Goal: Communication & Community: Answer question/provide support

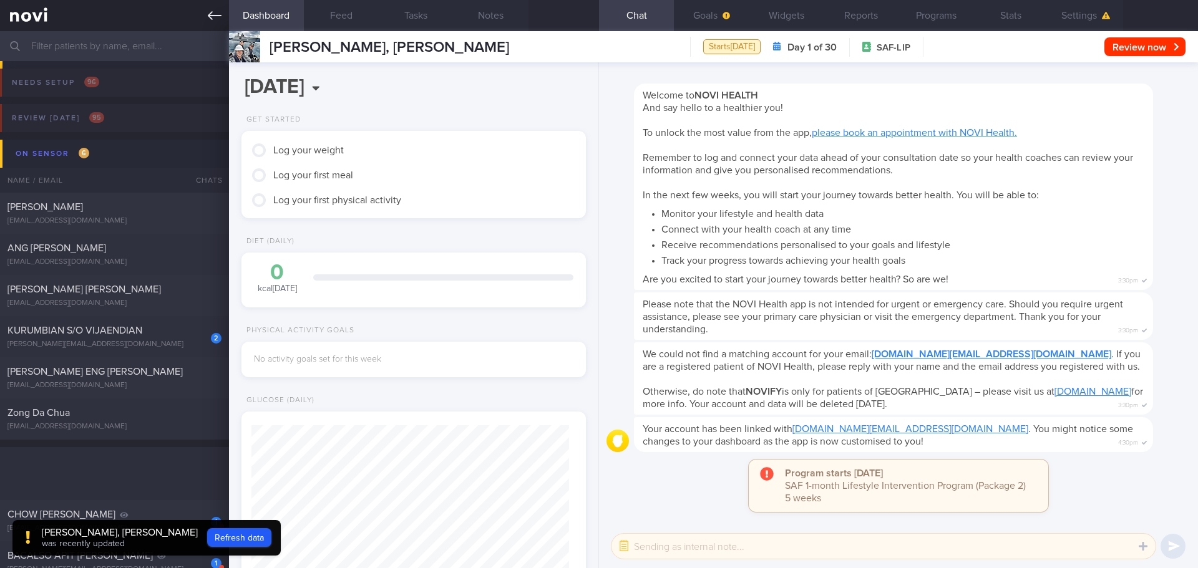
scroll to position [156, 313]
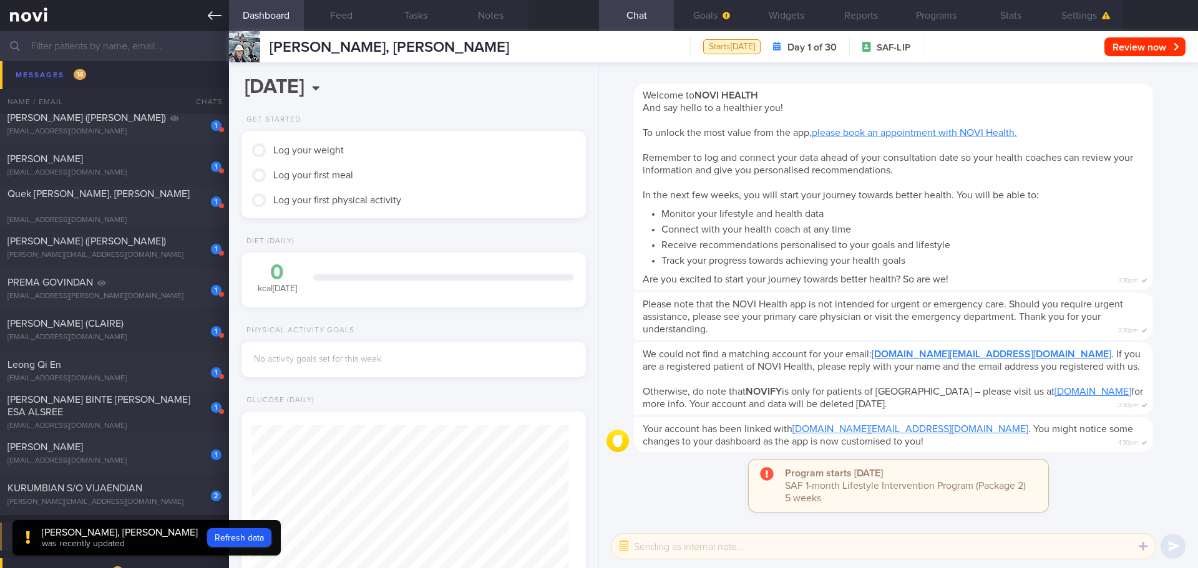
click at [218, 22] on icon at bounding box center [215, 16] width 14 height 14
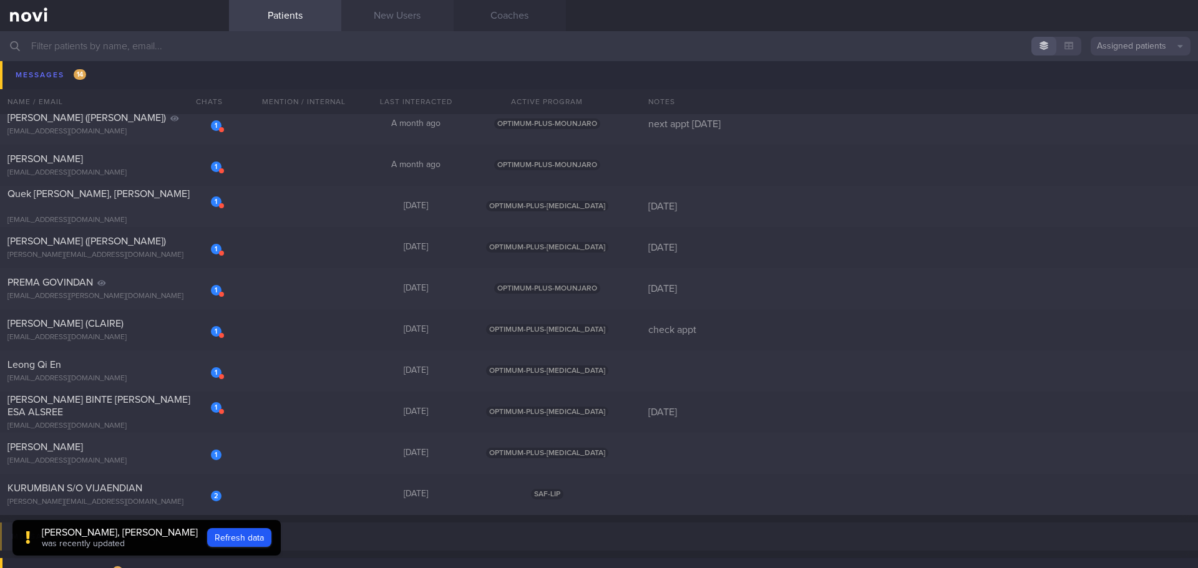
click at [387, 18] on link "New Users" at bounding box center [397, 15] width 112 height 31
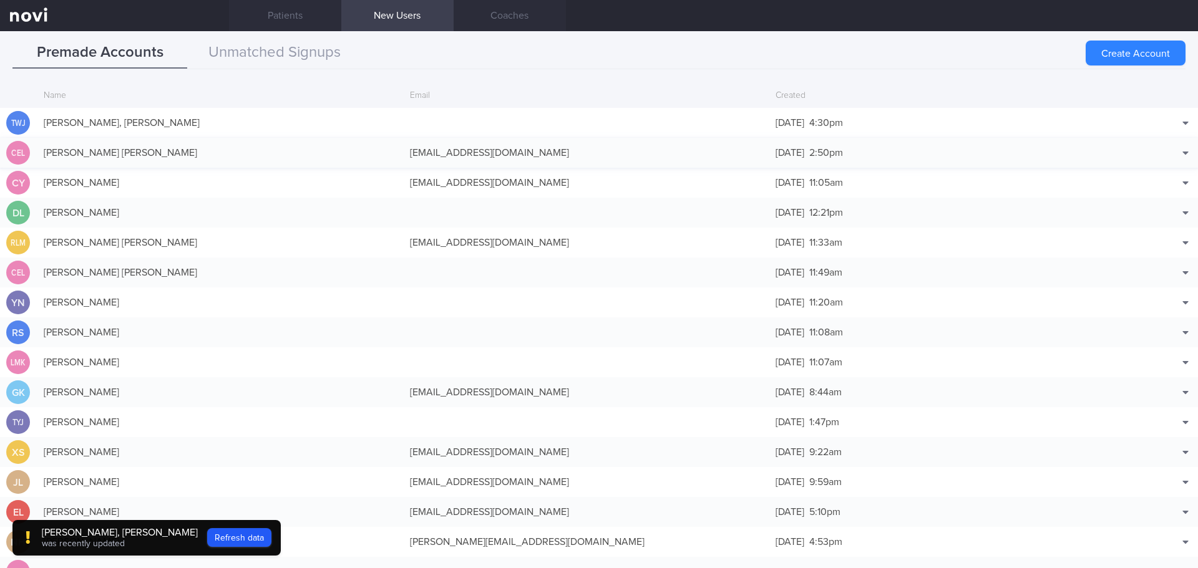
click at [111, 143] on div "[PERSON_NAME] [PERSON_NAME]" at bounding box center [220, 152] width 366 height 25
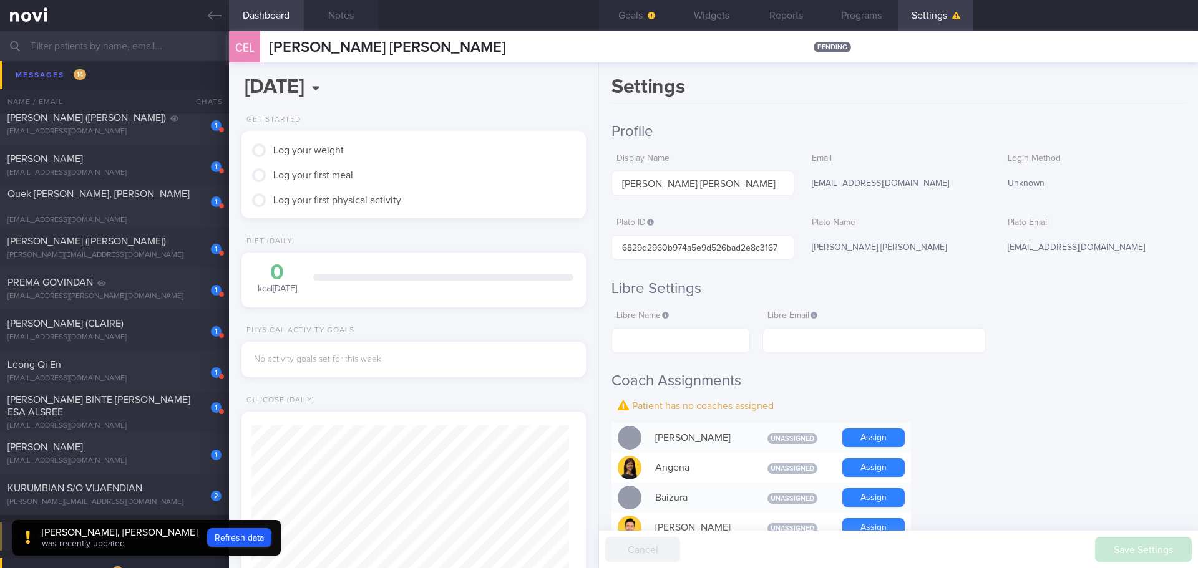
scroll to position [158, 318]
click at [213, 17] on icon at bounding box center [215, 16] width 14 height 14
click at [214, 17] on icon at bounding box center [215, 16] width 14 height 14
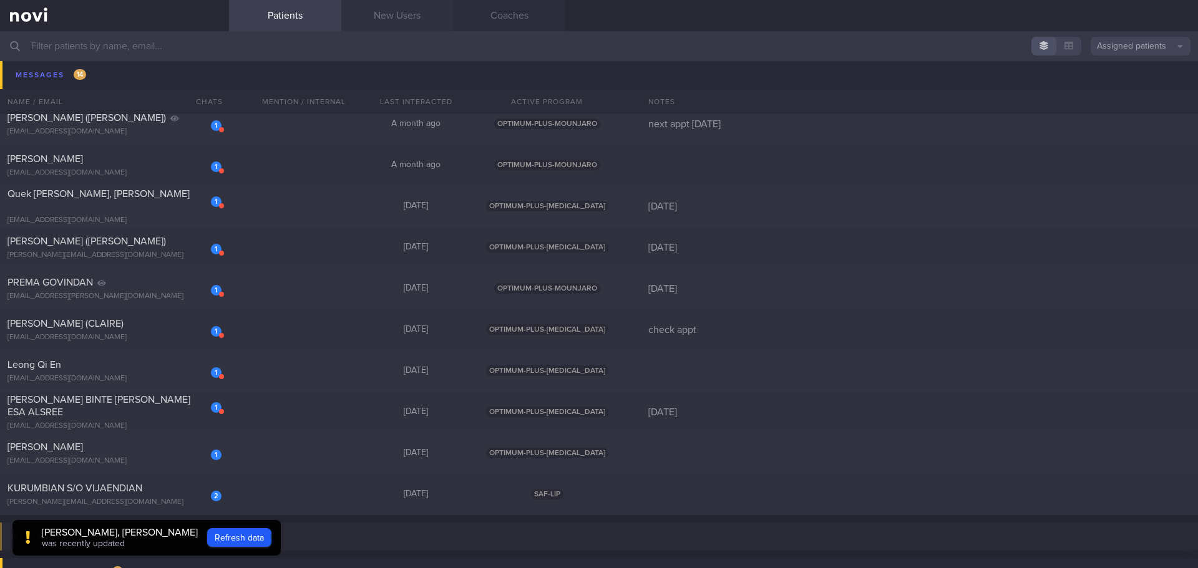
click at [405, 16] on link "New Users" at bounding box center [397, 15] width 112 height 31
click at [414, 25] on link "New Users" at bounding box center [397, 15] width 112 height 31
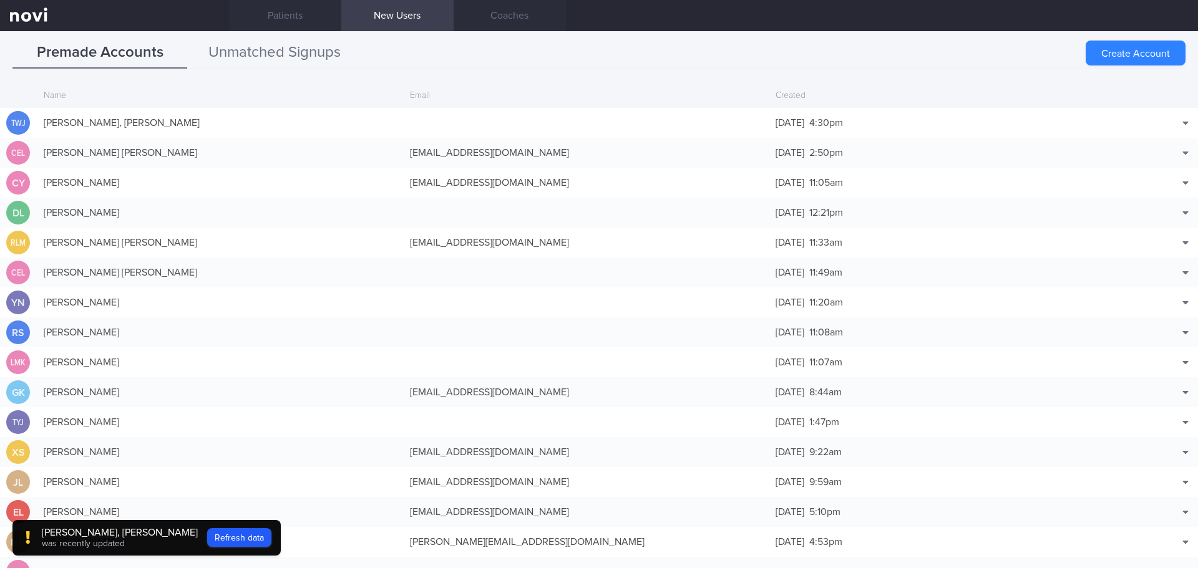
click at [309, 62] on button "Unmatched Signups" at bounding box center [274, 52] width 175 height 31
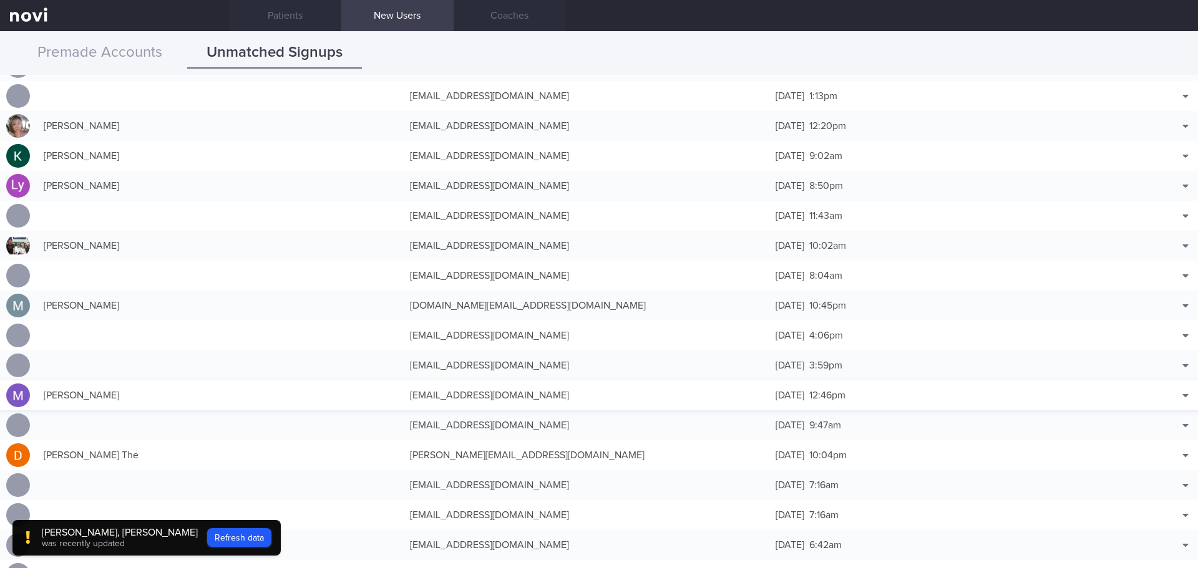
scroll to position [1622, 0]
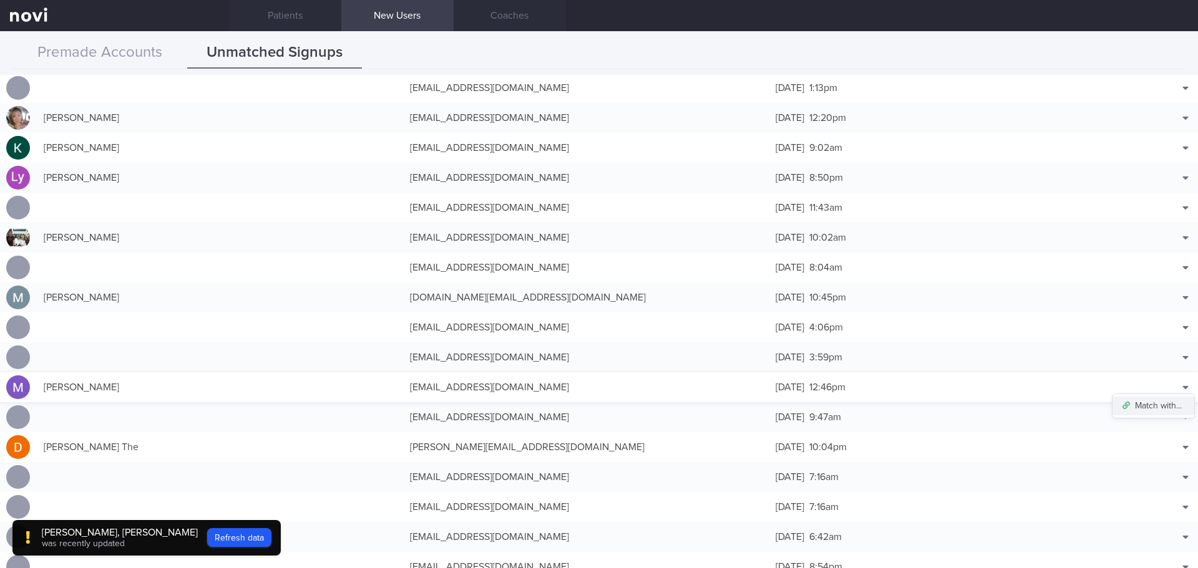
click at [1170, 400] on button "Match with..." at bounding box center [1153, 406] width 82 height 19
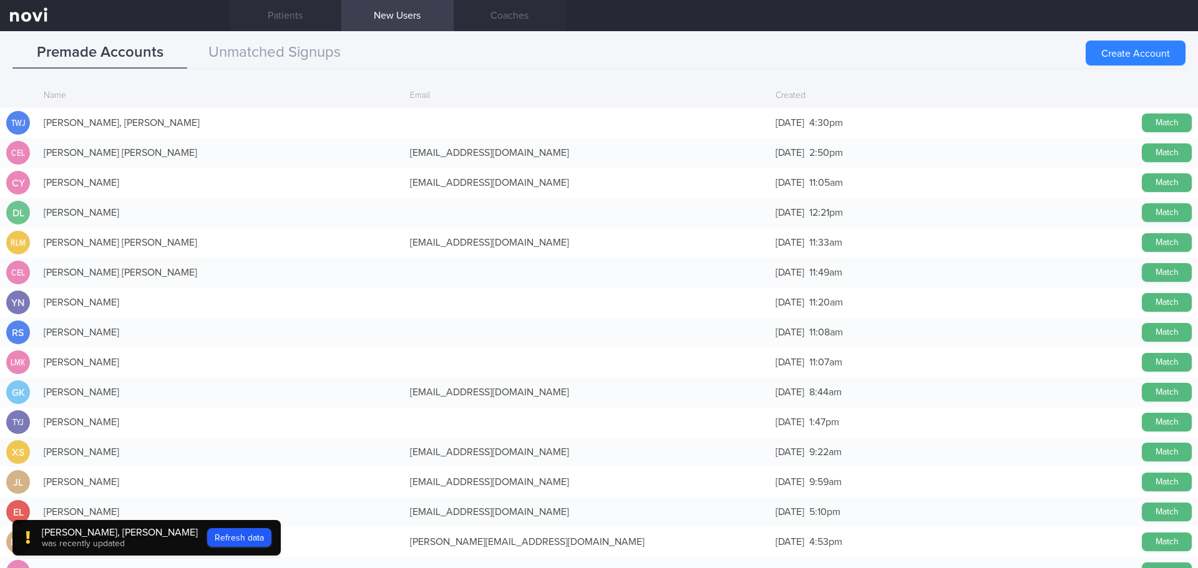
drag, startPoint x: 1146, startPoint y: 153, endPoint x: 657, endPoint y: 98, distance: 492.1
click at [1146, 153] on button "Match" at bounding box center [1167, 152] width 50 height 19
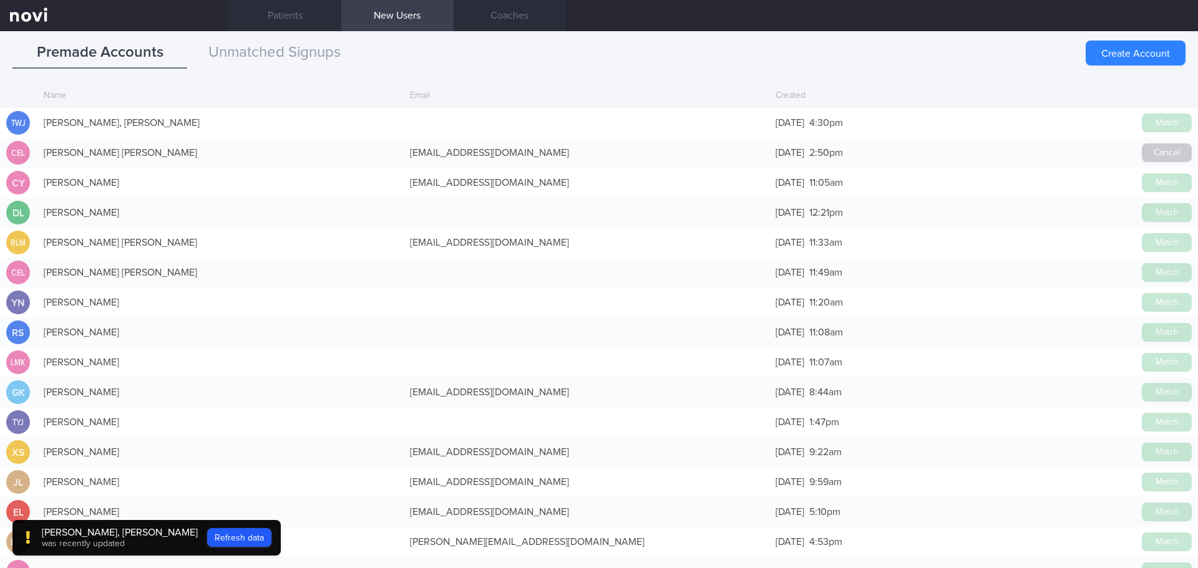
scroll to position [1619, 0]
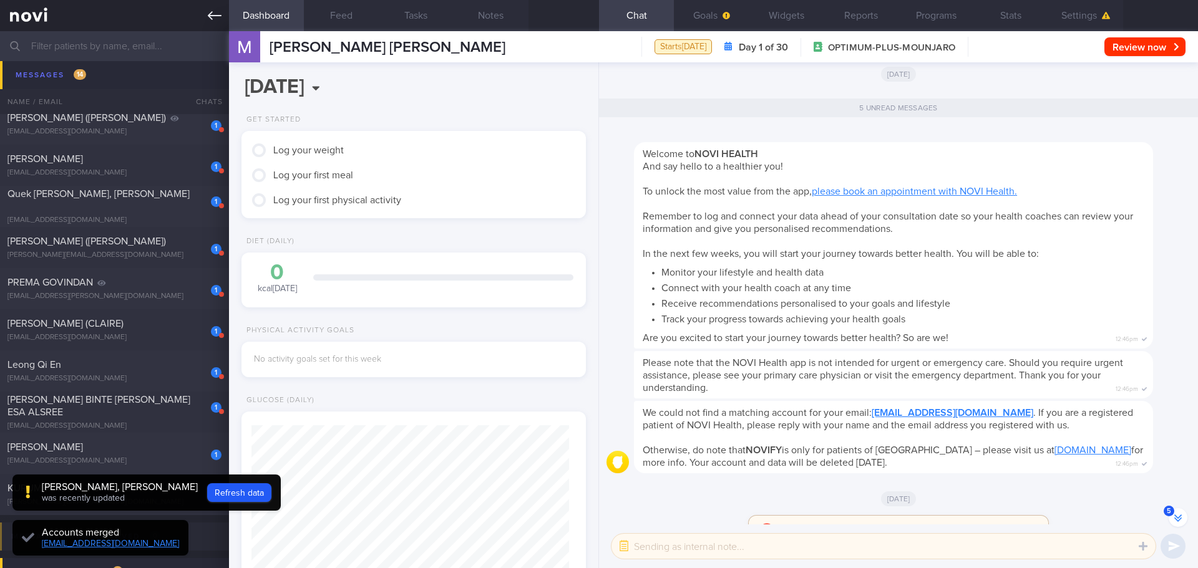
scroll to position [-80, 0]
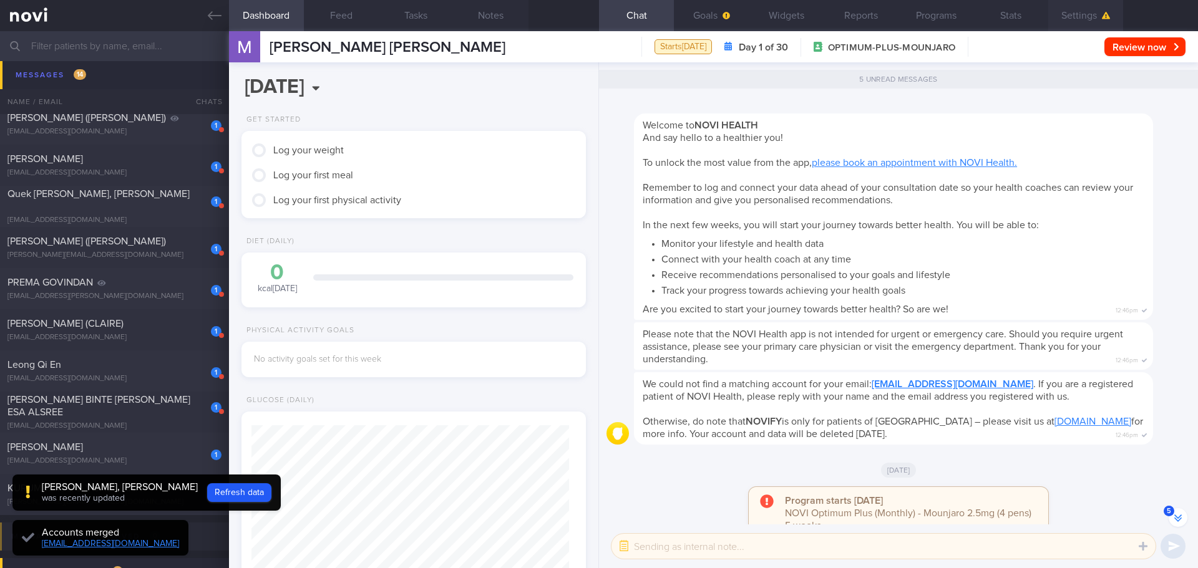
click at [1094, 13] on button "Settings" at bounding box center [1085, 15] width 75 height 31
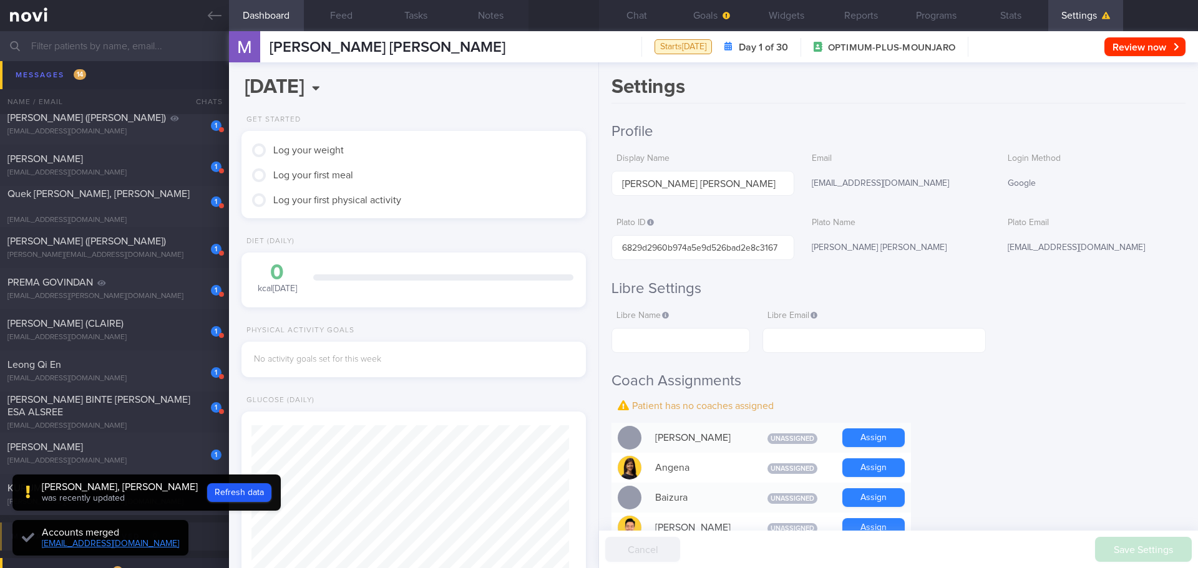
scroll to position [-79, 0]
click at [641, 22] on button "Chat" at bounding box center [636, 15] width 75 height 31
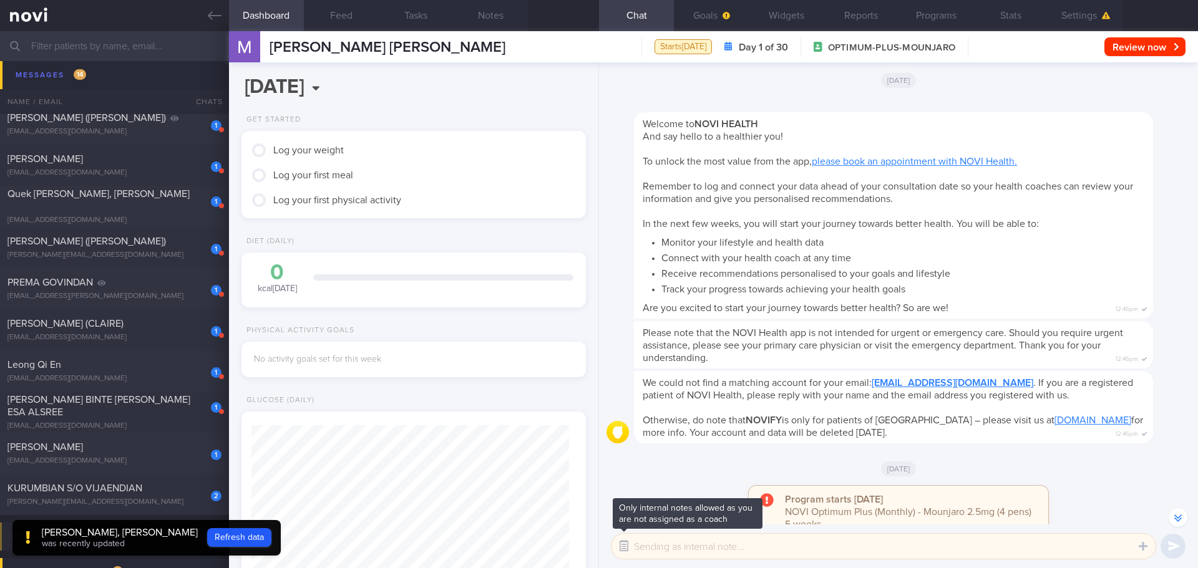
click at [625, 541] on button "button" at bounding box center [624, 546] width 22 height 22
click at [1098, 13] on button "Settings" at bounding box center [1085, 15] width 75 height 31
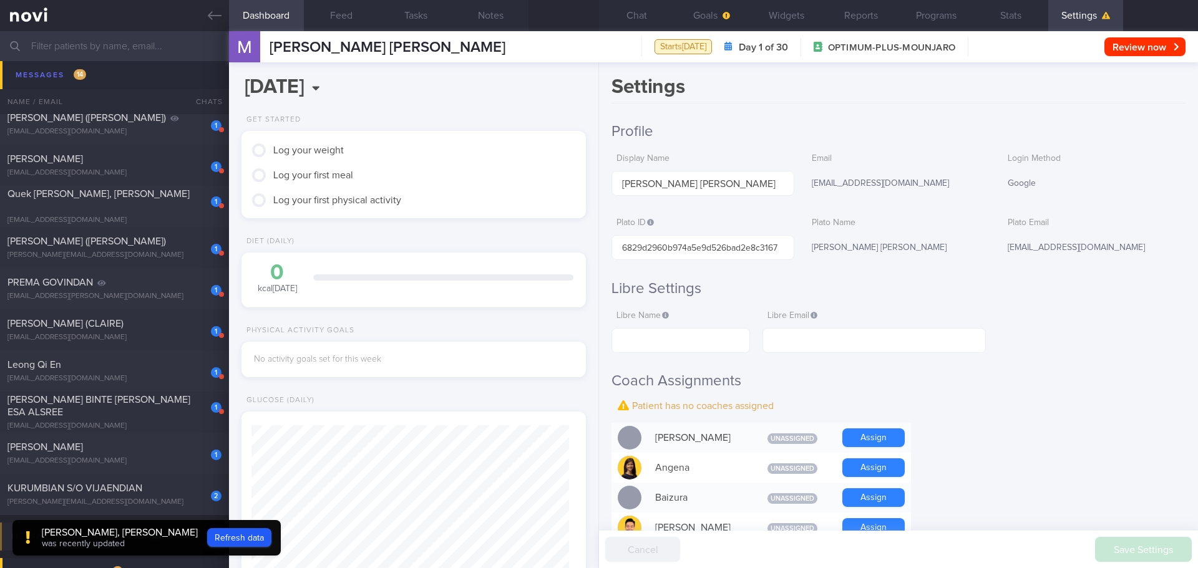
scroll to position [374, 0]
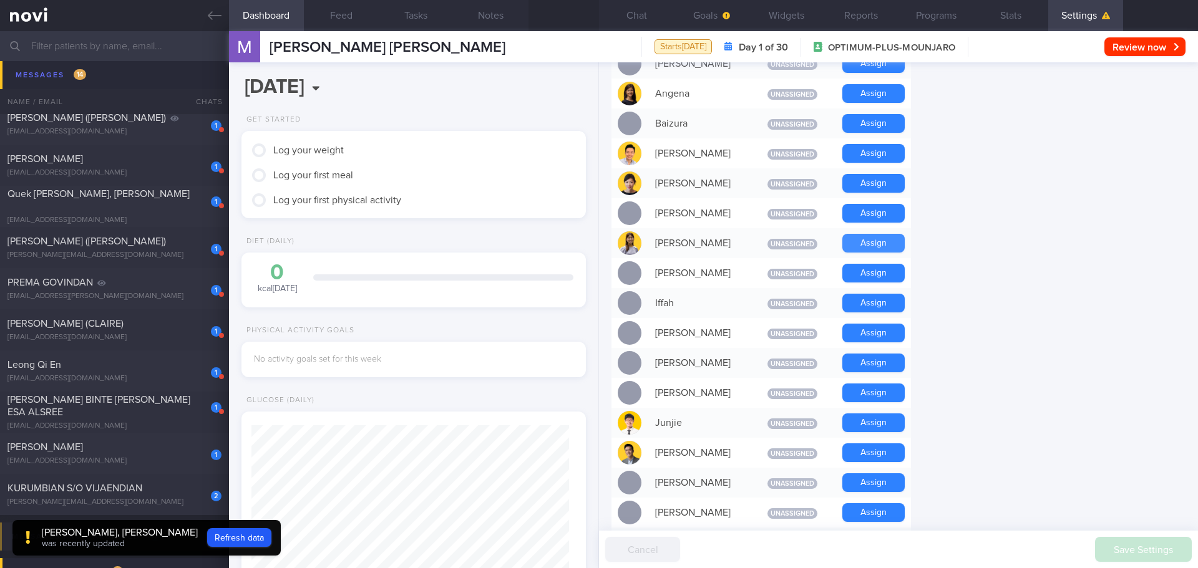
click at [853, 241] on button "Assign" at bounding box center [873, 243] width 62 height 19
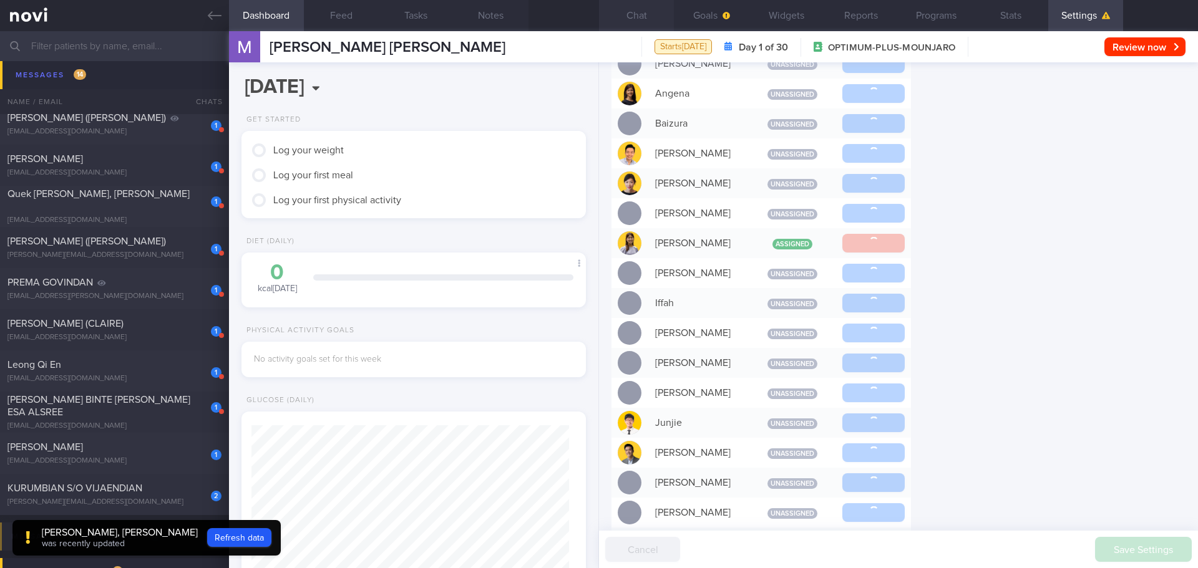
click at [642, 16] on button "Chat" at bounding box center [636, 15] width 75 height 31
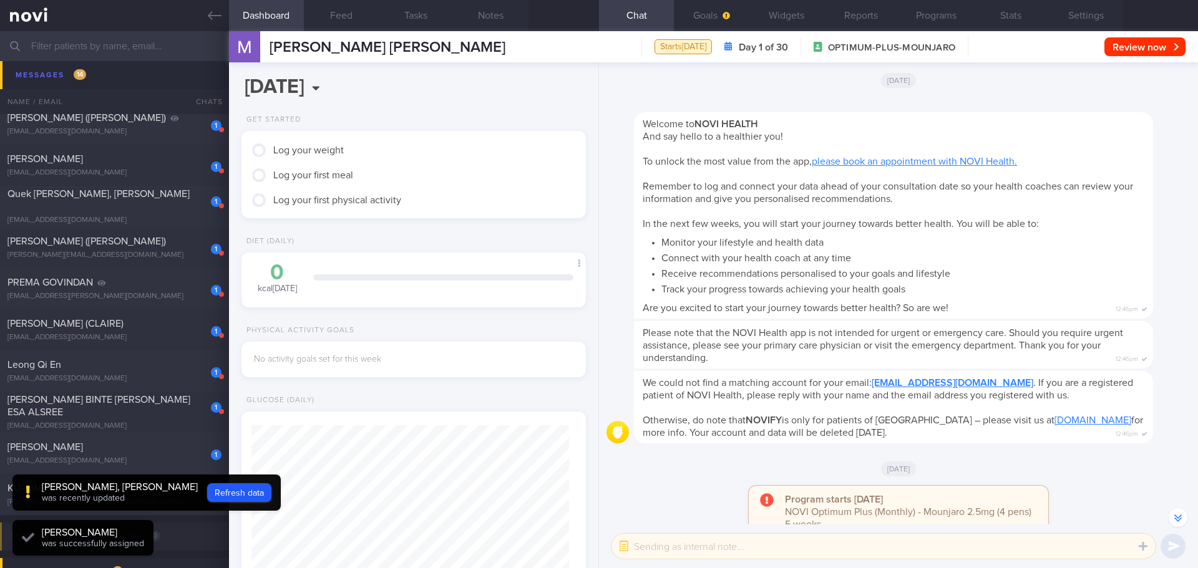
scroll to position [158, 318]
click at [689, 546] on textarea at bounding box center [883, 546] width 544 height 25
click at [627, 548] on button "button" at bounding box center [624, 546] width 22 height 22
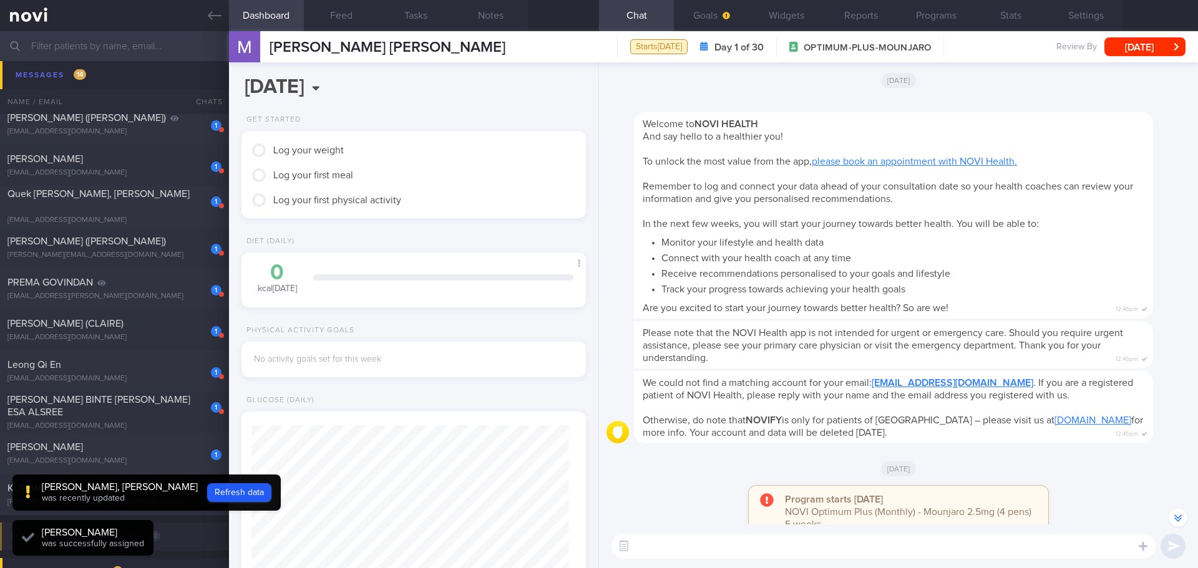
click at [638, 546] on textarea at bounding box center [883, 546] width 544 height 25
type textarea "Hi"
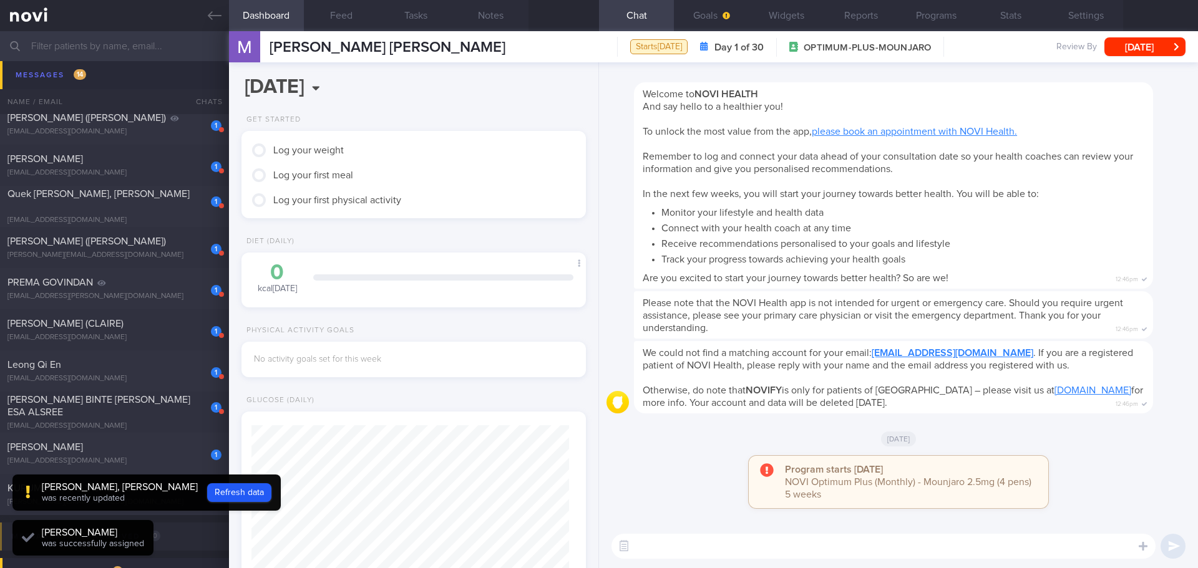
scroll to position [0, 0]
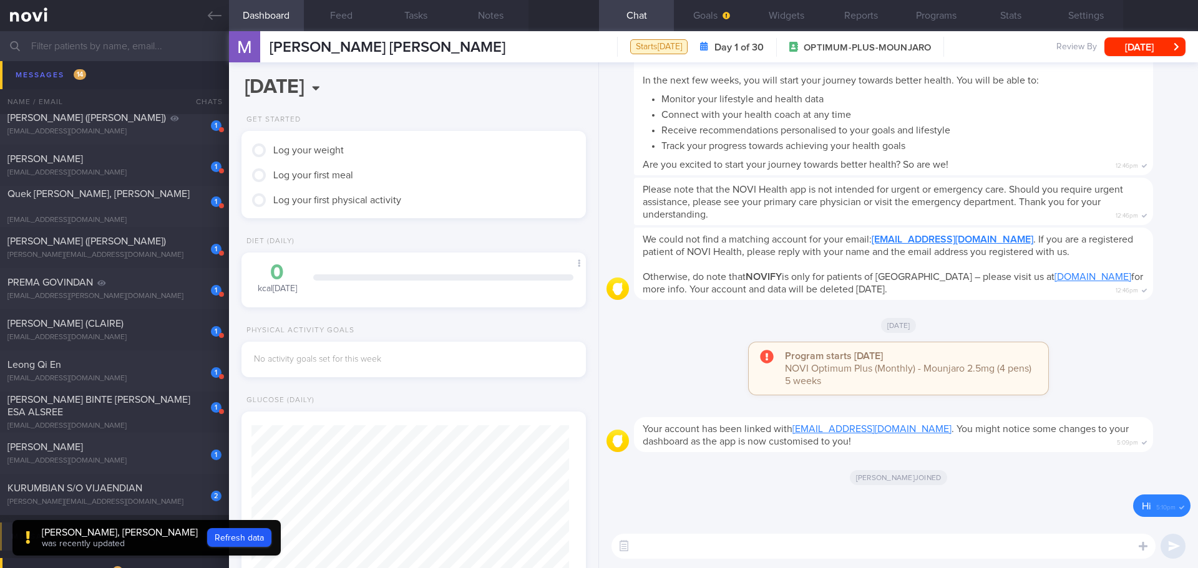
click at [747, 544] on textarea at bounding box center [883, 546] width 544 height 25
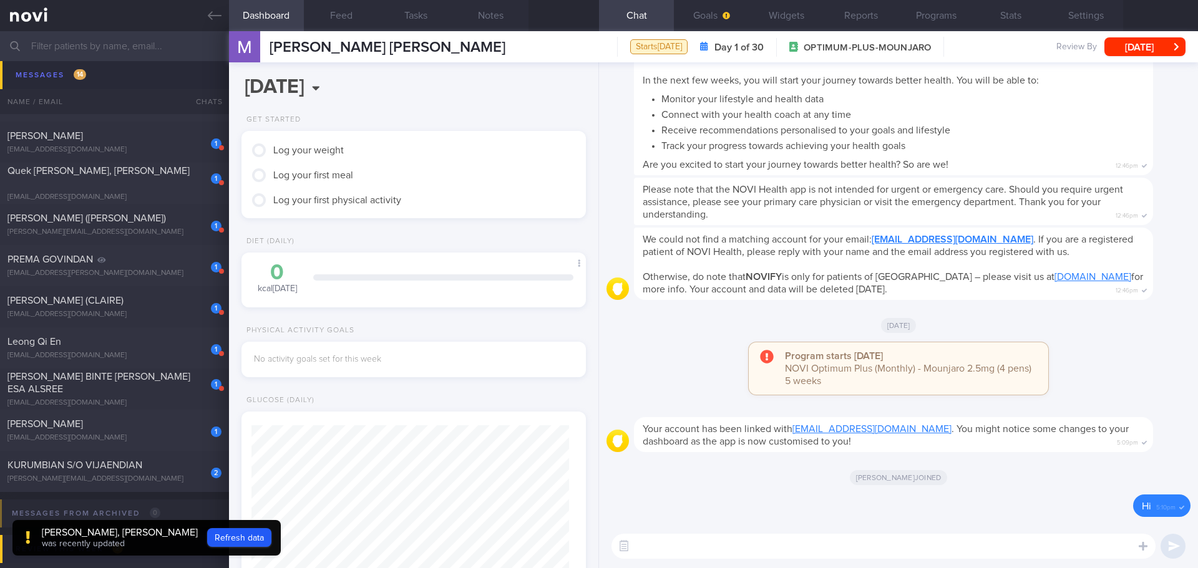
scroll to position [624, 0]
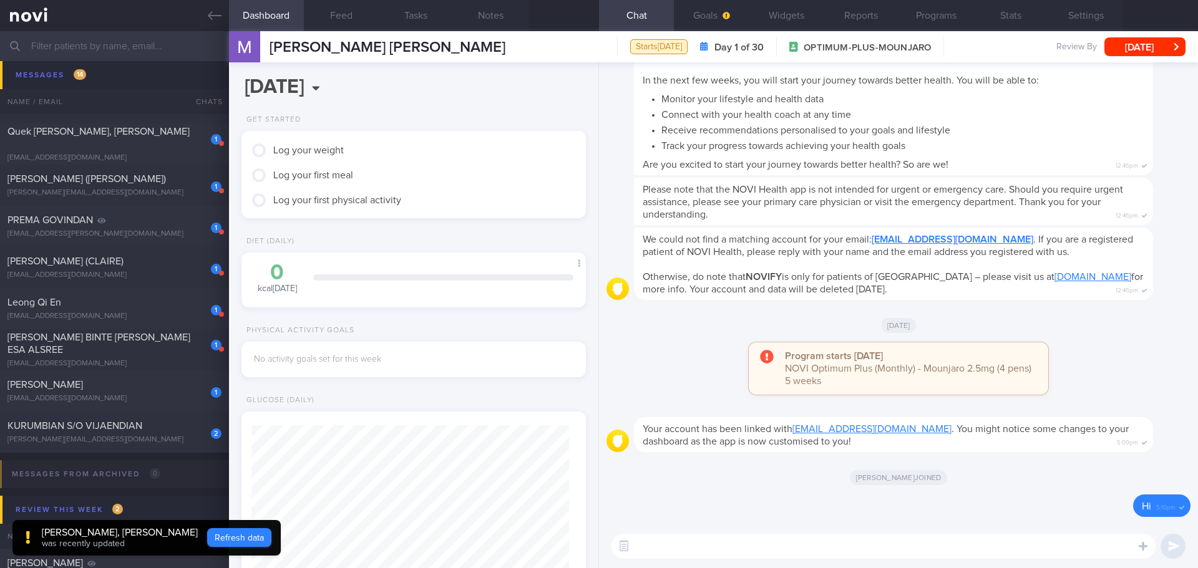
click at [207, 538] on button "Refresh data" at bounding box center [239, 537] width 64 height 19
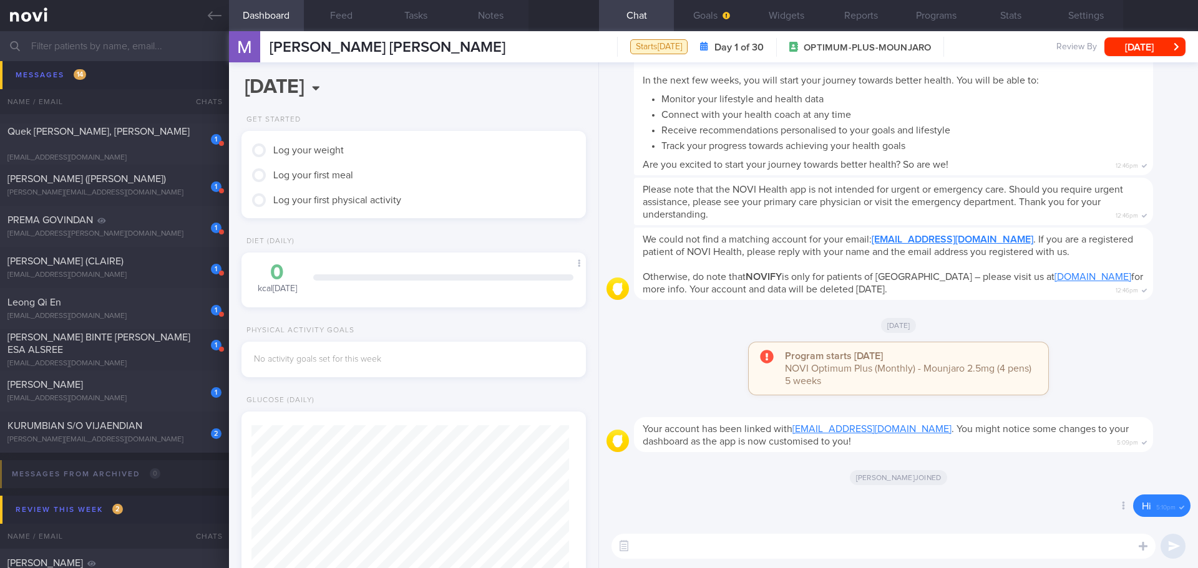
click at [984, 518] on div "Delete Hi 5:10pm" at bounding box center [898, 510] width 584 height 30
drag, startPoint x: 208, startPoint y: 22, endPoint x: 725, endPoint y: 68, distance: 518.5
click at [208, 22] on icon at bounding box center [215, 16] width 14 height 14
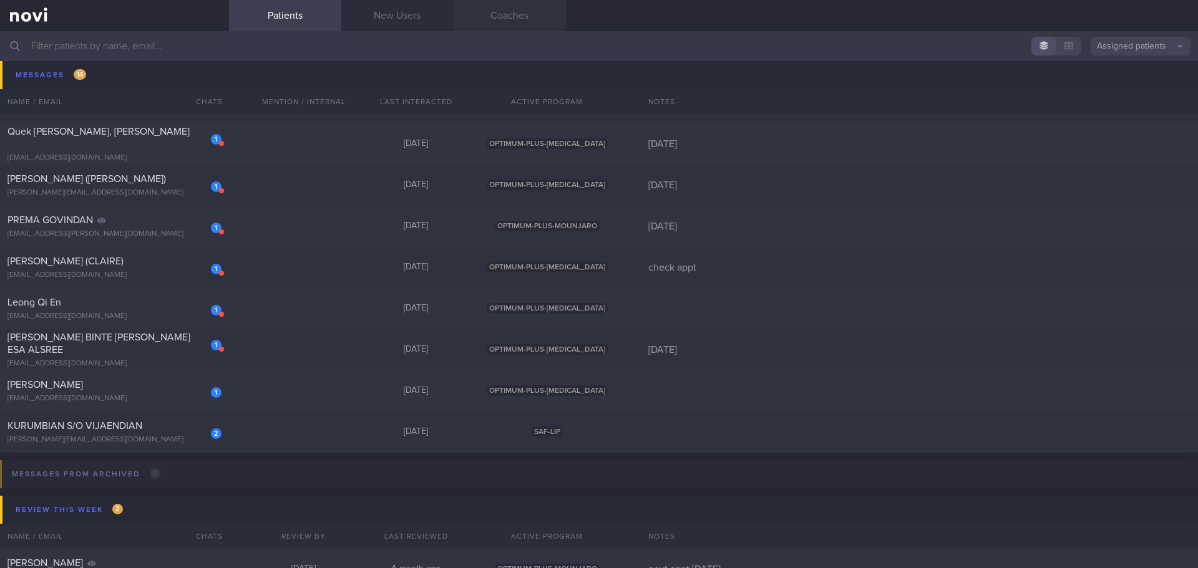
click at [502, 14] on link "Coaches" at bounding box center [509, 15] width 112 height 31
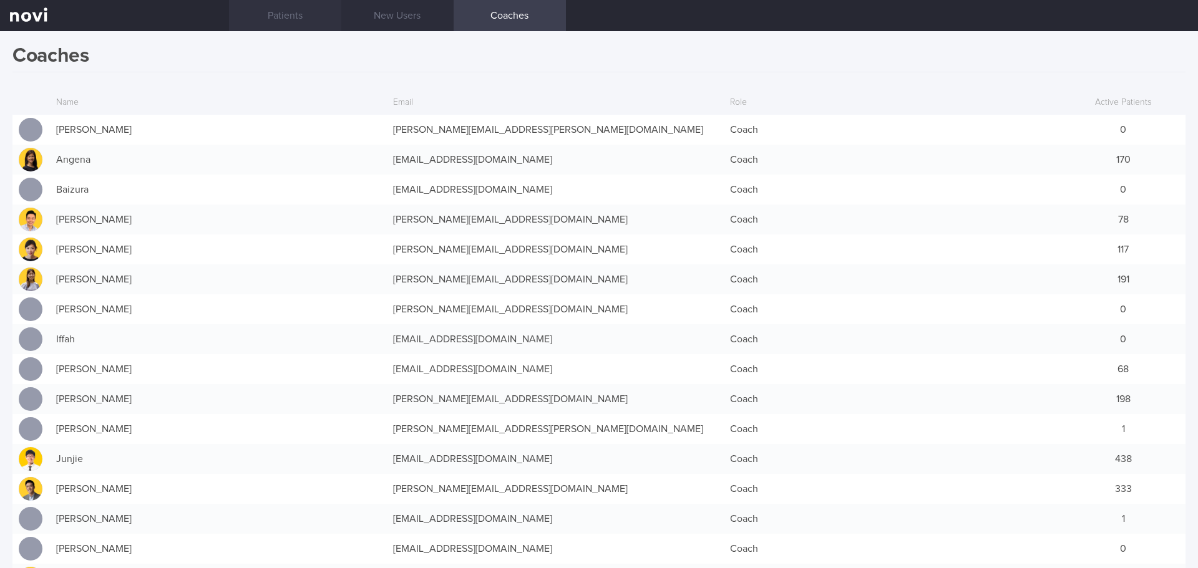
click at [270, 8] on link "Patients" at bounding box center [285, 15] width 112 height 31
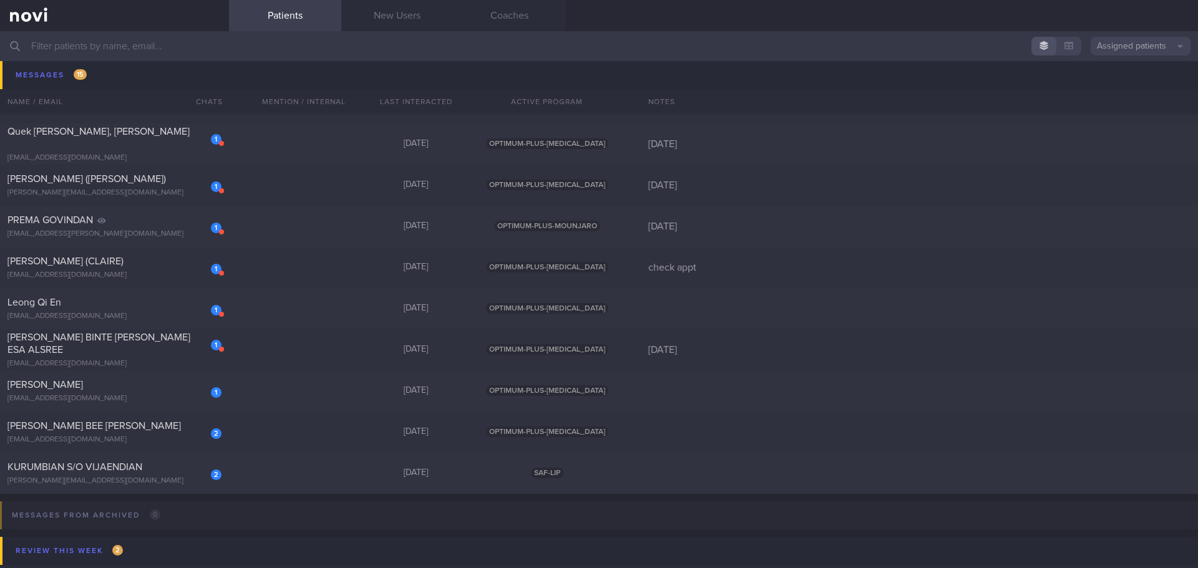
click at [87, 44] on input "text" at bounding box center [599, 46] width 1198 height 30
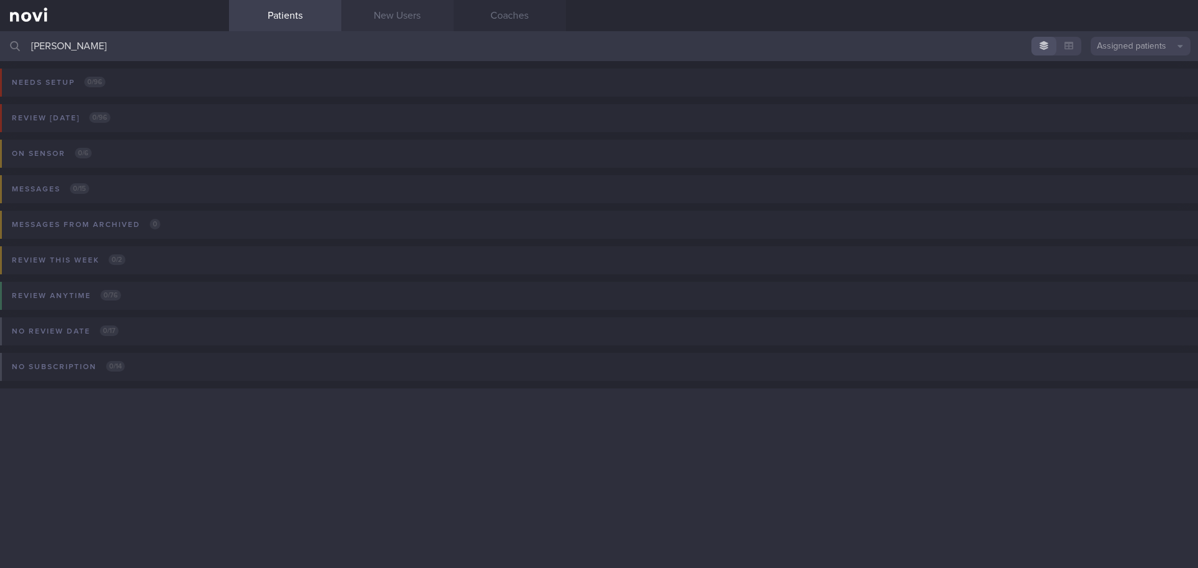
type input "[PERSON_NAME]"
click at [395, 14] on link "New Users" at bounding box center [397, 15] width 112 height 31
click at [391, 12] on link "New Users" at bounding box center [397, 15] width 112 height 31
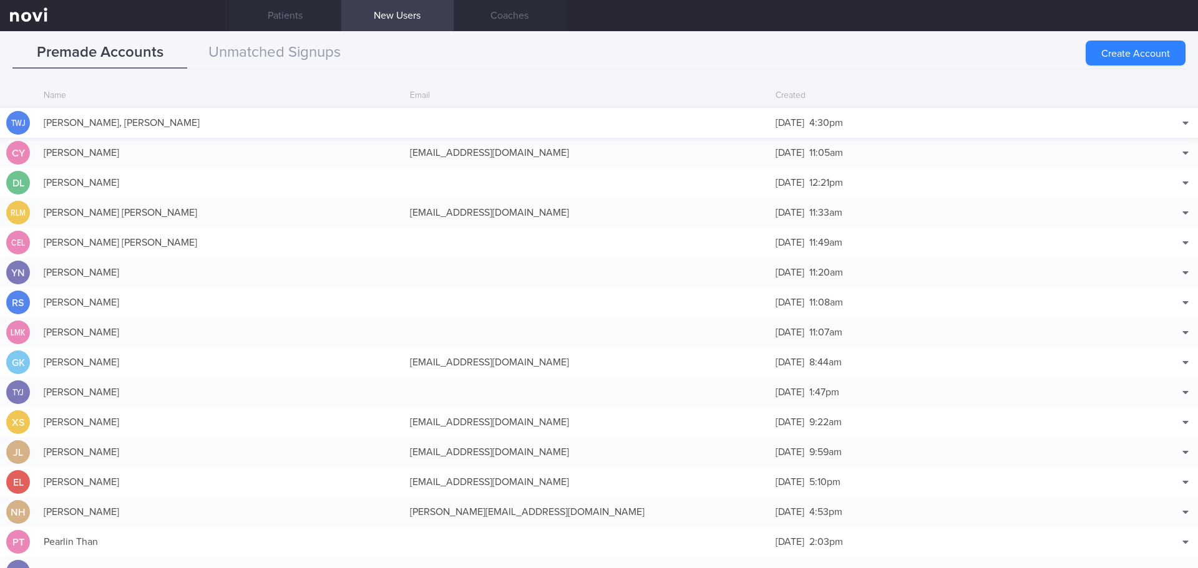
click at [243, 119] on div "[PERSON_NAME], [PERSON_NAME]" at bounding box center [220, 122] width 366 height 25
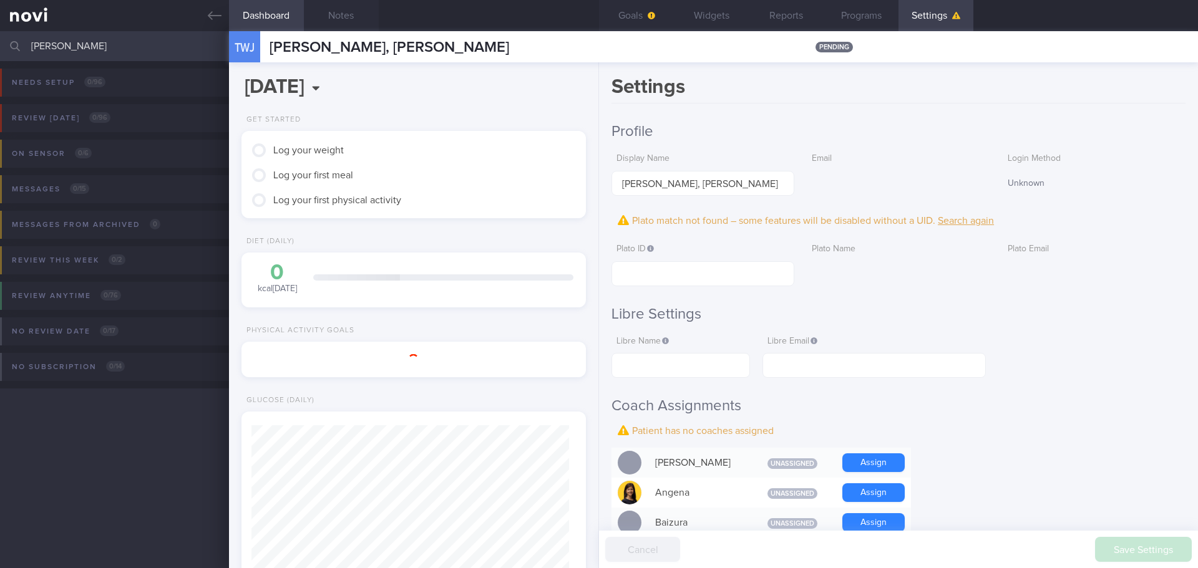
scroll to position [156, 313]
click at [985, 313] on h2 "Libre Settings" at bounding box center [898, 314] width 574 height 19
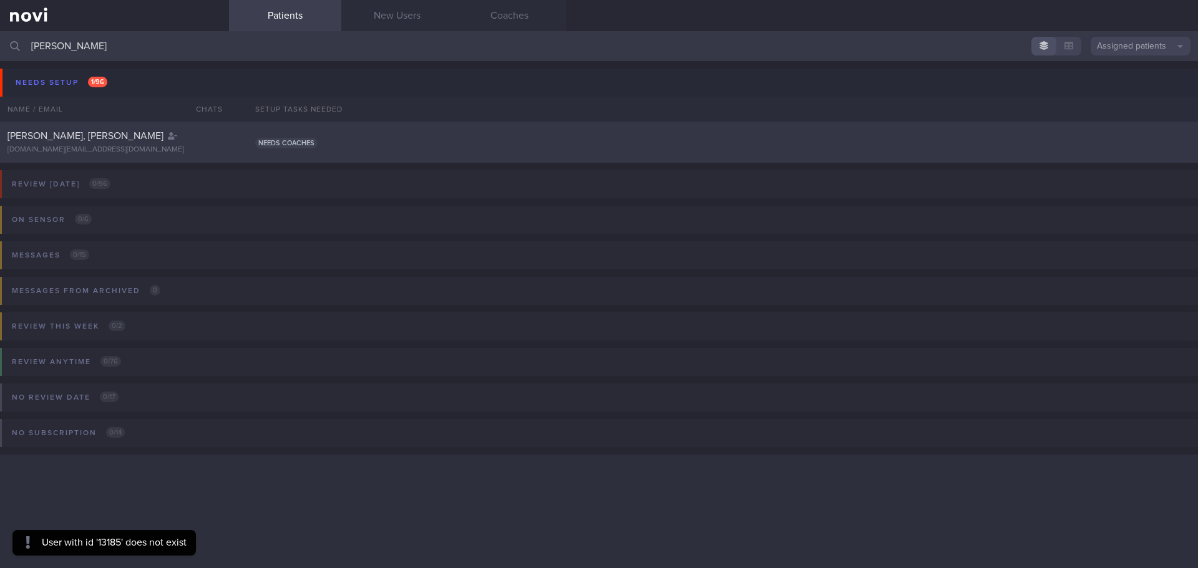
click at [384, 140] on div "Needs coaches" at bounding box center [723, 142] width 950 height 12
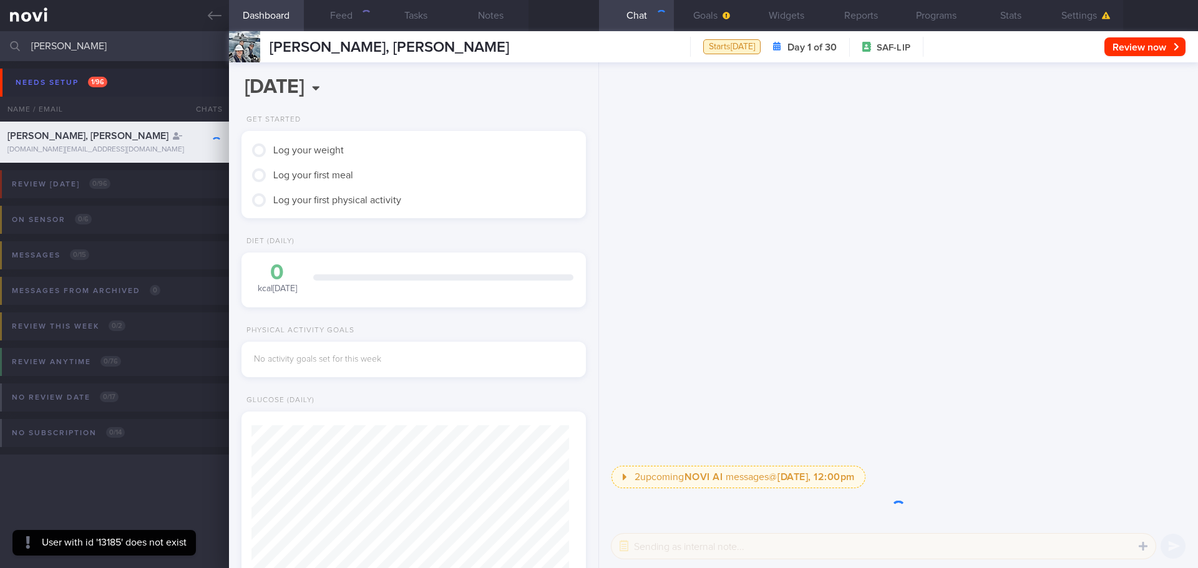
scroll to position [158, 318]
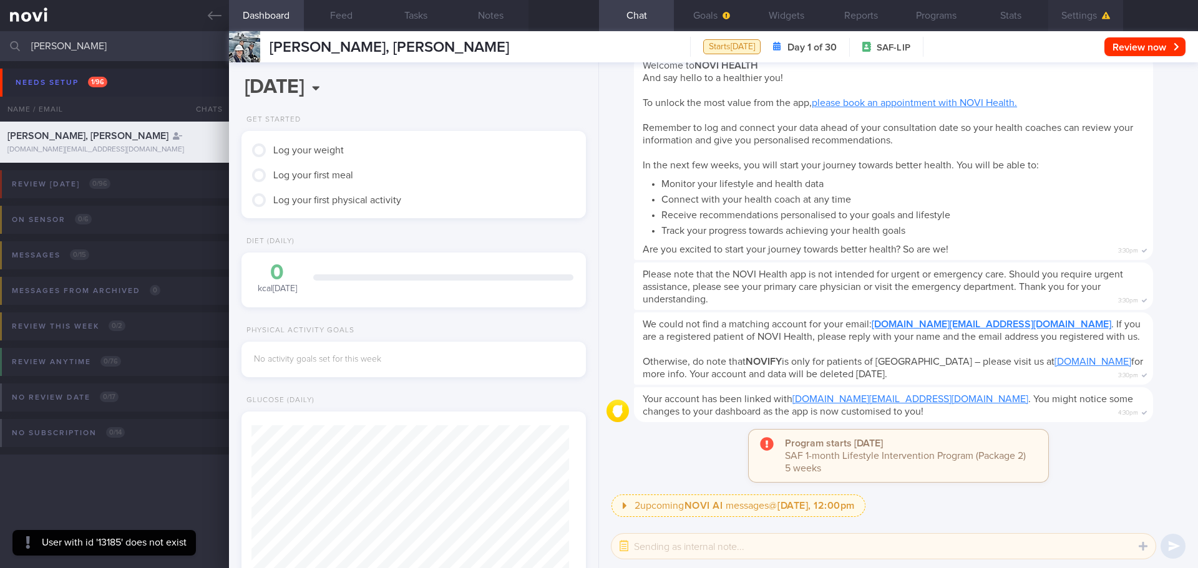
click at [1103, 17] on icon "button" at bounding box center [1106, 15] width 9 height 7
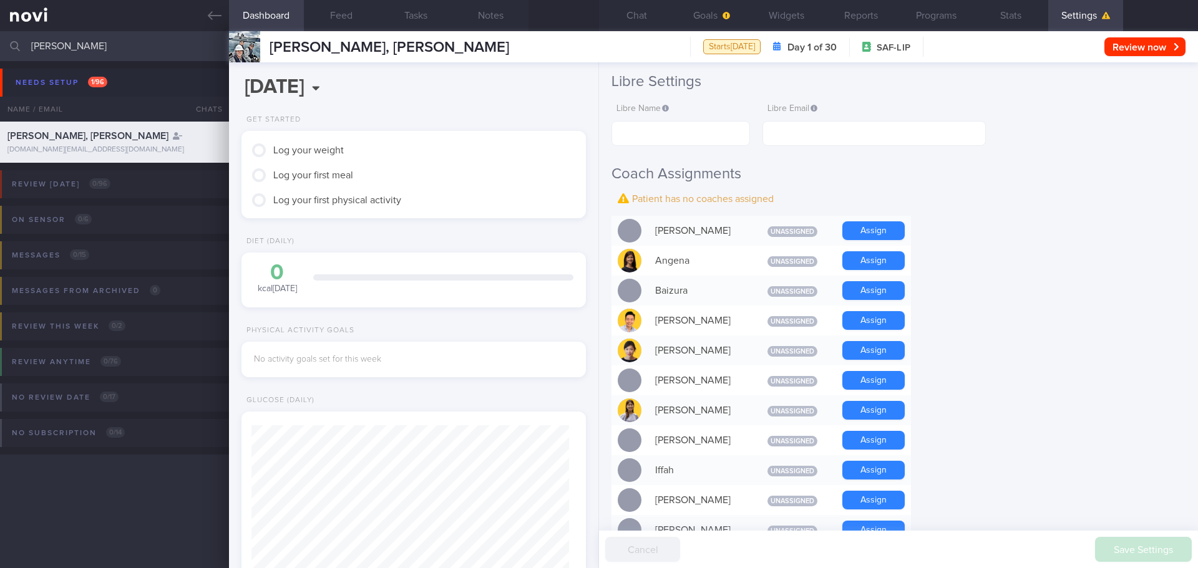
scroll to position [374, 0]
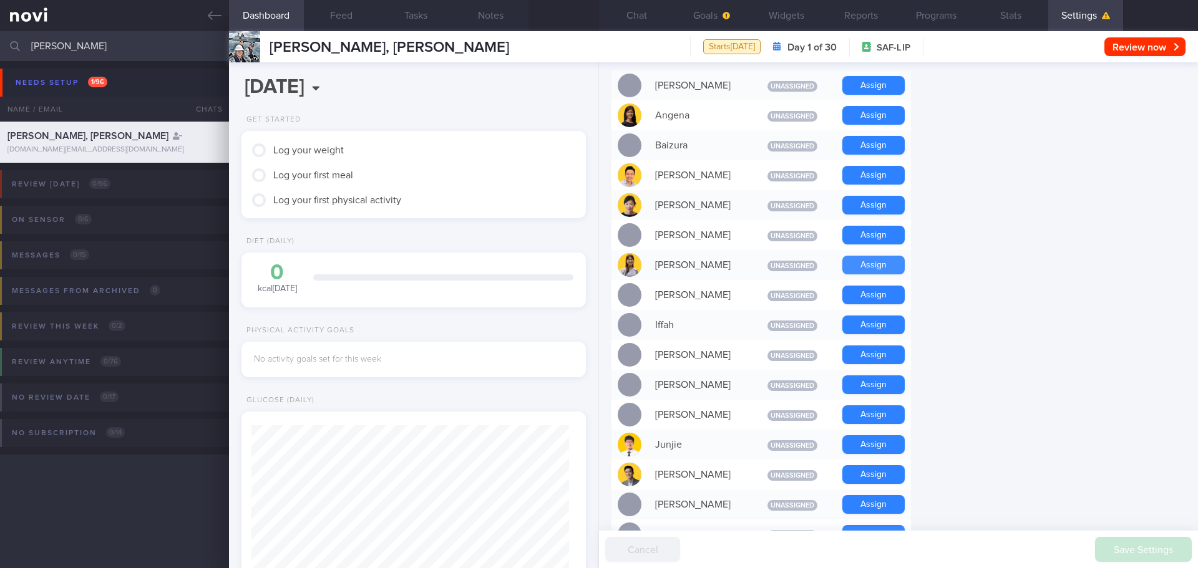
click at [873, 256] on button "Assign" at bounding box center [873, 265] width 62 height 19
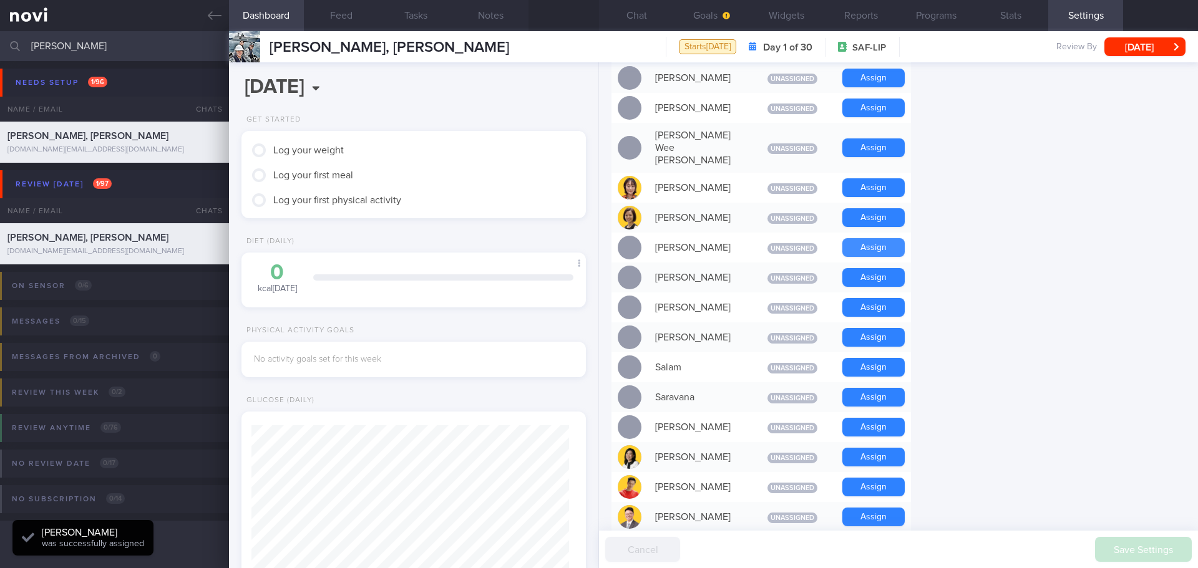
scroll to position [785, 0]
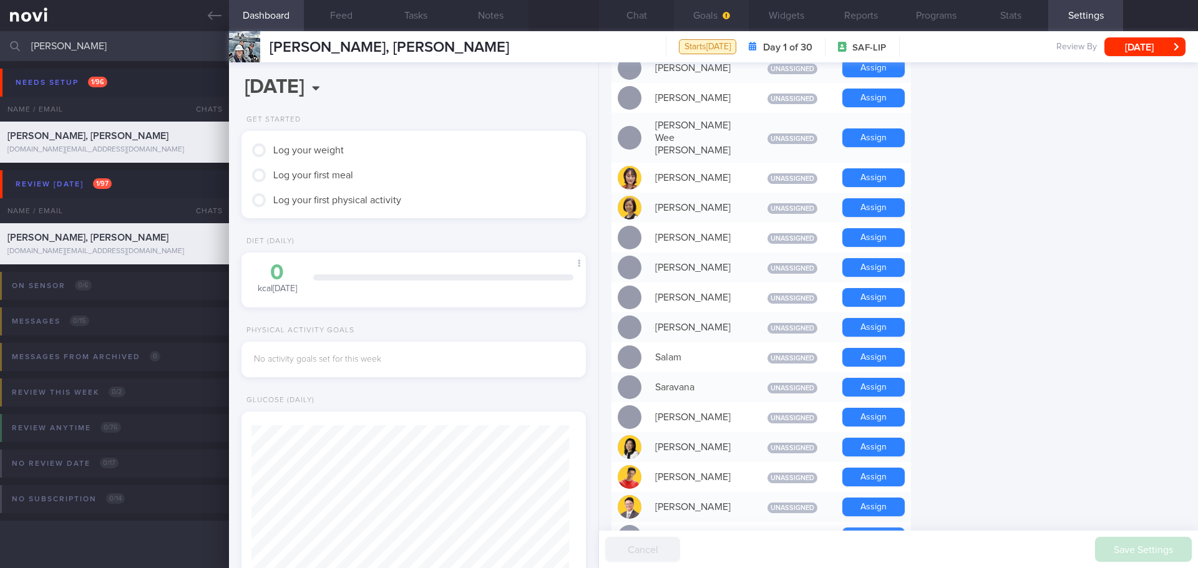
click at [704, 11] on button "Goals" at bounding box center [711, 15] width 75 height 31
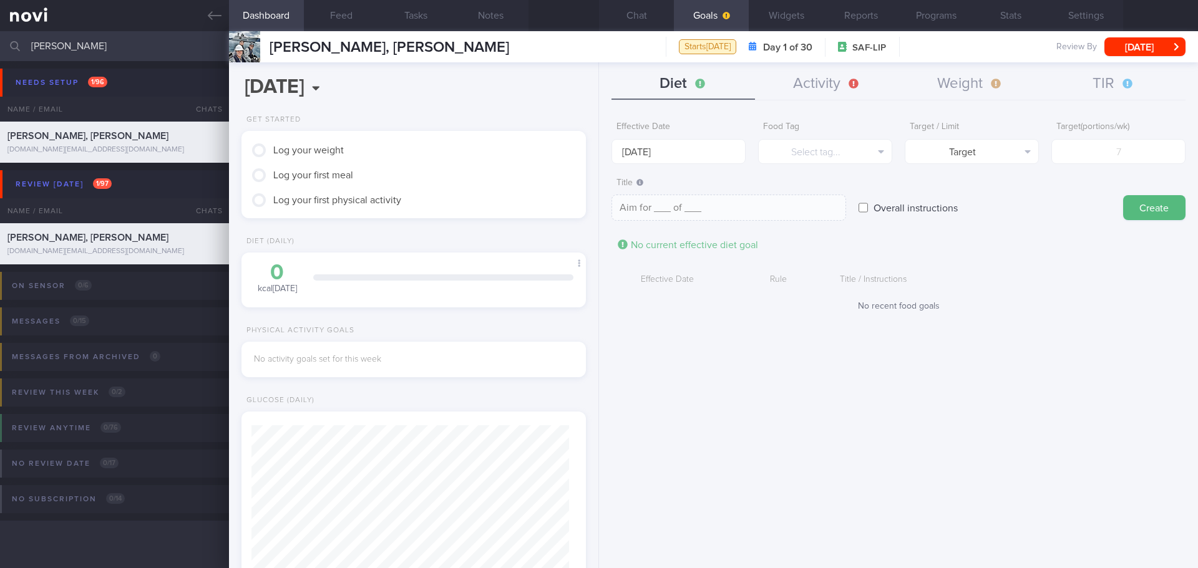
click at [1004, 254] on form "Effective Date 8 Sep 2025 Food Tag Select tag... Select tag... Calories Carbs P…" at bounding box center [898, 219] width 574 height 209
click at [1084, 6] on button "Settings" at bounding box center [1085, 15] width 75 height 31
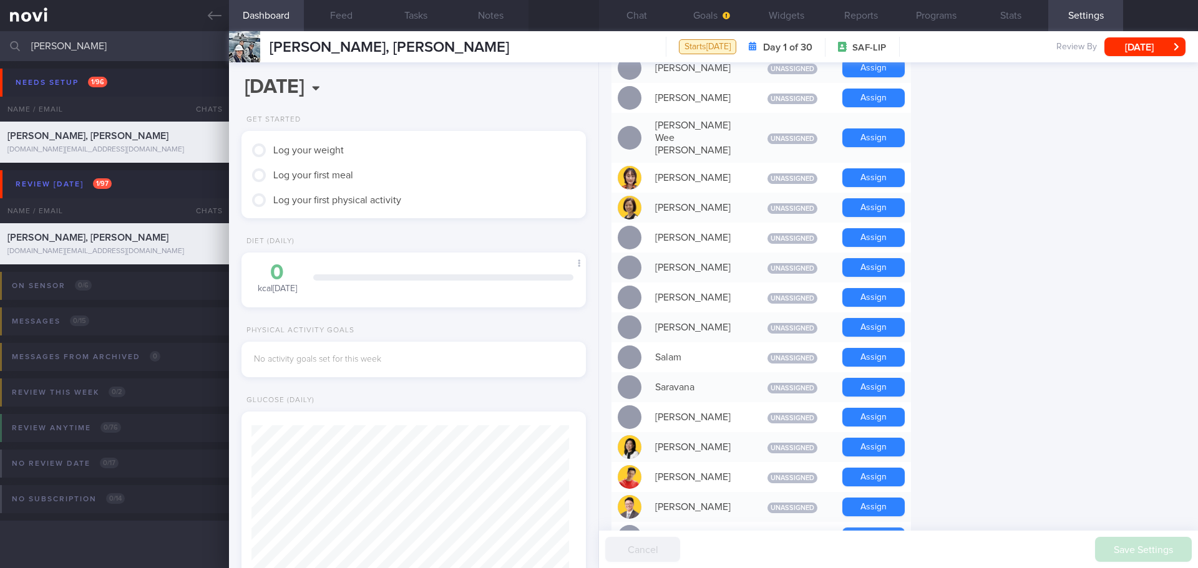
click at [1051, 173] on form "Profile Display Name TEO WEI JIN, AARON-JAMES Email aaronjames.navy@gmail.com L…" at bounding box center [898, 93] width 574 height 1511
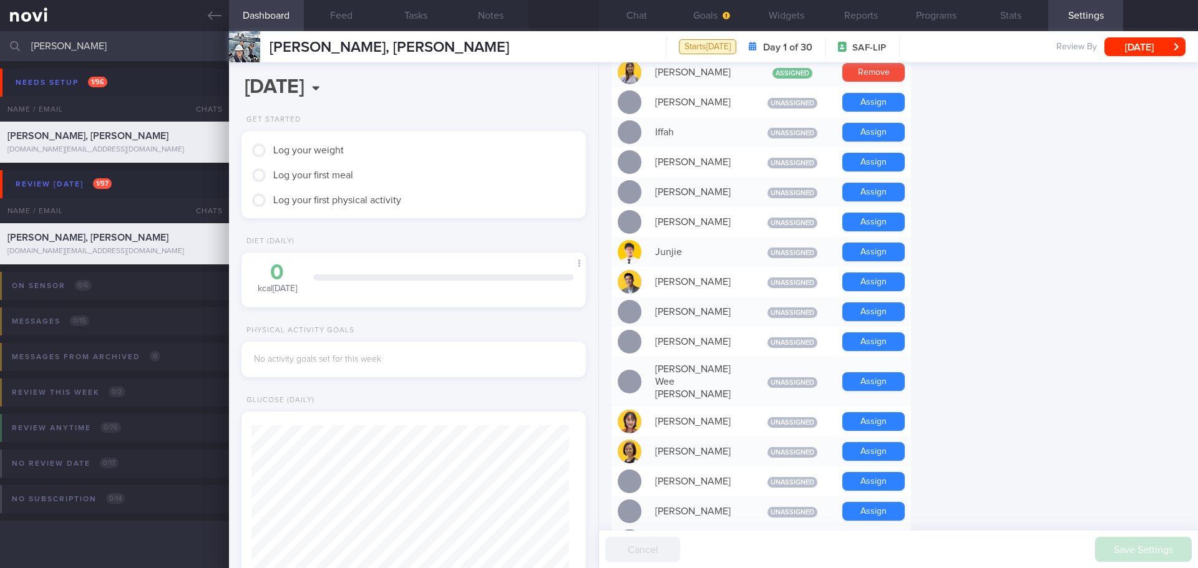
scroll to position [535, 0]
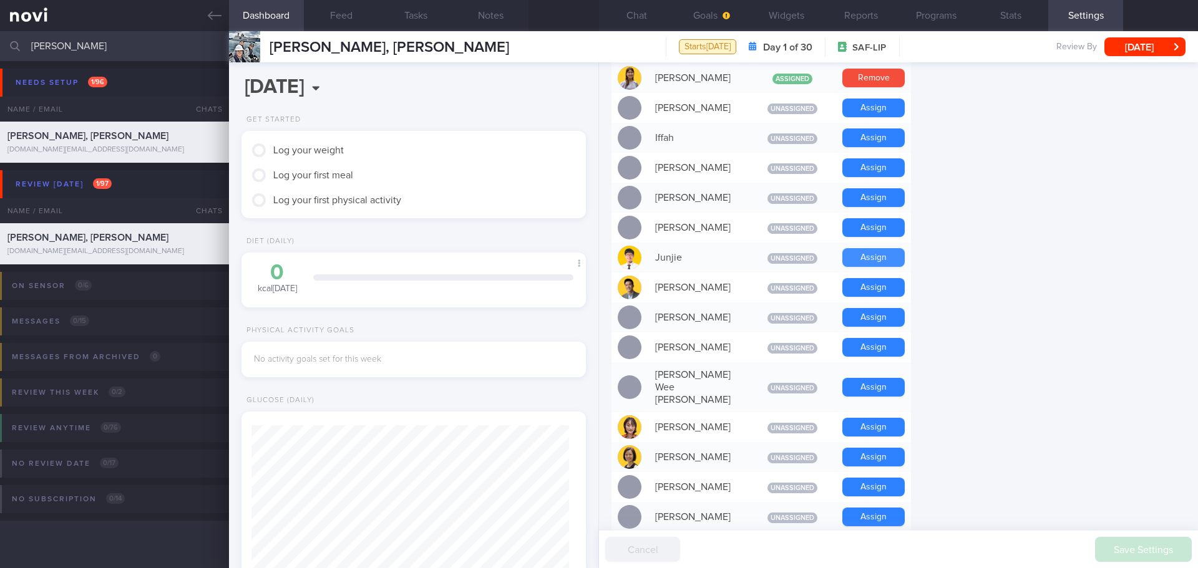
click at [871, 248] on button "Assign" at bounding box center [873, 257] width 62 height 19
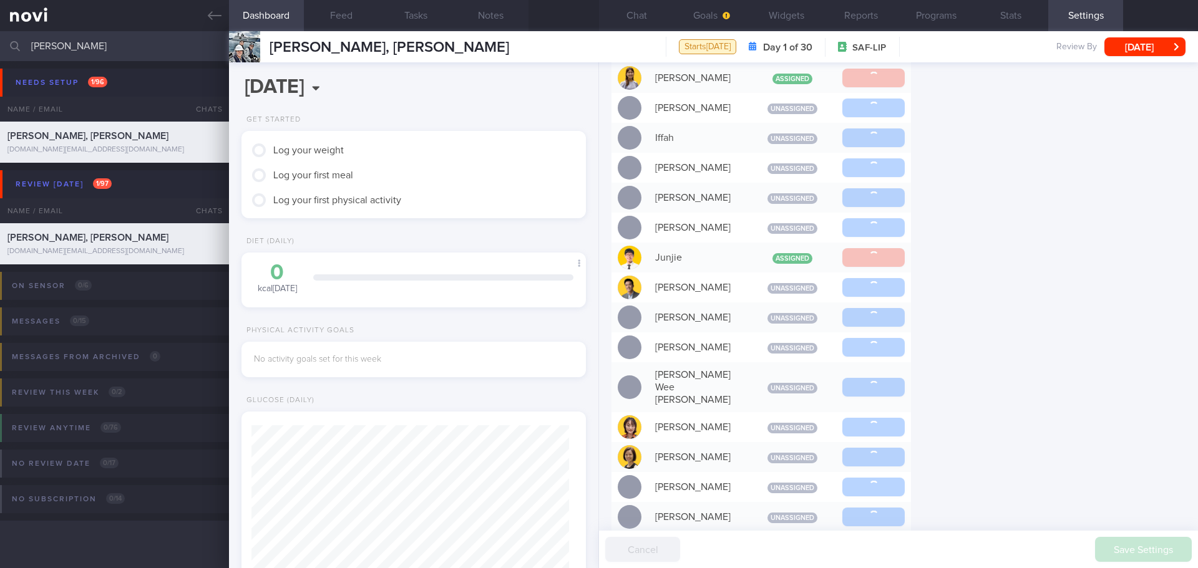
click at [1018, 271] on form "Profile Display Name TEO WEI JIN, AARON-JAMES Email aaronjames.navy@gmail.com L…" at bounding box center [898, 342] width 574 height 1511
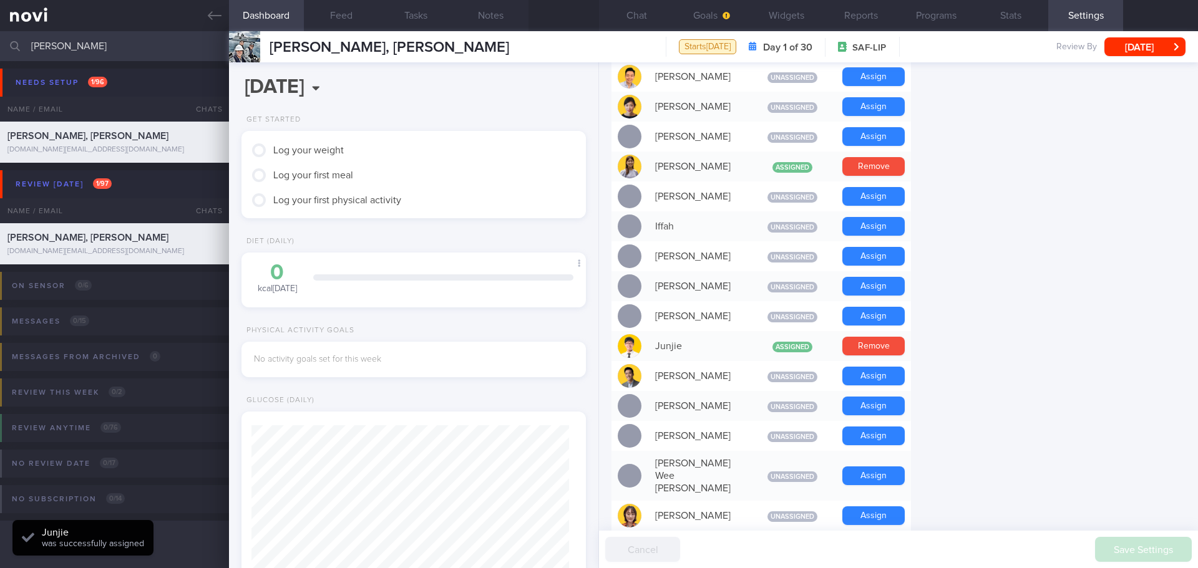
scroll to position [348, 0]
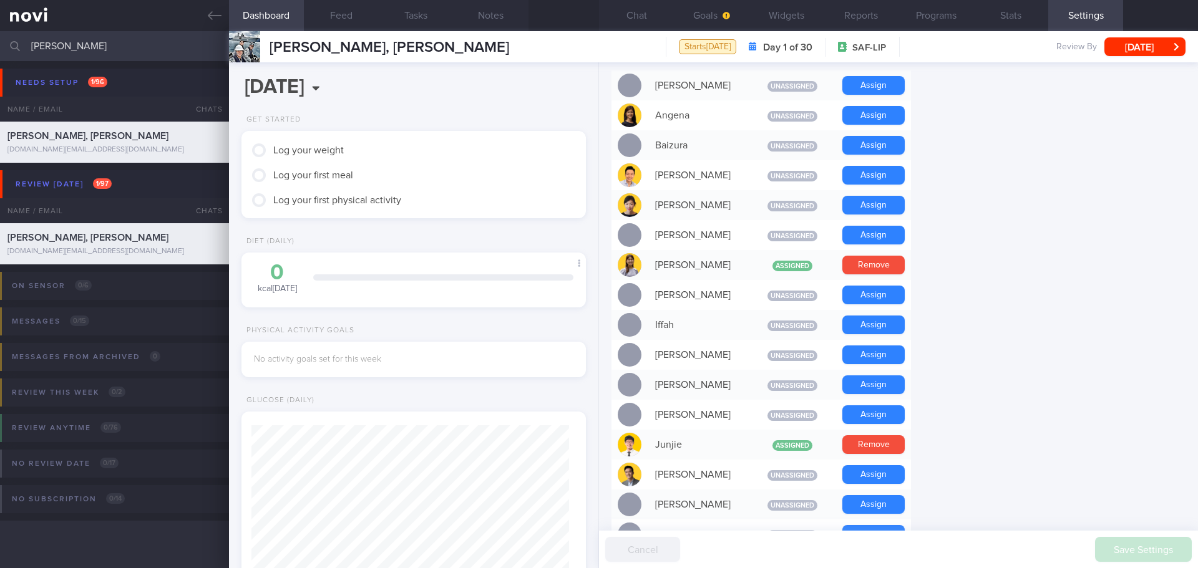
click at [1091, 159] on form "Profile Display Name TEO WEI JIN, AARON-JAMES Email aaronjames.navy@gmail.com L…" at bounding box center [898, 529] width 574 height 1511
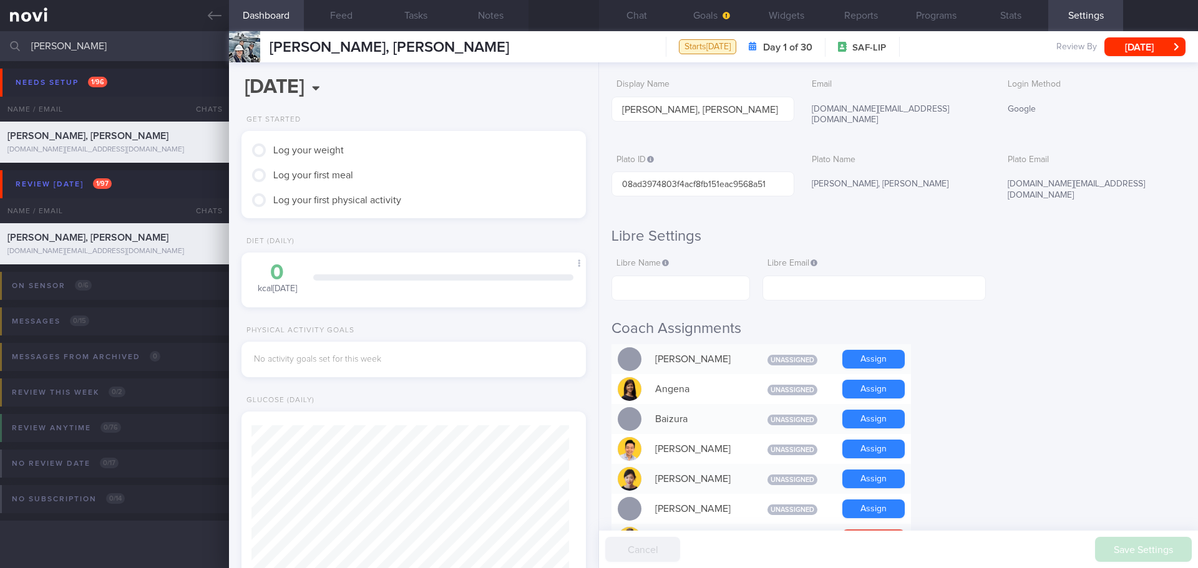
scroll to position [0, 0]
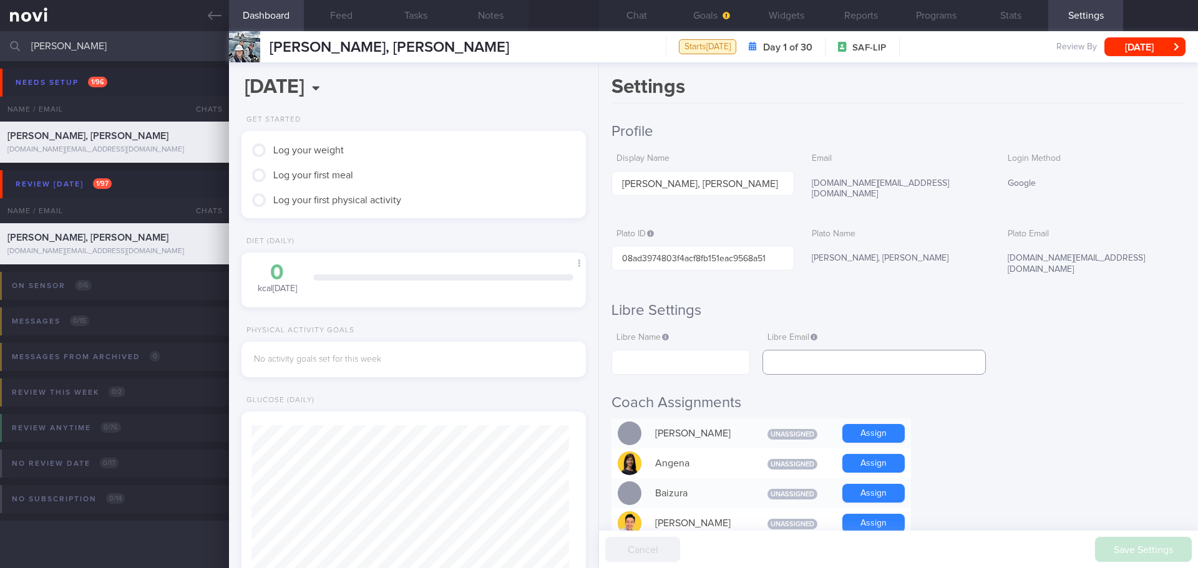
click at [845, 350] on input "text" at bounding box center [873, 362] width 223 height 25
paste input "[DOMAIN_NAME][EMAIL_ADDRESS][DOMAIN_NAME]"
type input "[DOMAIN_NAME][EMAIL_ADDRESS][DOMAIN_NAME]"
click at [666, 350] on input "text" at bounding box center [680, 362] width 138 height 25
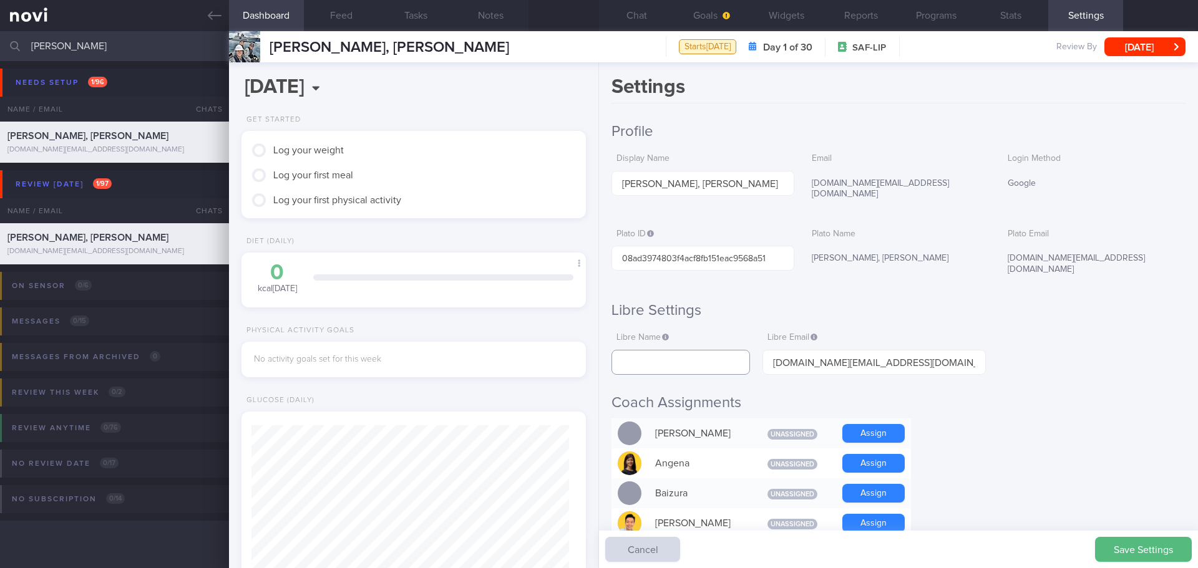
paste input "Aaronjames Teo"
type input "Aaronjames Teo"
click at [1046, 394] on h2 "Coach Assignments" at bounding box center [898, 403] width 574 height 19
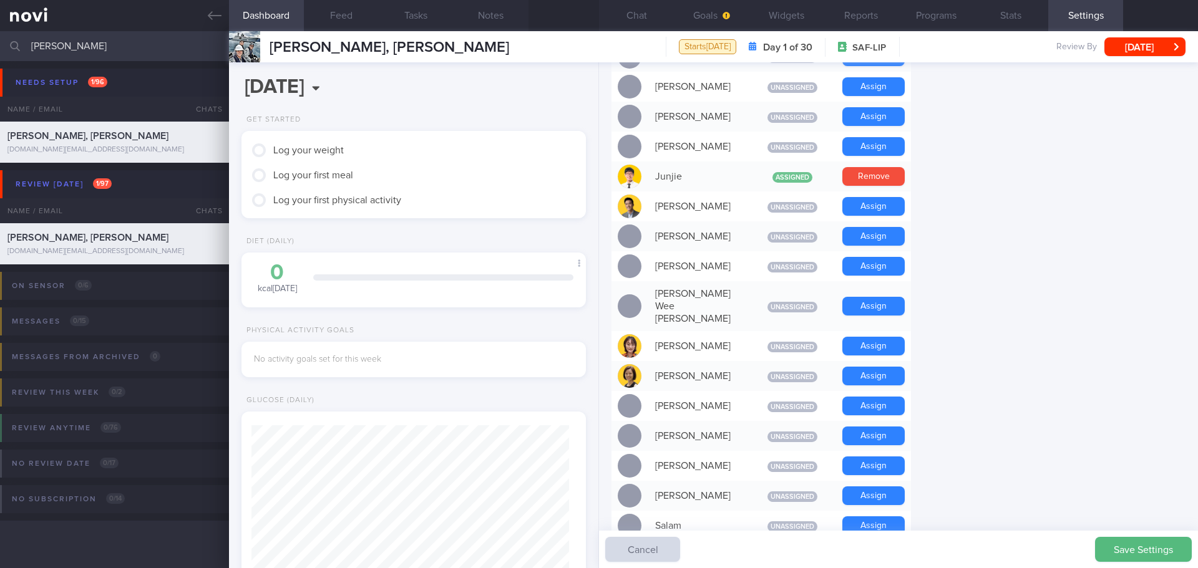
scroll to position [624, 0]
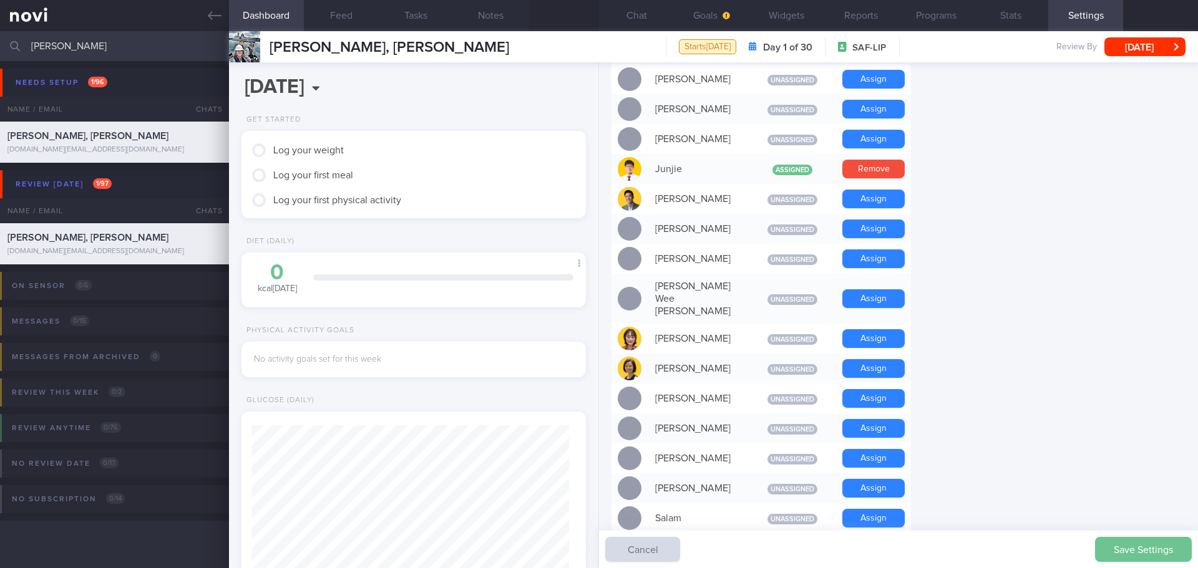
click at [1117, 552] on button "Save Settings" at bounding box center [1143, 549] width 97 height 25
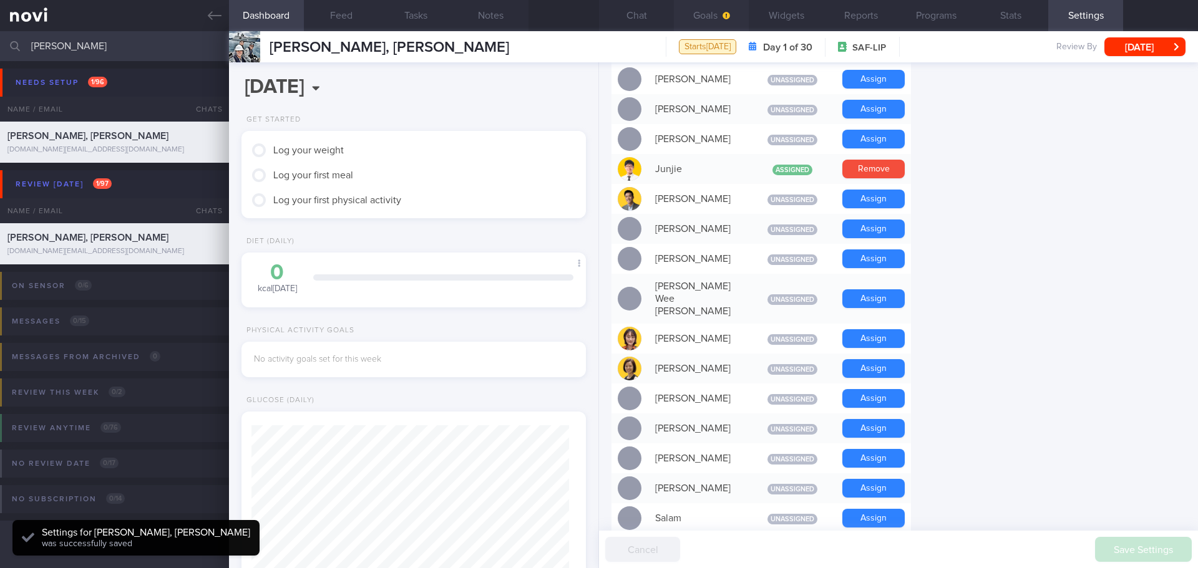
scroll to position [158, 318]
click at [707, 16] on button "Goals" at bounding box center [711, 15] width 75 height 31
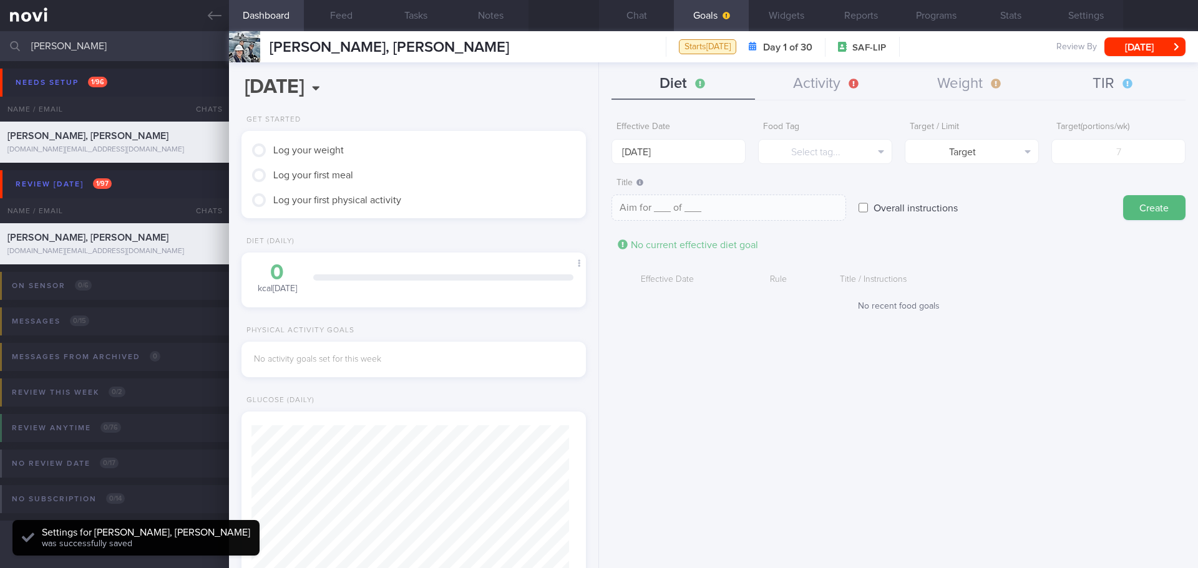
click at [1101, 78] on button "TIR" at bounding box center [1113, 84] width 143 height 31
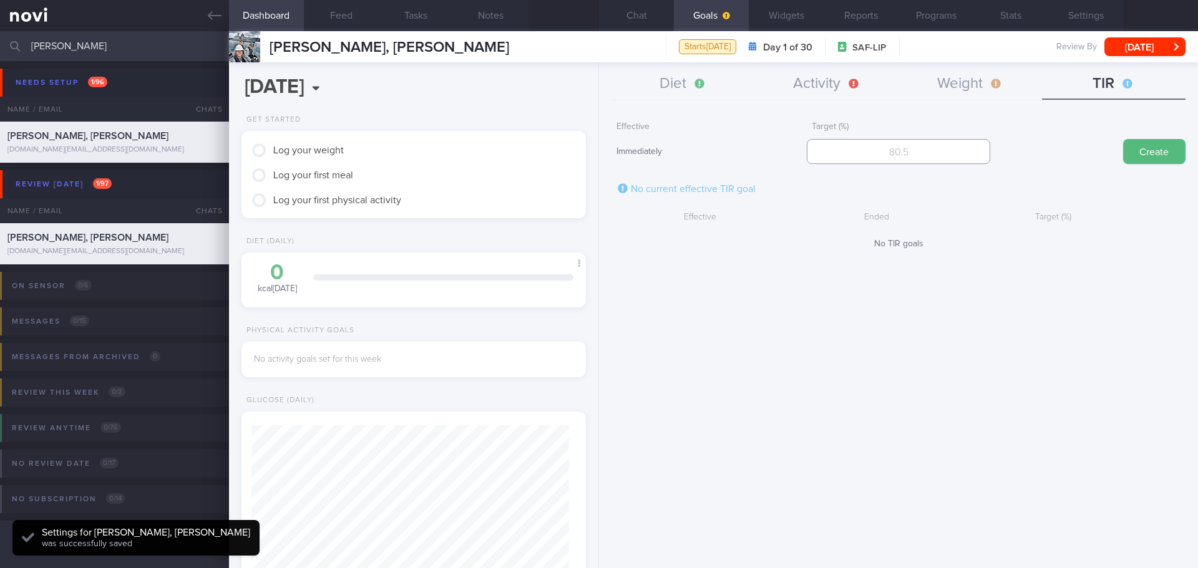
click at [967, 150] on input "number" at bounding box center [898, 151] width 183 height 25
type input "95"
click at [1138, 165] on form "Effective Immediately Target (%) 95 Create No current effective TIR goal Effect…" at bounding box center [898, 182] width 574 height 134
click at [1143, 159] on button "Create" at bounding box center [1154, 151] width 62 height 25
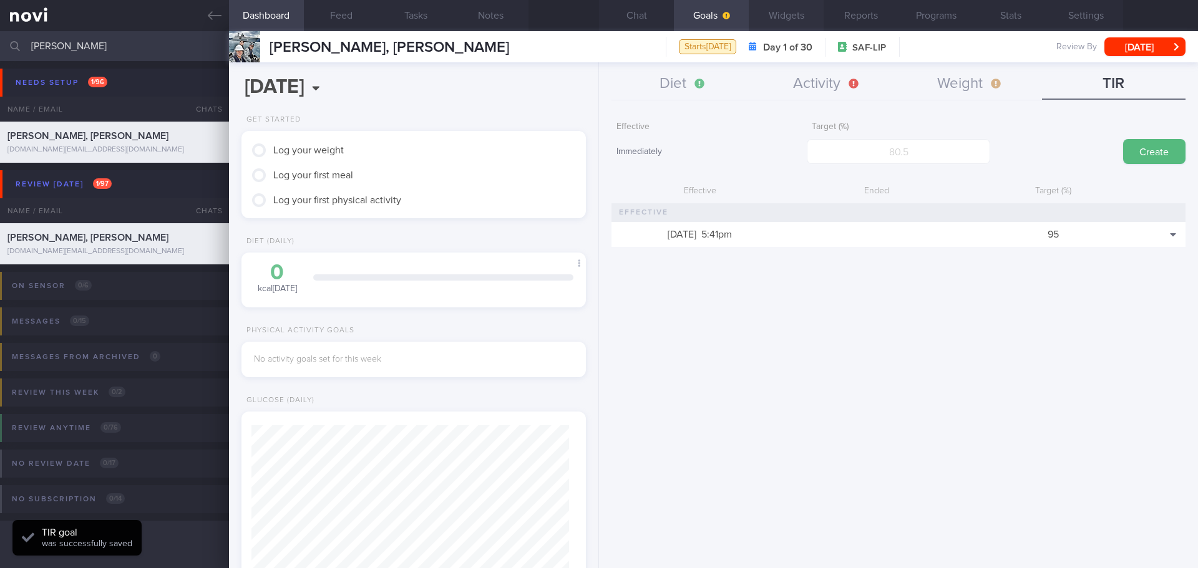
click at [786, 13] on button "Widgets" at bounding box center [786, 15] width 75 height 31
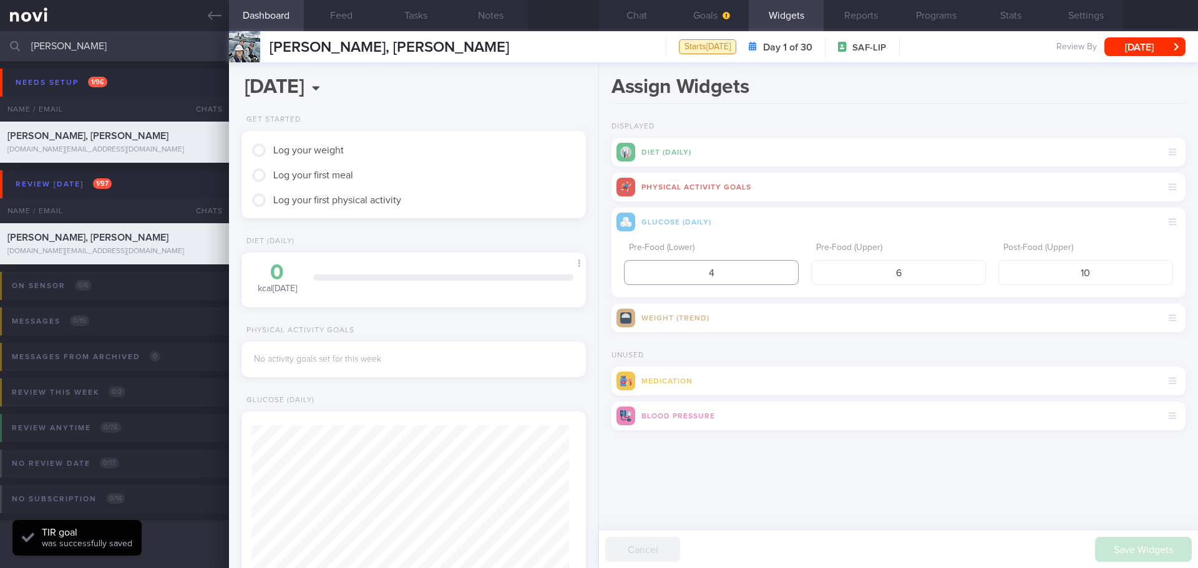
click at [716, 272] on input "4" at bounding box center [711, 272] width 175 height 25
type input "3.9"
click at [903, 277] on input "6" at bounding box center [898, 272] width 175 height 25
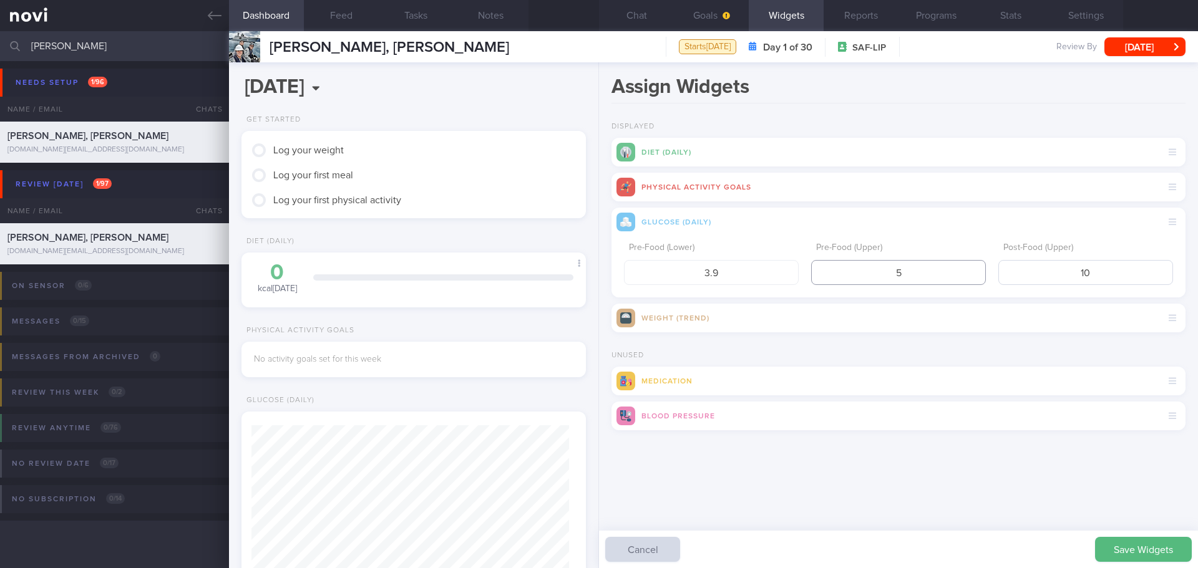
type input "5"
drag, startPoint x: 1098, startPoint y: 276, endPoint x: 1059, endPoint y: 284, distance: 40.1
click at [1059, 284] on input "10" at bounding box center [1085, 272] width 175 height 25
type input "7.8"
click at [1133, 542] on button "Save Widgets" at bounding box center [1143, 549] width 97 height 25
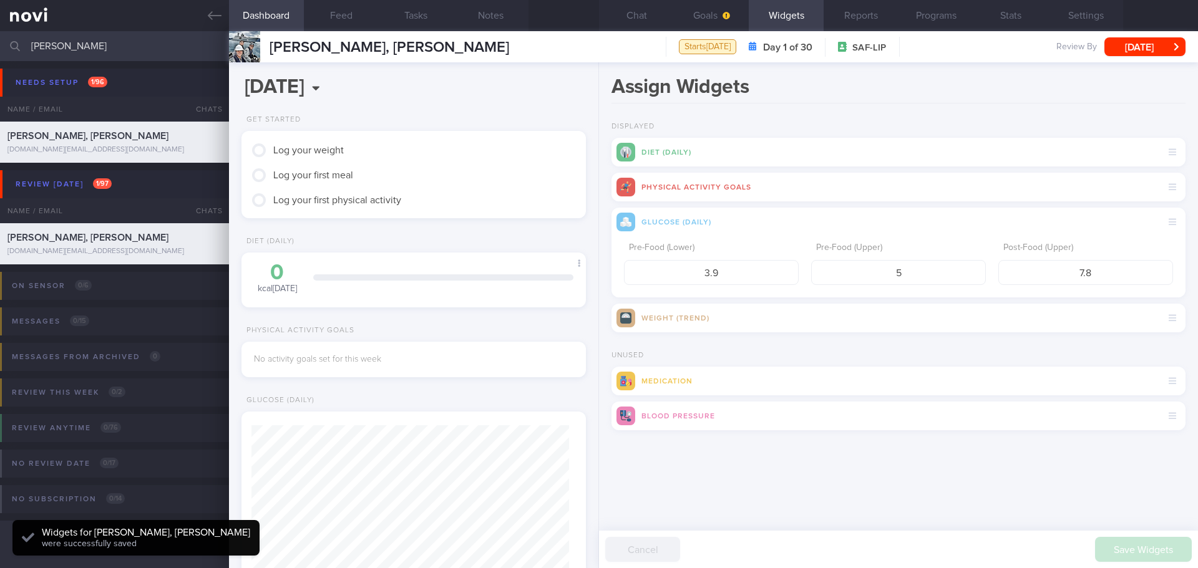
scroll to position [158, 318]
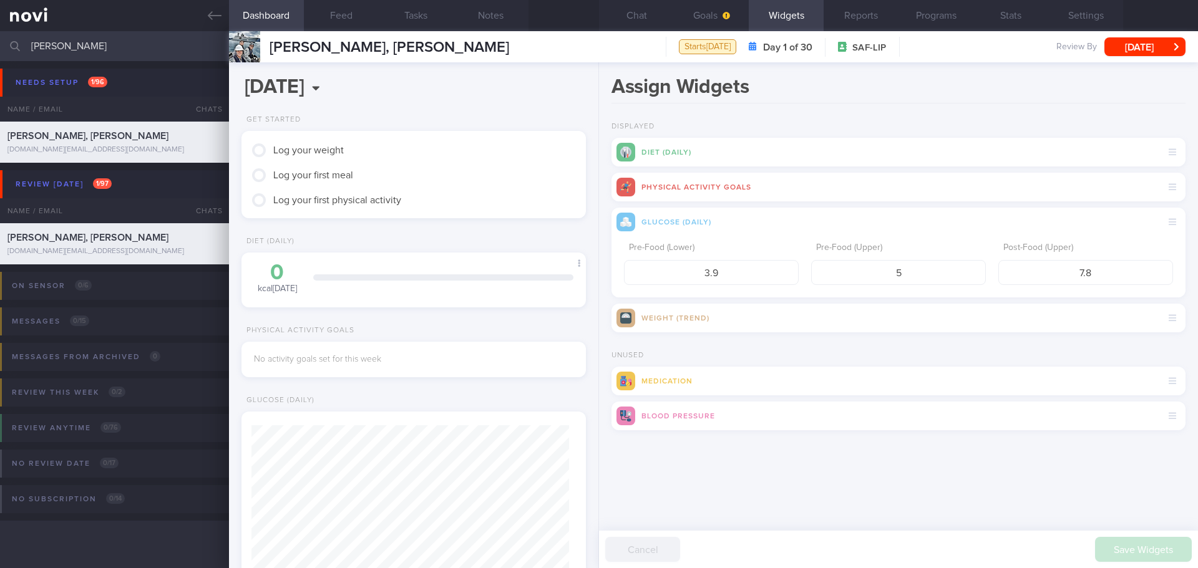
click at [856, 485] on div "Save Widgets Cancel" at bounding box center [898, 467] width 574 height 37
click at [863, 475] on div "Save Widgets Cancel" at bounding box center [898, 467] width 574 height 37
click at [725, 17] on icon "button" at bounding box center [725, 15] width 7 height 7
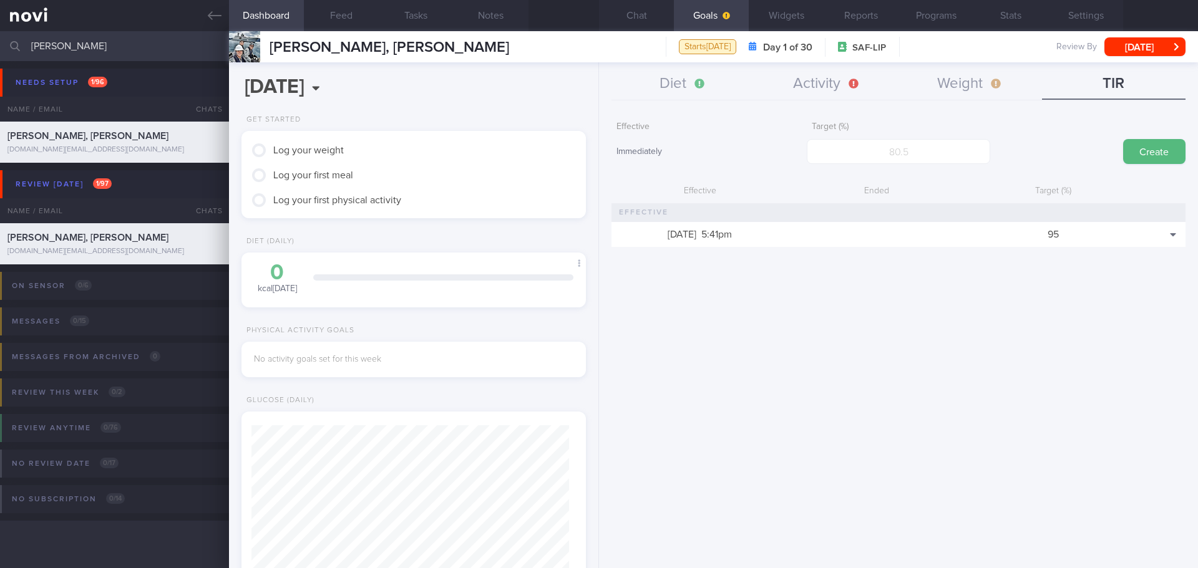
click at [838, 334] on div "Effective Immediately Target (%) Create Effective Ended Target (%) 5 Sep 2025 5…" at bounding box center [898, 337] width 599 height 462
click at [699, 76] on button "Diet" at bounding box center [682, 84] width 143 height 31
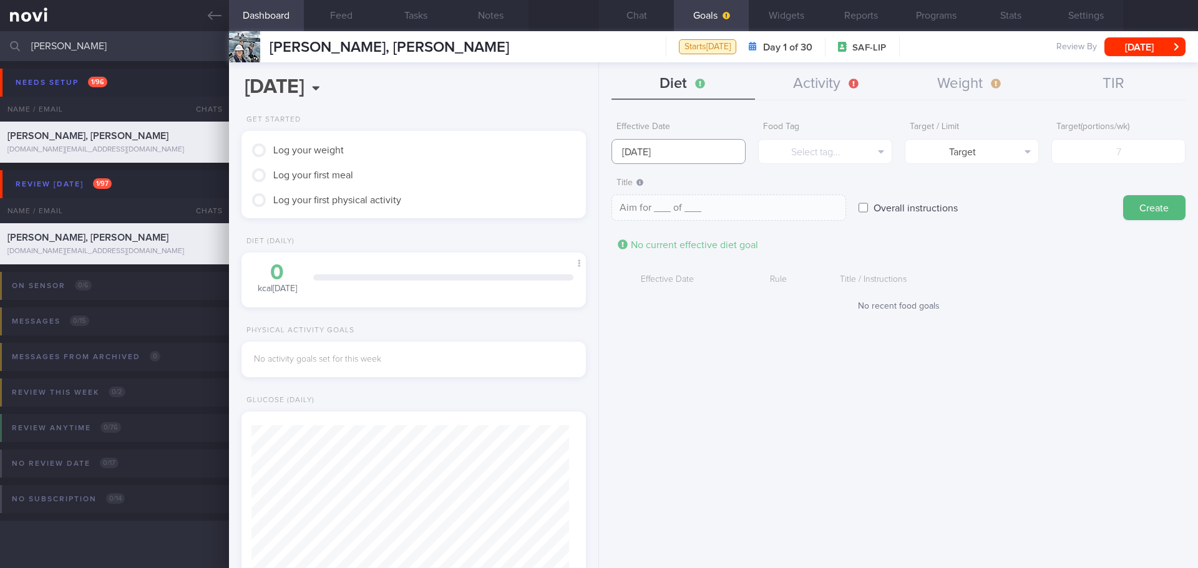
click at [652, 148] on input "8 Sep 2025" at bounding box center [678, 151] width 134 height 25
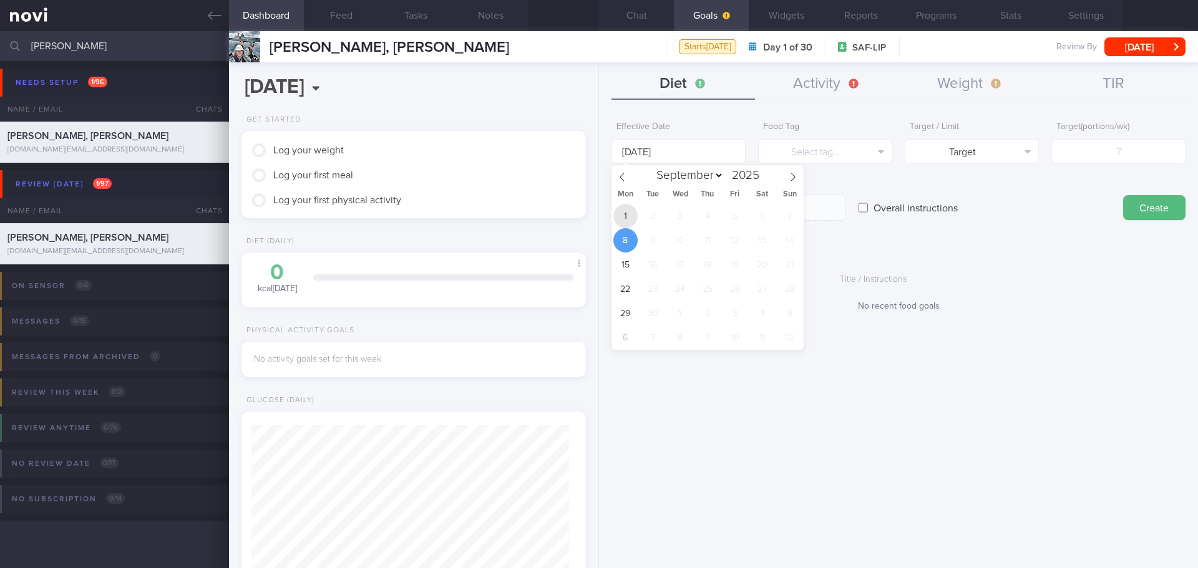
click at [625, 215] on span "1" at bounding box center [625, 216] width 24 height 24
type input "[DATE]"
click at [826, 429] on div "Effective Date 1 Sep 2025 Food Tag Select tag... Select tag... Calories Carbs P…" at bounding box center [898, 337] width 599 height 462
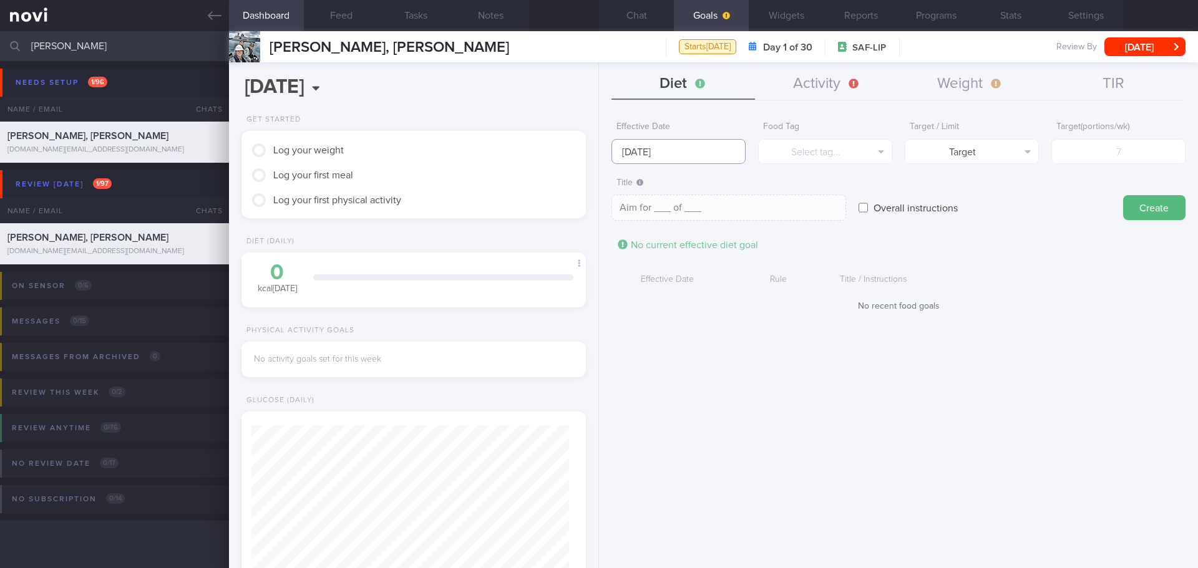
click at [672, 157] on input "[DATE]" at bounding box center [678, 151] width 134 height 25
click at [816, 158] on button "Select tag..." at bounding box center [825, 151] width 134 height 25
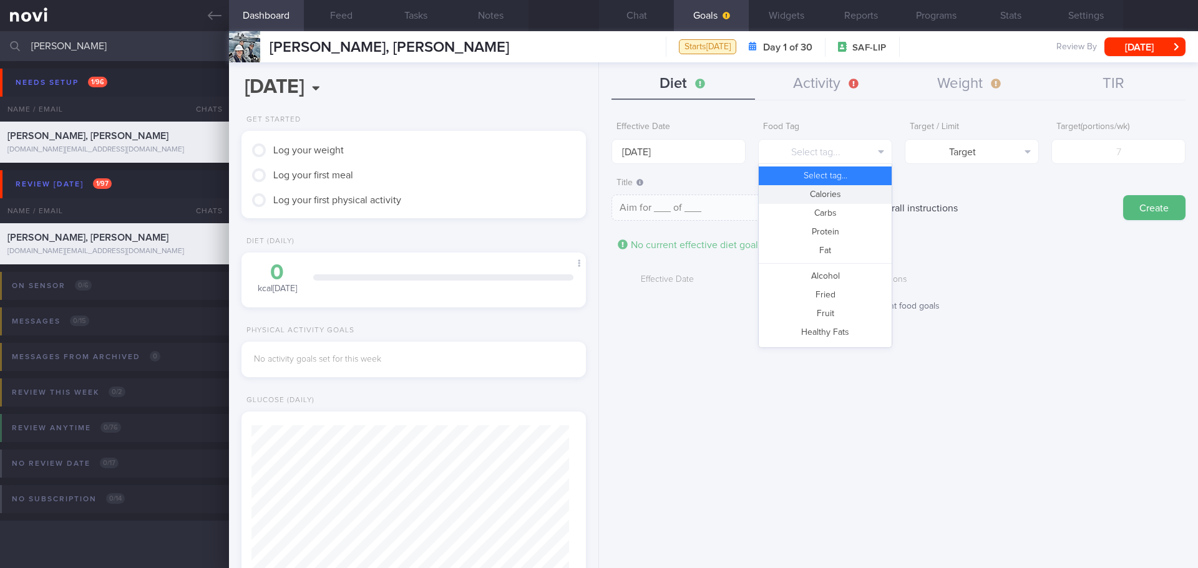
click at [851, 197] on button "Calories" at bounding box center [825, 194] width 133 height 19
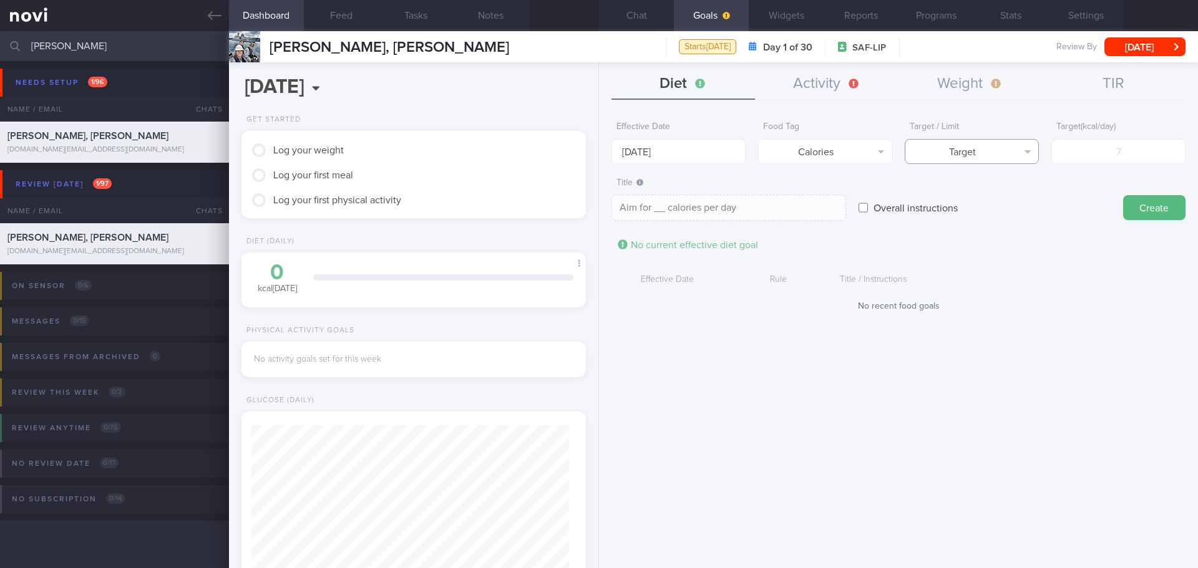
click at [1023, 153] on button "Target" at bounding box center [971, 151] width 134 height 25
drag, startPoint x: 1013, startPoint y: 189, endPoint x: 1062, endPoint y: 171, distance: 51.9
click at [1013, 190] on button "Limit" at bounding box center [971, 194] width 133 height 19
type textarea "Keep to __ calories per day"
click at [1082, 165] on form "Effective Date 1 Sep 2025 Food Tag Calories Select tag... Calories Carbs Protei…" at bounding box center [898, 219] width 574 height 209
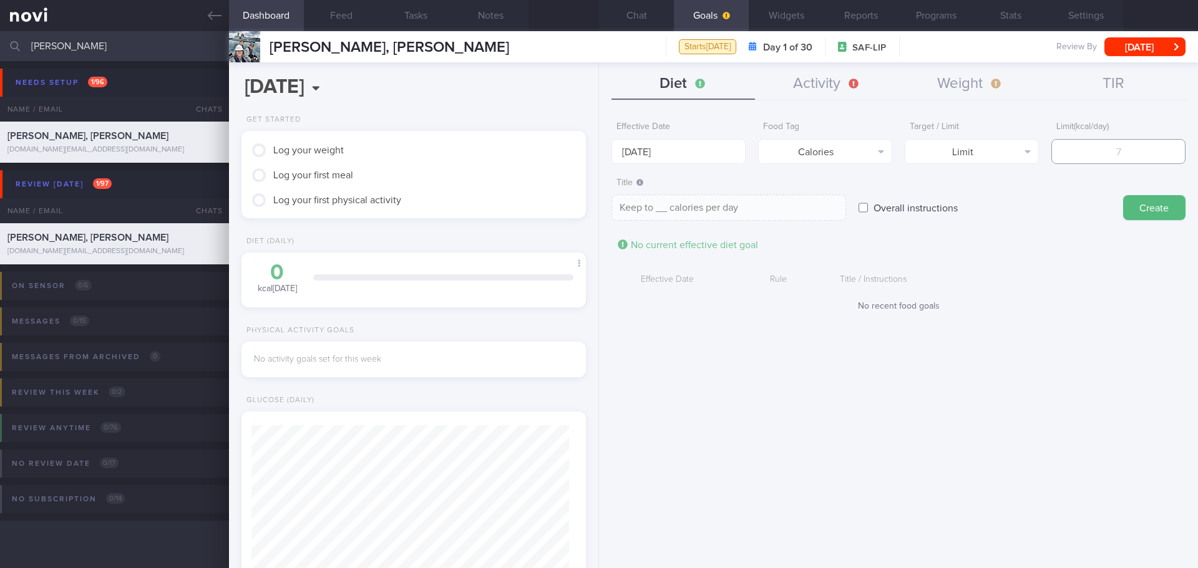
click at [1088, 157] on input "number" at bounding box center [1118, 151] width 134 height 25
type input "16"
type textarea "Keep to 16 calories per day"
type input "160"
type textarea "Keep to 160 calories per day"
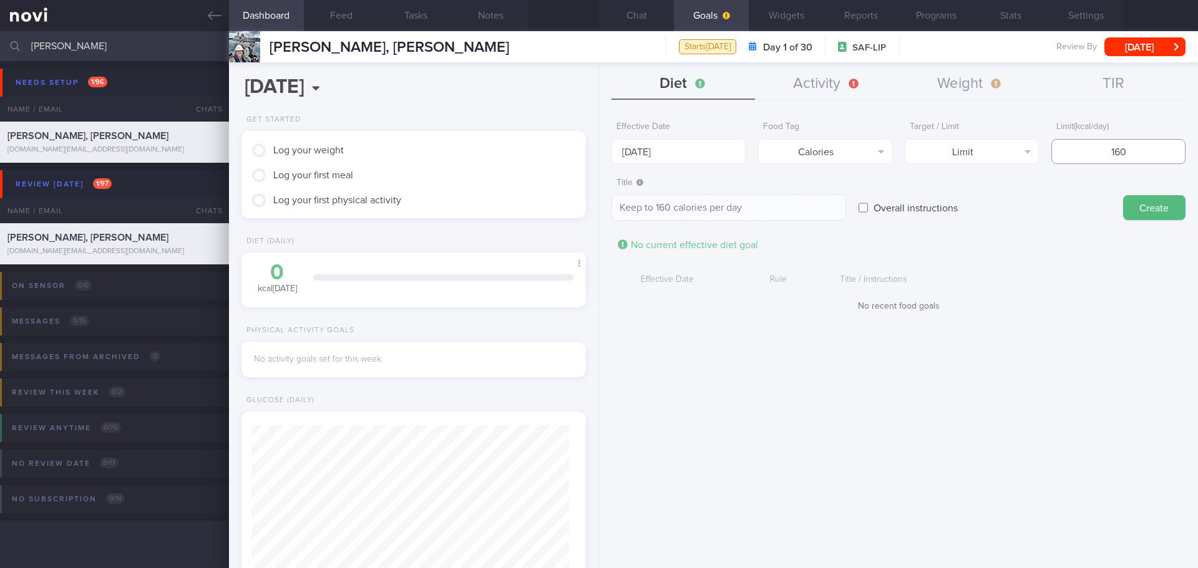
type input "1600"
type textarea "Keep to 1600 calories per day"
type input "1600"
click at [1148, 218] on button "Create" at bounding box center [1154, 207] width 62 height 25
type input "8 Sep 2025"
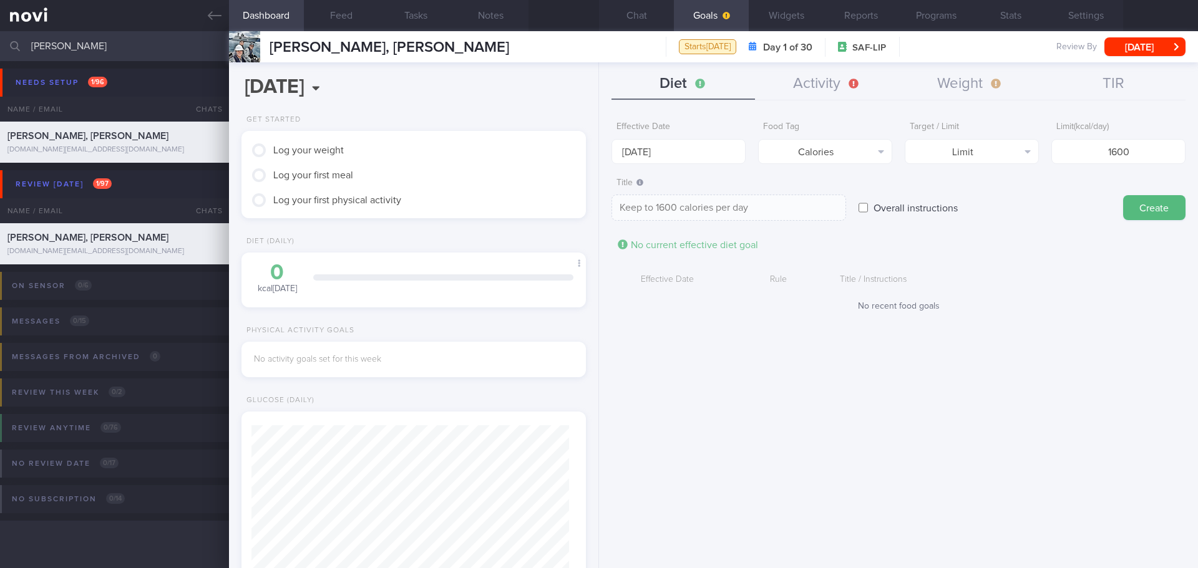
type textarea "Aim for ___ of ___"
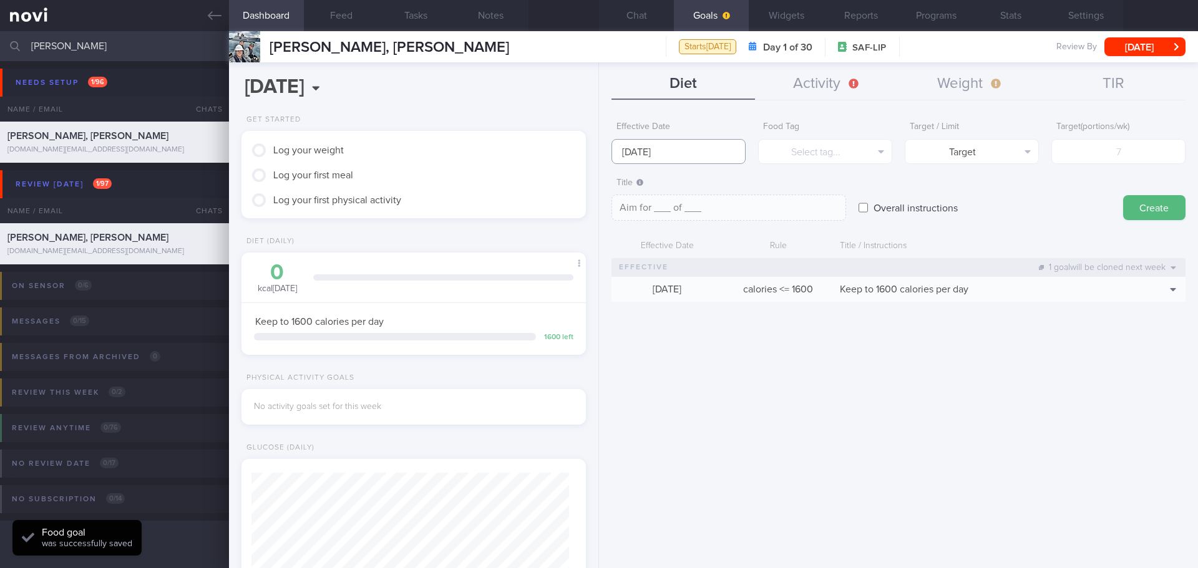
click at [644, 149] on input "8 Sep 2025" at bounding box center [678, 151] width 134 height 25
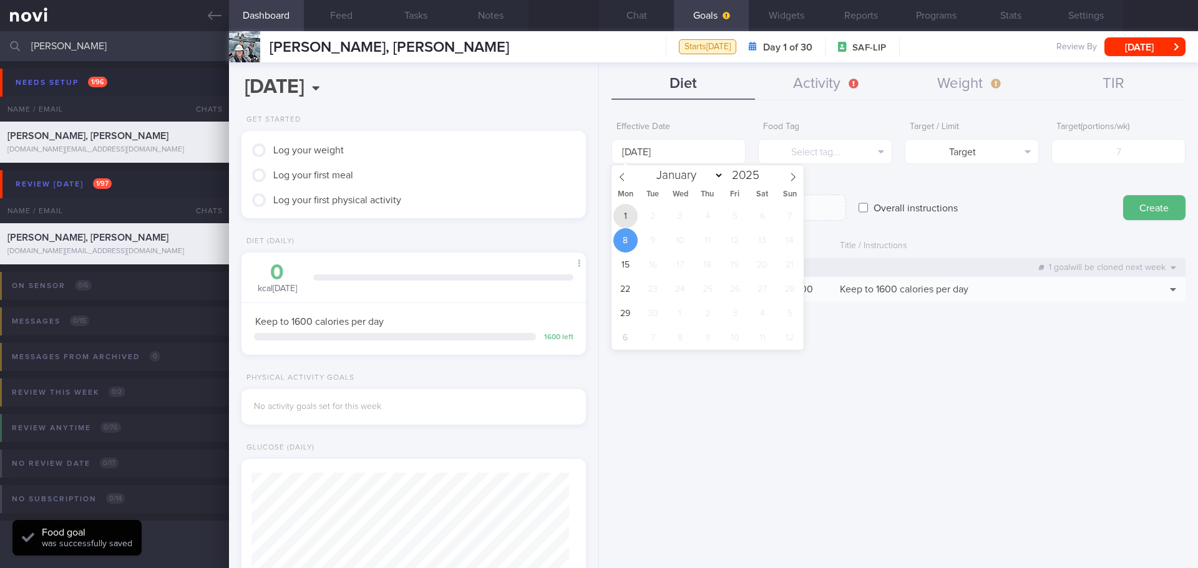
click at [629, 214] on span "1" at bounding box center [625, 216] width 24 height 24
type input "[DATE]"
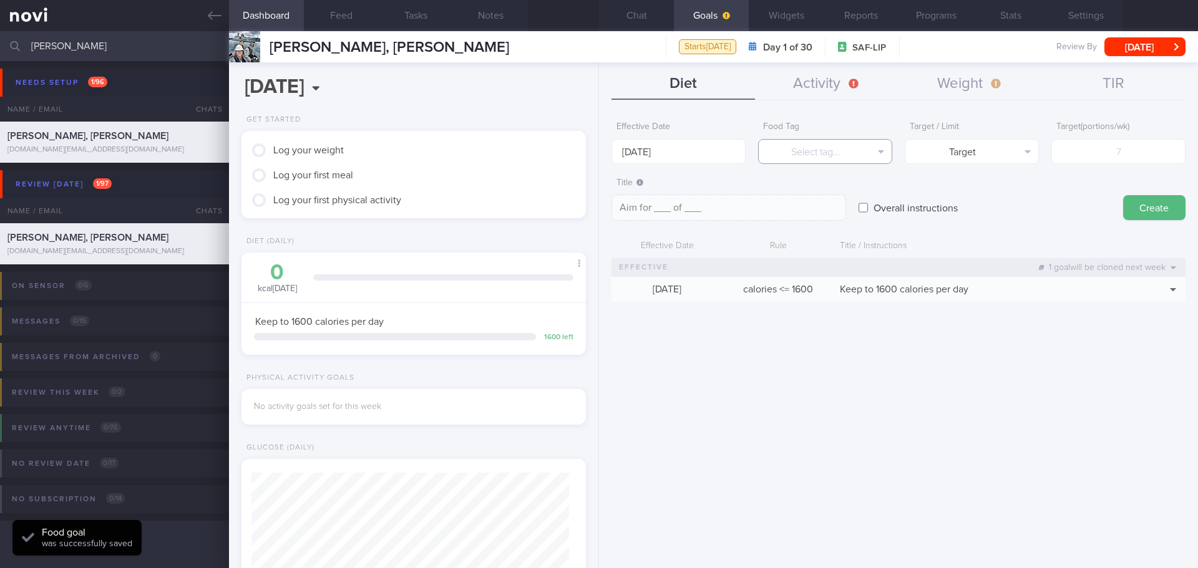
click at [800, 153] on button "Select tag..." at bounding box center [825, 151] width 134 height 25
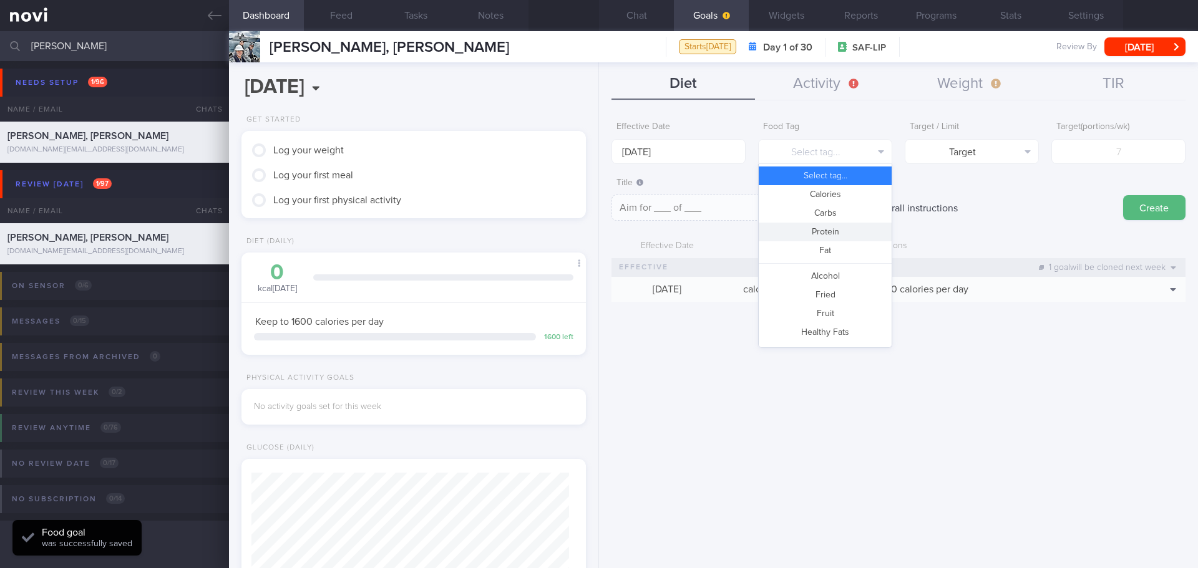
click at [830, 228] on button "Protein" at bounding box center [825, 232] width 133 height 19
type textarea "Aim for __g of protein per day"
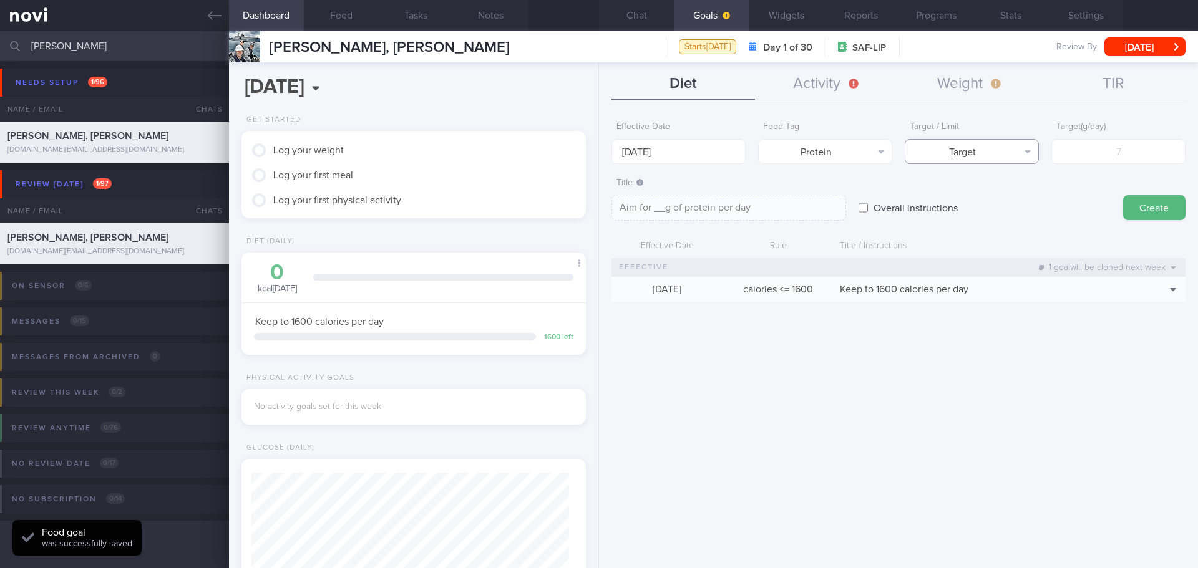
click at [980, 160] on button "Target" at bounding box center [971, 151] width 134 height 25
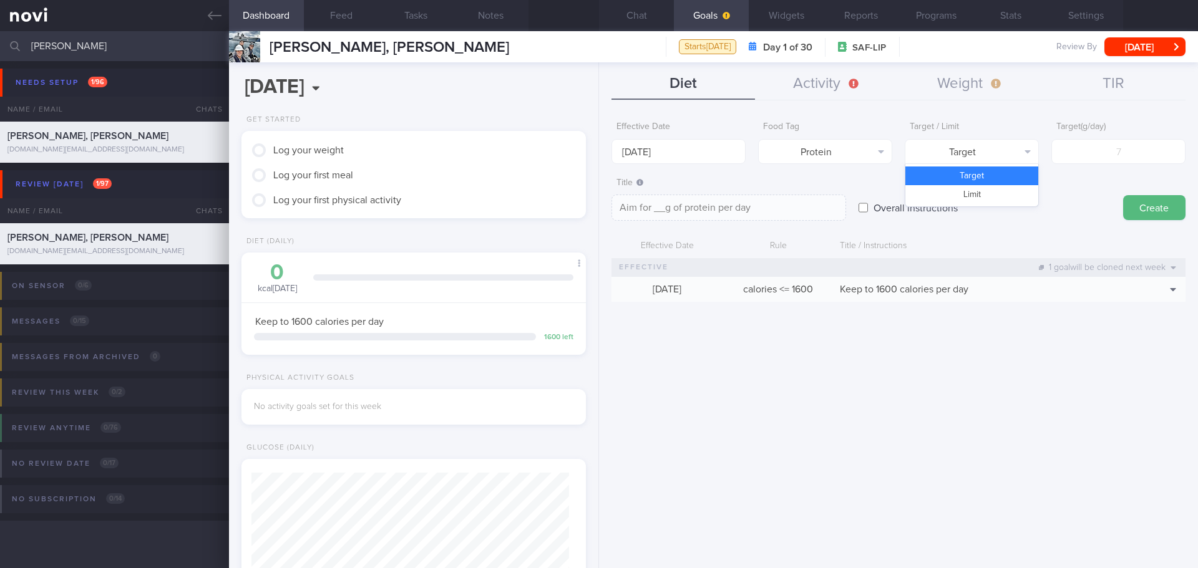
click at [997, 177] on button "Target" at bounding box center [971, 176] width 133 height 19
click at [1101, 153] on input "number" at bounding box center [1118, 151] width 134 height 25
click at [1118, 145] on input "number" at bounding box center [1118, 151] width 134 height 25
type input "9"
type textarea "Aim for 9g of protein per day"
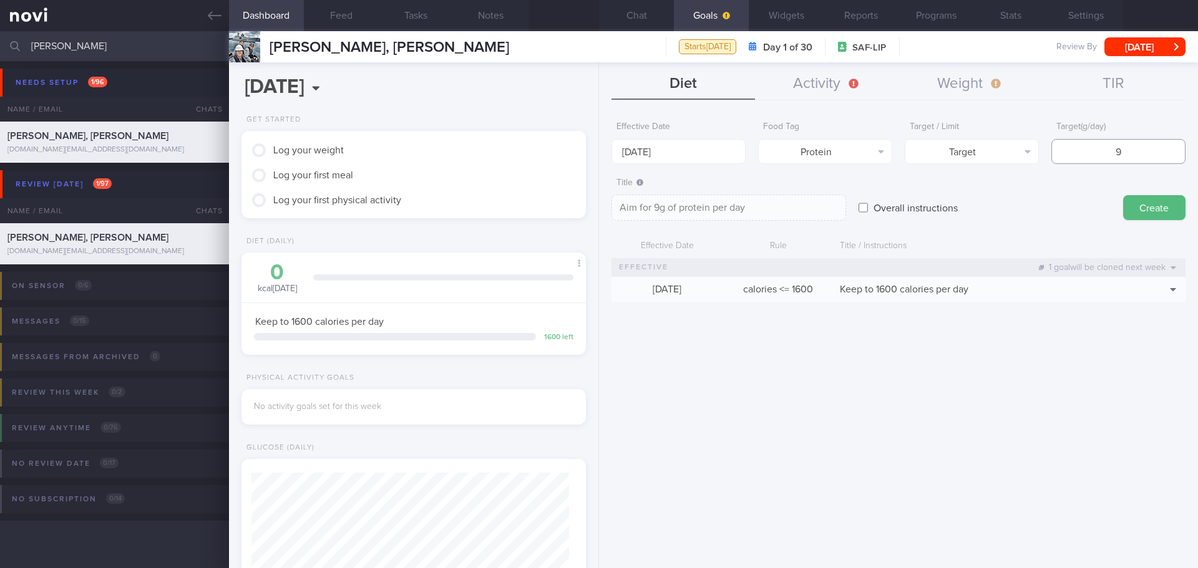
type input "91"
type textarea "Aim for 91g of protein per day"
type input "910"
type textarea "Aim for 910g of protein per day"
type input "91"
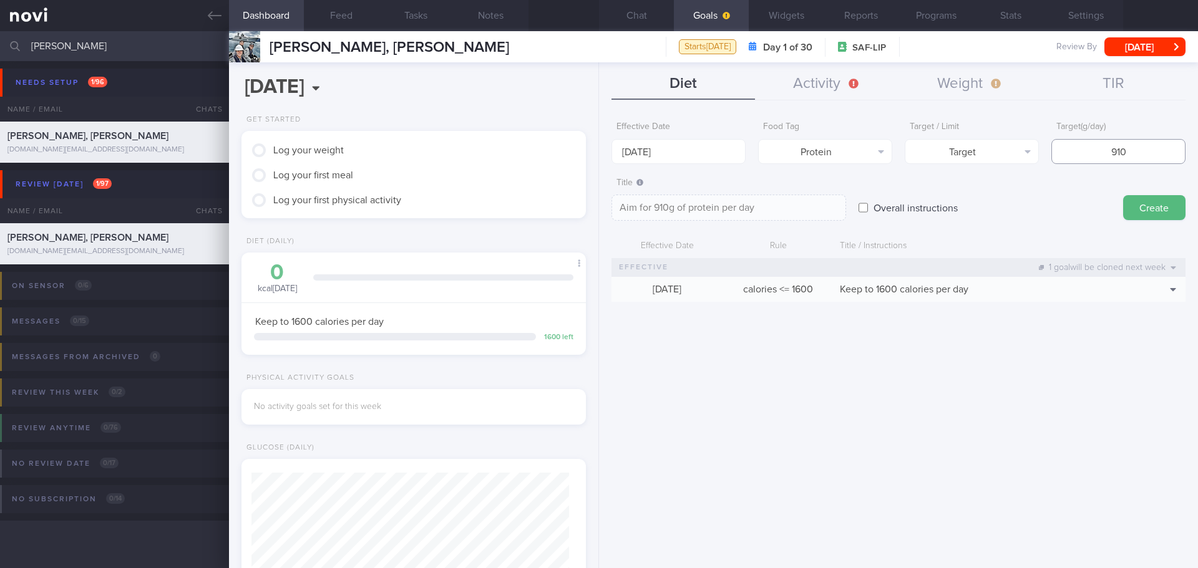
type textarea "Aim for 91g of protein per day"
type input "9"
type textarea "Aim for 9g of protein per day"
type input "90"
type textarea "Aim for 90g of protein per day"
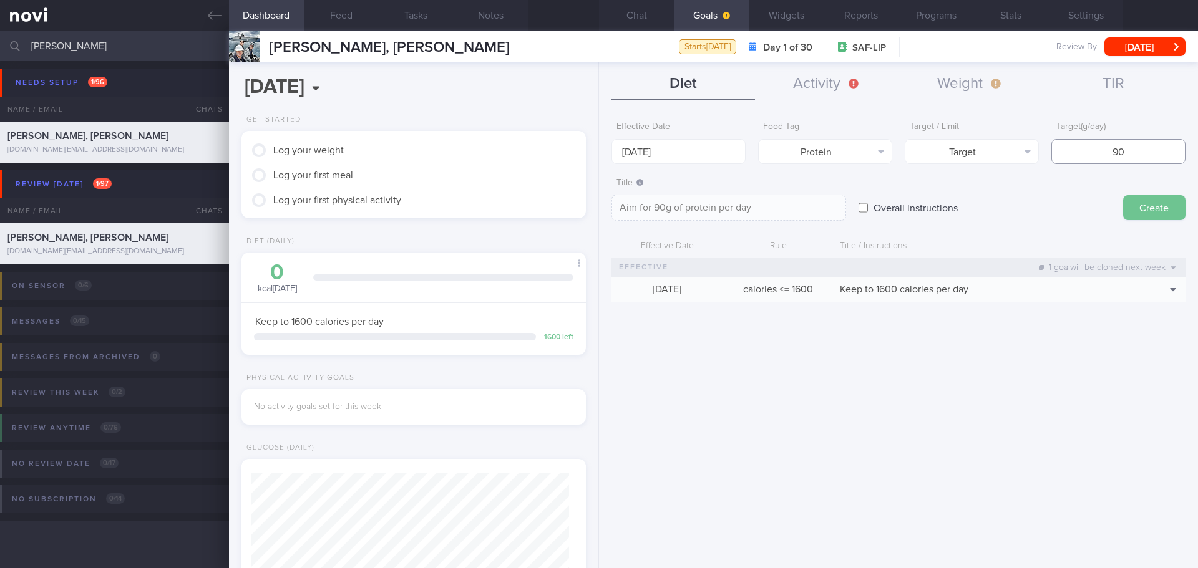
type input "90"
click at [1155, 206] on button "Create" at bounding box center [1154, 207] width 62 height 25
type input "8 Sep 2025"
type textarea "Aim for ___ of ___"
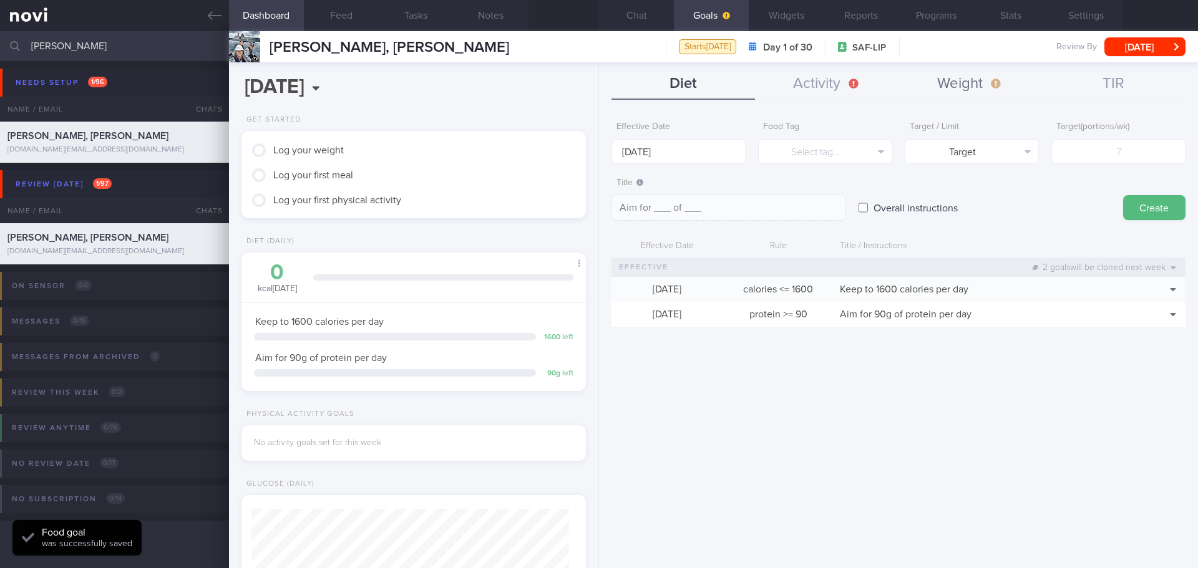
click at [982, 77] on button "Weight" at bounding box center [969, 84] width 143 height 31
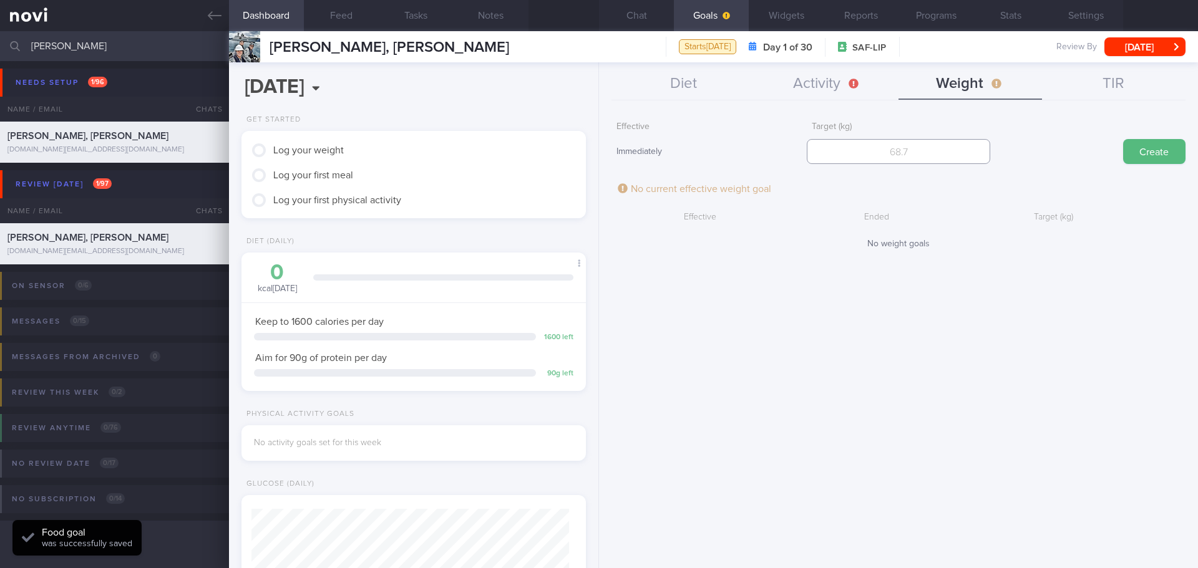
click at [937, 145] on input "number" at bounding box center [898, 151] width 183 height 25
type input "72"
click at [1150, 152] on button "Create" at bounding box center [1154, 151] width 62 height 25
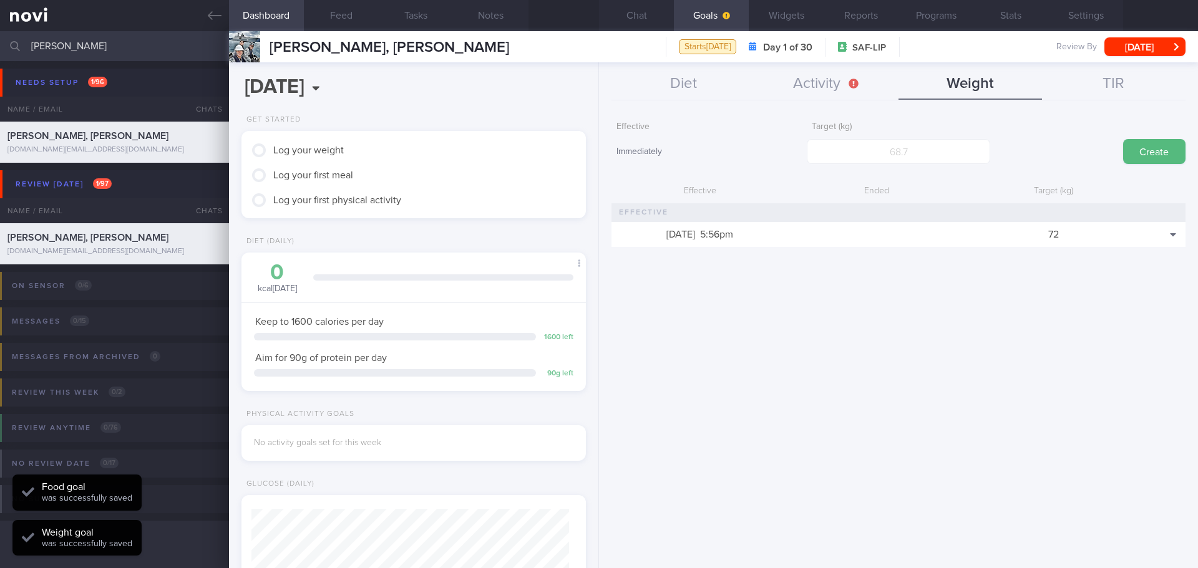
scroll to position [174, 313]
click at [701, 83] on button "Diet" at bounding box center [682, 84] width 143 height 31
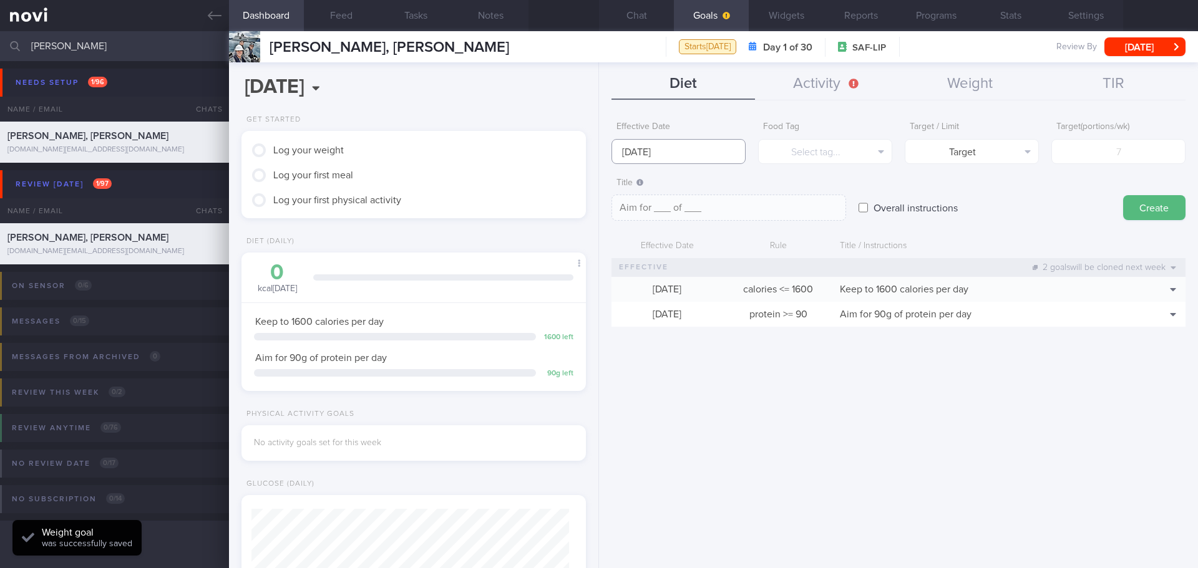
click at [670, 154] on input "8 Sep 2025" at bounding box center [678, 151] width 134 height 25
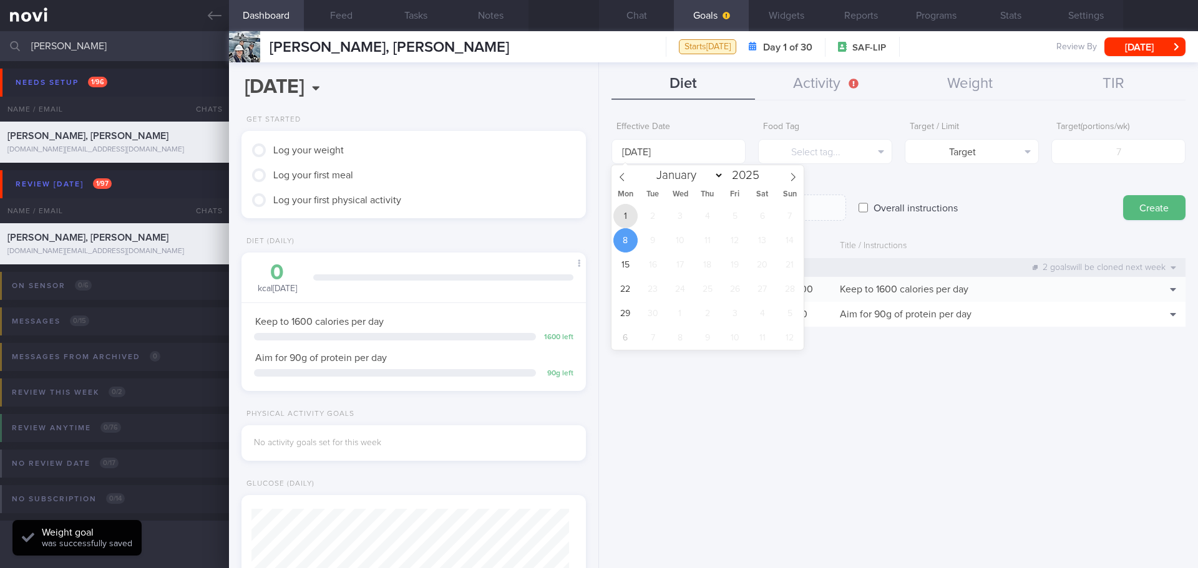
click at [621, 217] on span "1" at bounding box center [625, 216] width 24 height 24
type input "[DATE]"
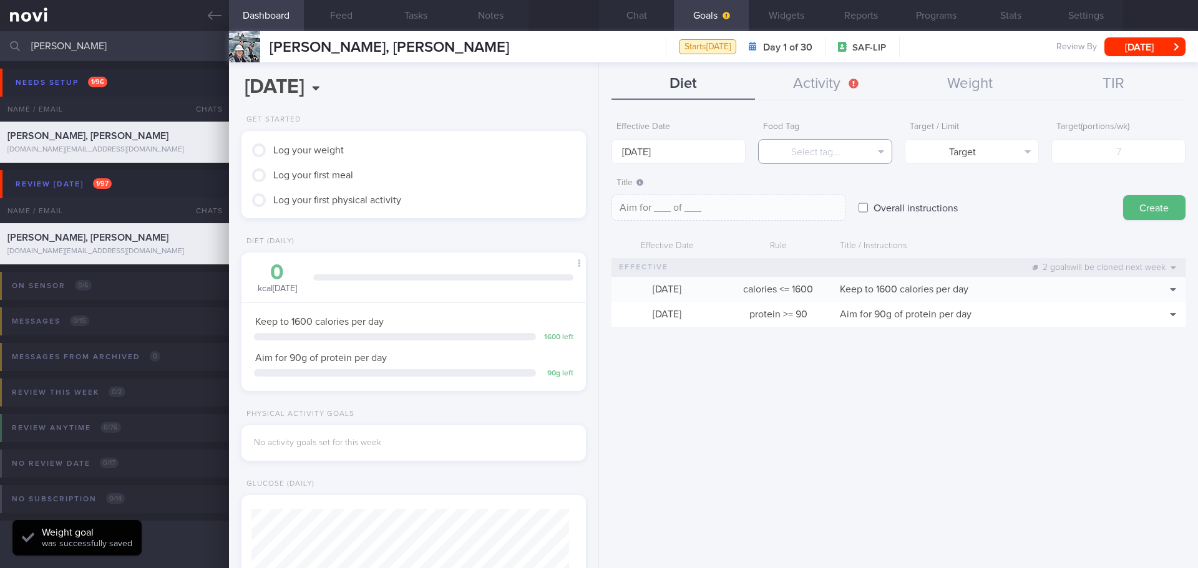
click at [799, 147] on button "Select tag..." at bounding box center [825, 151] width 134 height 25
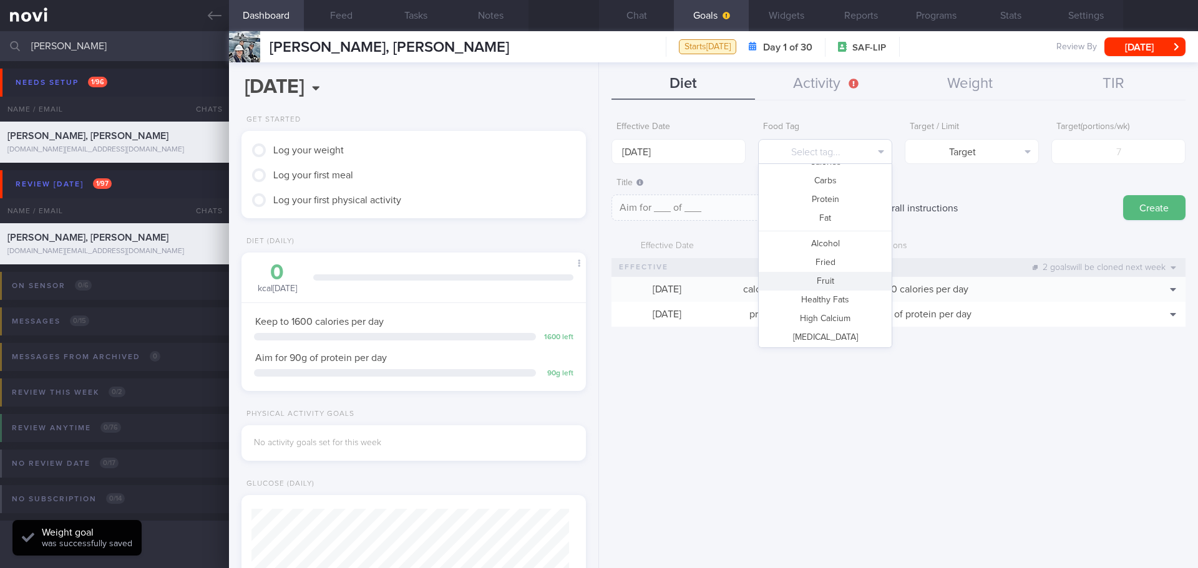
scroll to position [62, 0]
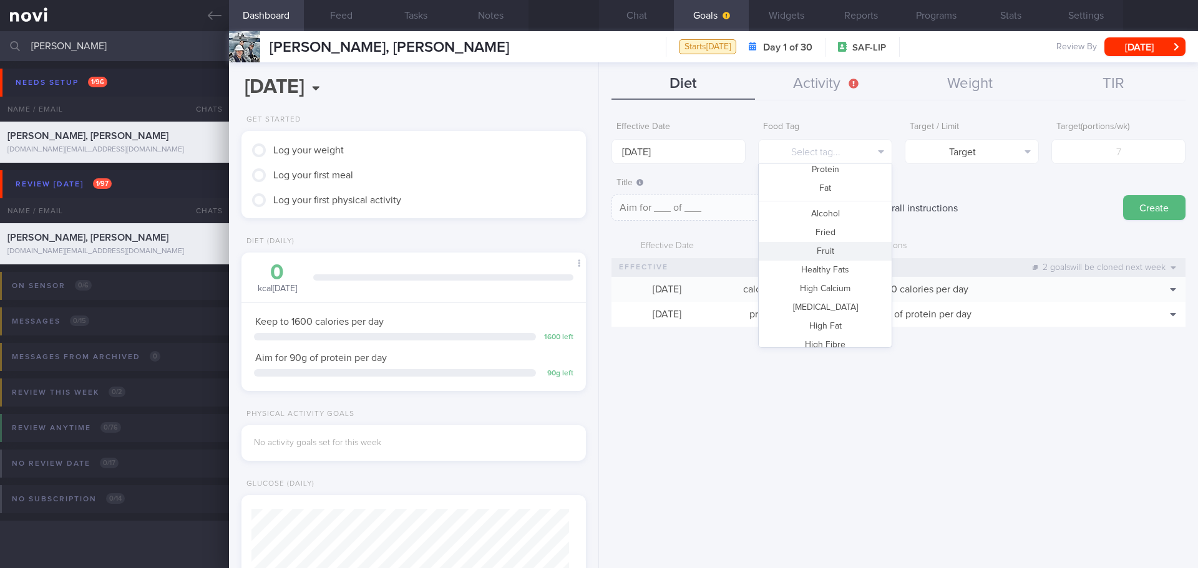
click at [835, 253] on button "Fruit" at bounding box center [825, 251] width 133 height 19
type textarea "Aim for __ portions of fruits per week"
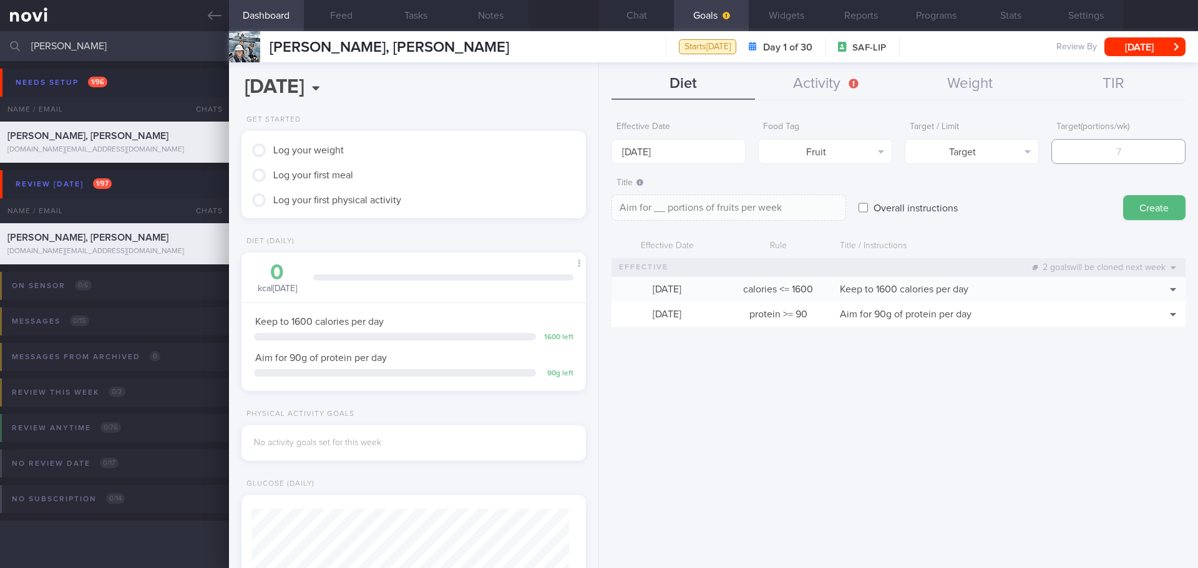
click at [1133, 157] on input "number" at bounding box center [1118, 151] width 134 height 25
type input "7"
type textarea "Aim for 7 portions of fruits per week"
type textarea "Aim for __ portions of fruits per week"
type input "1"
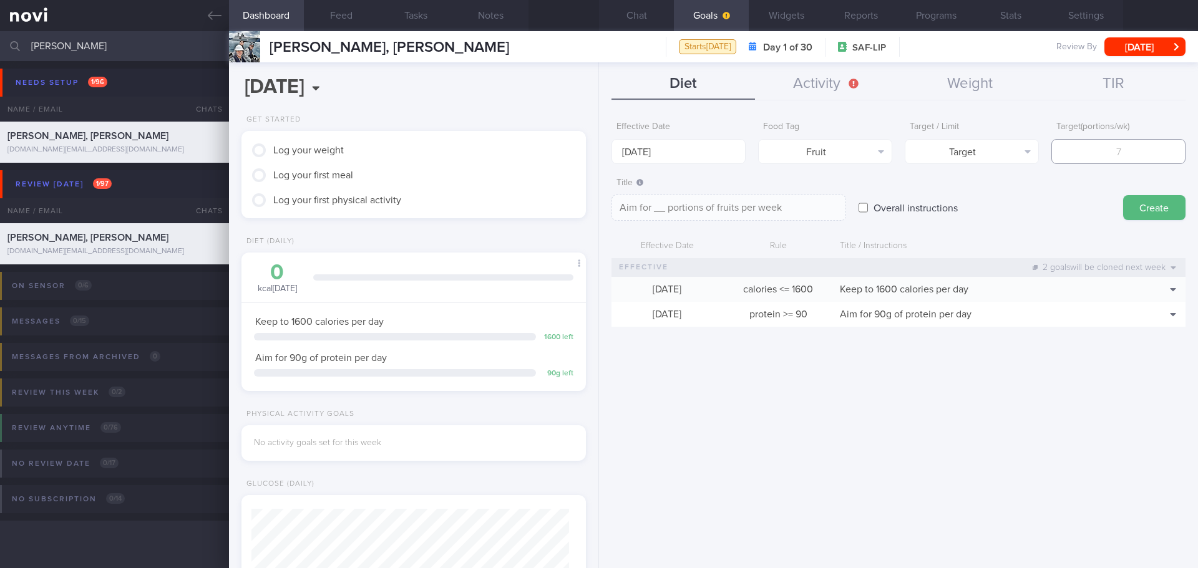
type textarea "Aim for 1 portions of fruits per week"
type input "14"
type textarea "Aim for 14 portions of fruits per week"
type input "14"
click at [1166, 213] on button "Create" at bounding box center [1154, 207] width 62 height 25
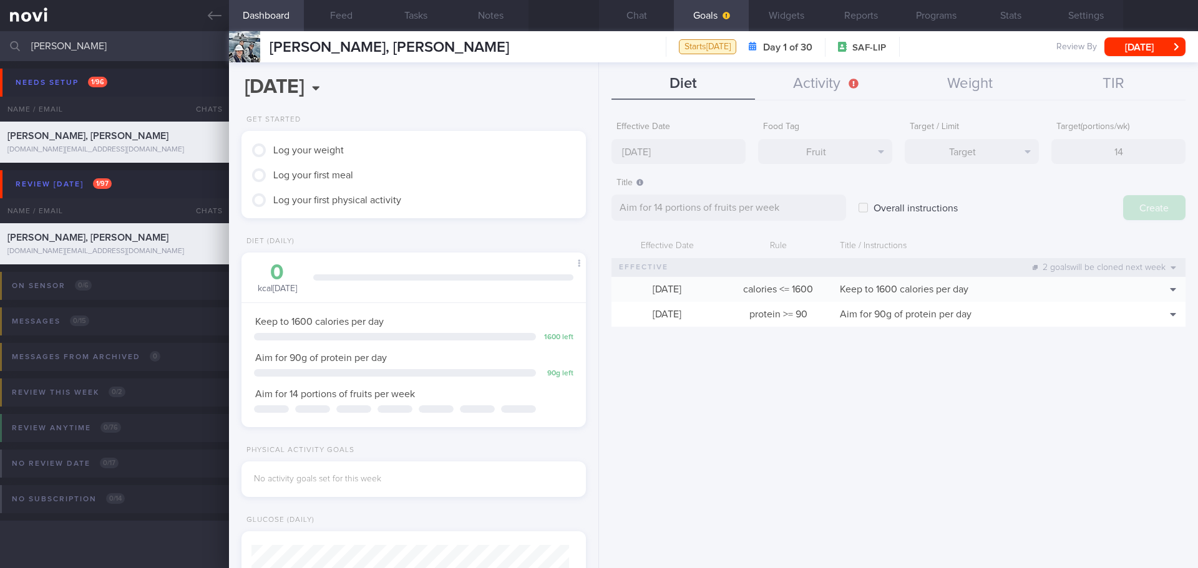
type input "8 Sep 2025"
type textarea "Aim for ___ of ___"
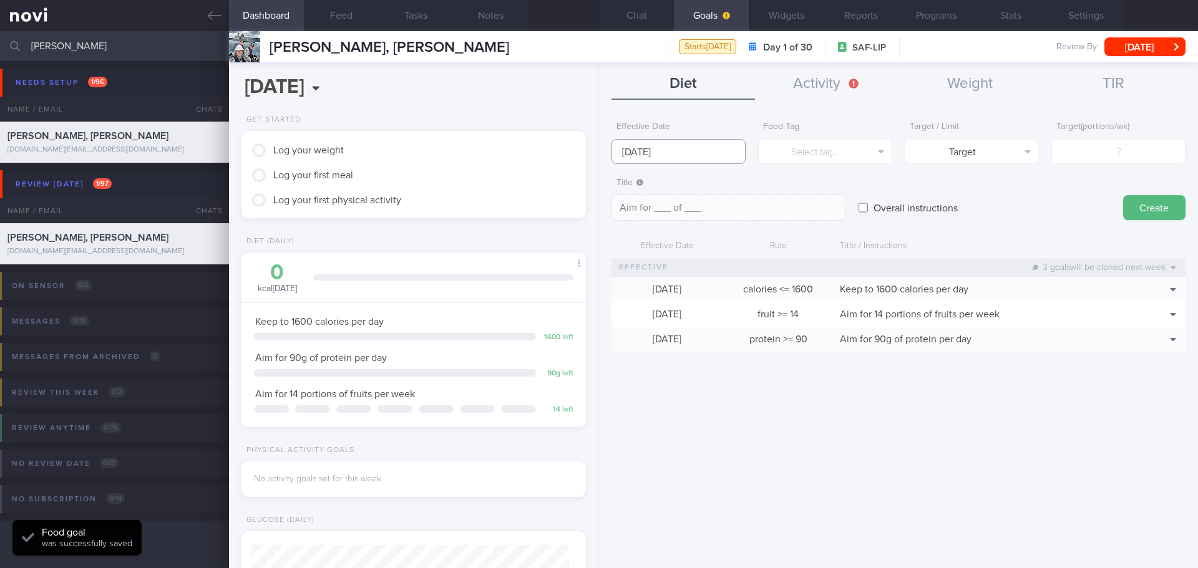
click at [683, 155] on input "8 Sep 2025" at bounding box center [678, 151] width 134 height 25
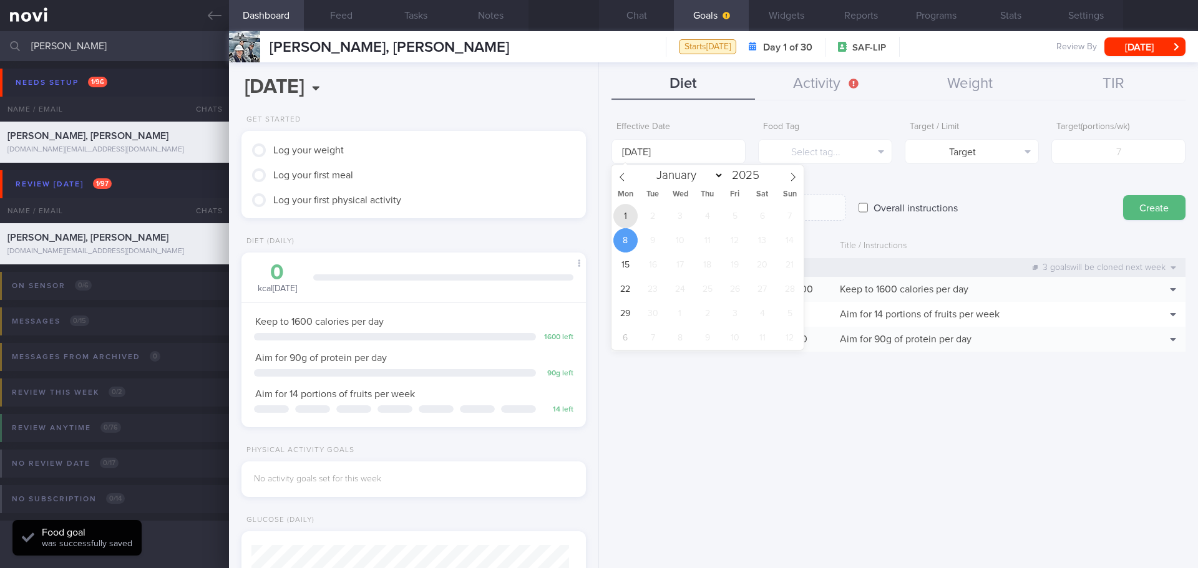
click at [635, 218] on span "1" at bounding box center [625, 216] width 24 height 24
type input "[DATE]"
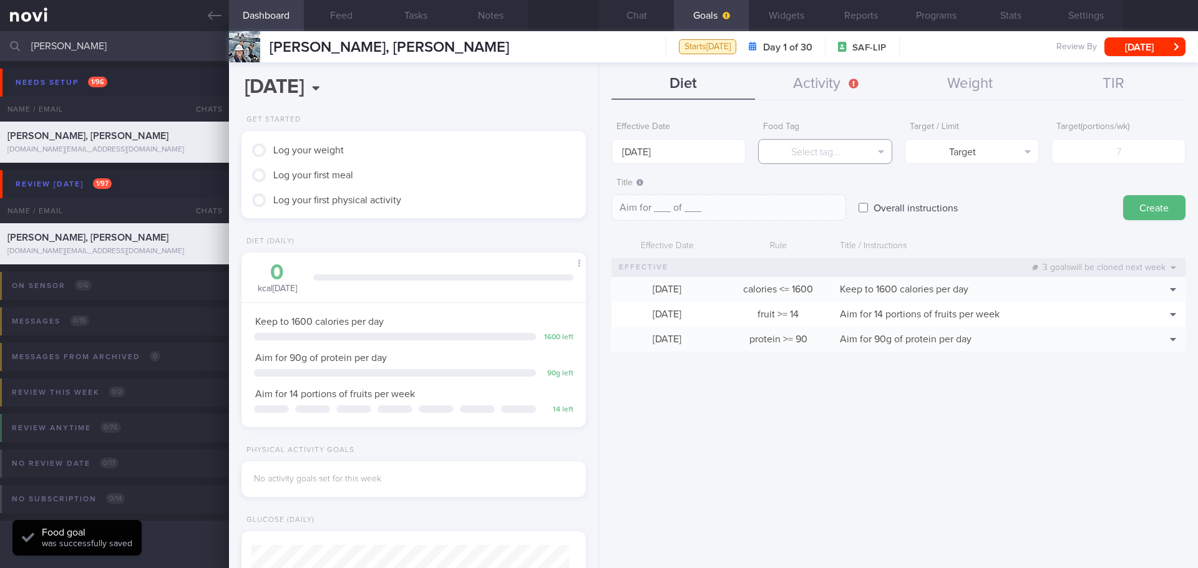
click at [815, 153] on button "Select tag..." at bounding box center [825, 151] width 134 height 25
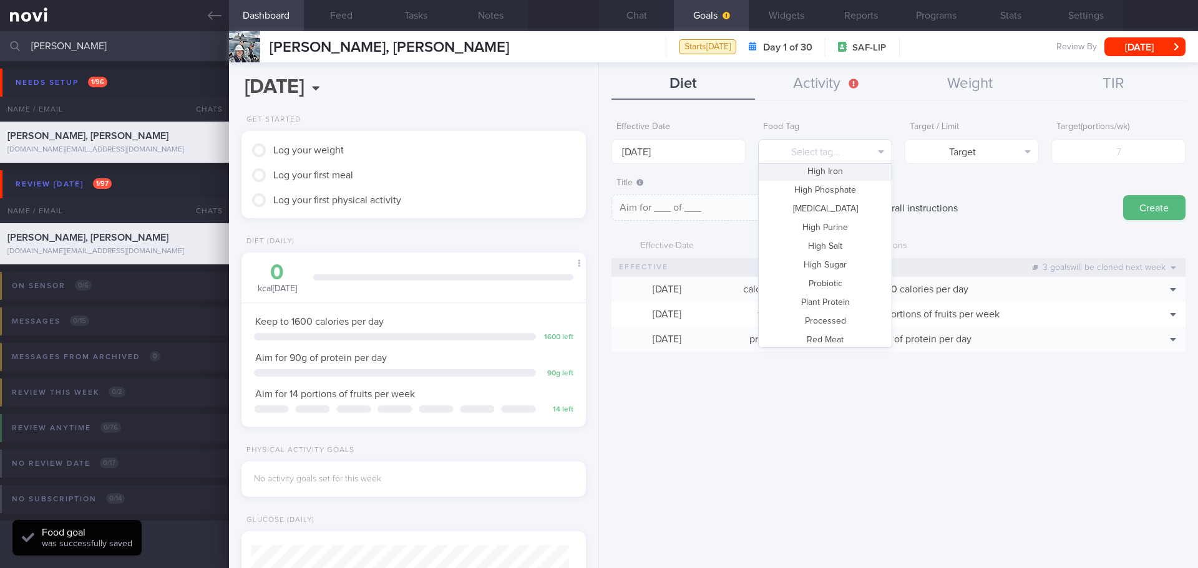
scroll to position [371, 0]
click at [829, 296] on button "Vegetable" at bounding box center [825, 298] width 133 height 19
type textarea "Aim for __ portions of vegetables per week"
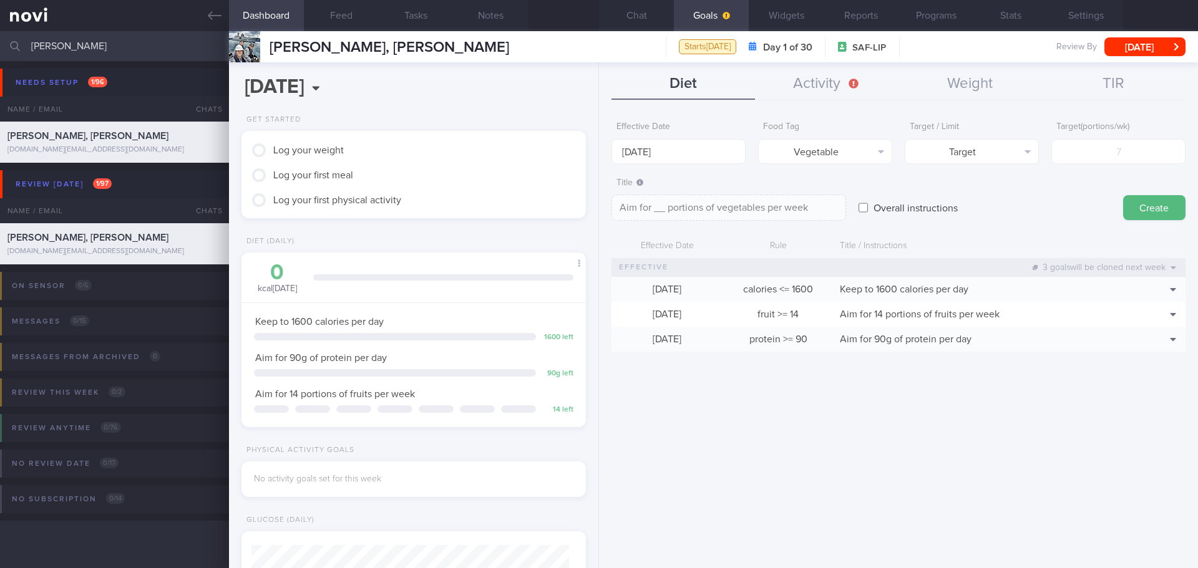
click at [1094, 164] on form "Effective Date 1 Sep 2025 Food Tag Vegetable Select tag... Calories Carbs Prote…" at bounding box center [898, 239] width 574 height 249
click at [1112, 153] on input "number" at bounding box center [1118, 151] width 134 height 25
type input "1"
type textarea "Aim for 1 portions of vegetables per week"
type input "14"
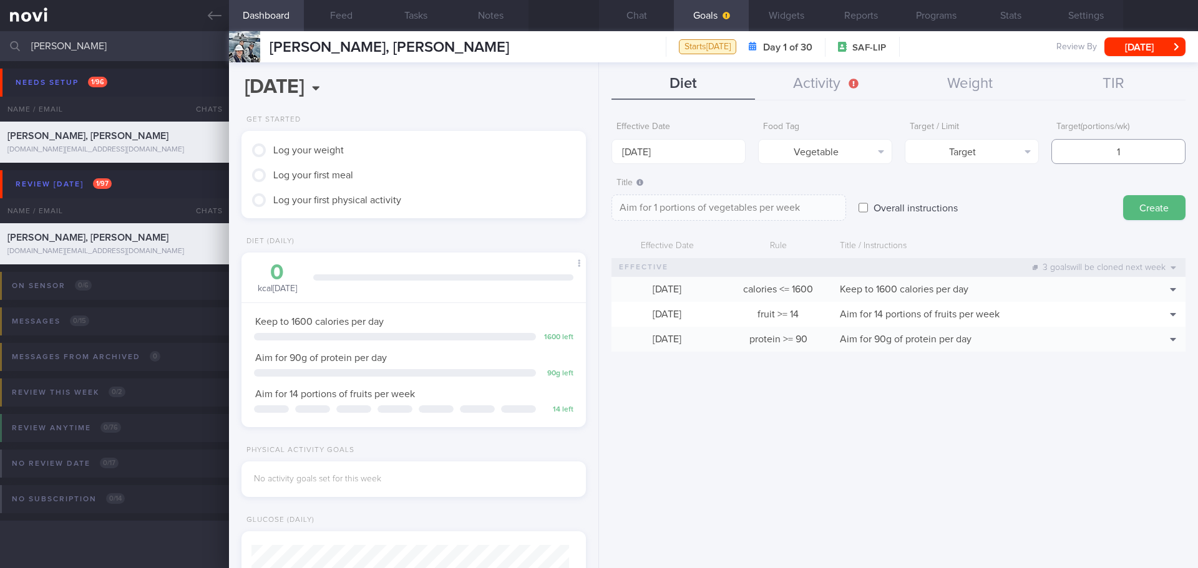
type textarea "Aim for 14 portions of vegetables per week"
type input "14"
click at [1136, 210] on button "Create" at bounding box center [1154, 207] width 62 height 25
type input "8 Sep 2025"
type textarea "Aim for ___ of ___"
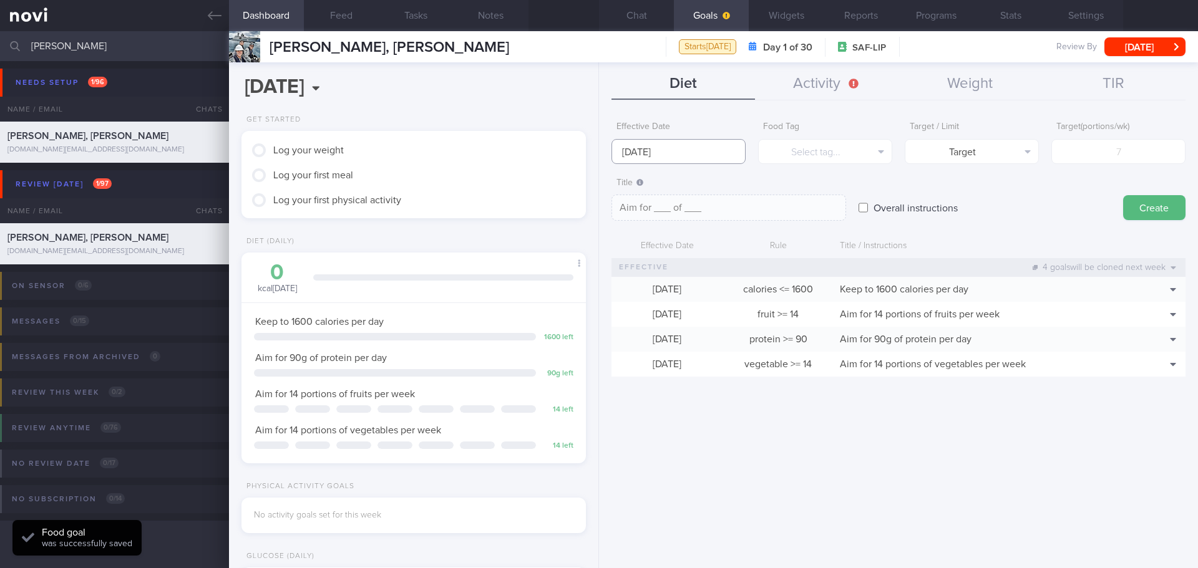
click at [630, 150] on input "8 Sep 2025" at bounding box center [678, 151] width 134 height 25
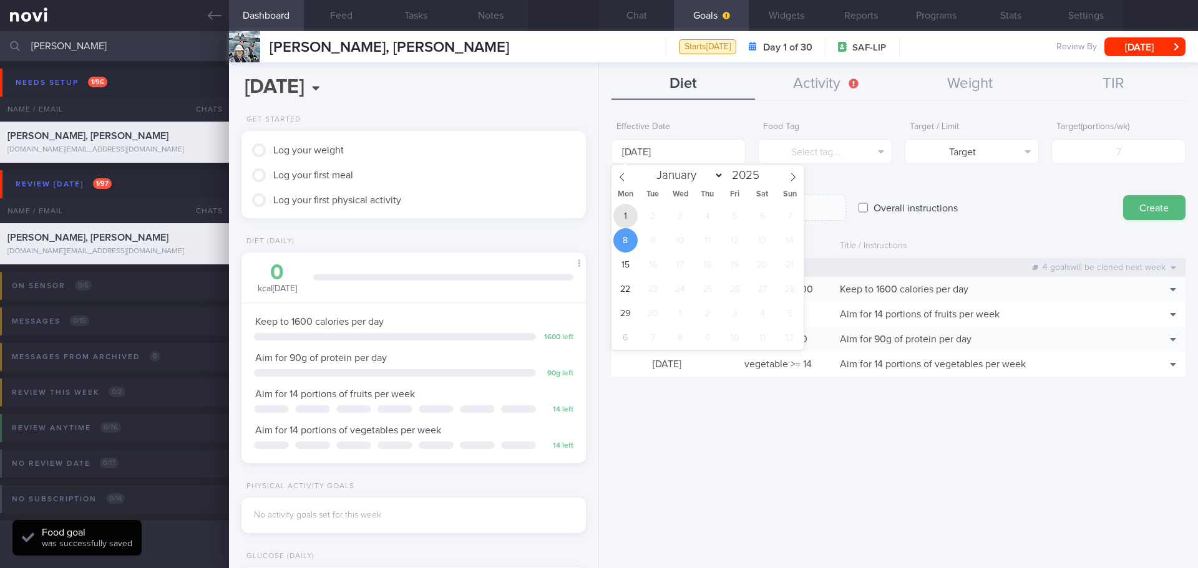
click at [632, 210] on span "1" at bounding box center [625, 216] width 24 height 24
type input "[DATE]"
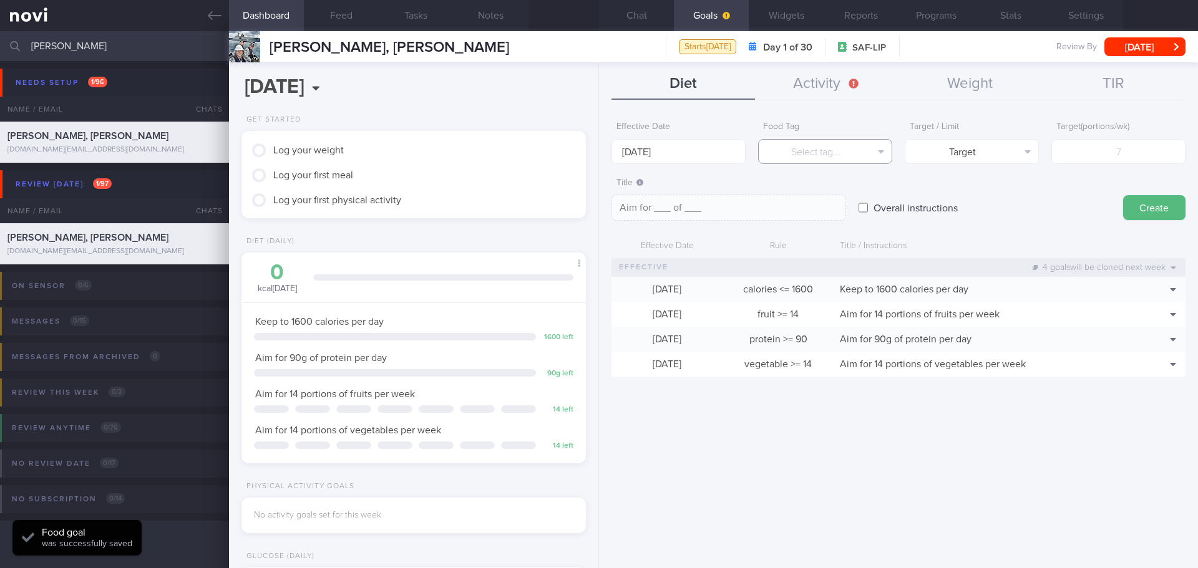
click at [827, 139] on button "Select tag..." at bounding box center [825, 151] width 134 height 25
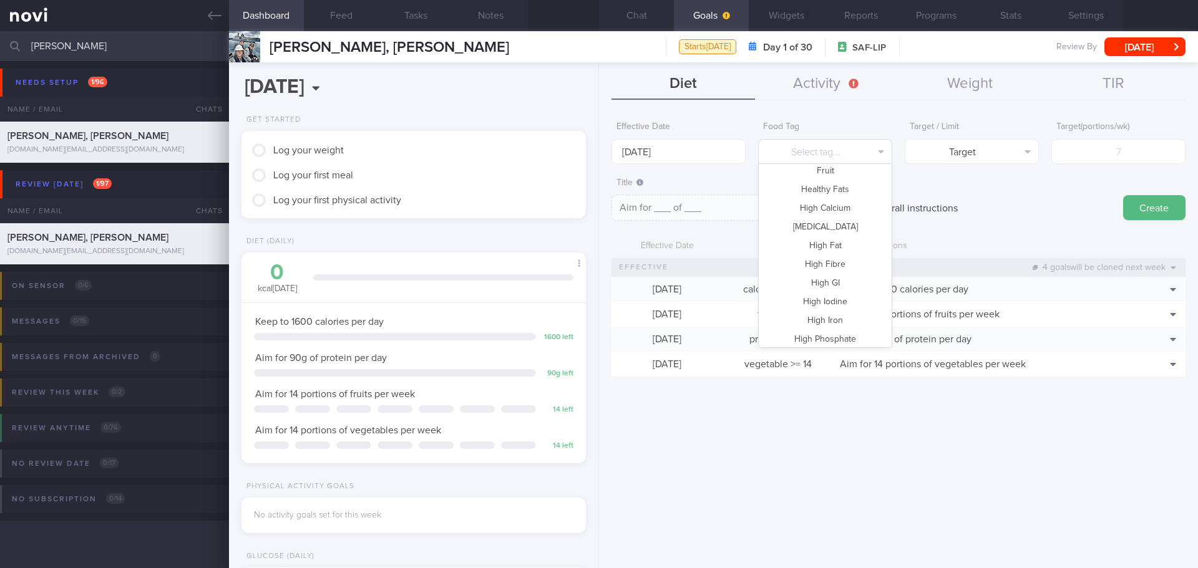
scroll to position [122, 0]
click at [855, 268] on button "High Fat" at bounding box center [825, 267] width 133 height 19
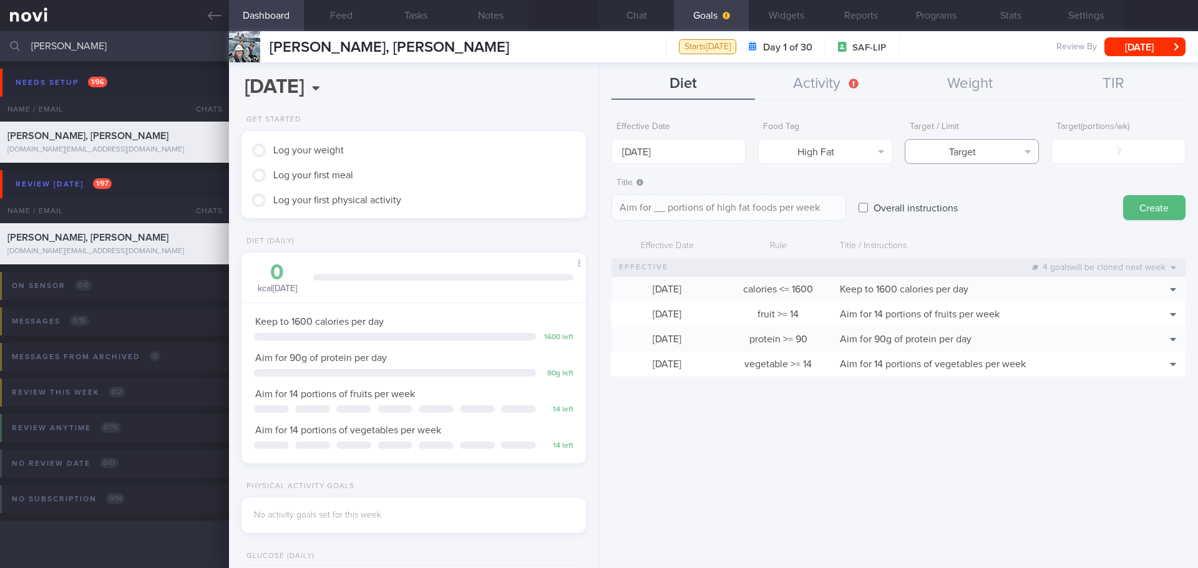
click at [1024, 153] on button "Target" at bounding box center [971, 151] width 134 height 25
click at [1001, 195] on button "Limit" at bounding box center [971, 194] width 133 height 19
type textarea "Keep to __ portions of high fat foods per week"
click at [1108, 147] on input "number" at bounding box center [1118, 151] width 134 height 25
type input "3"
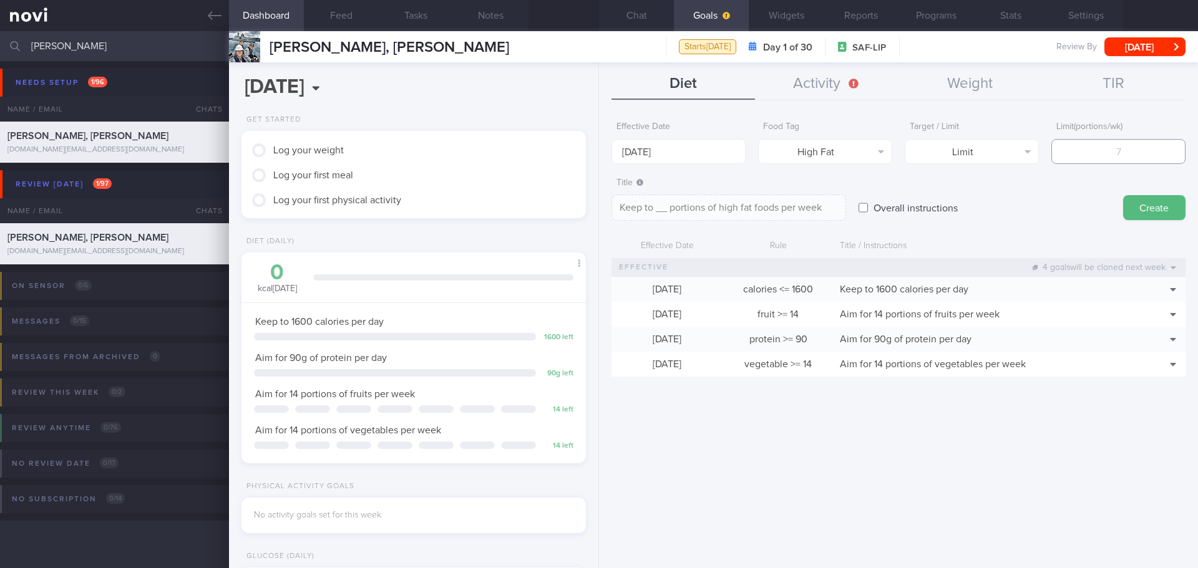
type textarea "Keep to 3 portions of high fat foods per week"
type input "3"
click at [1165, 204] on button "Create" at bounding box center [1154, 207] width 62 height 25
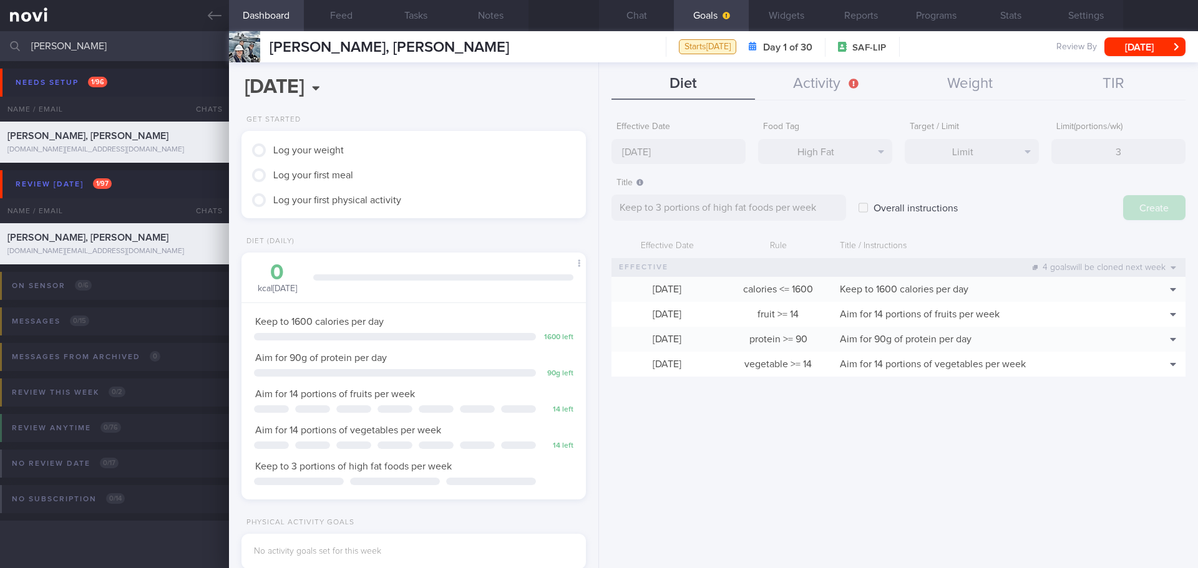
type input "8 Sep 2025"
type textarea "Aim for ___ of ___"
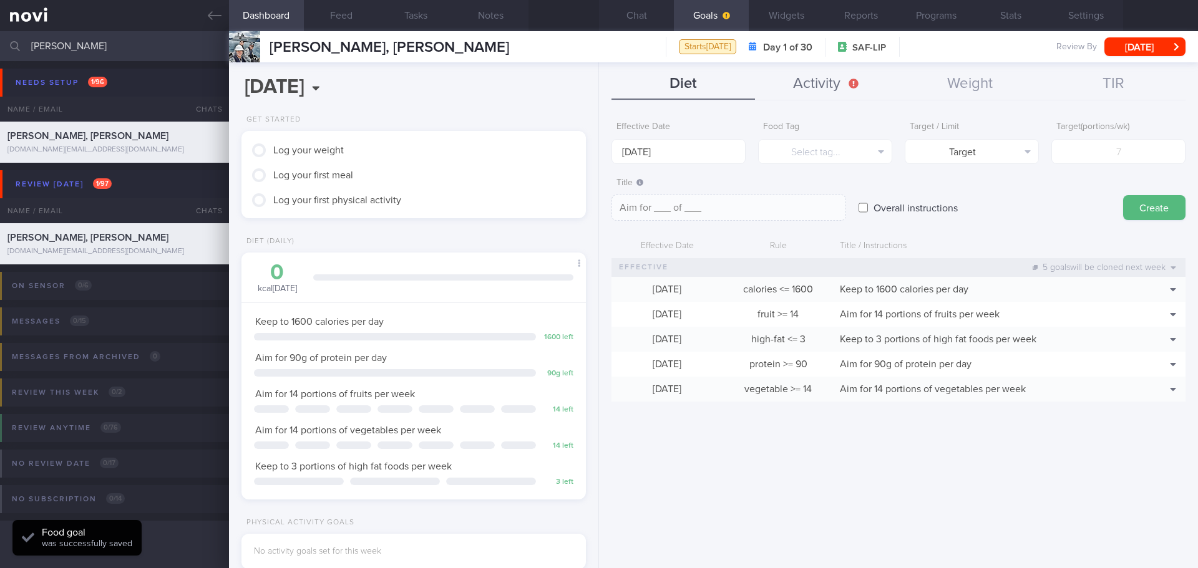
click at [839, 95] on button "Activity" at bounding box center [826, 84] width 143 height 31
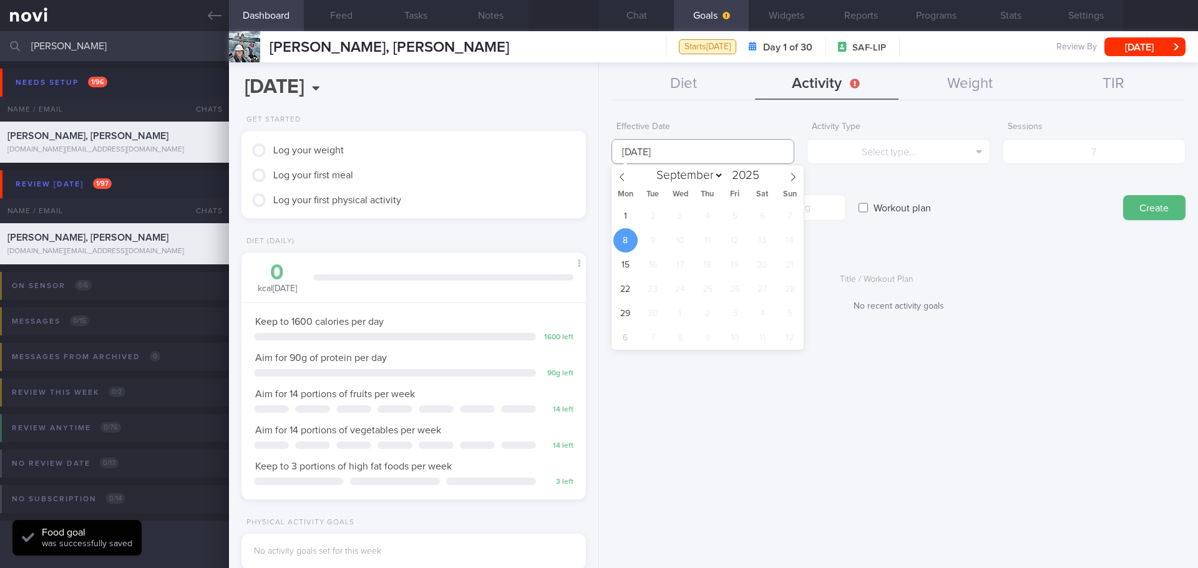
click at [663, 152] on input "8 Sep 2025" at bounding box center [702, 151] width 183 height 25
click at [626, 215] on span "1" at bounding box center [625, 216] width 24 height 24
type input "[DATE]"
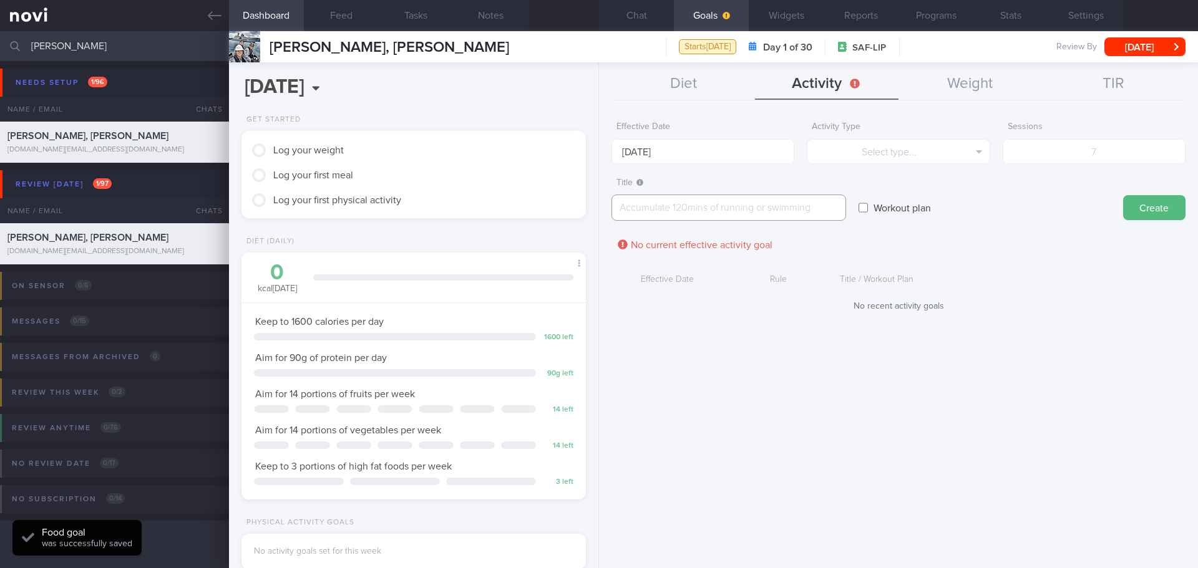
click at [692, 208] on textarea at bounding box center [728, 208] width 235 height 26
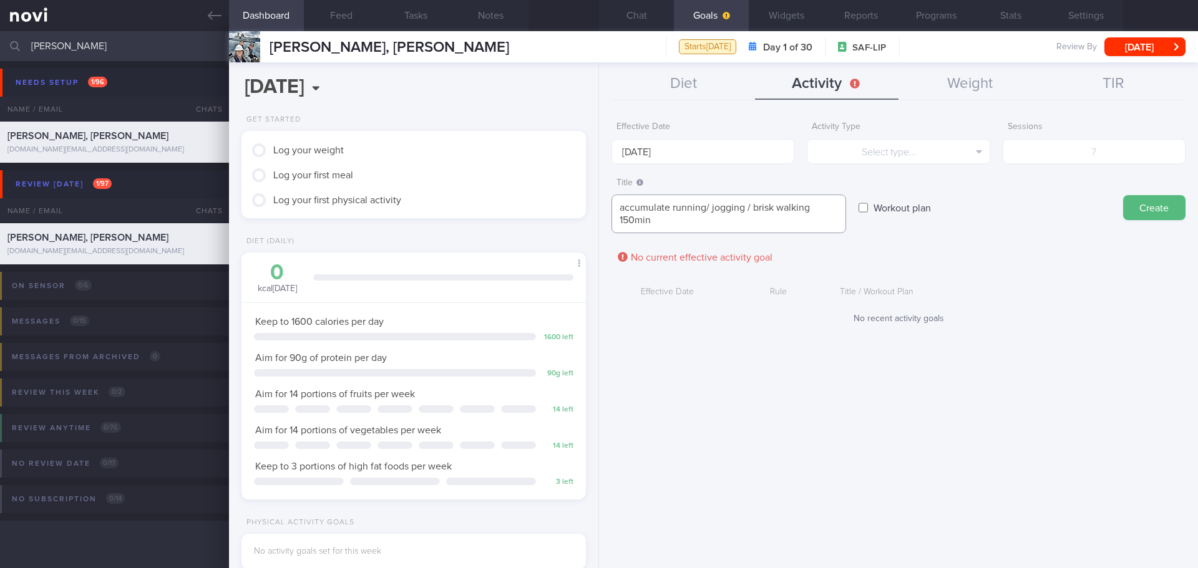
scroll to position [0, 0]
click at [717, 225] on textarea "accumulate running/ jogging / brisk walking 150mins per week" at bounding box center [728, 214] width 235 height 39
drag, startPoint x: 674, startPoint y: 212, endPoint x: 806, endPoint y: 212, distance: 131.6
click at [806, 212] on textarea "accumulate running/ jogging / brisk walking 150mins per week" at bounding box center [728, 214] width 235 height 39
click at [805, 212] on textarea "accumulate running/ jogging / brisk walking 150mins per week" at bounding box center [728, 214] width 235 height 39
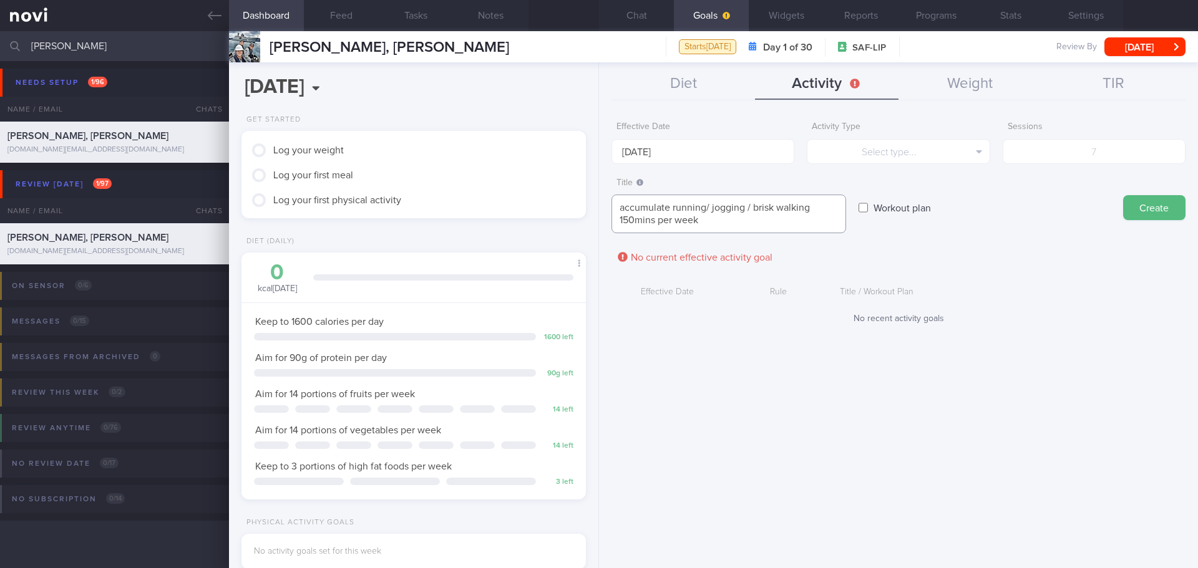
drag, startPoint x: 811, startPoint y: 208, endPoint x: 670, endPoint y: 208, distance: 141.0
click at [670, 208] on textarea "accumulate running/ jogging / brisk walking 150mins per week" at bounding box center [728, 214] width 235 height 39
click at [713, 203] on textarea "accumulate 150mins per week" at bounding box center [728, 208] width 235 height 26
paste textarea "running/ jogging / brisk walking"
click at [714, 205] on textarea "accumulate 150mins running/ jogging / brisk walking per week" at bounding box center [728, 214] width 235 height 39
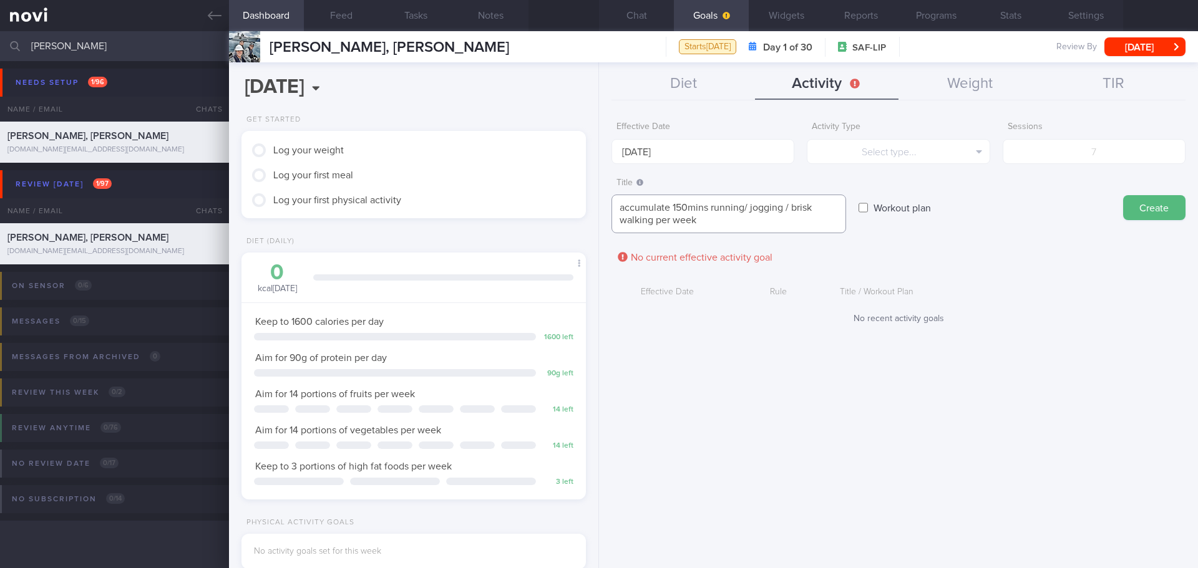
click at [674, 221] on textarea "accumulate 150mins running/ jogging / brisk walking per week" at bounding box center [728, 214] width 235 height 39
type textarea "accumulate 150mins running/ jogging / brisk walking in a week"
click at [964, 152] on button "Select type..." at bounding box center [898, 151] width 183 height 25
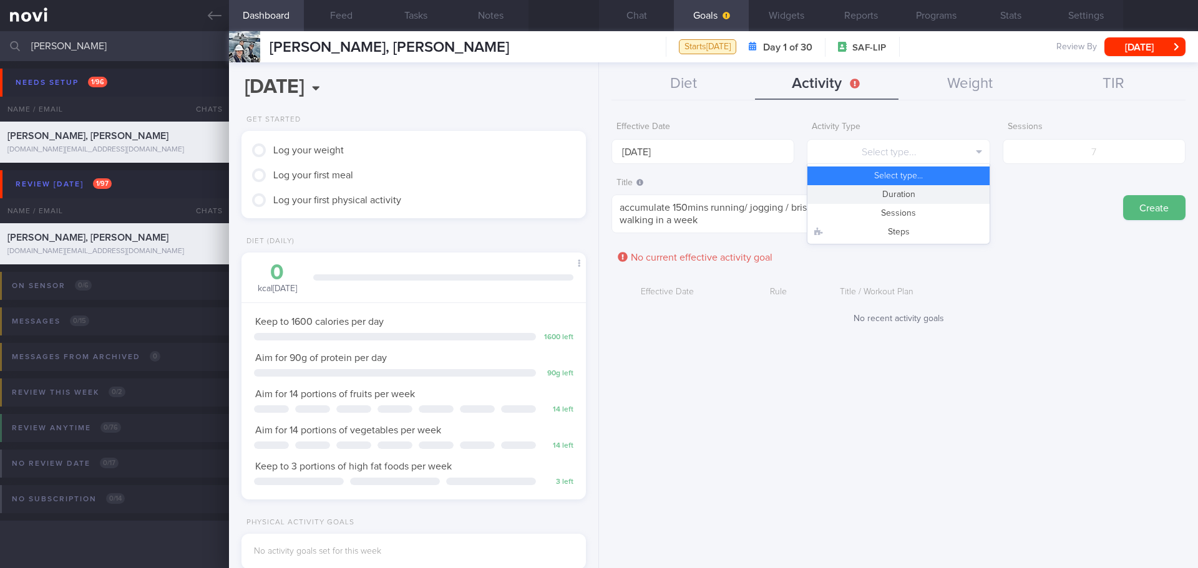
click at [933, 196] on button "Duration" at bounding box center [898, 194] width 182 height 19
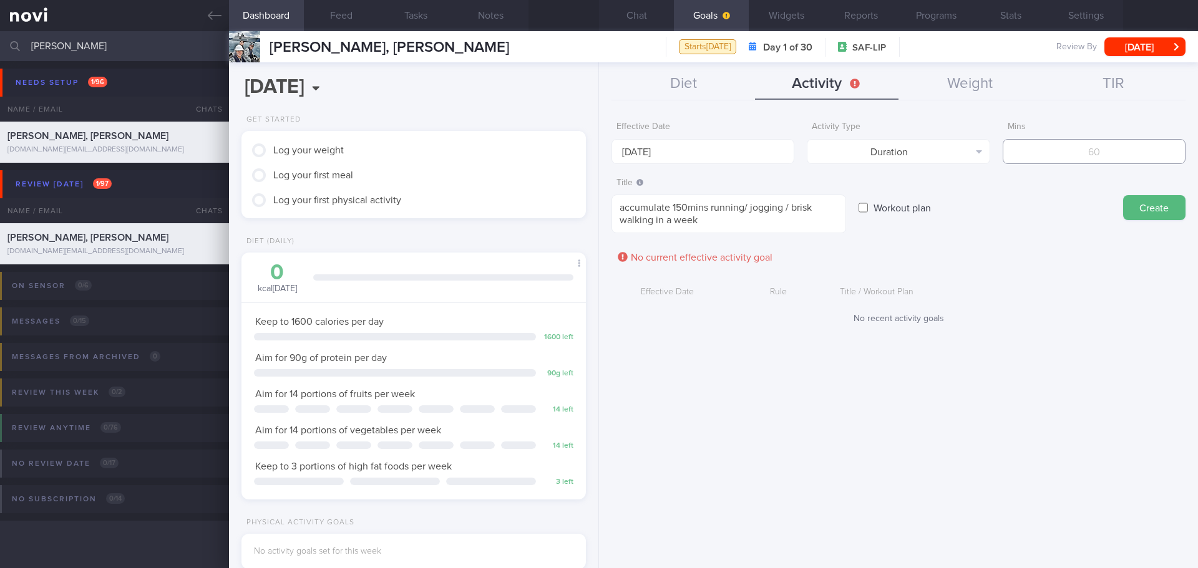
click at [1071, 163] on input "number" at bounding box center [1093, 151] width 183 height 25
type input "150"
click at [1145, 205] on button "Create" at bounding box center [1154, 207] width 62 height 25
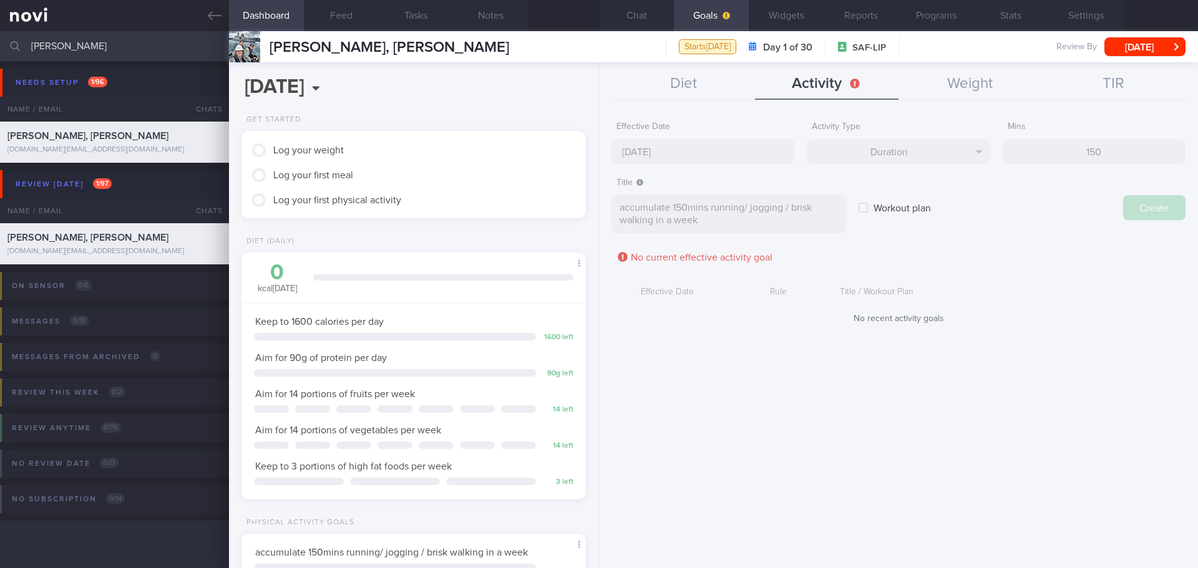
type input "8 Sep 2025"
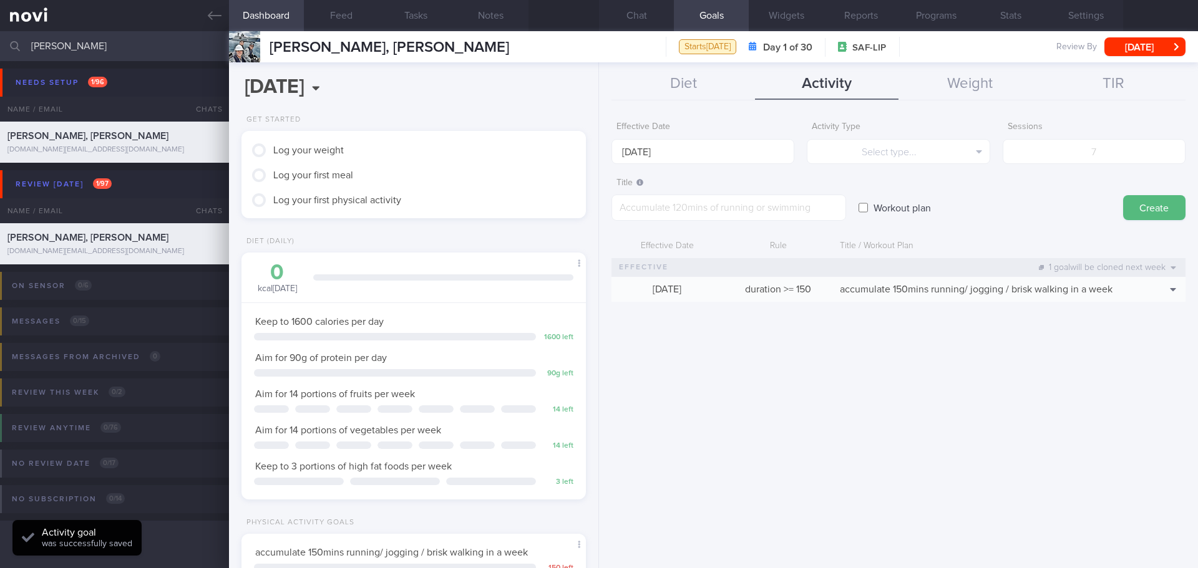
drag, startPoint x: 1001, startPoint y: 391, endPoint x: 954, endPoint y: 344, distance: 66.6
click at [1001, 391] on div "Effective Date 8 Sep 2025 Activity Type Select type... Select type... Duration …" at bounding box center [898, 337] width 599 height 462
click at [703, 85] on button "Diet" at bounding box center [682, 84] width 143 height 31
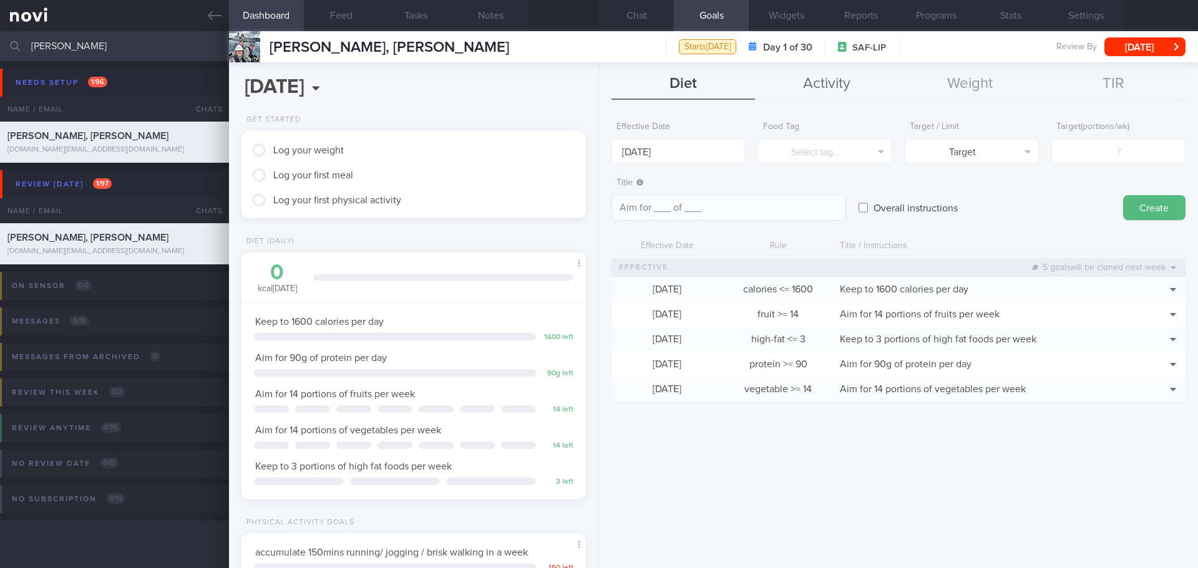
click at [853, 84] on button "Activity" at bounding box center [826, 84] width 143 height 31
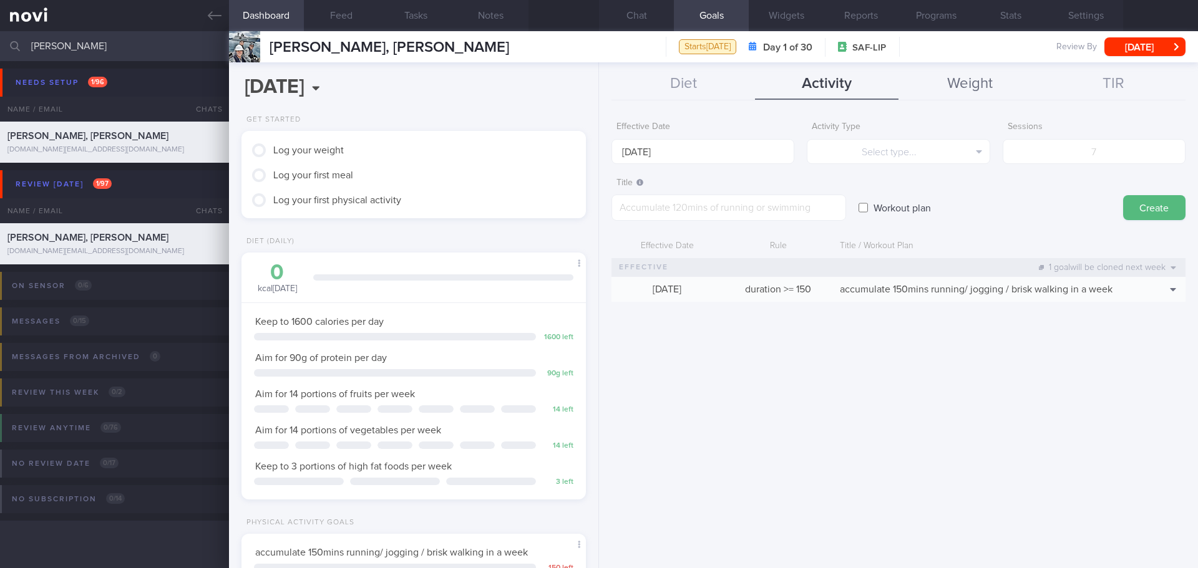
click at [1009, 80] on button "Weight" at bounding box center [969, 84] width 143 height 31
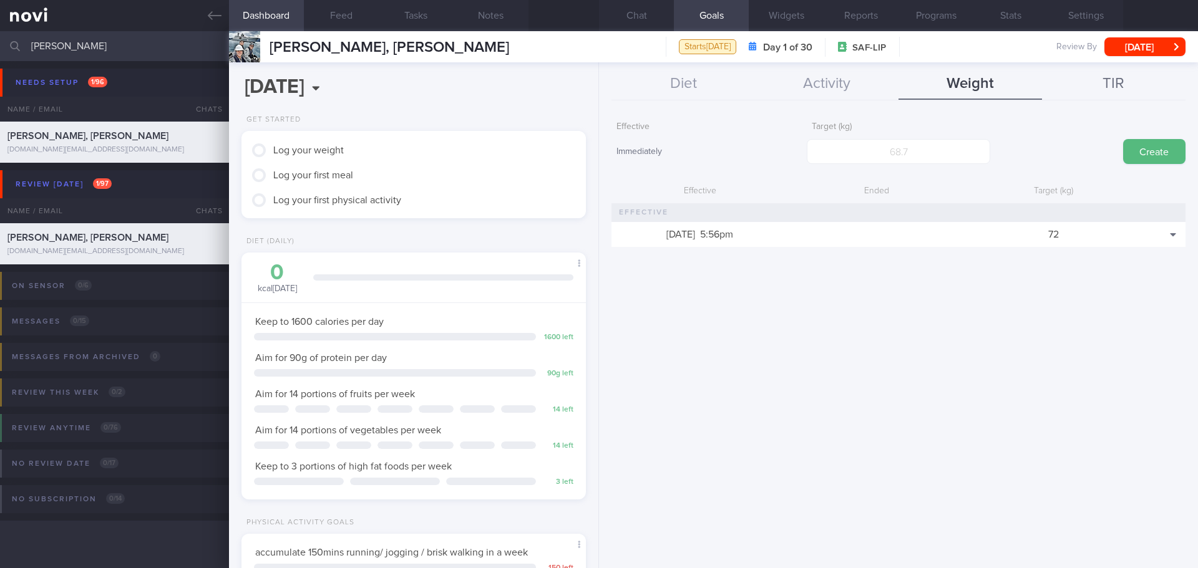
click at [1122, 80] on button "TIR" at bounding box center [1113, 84] width 143 height 31
drag, startPoint x: 65, startPoint y: 49, endPoint x: 24, endPoint y: 56, distance: 41.8
click at [24, 56] on div "aaron Assigned patients Assigned patients All active patients Archived patients" at bounding box center [599, 46] width 1198 height 30
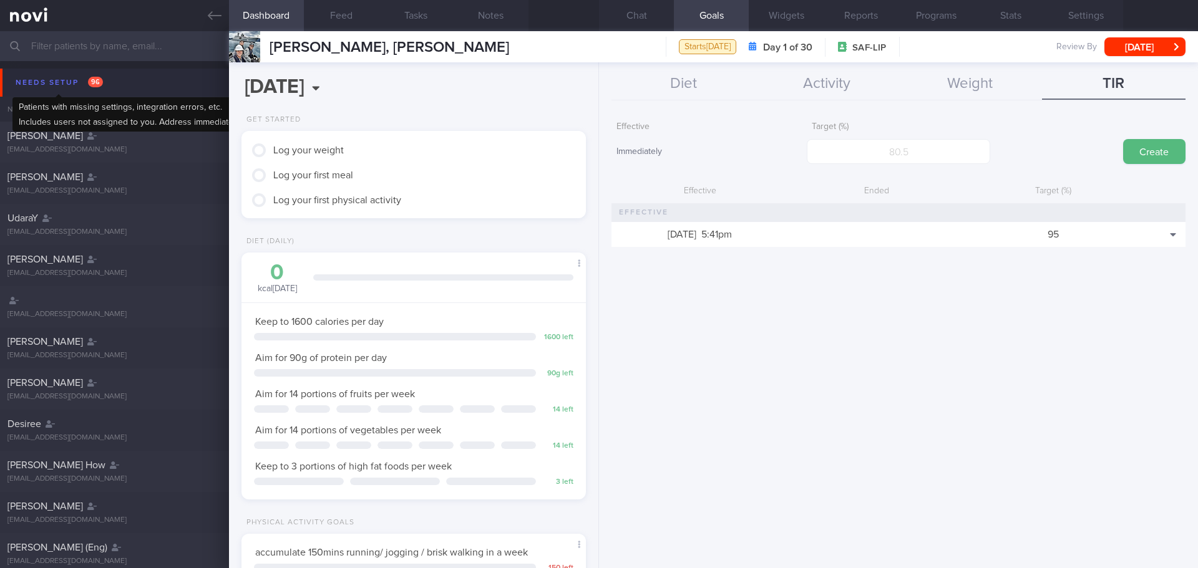
click at [61, 83] on div "Needs setup 96" at bounding box center [59, 82] width 94 height 17
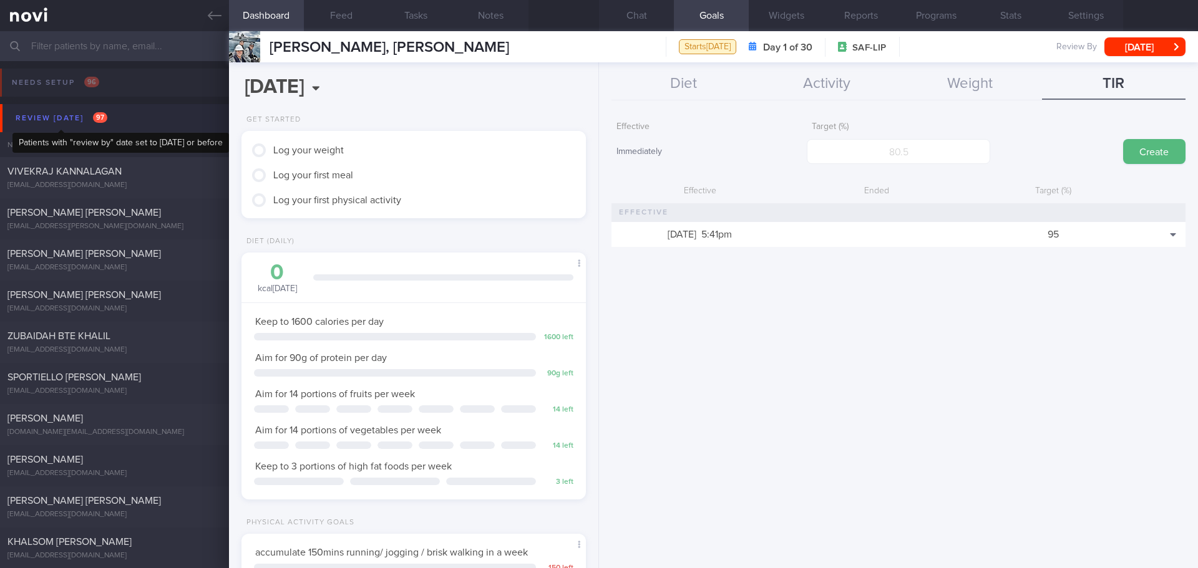
click at [66, 117] on div "Review today 97" at bounding box center [61, 118] width 98 height 17
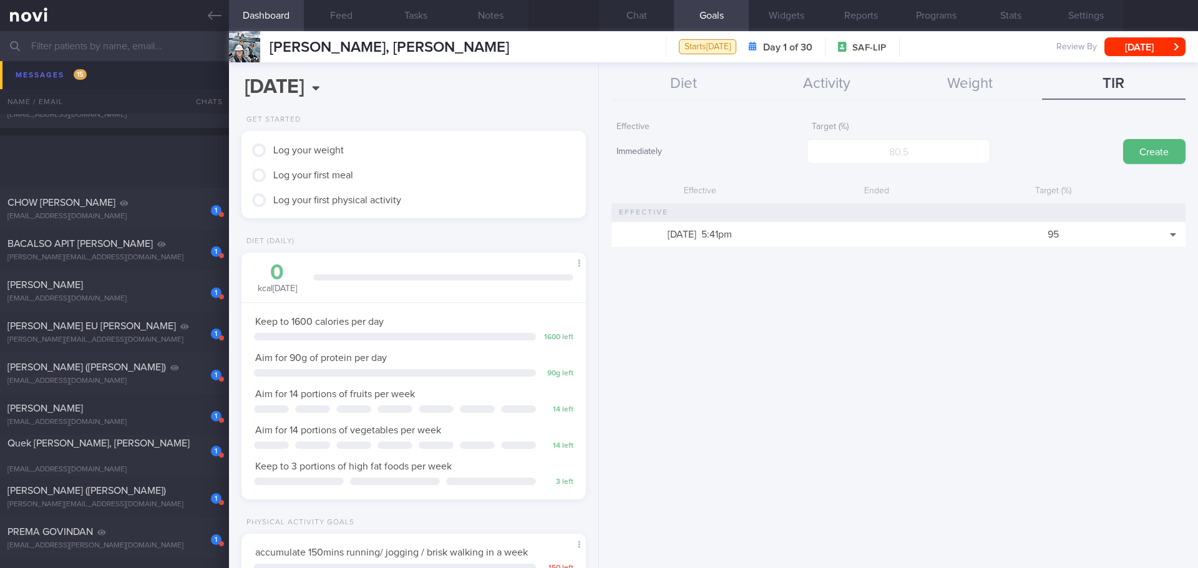
scroll to position [624, 0]
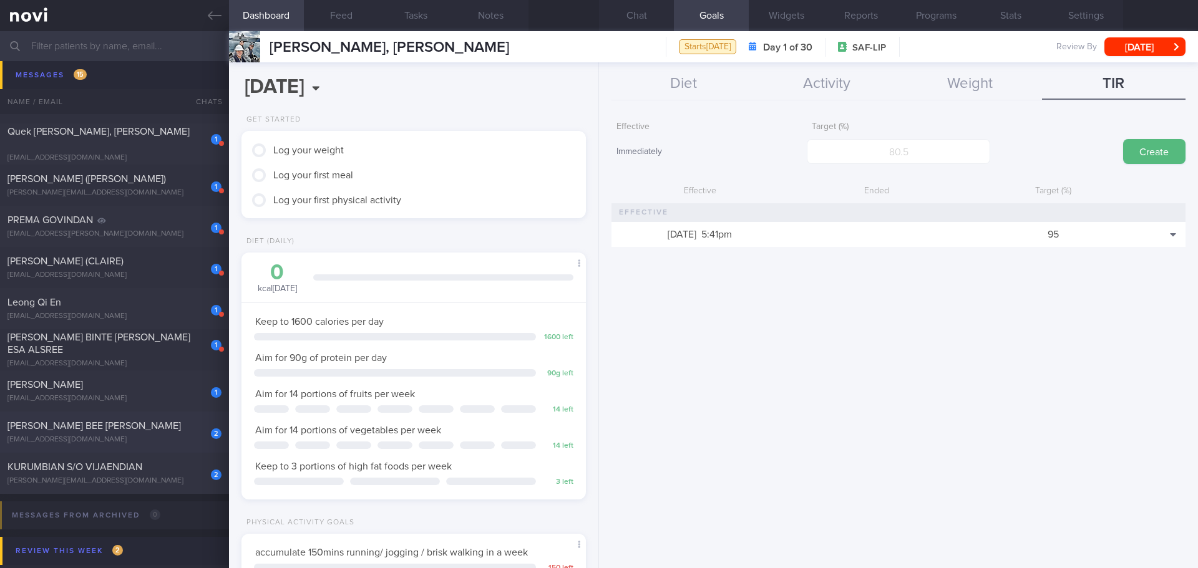
click at [137, 431] on div "[PERSON_NAME] BEE [PERSON_NAME]" at bounding box center [112, 426] width 211 height 12
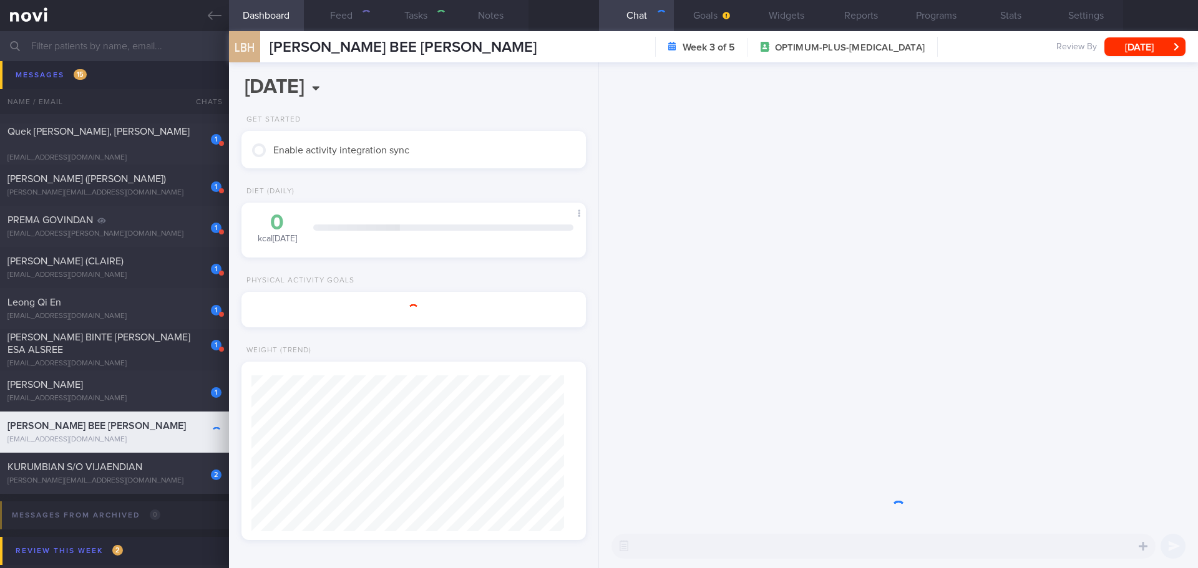
select select "7"
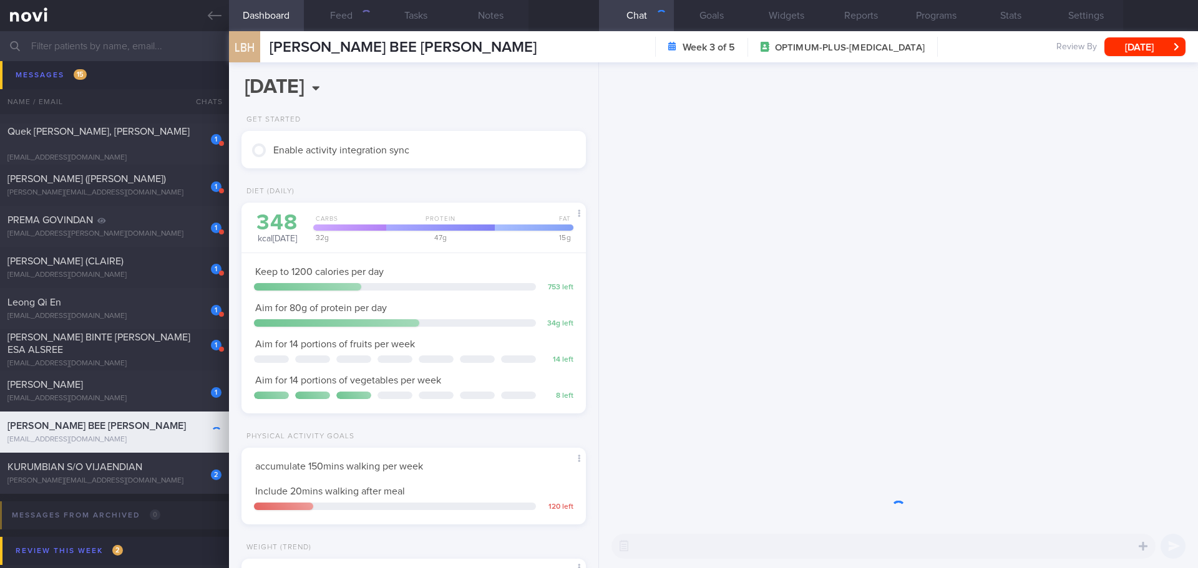
scroll to position [174, 313]
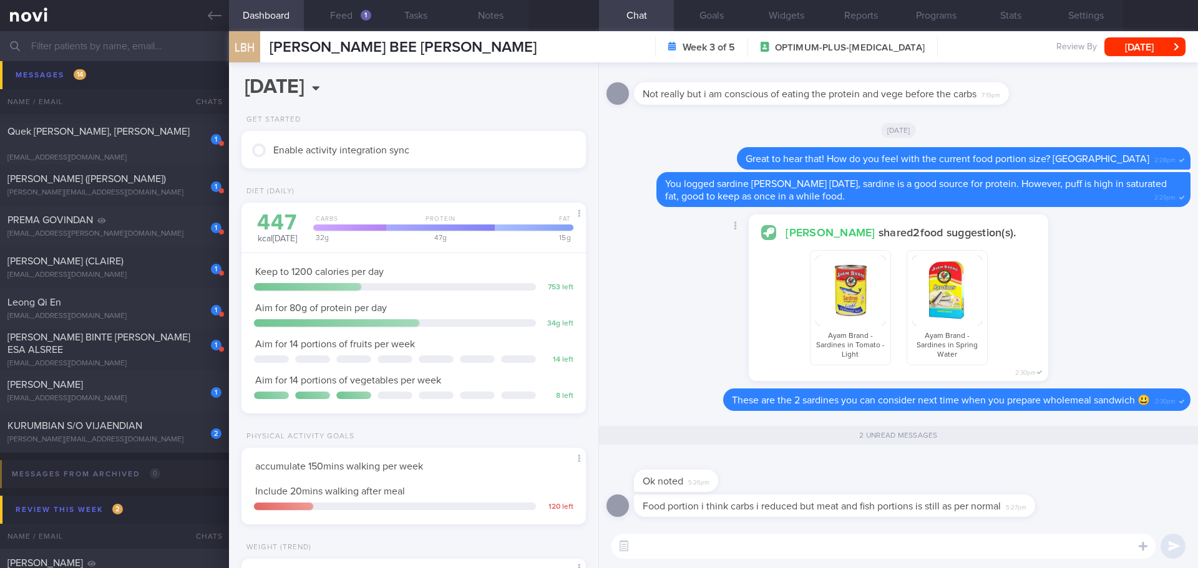
click at [674, 299] on div "Elizabeth shared 2 food suggestion(s). Ayam Brand - Sardines in Tomato - Light …" at bounding box center [898, 302] width 584 height 174
click at [342, 11] on button "Feed 1" at bounding box center [341, 15] width 75 height 31
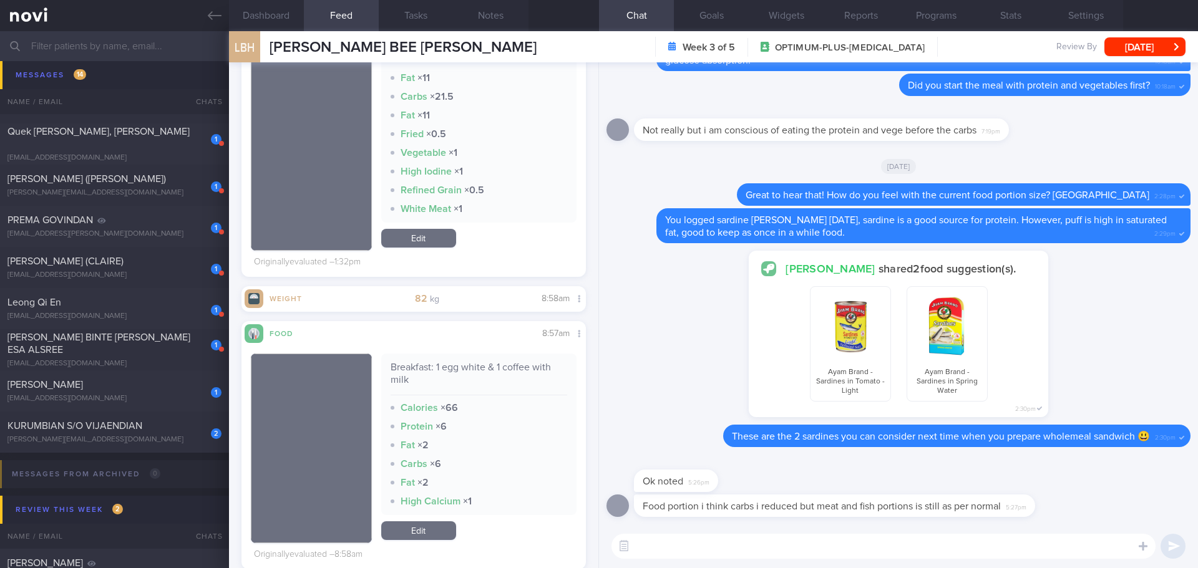
scroll to position [686, 0]
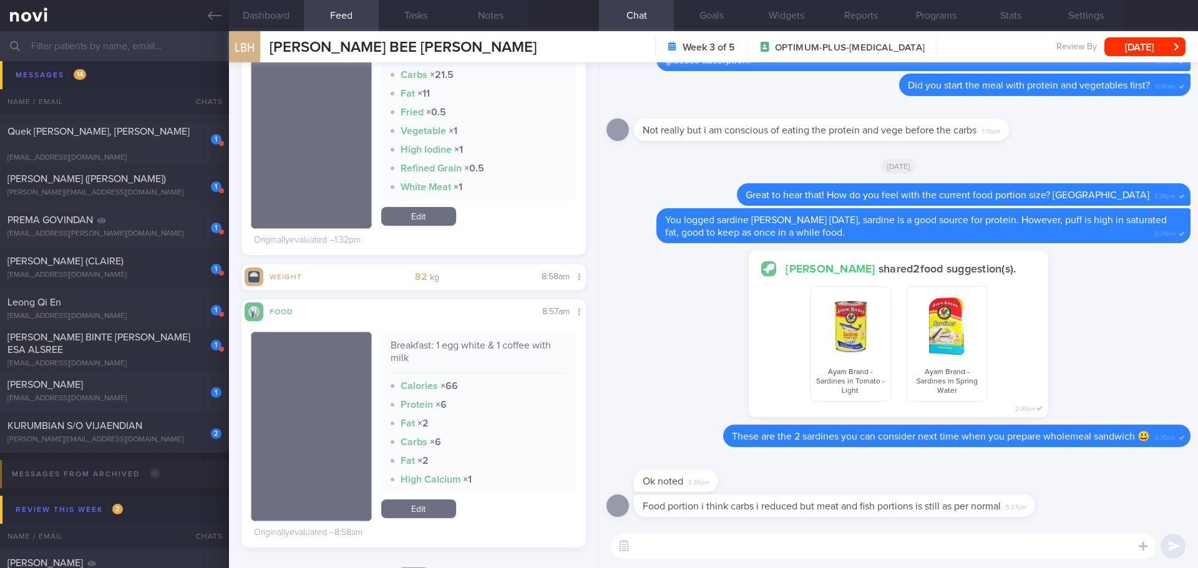
click at [720, 540] on textarea at bounding box center [883, 546] width 544 height 25
type textarea "T"
click at [696, 547] on textarea "Yes, prioritising protein intake" at bounding box center [883, 546] width 544 height 25
click at [783, 541] on textarea "Yes, prioritizing protein intake" at bounding box center [883, 546] width 544 height 25
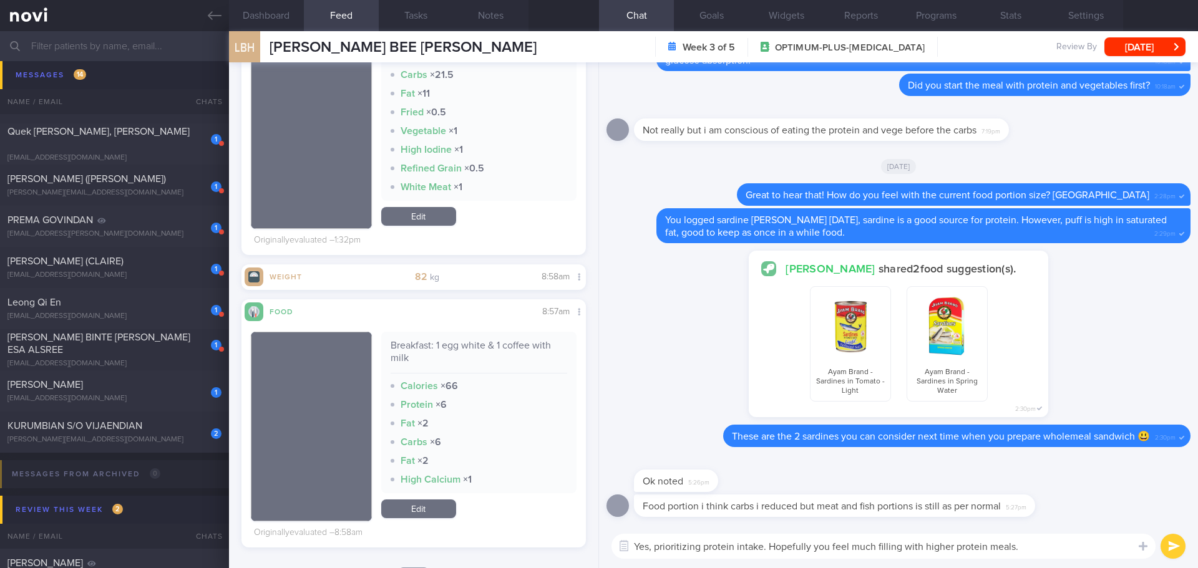
drag, startPoint x: 1045, startPoint y: 549, endPoint x: 770, endPoint y: 557, distance: 275.2
click at [770, 557] on textarea "Yes, prioritizing protein intake. Hopefully you feel much filling with higher p…" at bounding box center [883, 546] width 544 height 25
click at [880, 532] on div "Yes, prioritizing protein intake. Hopefully you feel much filling with higher p…" at bounding box center [898, 547] width 599 height 44
drag, startPoint x: 898, startPoint y: 548, endPoint x: 877, endPoint y: 547, distance: 21.2
click at [877, 547] on textarea "Yes, prioritizing protein intake. Hopefully you feel much filling with higher p…" at bounding box center [883, 546] width 544 height 25
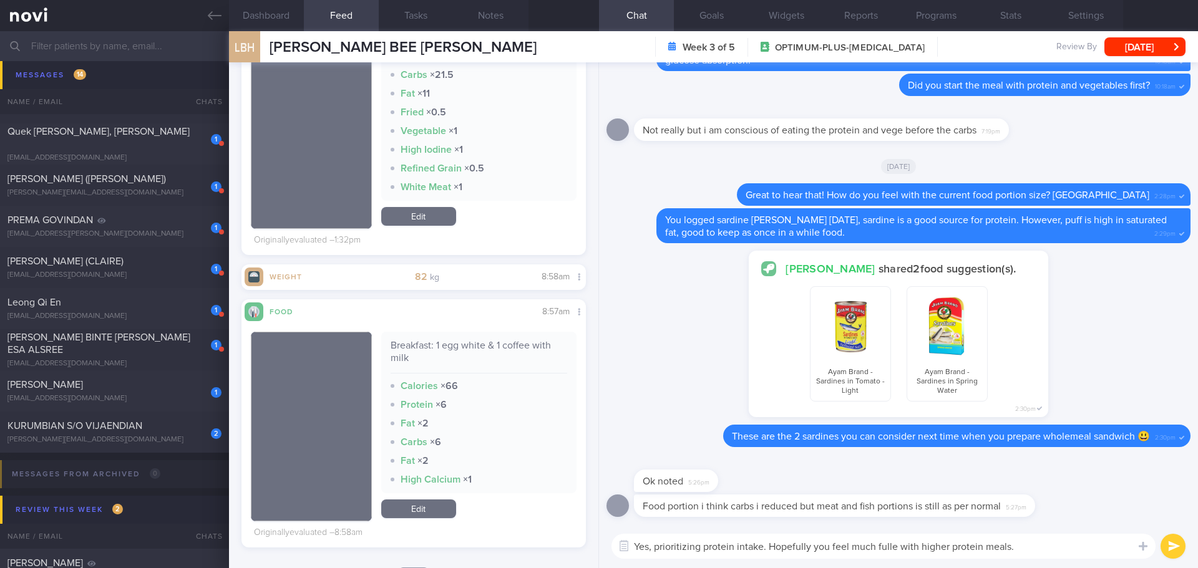
type textarea "Yes, prioritizing protein intake. Hopefully you feel much fuller with higher pr…"
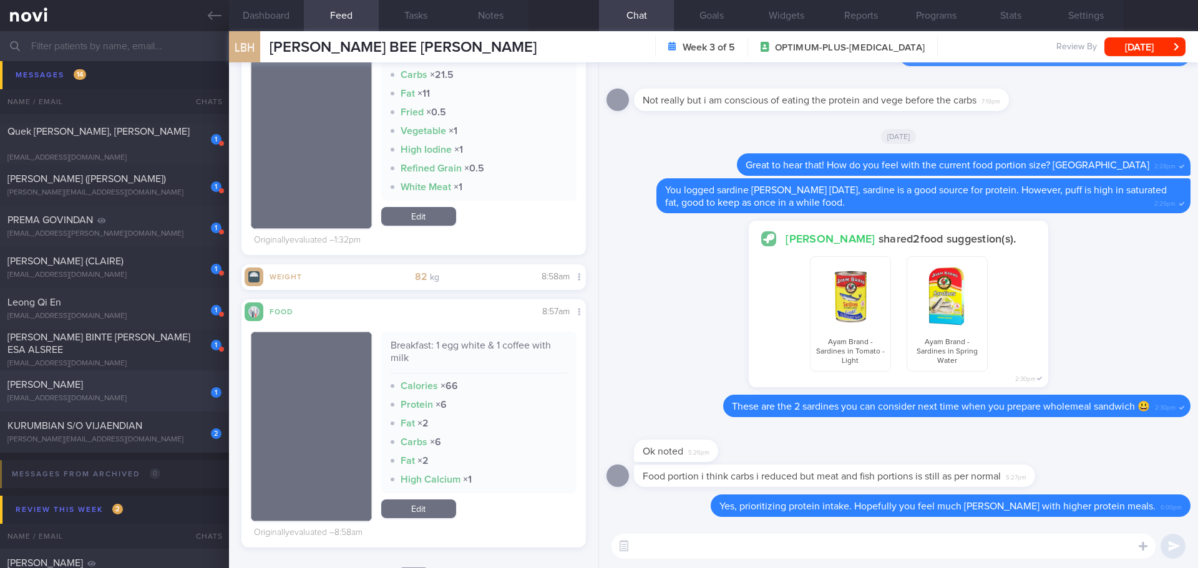
click at [128, 390] on div "[PERSON_NAME]" at bounding box center [112, 385] width 211 height 12
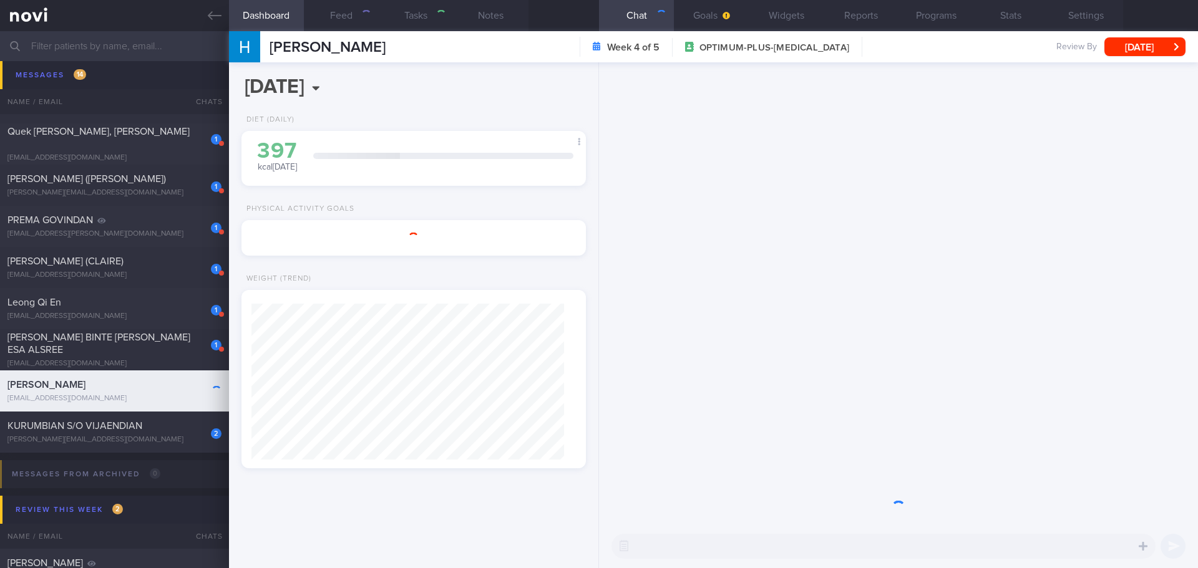
select select "8"
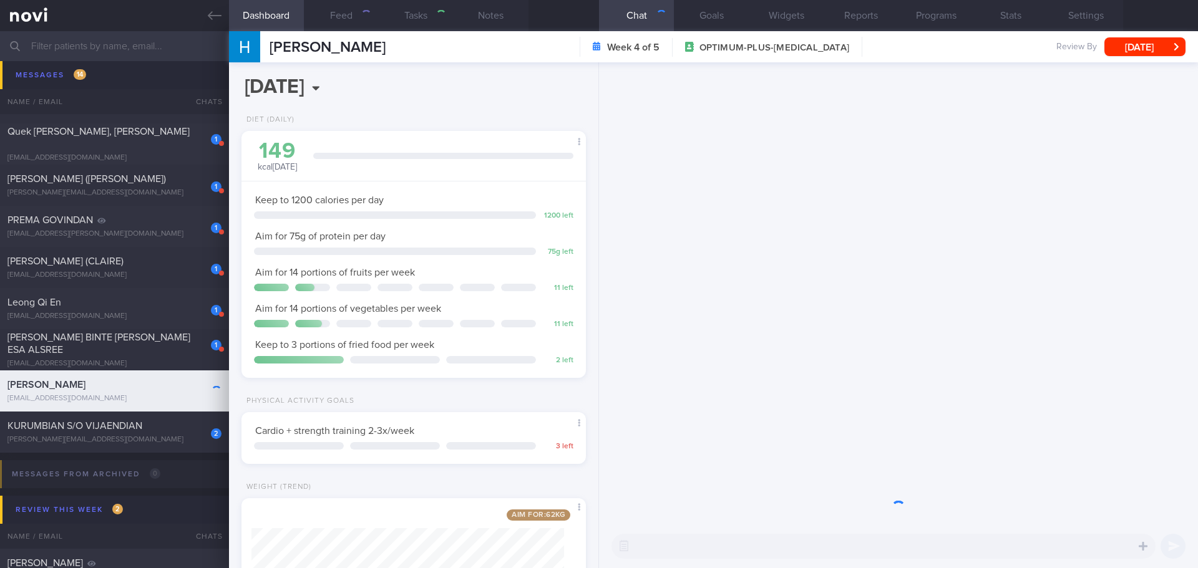
scroll to position [174, 313]
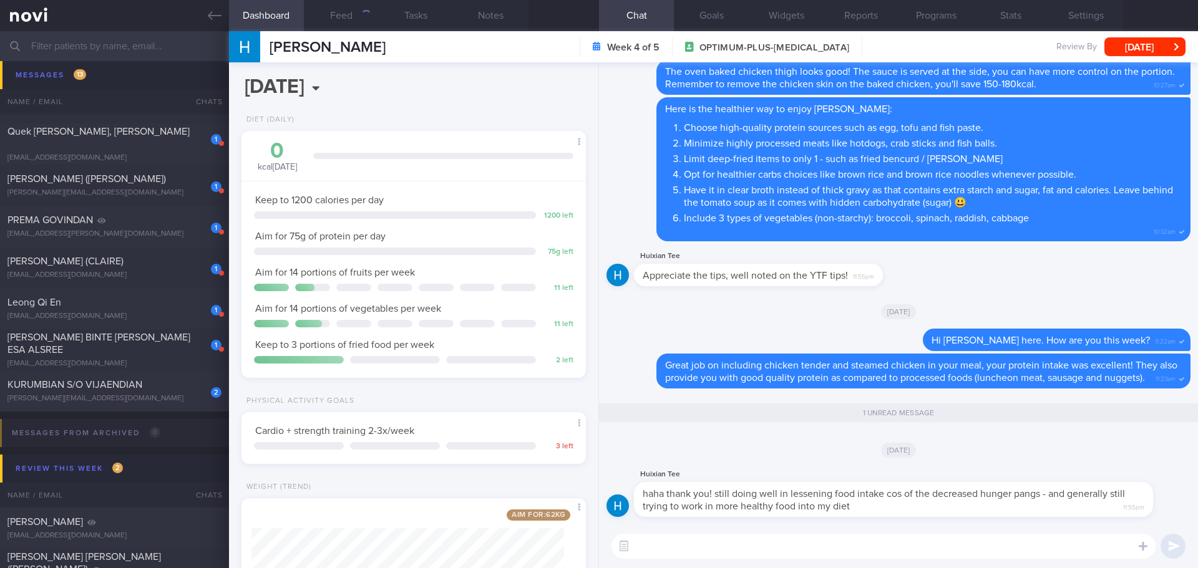
click at [879, 550] on textarea at bounding box center [883, 546] width 544 height 25
click at [352, 7] on button "Feed 560" at bounding box center [341, 15] width 75 height 31
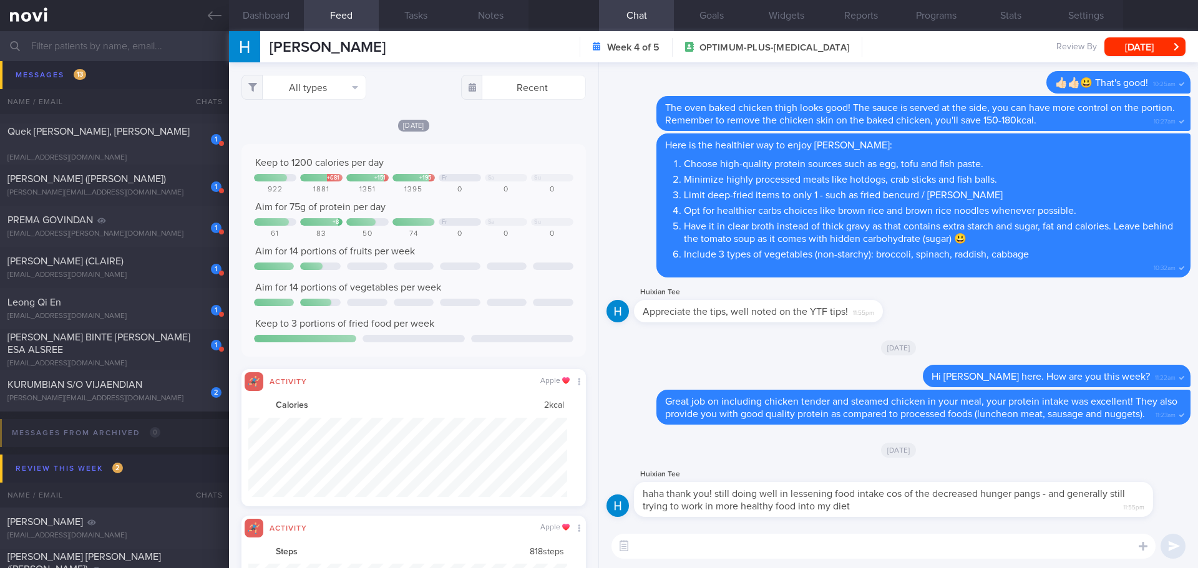
click at [461, 138] on div "Yesterday Keep to 1200 calories per day + 681 + 151 + 195 Fr Sa Su 922 1881 135…" at bounding box center [413, 313] width 344 height 388
click at [329, 83] on button "All types" at bounding box center [303, 87] width 125 height 25
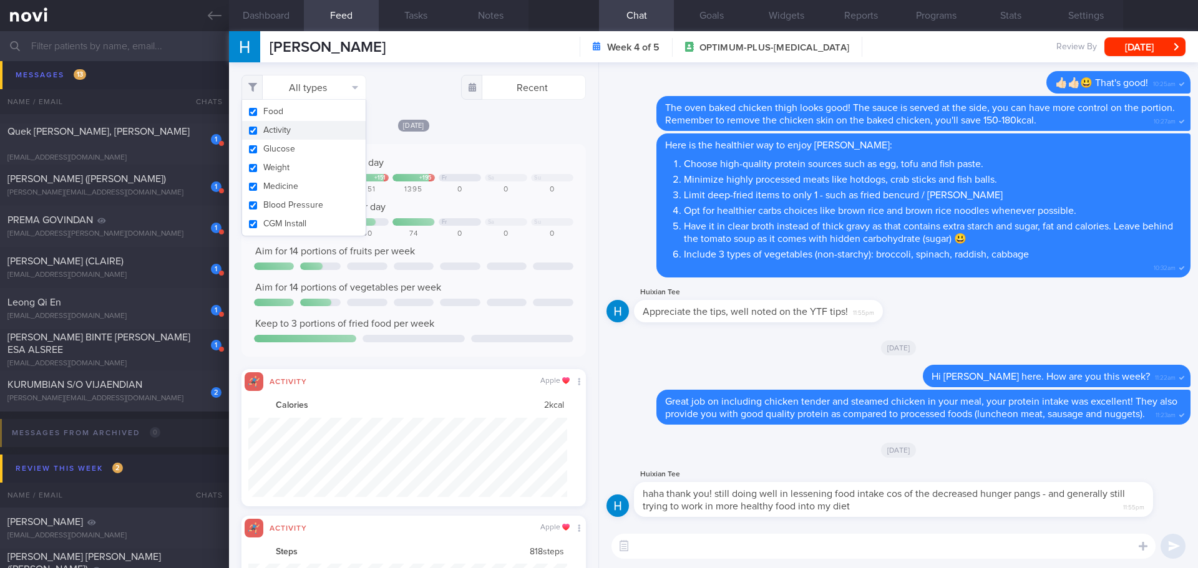
click at [308, 130] on button "Activity" at bounding box center [304, 130] width 124 height 19
checkbox input "false"
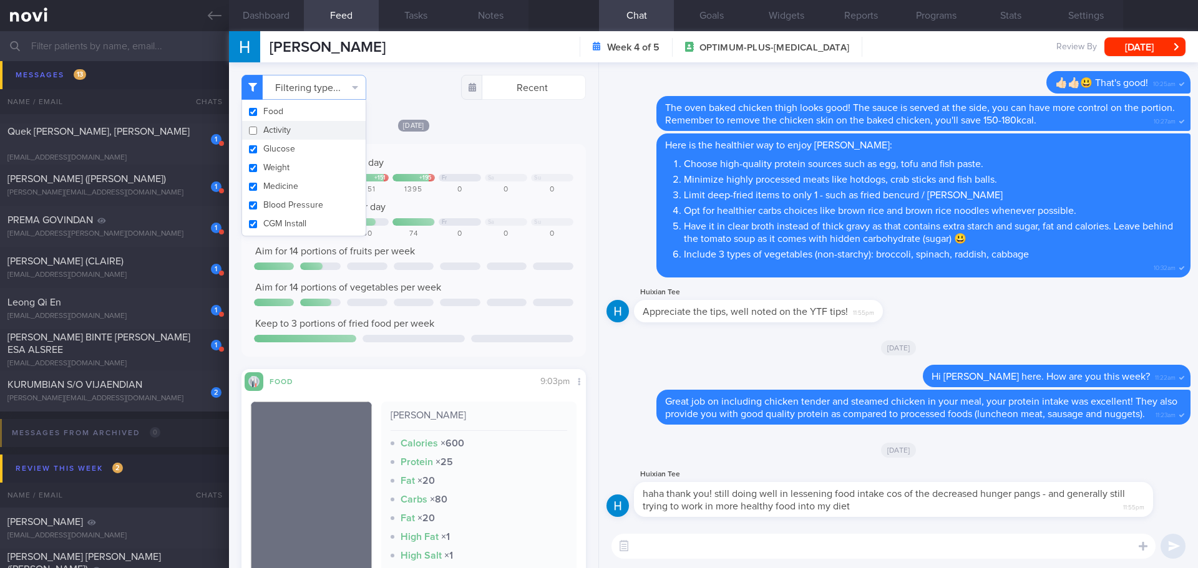
click at [513, 125] on div "[DATE]" at bounding box center [413, 125] width 344 height 13
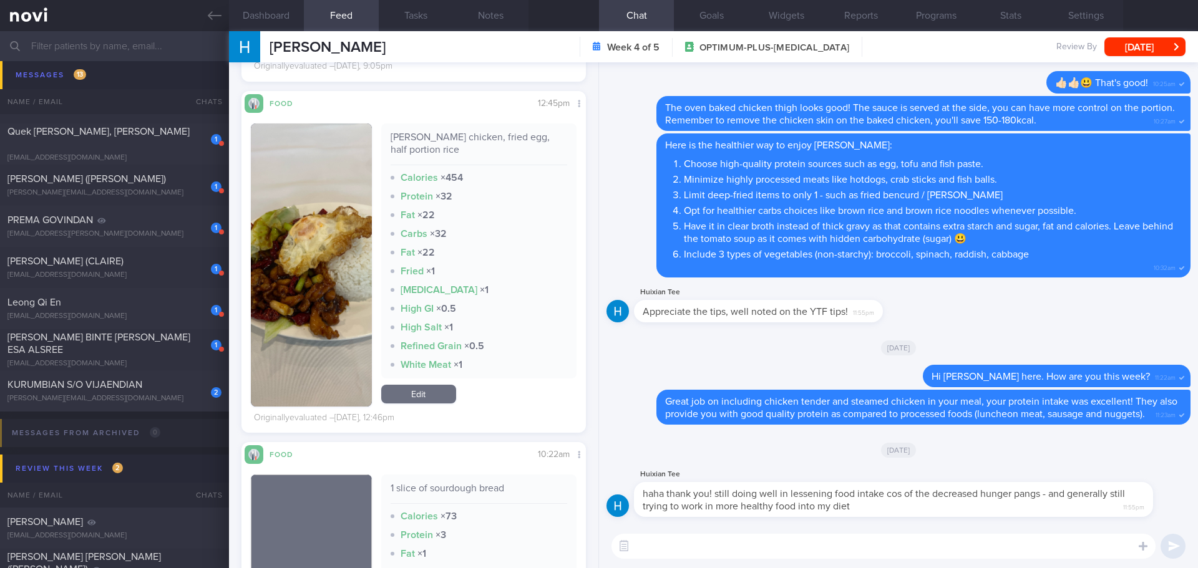
click at [281, 213] on button "button" at bounding box center [311, 265] width 121 height 283
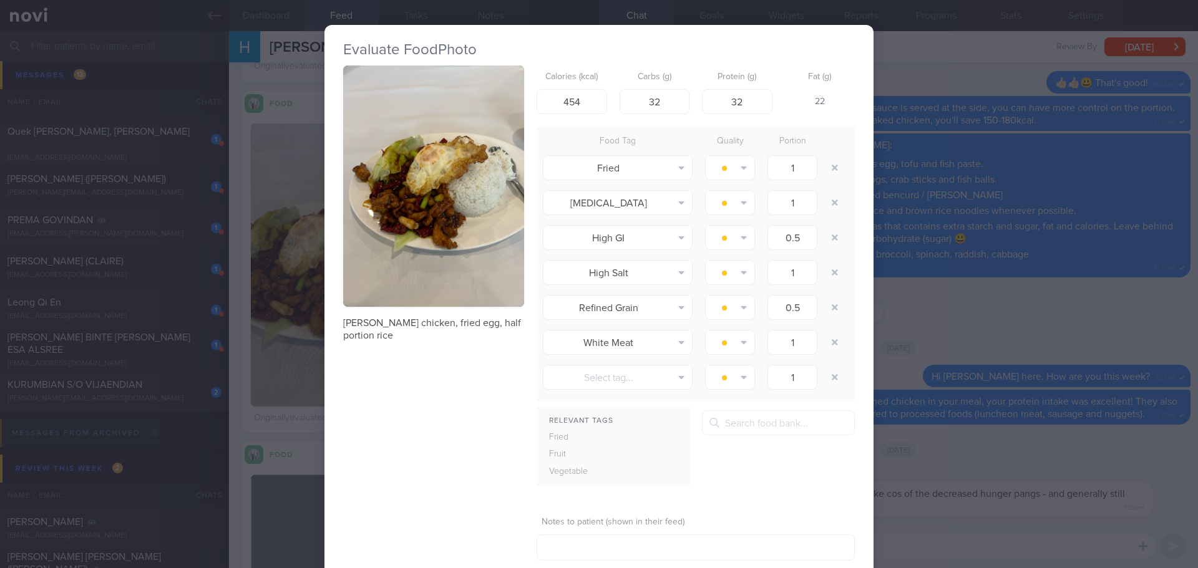
click at [434, 182] on button "button" at bounding box center [433, 185] width 181 height 241
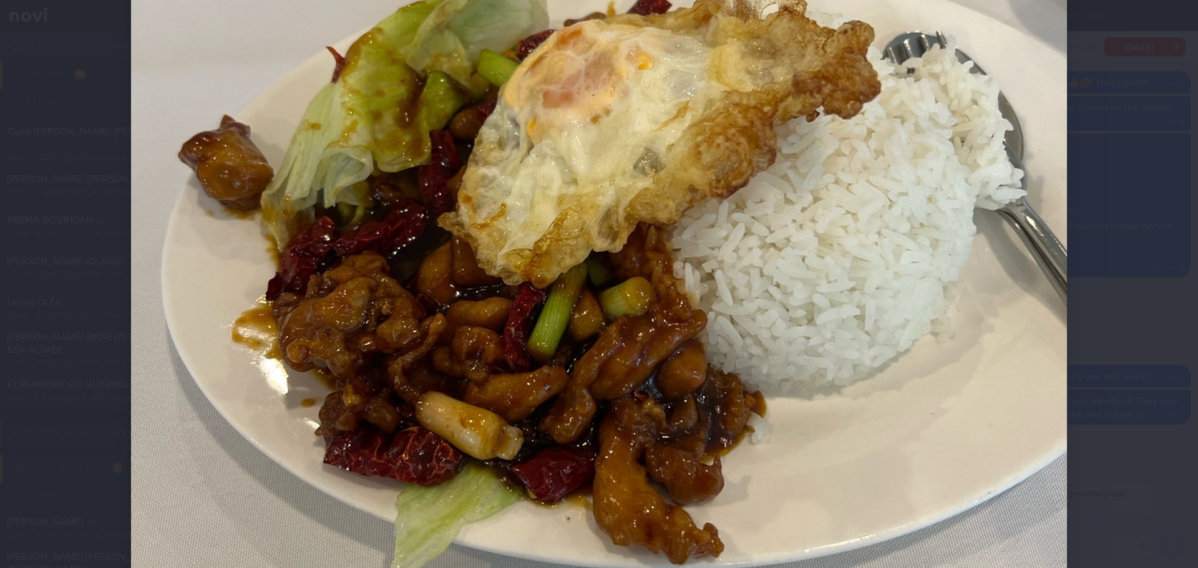
click at [1120, 209] on div at bounding box center [599, 284] width 1198 height 568
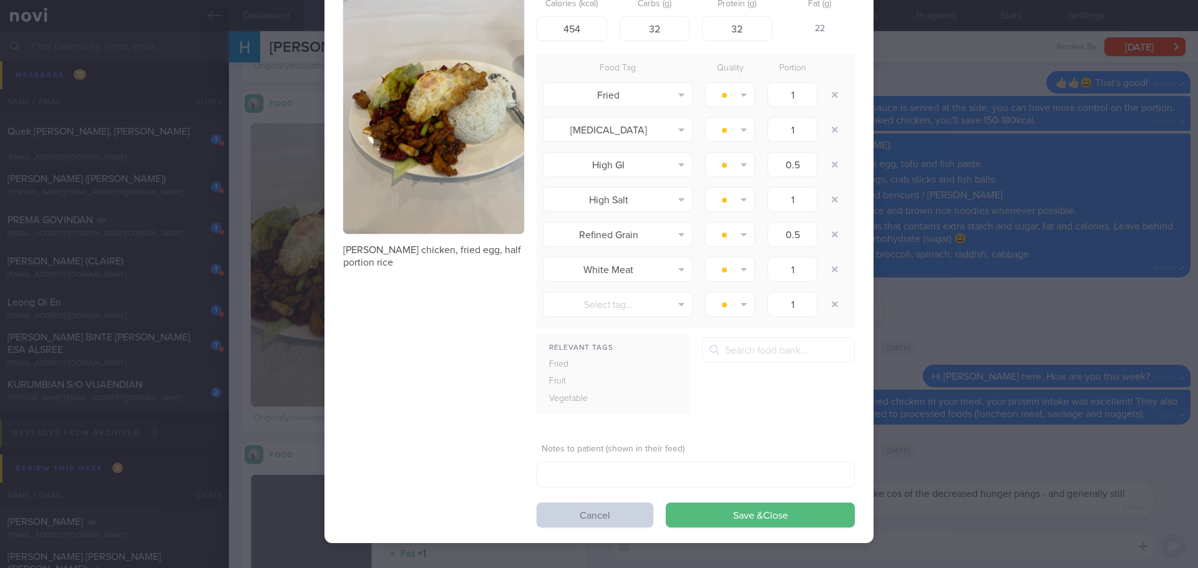
click at [584, 519] on button "Cancel" at bounding box center [594, 515] width 117 height 25
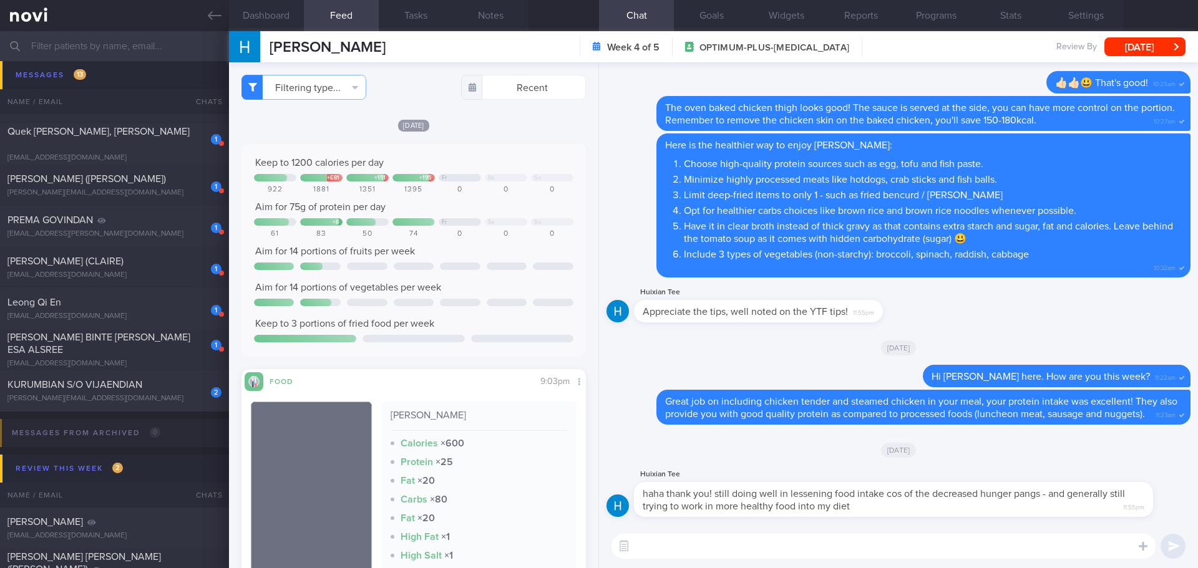
click at [681, 537] on textarea at bounding box center [883, 546] width 544 height 25
click at [1040, 545] on textarea "Remember to prioritising protein and vegetables intaka ya! 😊" at bounding box center [883, 546] width 544 height 25
click at [1053, 550] on textarea "Remember to prioritising protein and vegetables intaka ya! 😊" at bounding box center [883, 546] width 544 height 25
click at [1052, 558] on textarea "Remember to prioritising protein and vegetables intaka ya! 😊" at bounding box center [883, 546] width 544 height 25
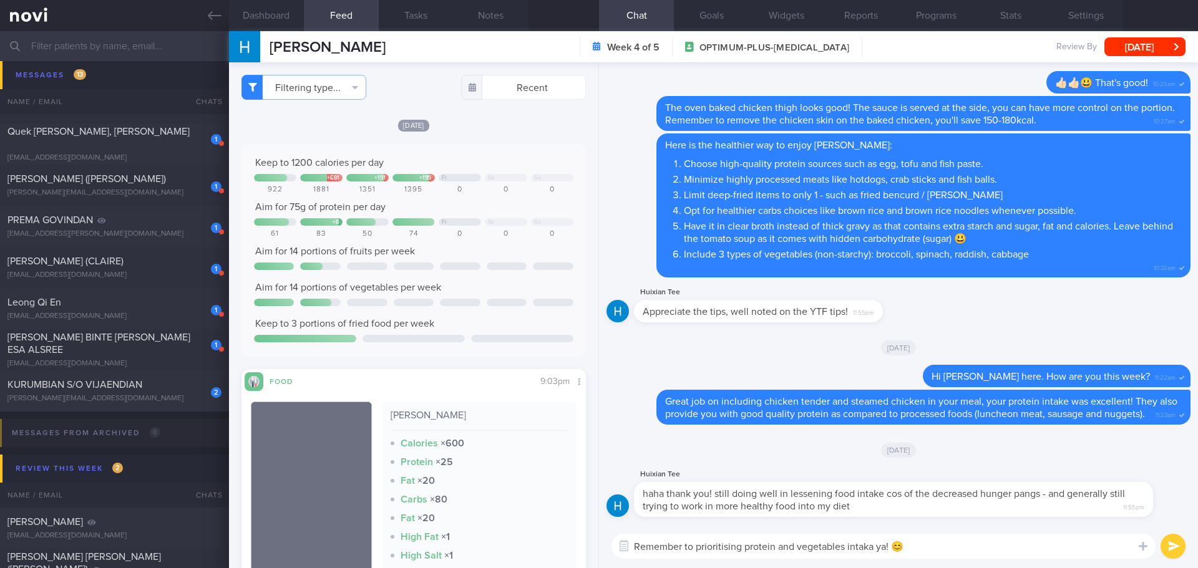
click at [1050, 560] on div "Remember to prioritising protein and vegetables intaka ya! 😊 Remember to priori…" at bounding box center [898, 547] width 599 height 44
click at [1004, 561] on div "Remember to prioritising protein and vegetables intaka ya! 😊 Remember to priori…" at bounding box center [898, 547] width 599 height 44
click at [977, 551] on textarea "Remember to prioritising protein and vegetables intaka ya! 😊" at bounding box center [883, 546] width 544 height 25
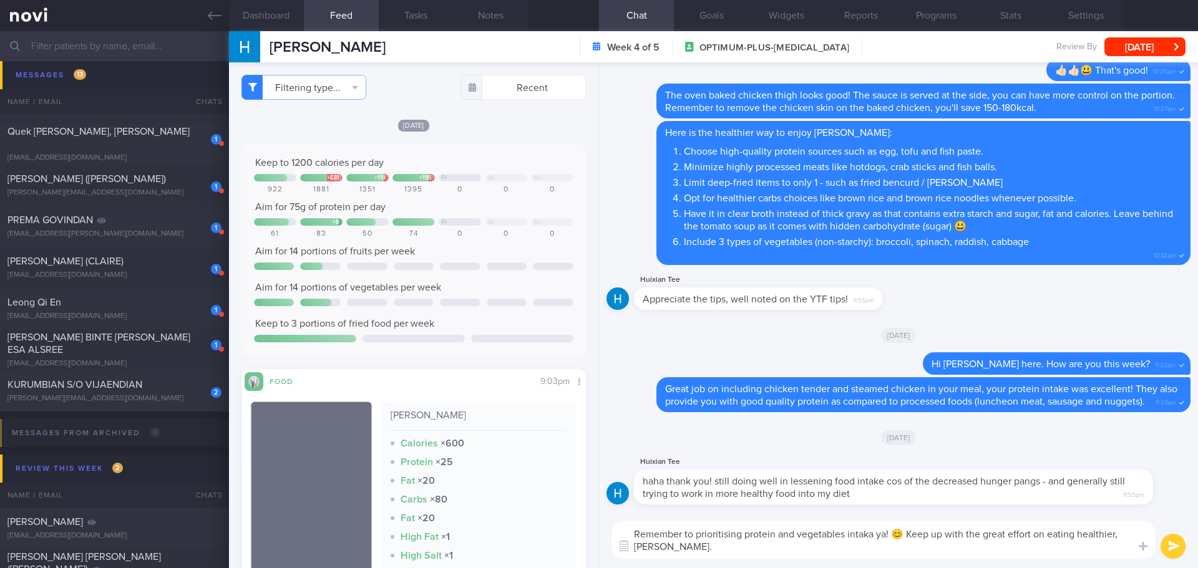
type textarea "Remember to prioritising protein and vegetables intaka ya! 😊 Keep up with the g…"
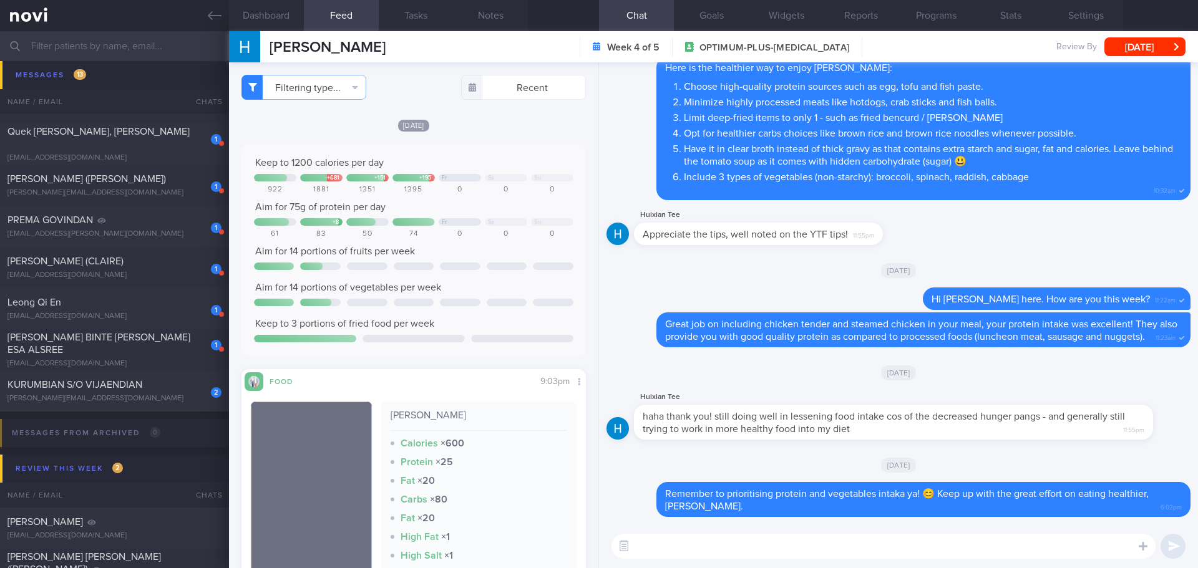
click at [714, 264] on div "Tue, 2 Sep" at bounding box center [898, 270] width 584 height 35
click at [1126, 49] on button "[DATE]" at bounding box center [1144, 46] width 81 height 19
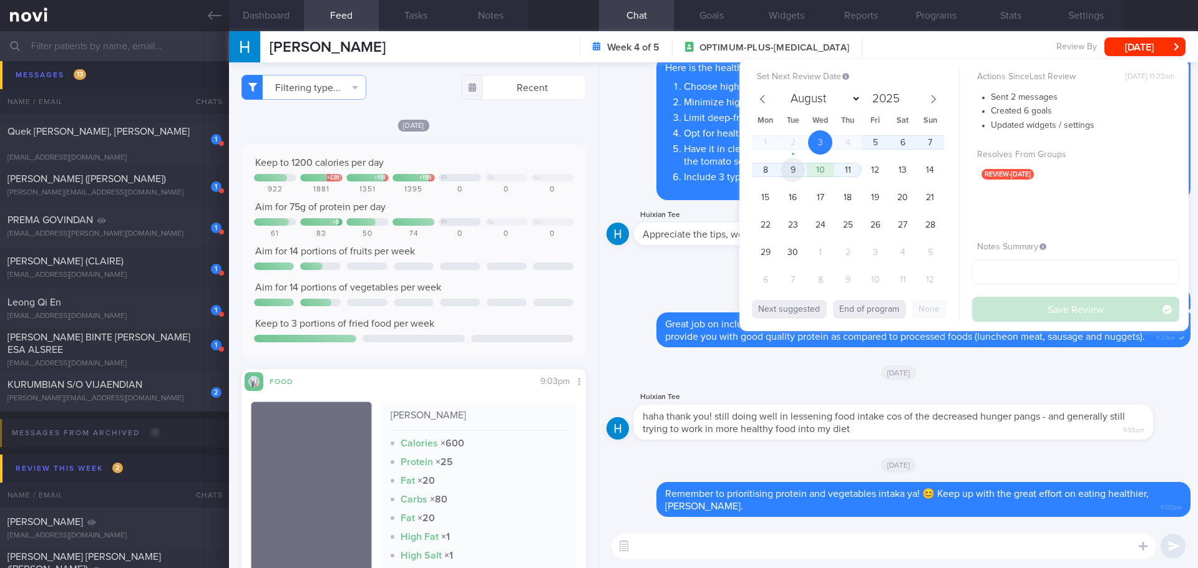
click at [798, 172] on span "9" at bounding box center [792, 170] width 24 height 24
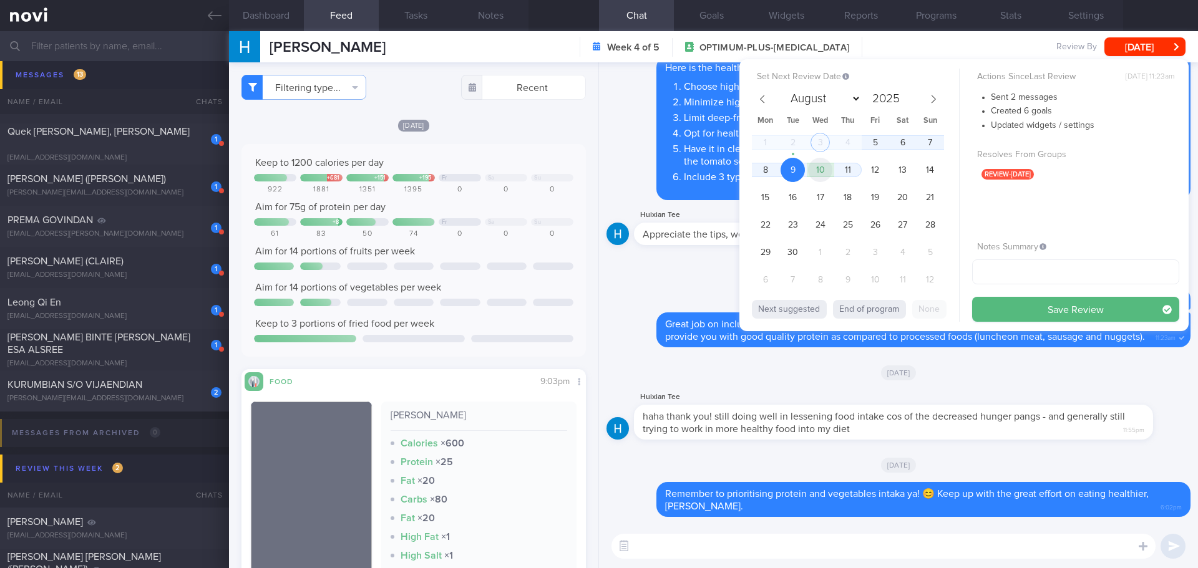
click at [822, 162] on span "10" at bounding box center [820, 170] width 24 height 24
click at [1016, 316] on button "Save Review" at bounding box center [1075, 309] width 207 height 25
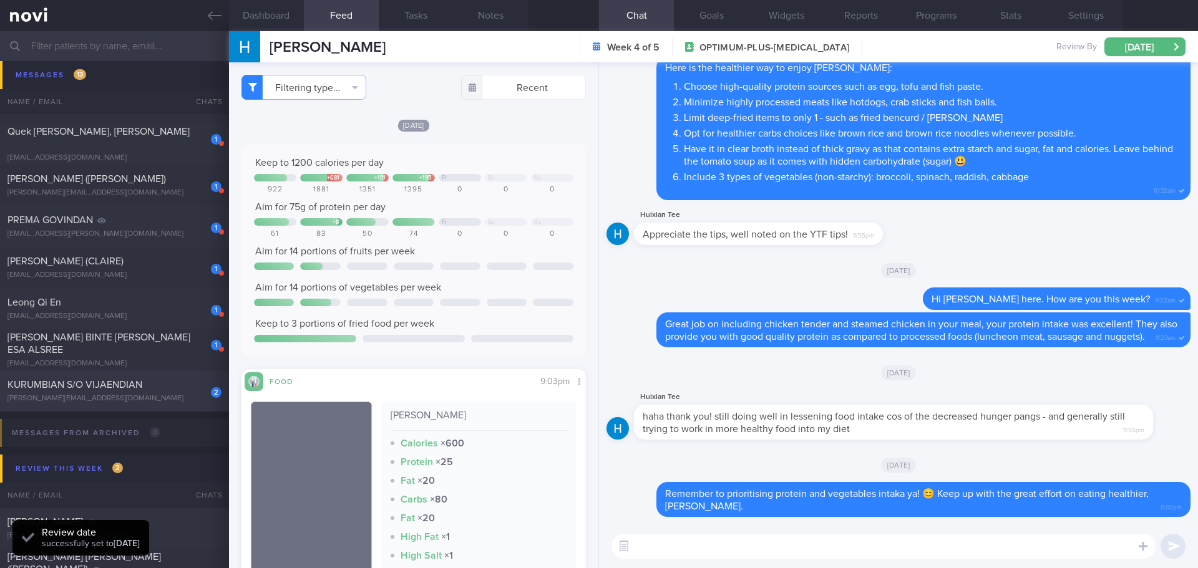
click at [69, 374] on div "2 KURUMBIAN S/O VIJAENDIAN kurumbian@gmail.com Today SAF-LIP" at bounding box center [599, 391] width 1198 height 41
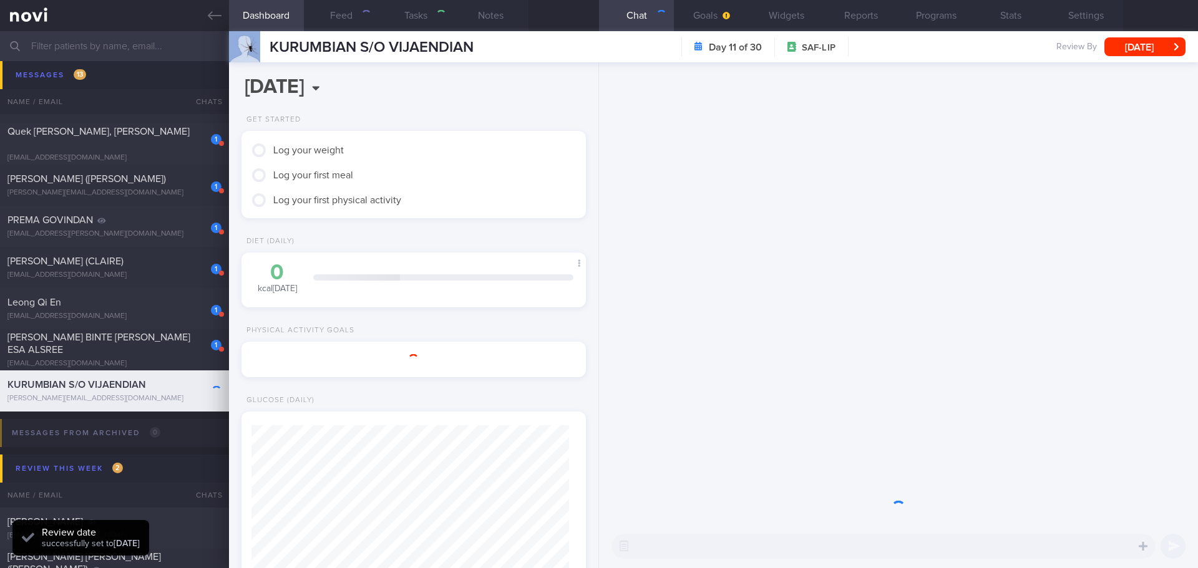
select select "7"
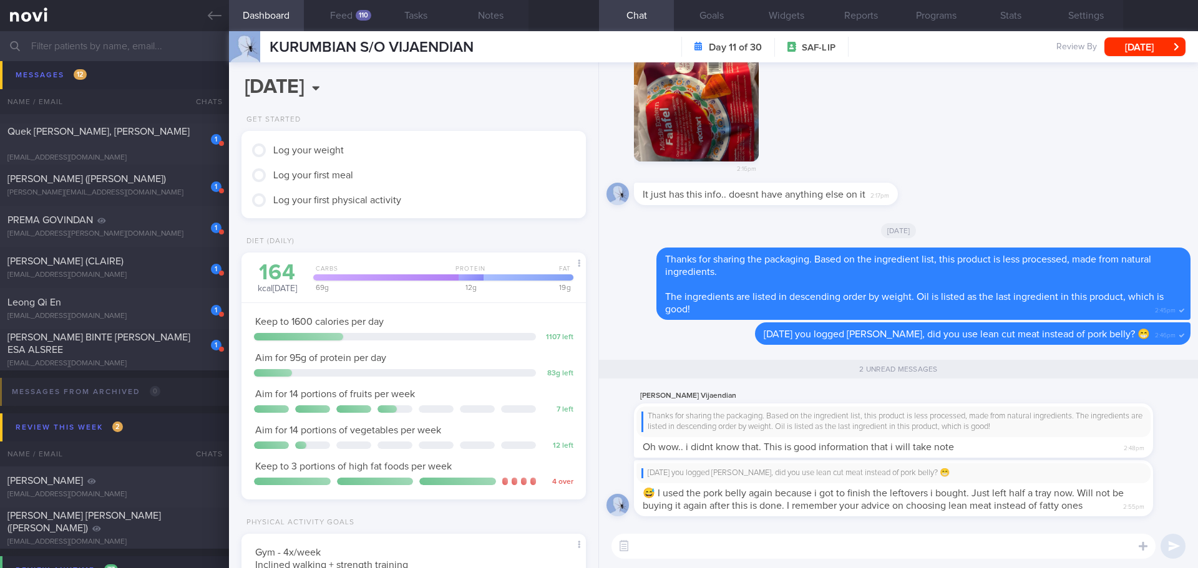
scroll to position [192, 318]
click at [871, 541] on textarea at bounding box center [883, 546] width 544 height 25
drag, startPoint x: 906, startPoint y: 515, endPoint x: 1003, endPoint y: 513, distance: 97.3
click at [1003, 513] on div "Yesterday you logged Kimchi Jiggae, did you use lean cut meat instead of pork b…" at bounding box center [912, 488] width 556 height 56
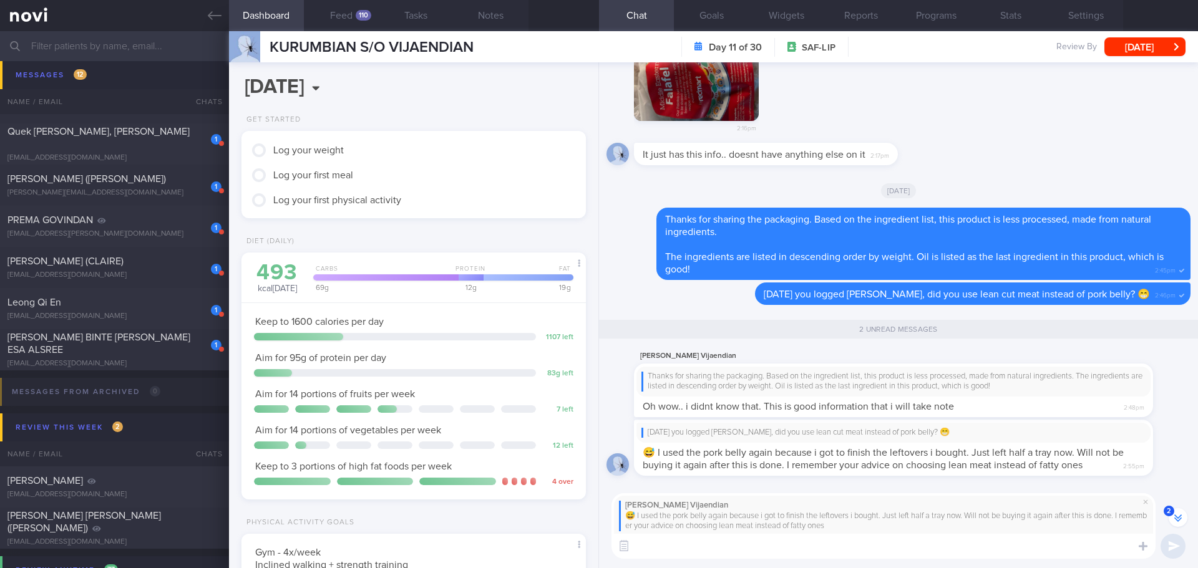
scroll to position [-11, 0]
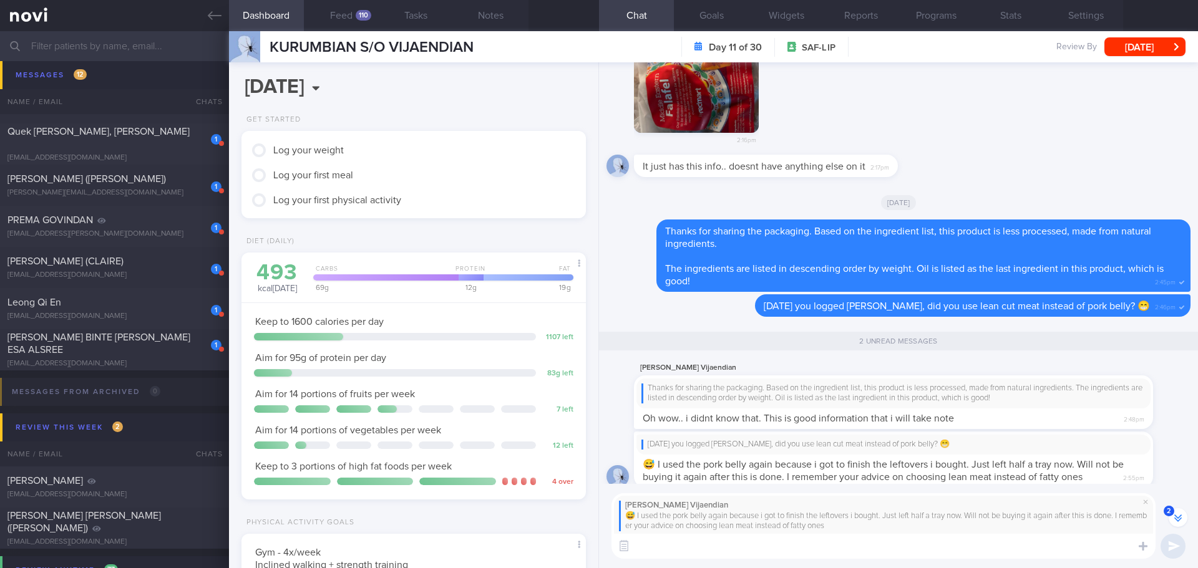
click at [972, 546] on textarea at bounding box center [883, 546] width 544 height 25
click at [1047, 550] on textarea "Hehee.. this sounds better, at least you are not having full tray of pork belly…" at bounding box center [883, 546] width 544 height 25
drag, startPoint x: 671, startPoint y: 548, endPoint x: 595, endPoint y: 555, distance: 76.5
click at [595, 555] on div "Dashboard Feed 110 Tasks Notes Chat 2 Goals Widgets Reports Programs Stats Sett…" at bounding box center [713, 299] width 969 height 537
click at [800, 550] on textarea "This sounds better, at least you are not having full tray of pork belly like pr…" at bounding box center [883, 546] width 544 height 25
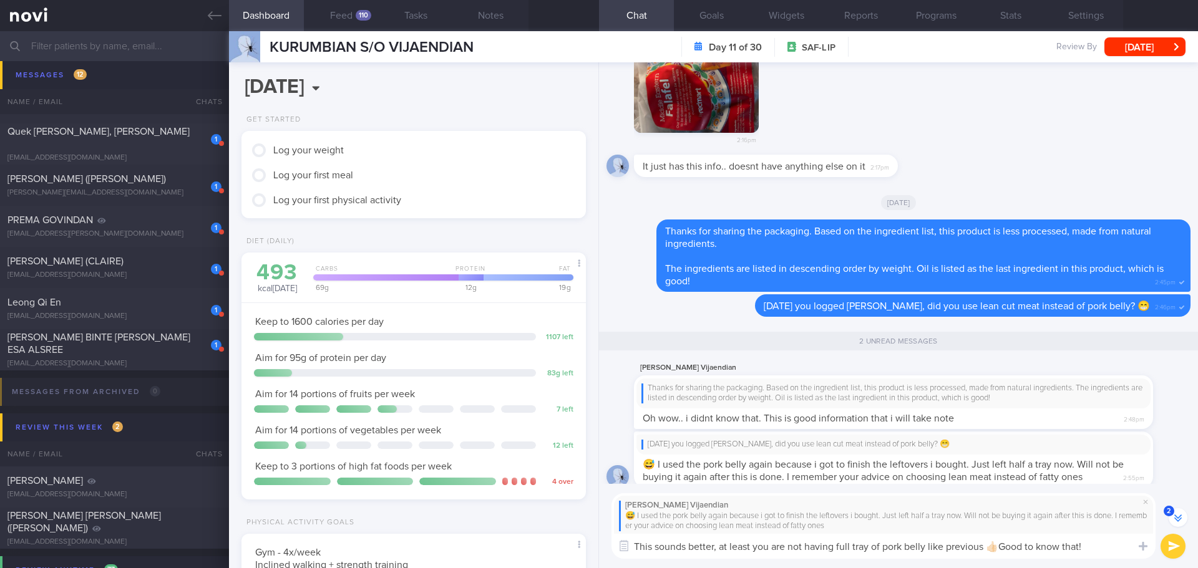
click at [758, 550] on textarea "This sounds better, at least you are not having full tray of pork belly like pr…" at bounding box center [883, 546] width 544 height 25
drag, startPoint x: 984, startPoint y: 546, endPoint x: 719, endPoint y: 556, distance: 265.3
click at [719, 556] on textarea "This sounds better, at least you are not having full tray of pork belly like pr…" at bounding box center [883, 546] width 544 height 25
click at [1072, 545] on textarea "This sounds better, you have cut down from full tray to half tray of pork belly…" at bounding box center [883, 546] width 544 height 25
drag, startPoint x: 1072, startPoint y: 545, endPoint x: 1006, endPoint y: 548, distance: 66.2
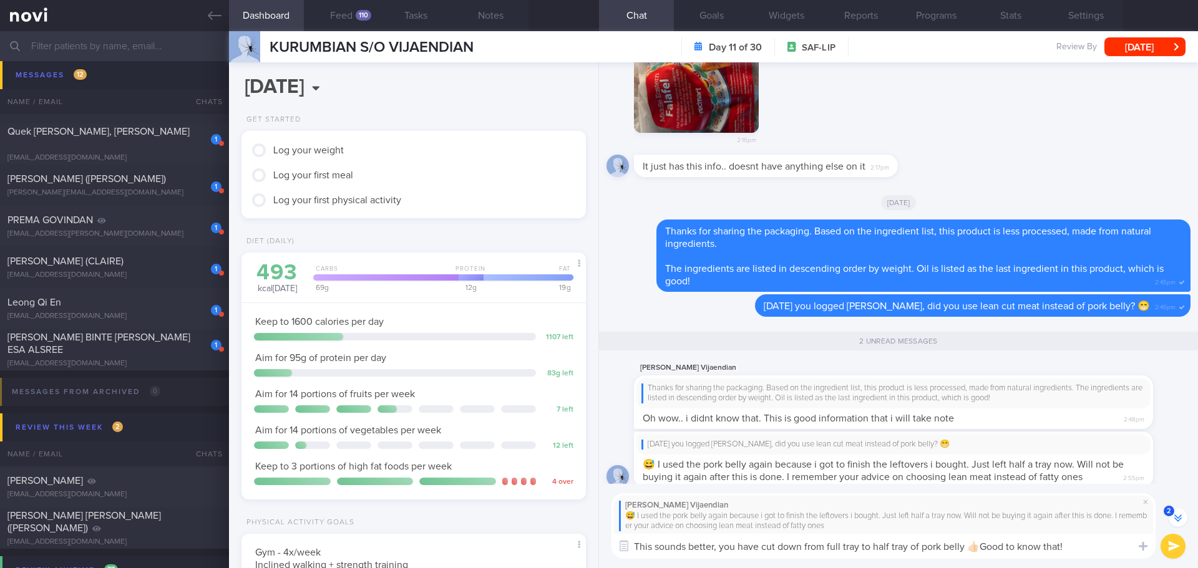
click at [1006, 548] on textarea "This sounds better, you have cut down from full tray to half tray of pork belly…" at bounding box center [883, 546] width 544 height 25
click at [1110, 541] on textarea "This sounds better, you have cut down from full tray to half tray of pork belly…" at bounding box center [883, 546] width 544 height 25
type textarea "This sounds better, you have cut down from full tray to half tray of pork belly…"
click at [1178, 546] on button "submit" at bounding box center [1172, 546] width 25 height 25
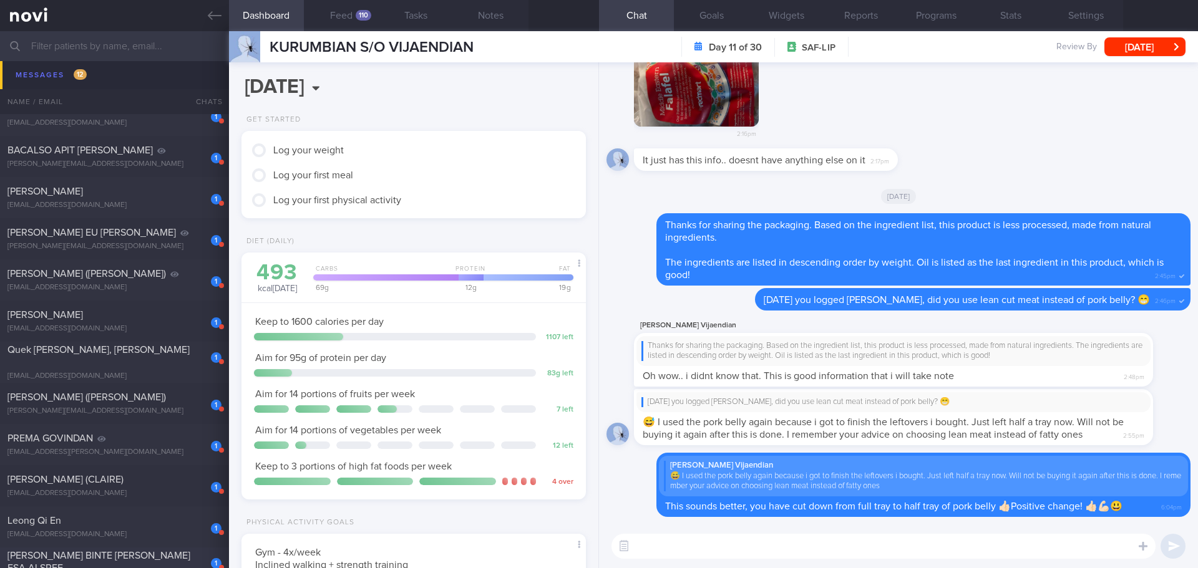
scroll to position [374, 0]
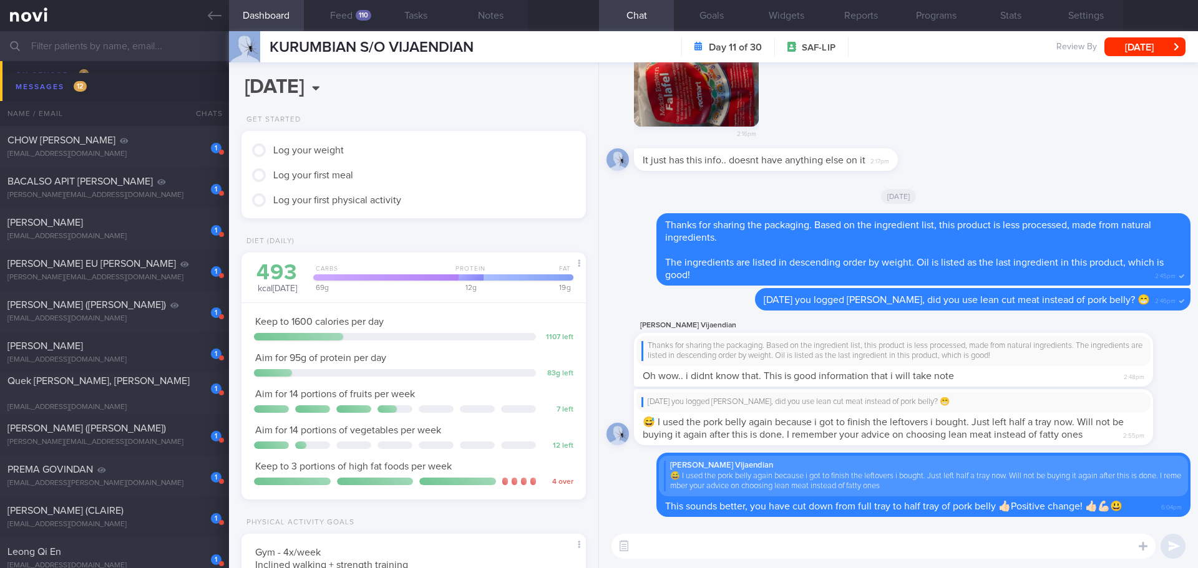
click at [126, 54] on input "text" at bounding box center [599, 46] width 1198 height 30
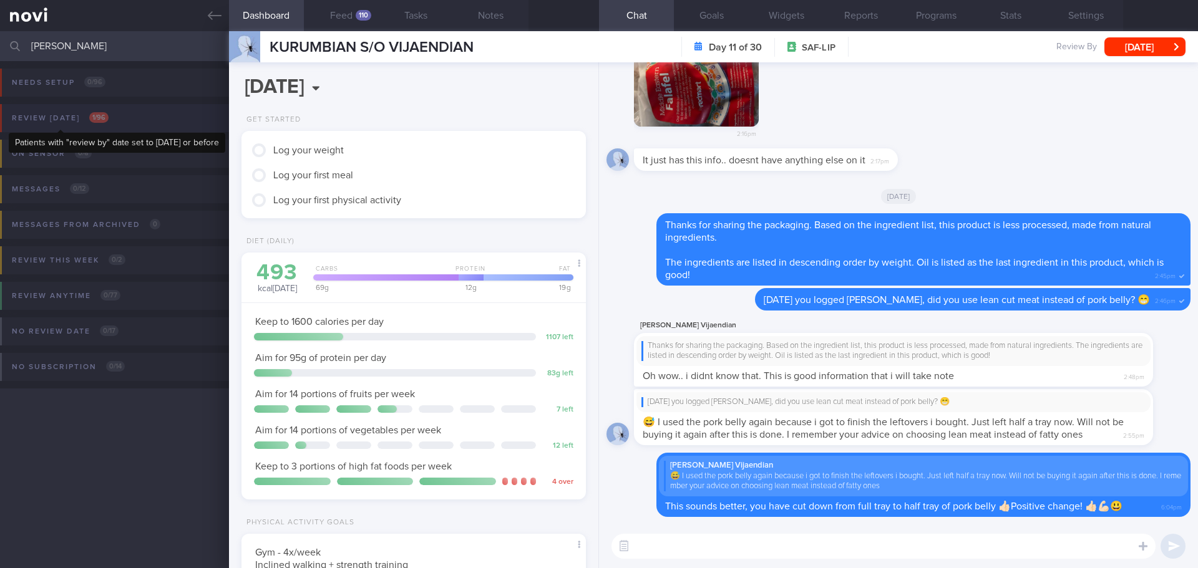
type input "patricia"
click at [82, 119] on div "Review today 1 / 96" at bounding box center [60, 118] width 103 height 17
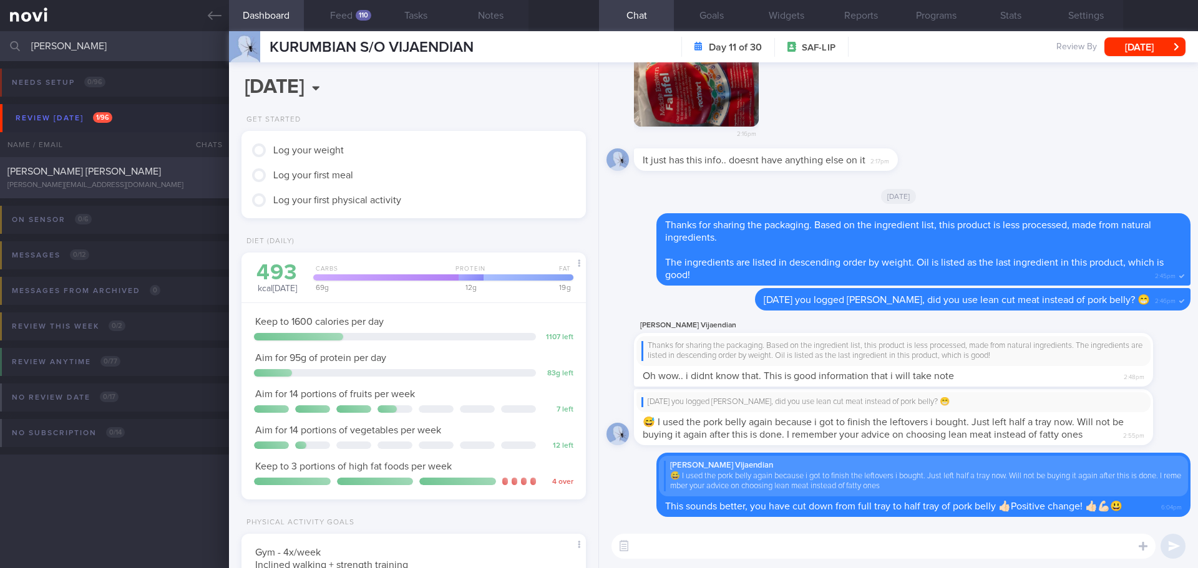
click at [84, 173] on span "[PERSON_NAME] [PERSON_NAME]" at bounding box center [83, 172] width 153 height 10
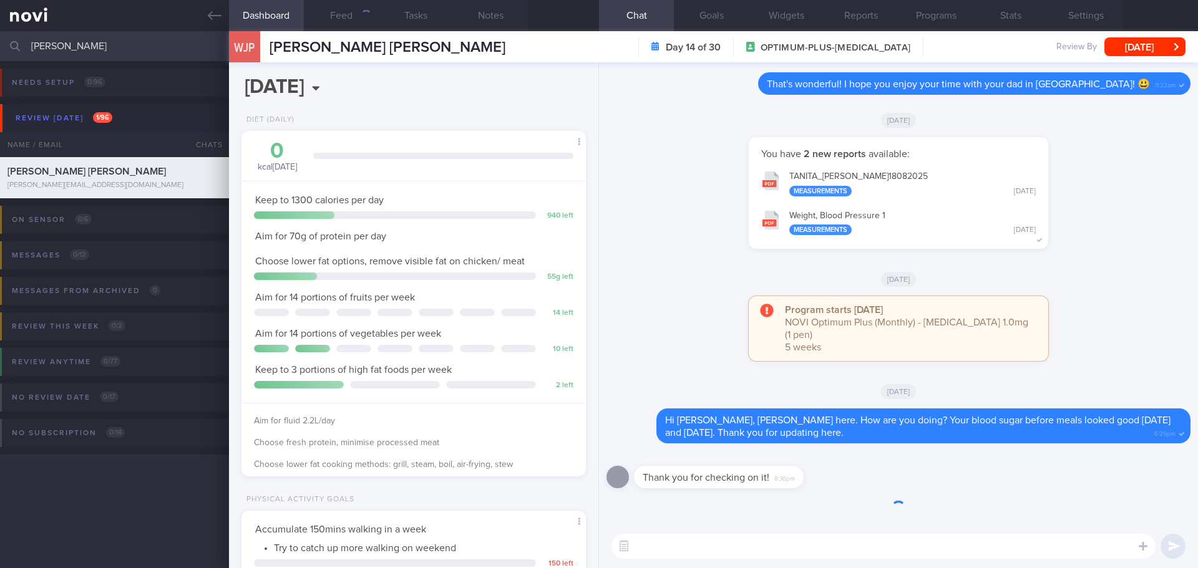
scroll to position [174, 313]
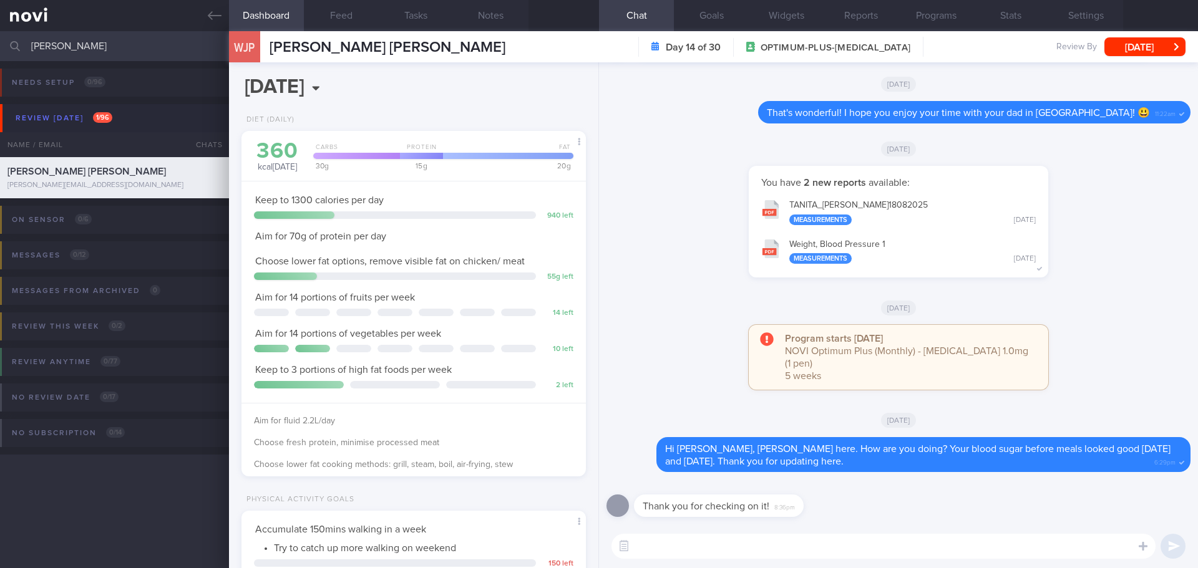
click at [777, 546] on textarea at bounding box center [883, 546] width 544 height 25
drag, startPoint x: 339, startPoint y: 20, endPoint x: 340, endPoint y: 45, distance: 25.0
click at [339, 20] on button "Feed" at bounding box center [341, 15] width 75 height 31
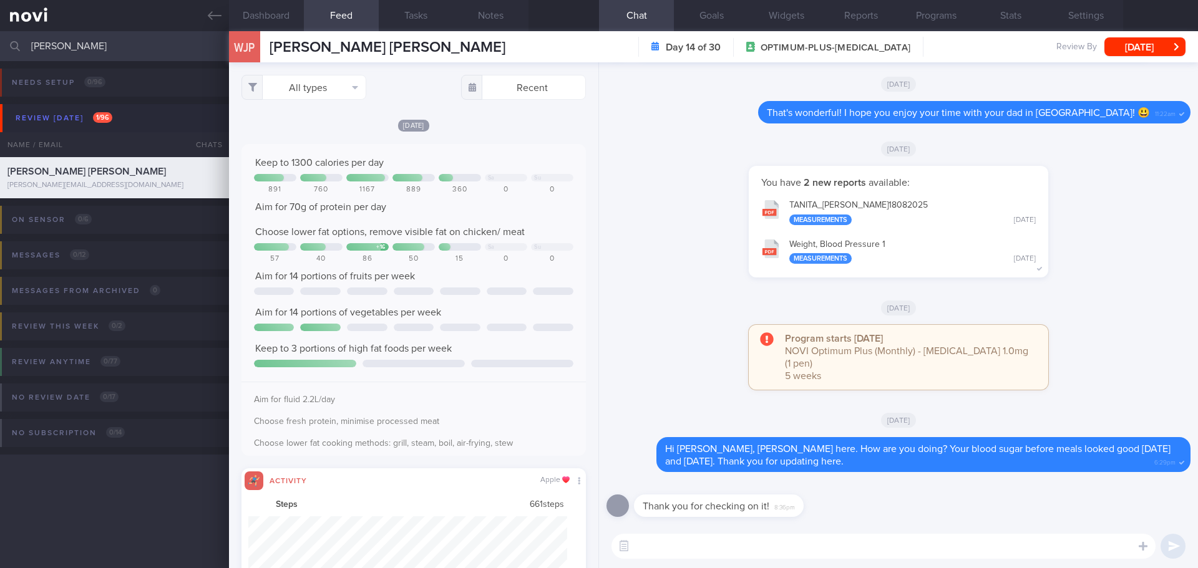
scroll to position [79, 319]
click at [321, 80] on button "All types" at bounding box center [303, 87] width 125 height 25
click at [303, 133] on button "Activity" at bounding box center [304, 130] width 124 height 19
checkbox input "false"
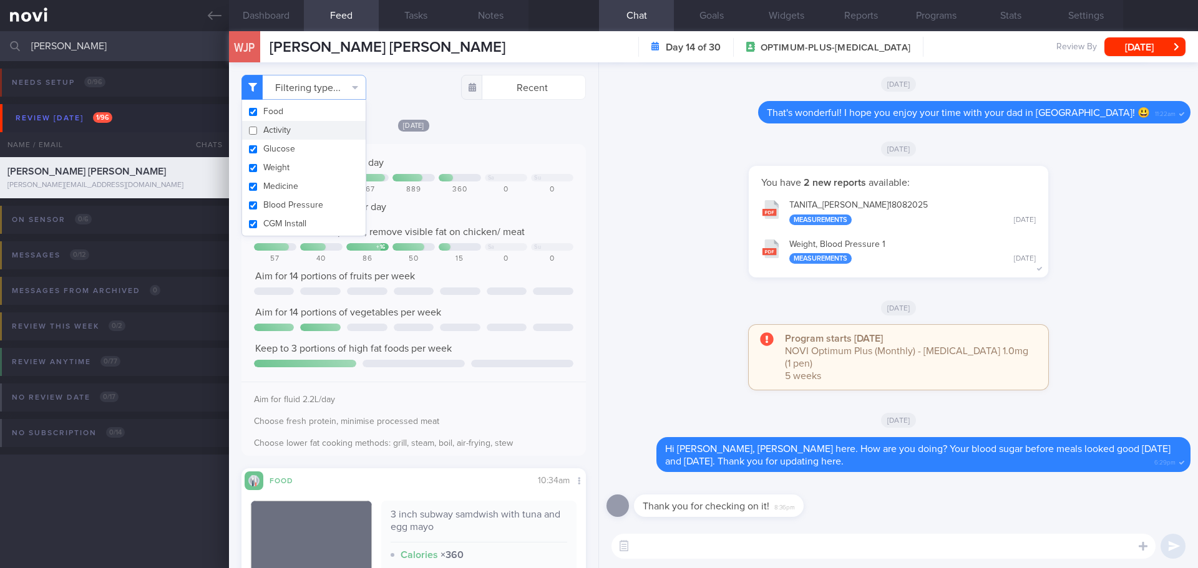
click at [490, 139] on div "Today Keep to 1300 calories per day Sa Su 891 760 1167 889 360 0 0 Aim for 70g …" at bounding box center [413, 287] width 344 height 337
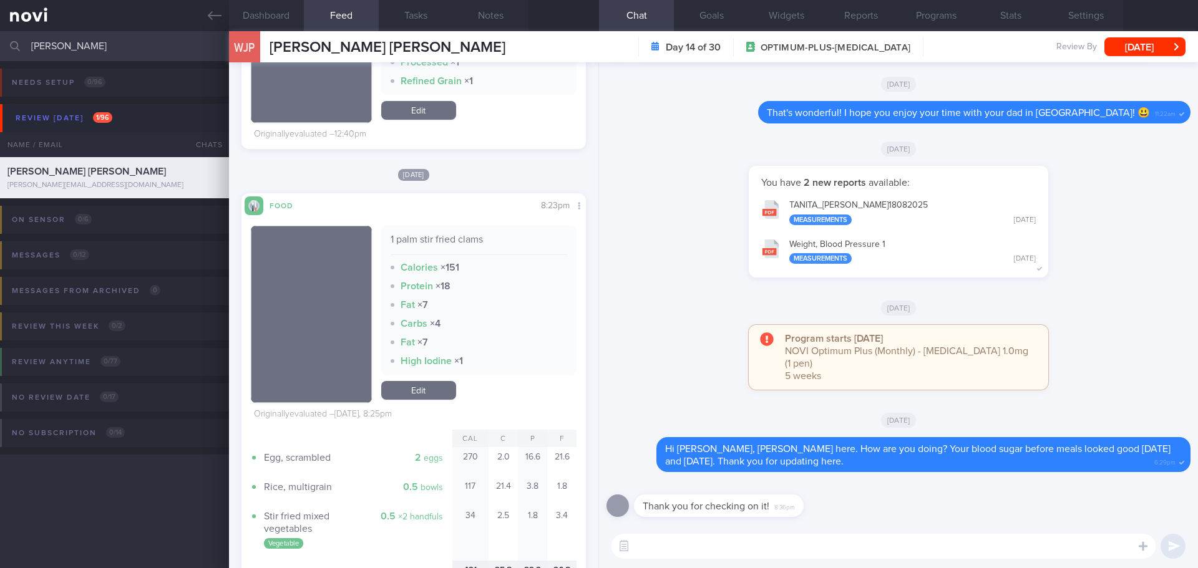
click at [709, 555] on textarea at bounding box center [883, 546] width 544 height 25
type textarea "N"
type textarea "👍🏻👍🏻"
click at [1170, 540] on button "submit" at bounding box center [1172, 546] width 25 height 25
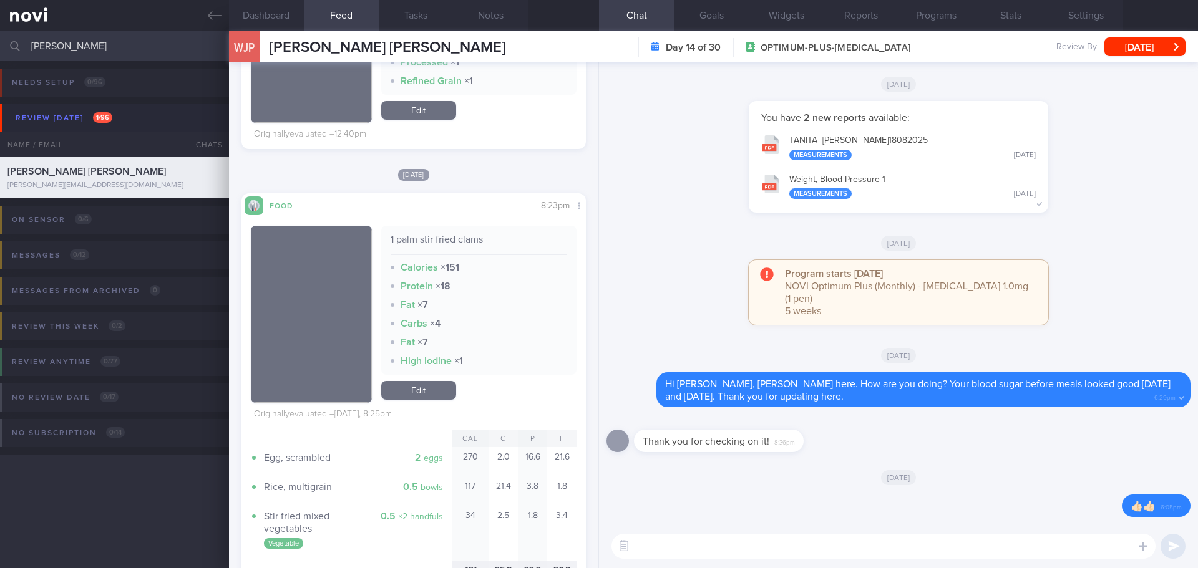
click at [955, 548] on textarea at bounding box center [883, 546] width 544 height 25
type textarea "A"
type textarea "h"
type textarea "How are you coping with Wegovy injection?"
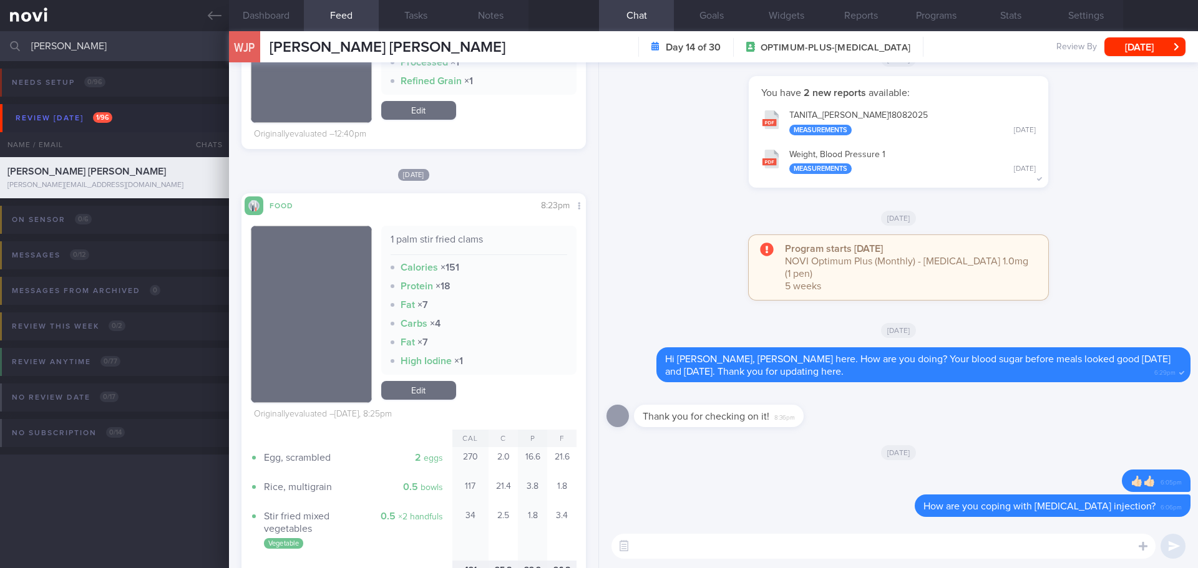
drag, startPoint x: 85, startPoint y: 51, endPoint x: -21, endPoint y: 46, distance: 106.8
click at [0, 46] on html "You are offline! Some functionality will be unavailable Patients New Users Coac…" at bounding box center [599, 284] width 1198 height 568
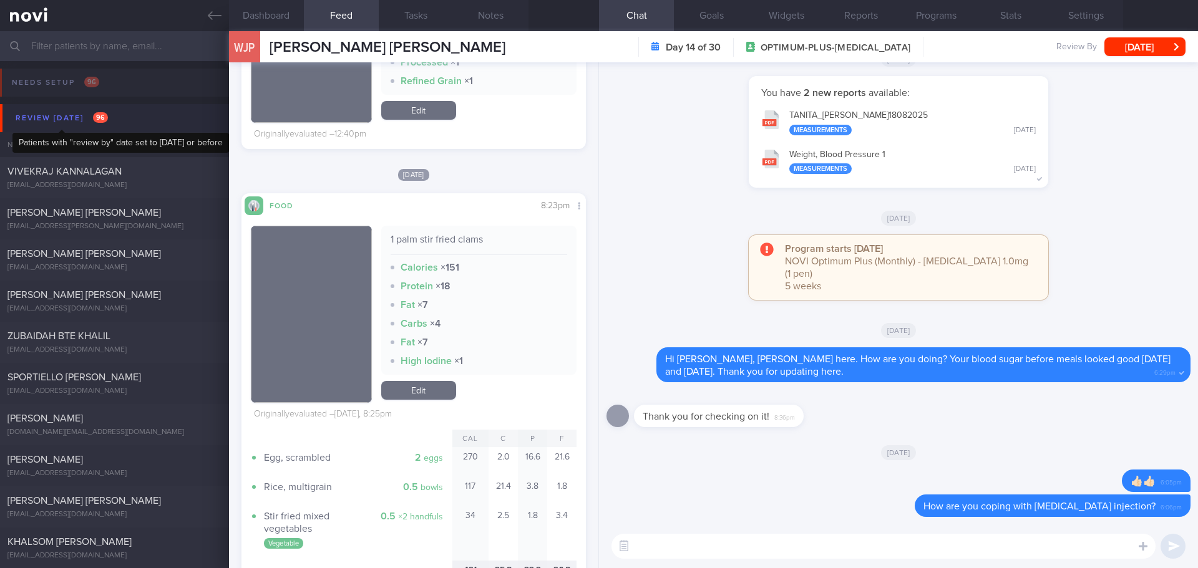
click at [51, 125] on div "Review today 96" at bounding box center [61, 118] width 99 height 17
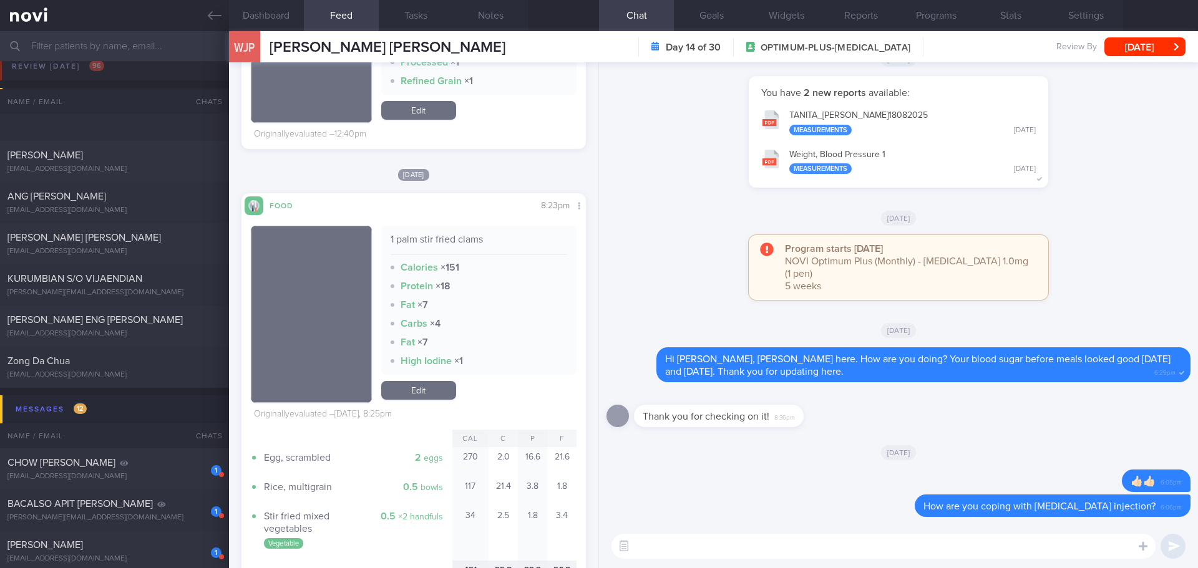
scroll to position [312, 0]
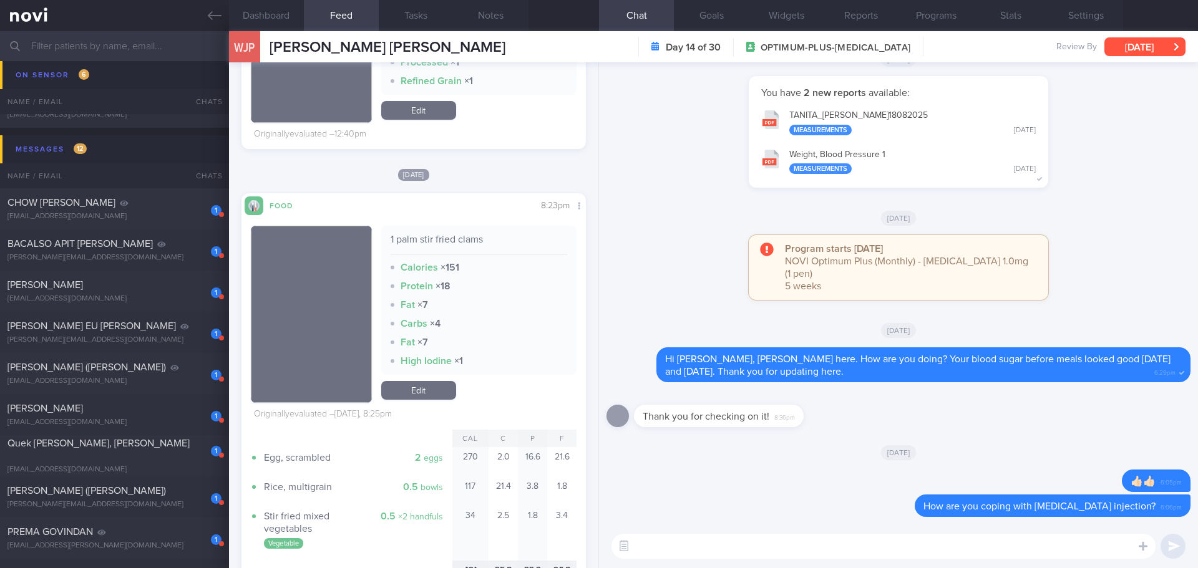
click at [1164, 39] on button "[DATE]" at bounding box center [1144, 46] width 81 height 19
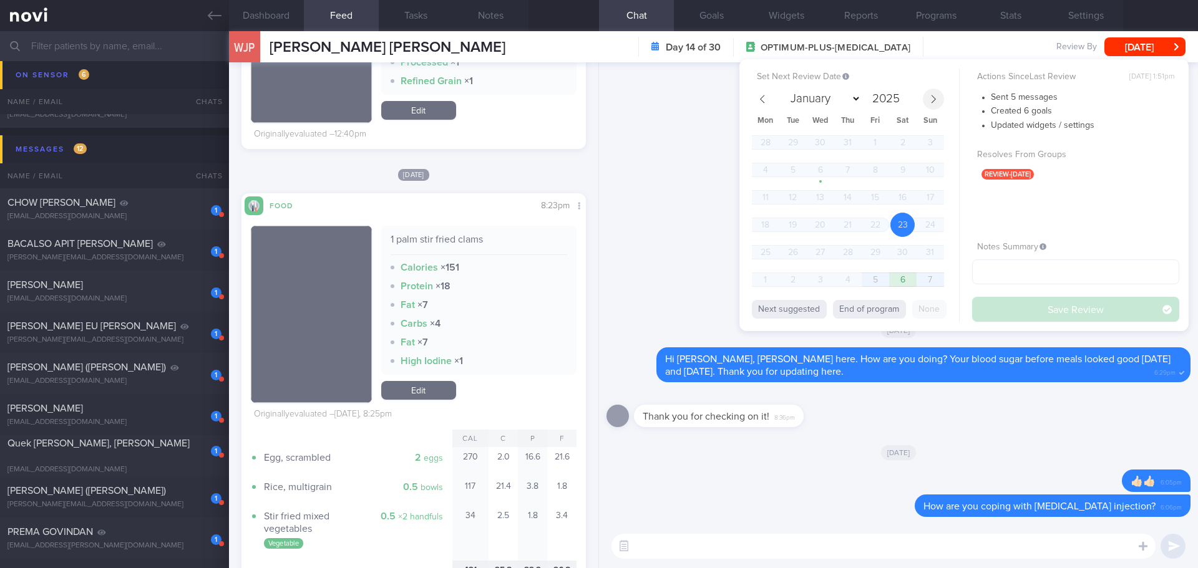
click at [934, 97] on icon at bounding box center [933, 99] width 9 height 9
select select "8"
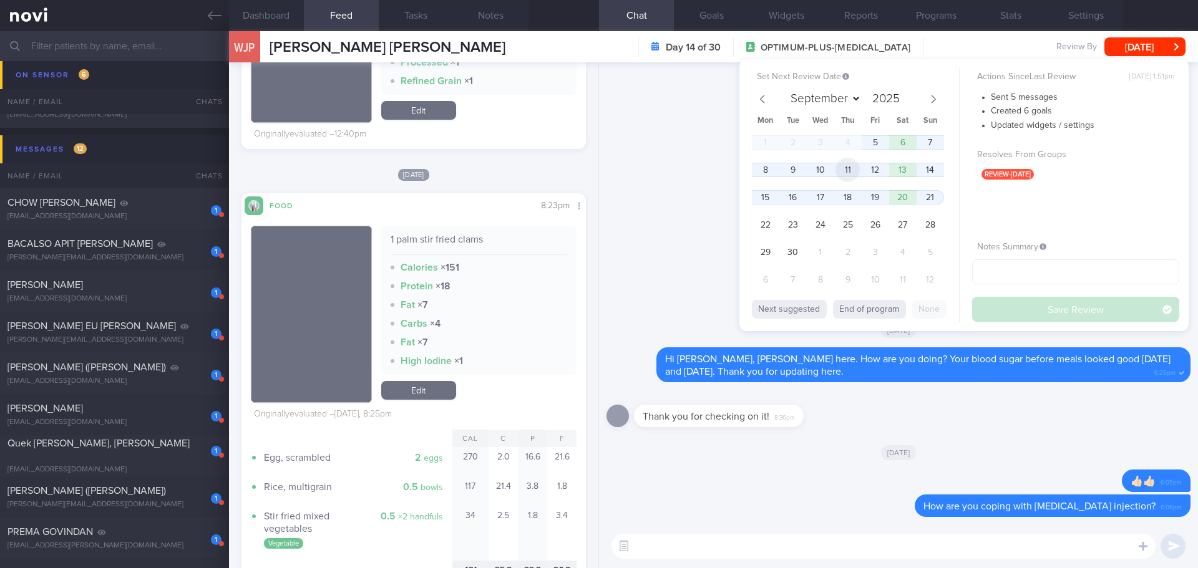
click at [838, 173] on span "11" at bounding box center [847, 170] width 24 height 24
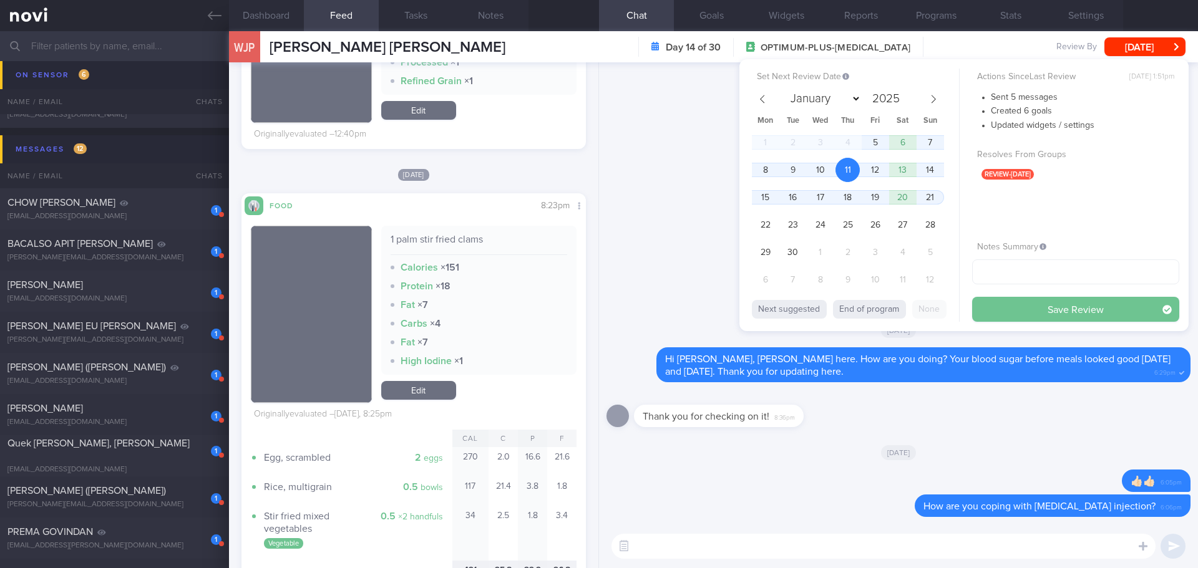
click at [1038, 318] on button "Save Review" at bounding box center [1075, 309] width 207 height 25
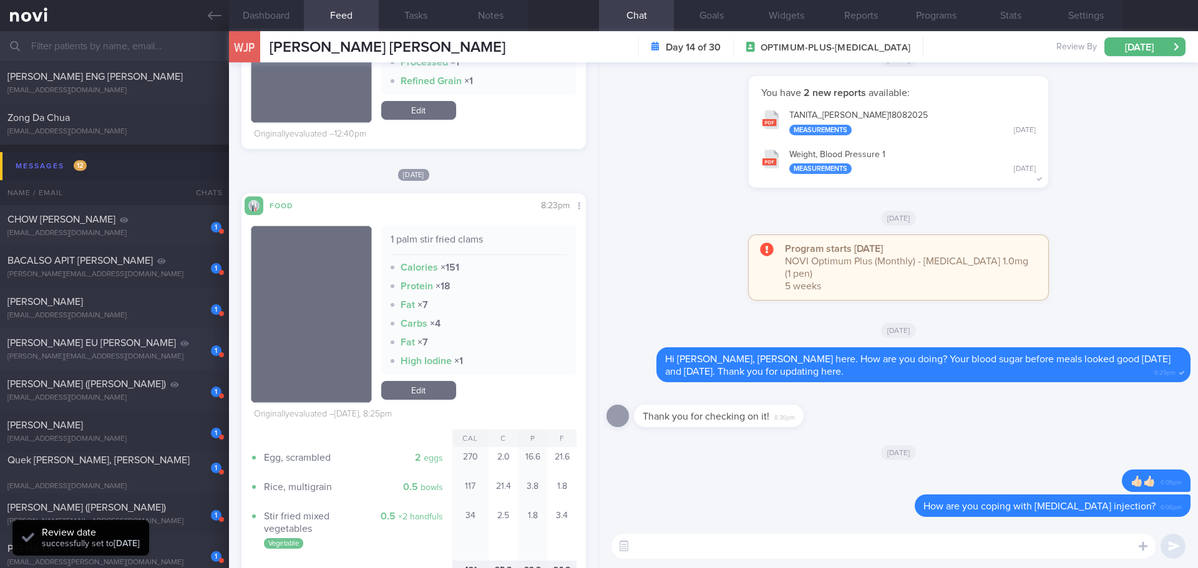
scroll to position [0, 0]
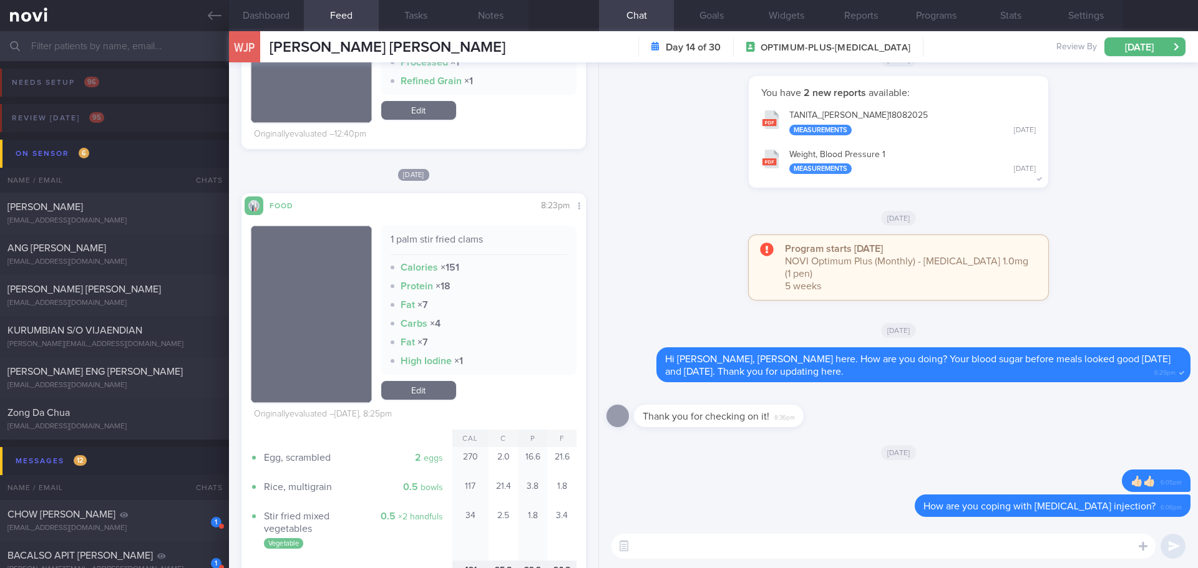
click at [133, 41] on input "text" at bounding box center [599, 46] width 1198 height 30
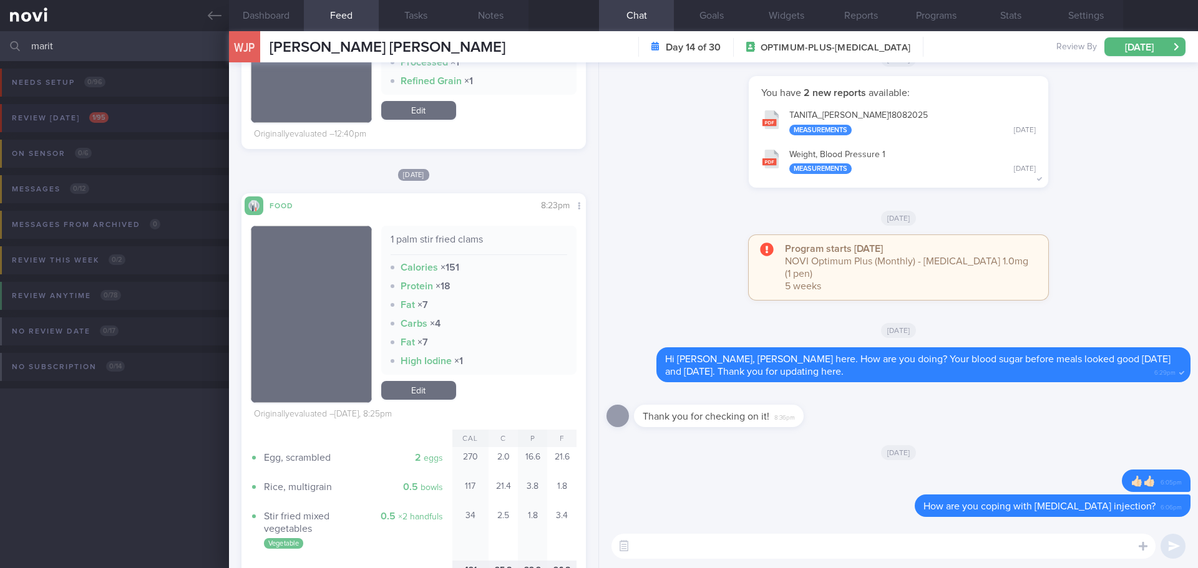
click at [138, 106] on button "Review today 1 / 95" at bounding box center [596, 122] width 1201 height 36
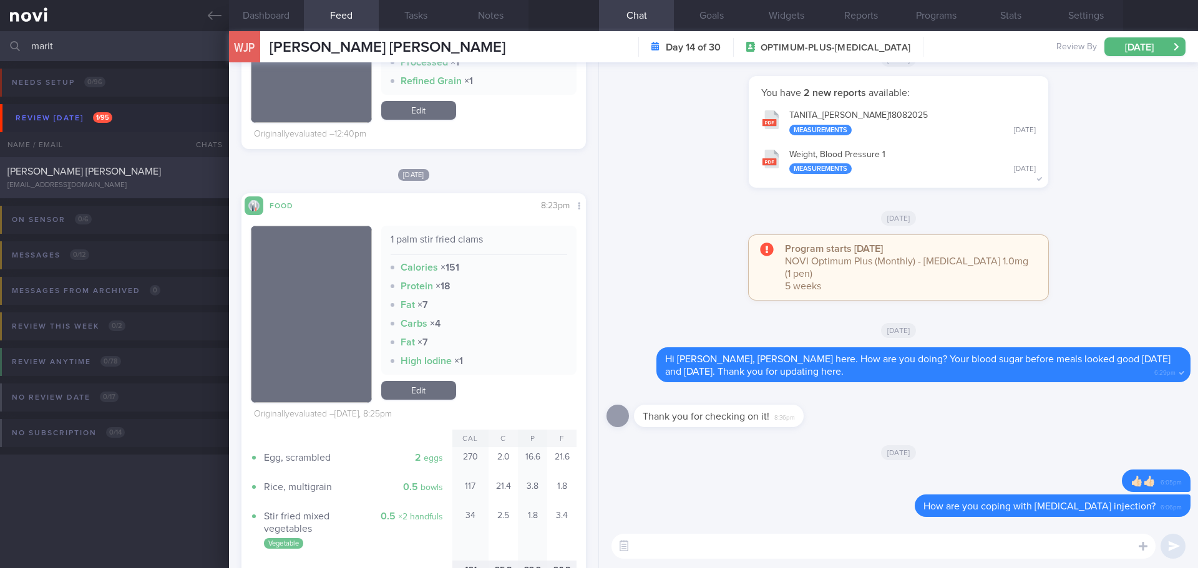
click at [98, 168] on span "[PERSON_NAME] [PERSON_NAME]" at bounding box center [83, 172] width 153 height 10
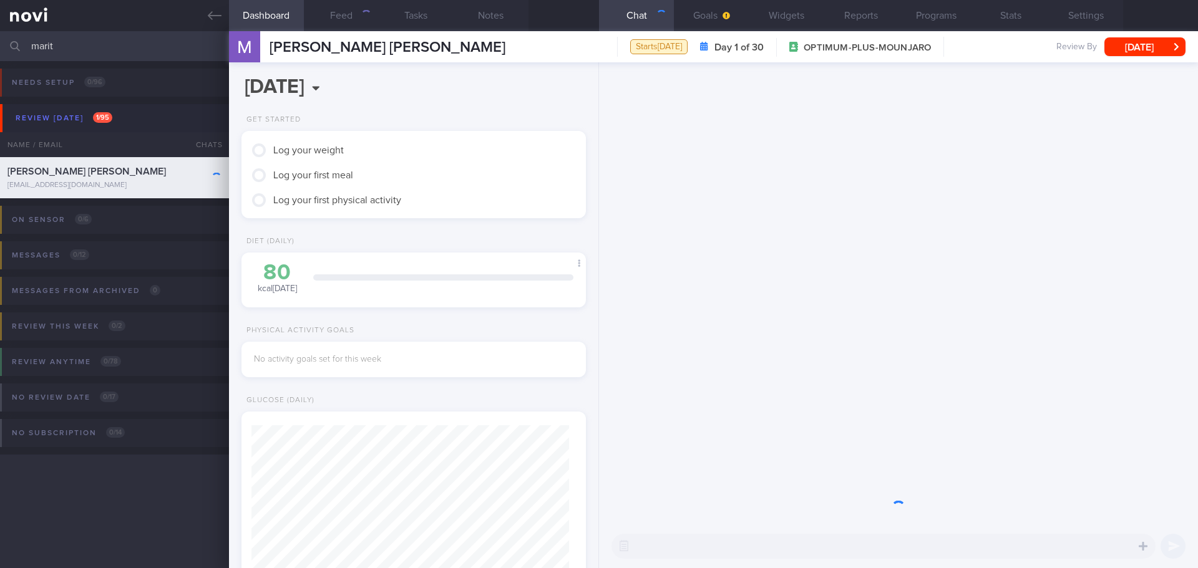
scroll to position [158, 318]
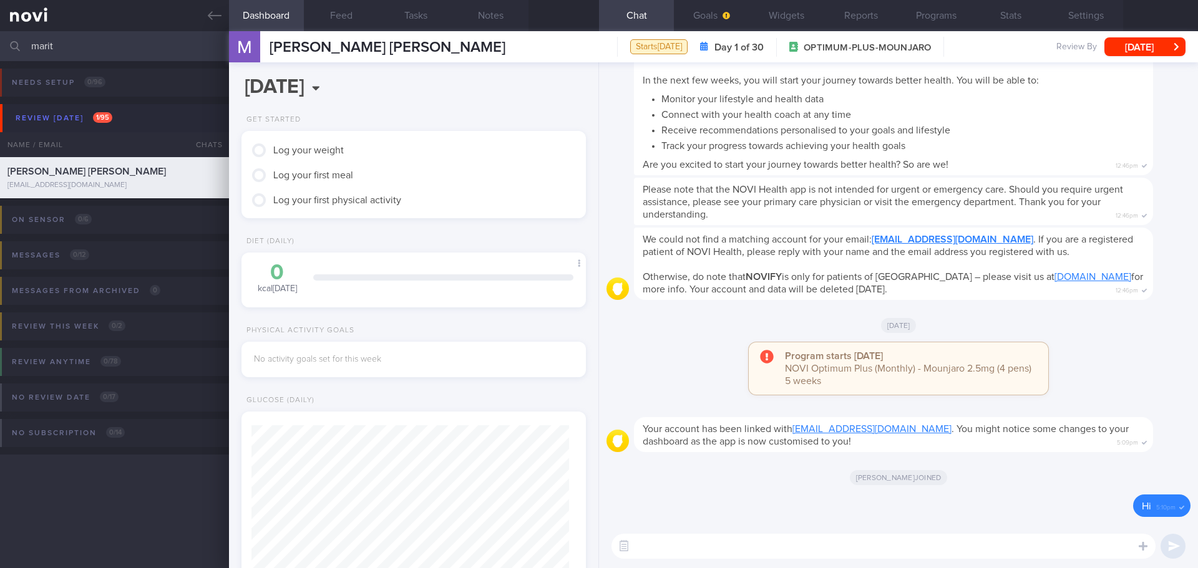
click at [1123, 364] on div "Program starts today NOVI Optimum Plus (Monthly) - Mounjaro 2.5mg (4 pens) 5 we…" at bounding box center [898, 372] width 584 height 60
click at [1116, 365] on div "Program starts today NOVI Optimum Plus (Monthly) - Mounjaro 2.5mg (4 pens) 5 we…" at bounding box center [898, 372] width 584 height 60
click at [724, 15] on icon "button" at bounding box center [725, 15] width 7 height 7
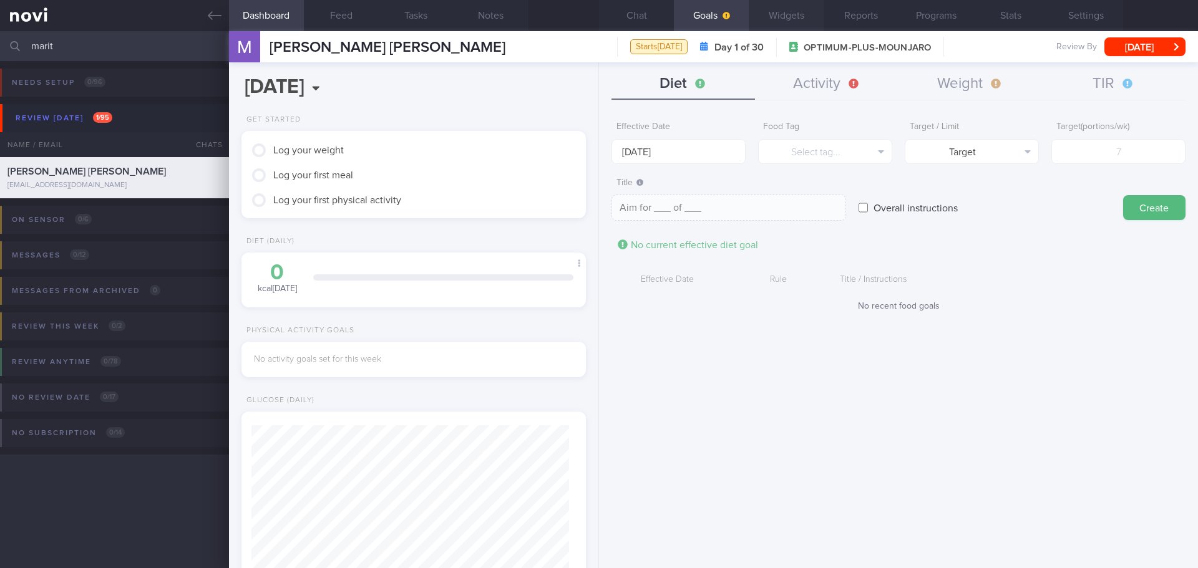
click at [800, 20] on button "Widgets" at bounding box center [786, 15] width 75 height 31
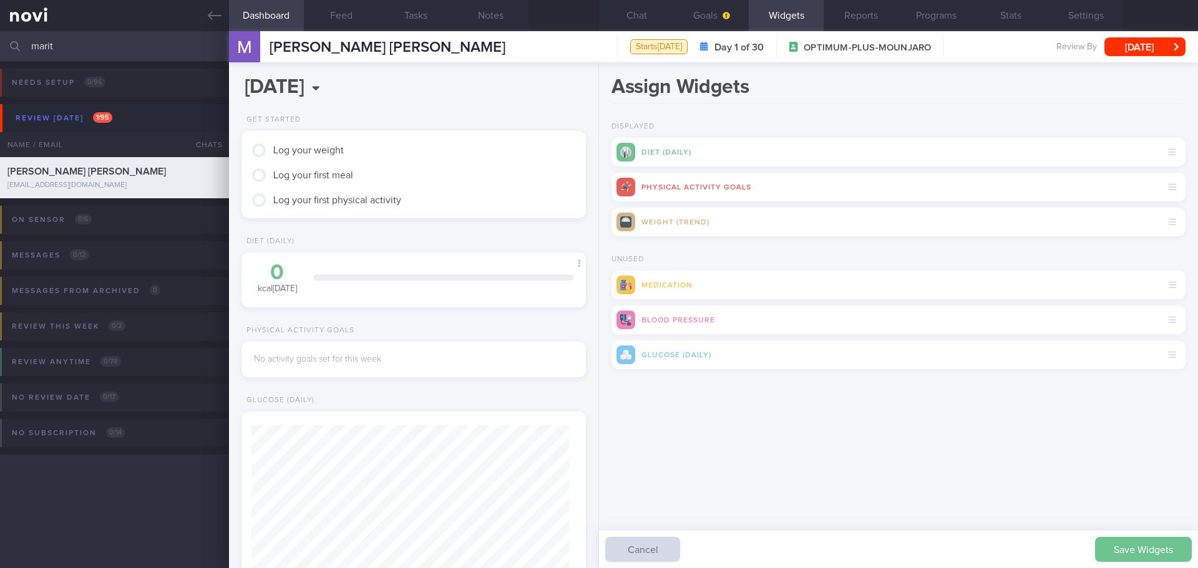
click at [1146, 549] on button "Save Widgets" at bounding box center [1143, 549] width 97 height 25
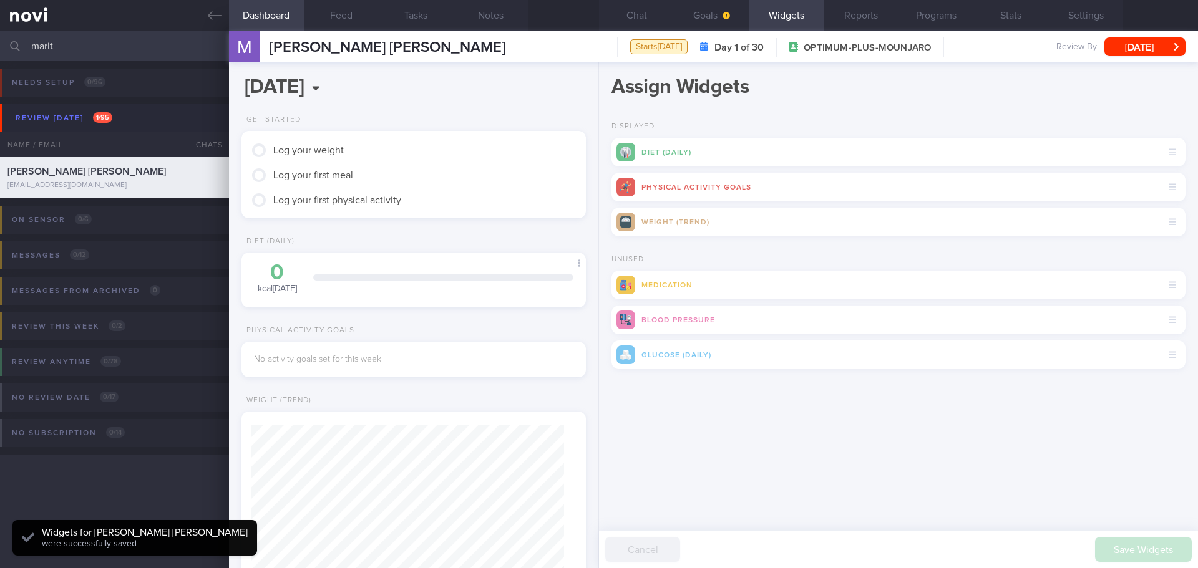
click at [976, 487] on div "Assign Widgets Displayed Diet (Daily) Physical Activity Goals Weight (Trend) Un…" at bounding box center [898, 315] width 599 height 506
click at [955, 478] on div "Assign Widgets Displayed Diet (Daily) Physical Activity Goals Weight (Trend) Un…" at bounding box center [898, 315] width 599 height 506
click at [739, 485] on div "Assign Widgets Displayed Diet (Daily) Physical Activity Goals Weight (Trend) Un…" at bounding box center [898, 315] width 599 height 506
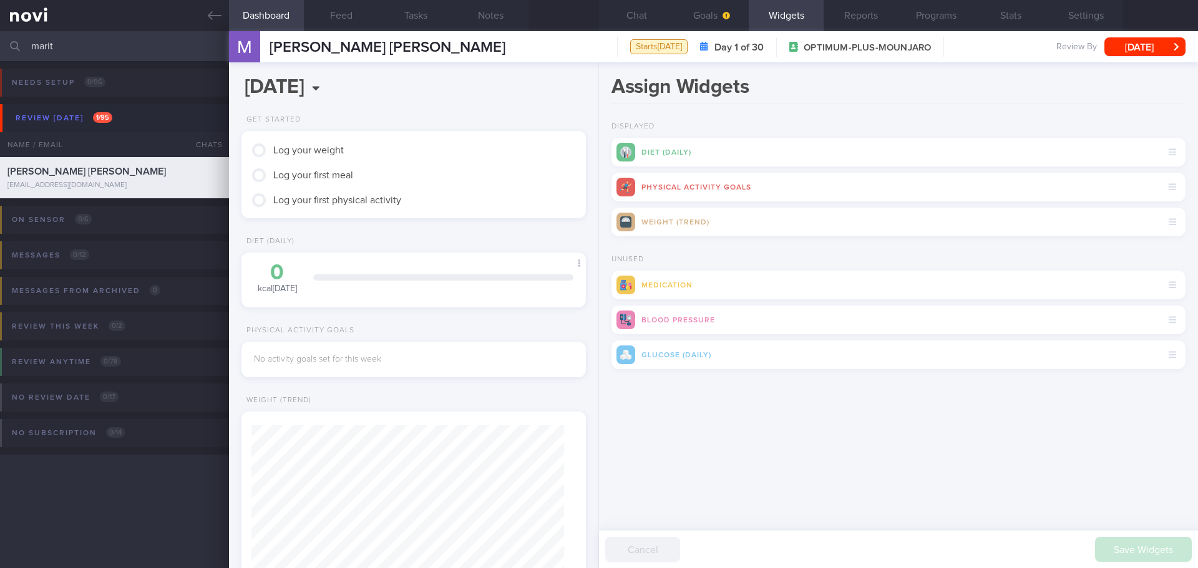
drag, startPoint x: 121, startPoint y: 44, endPoint x: -2, endPoint y: 49, distance: 123.6
click at [0, 49] on html "You are offline! Some functionality will be unavailable Patients New Users Coac…" at bounding box center [599, 284] width 1198 height 568
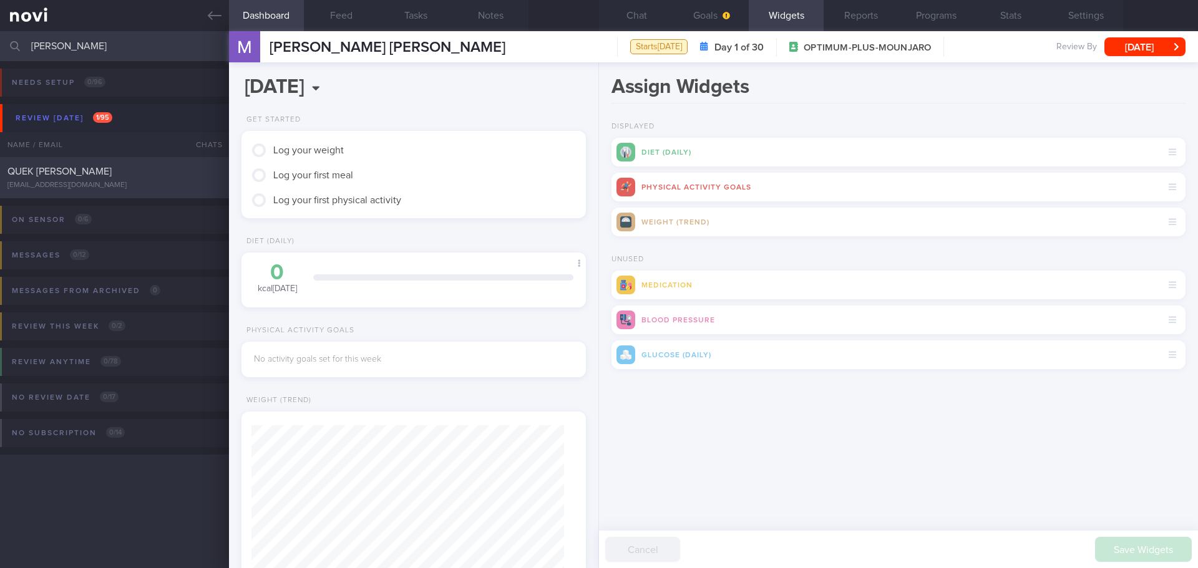
type input "jun peng"
click at [163, 162] on div "QUEK JUN PENG quekjunpeng@gmail.com Today – SAF-LIP" at bounding box center [599, 177] width 1198 height 41
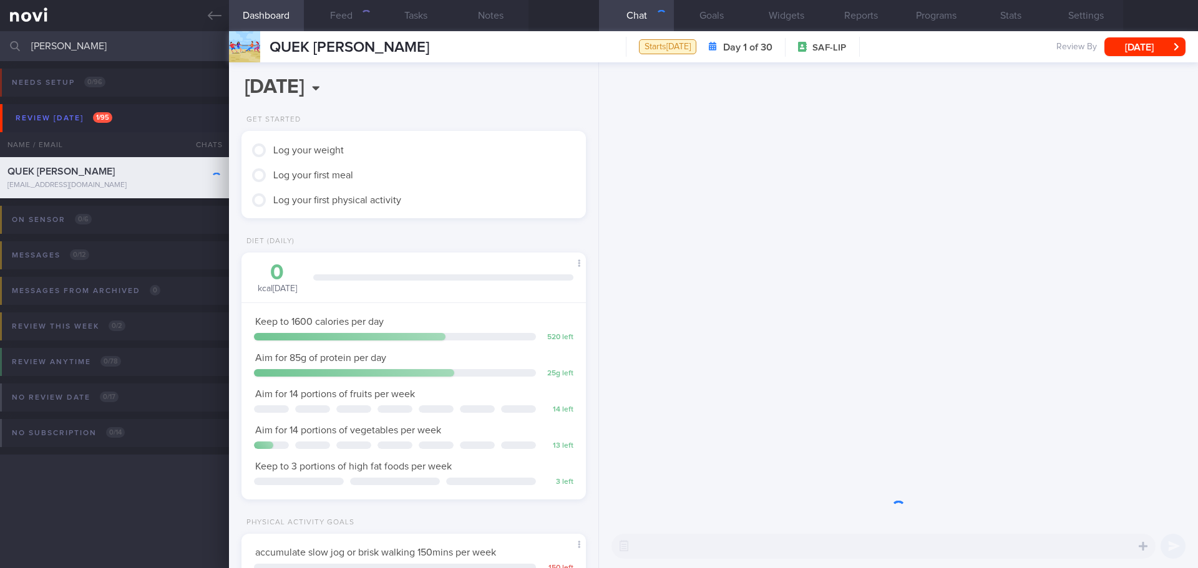
scroll to position [174, 313]
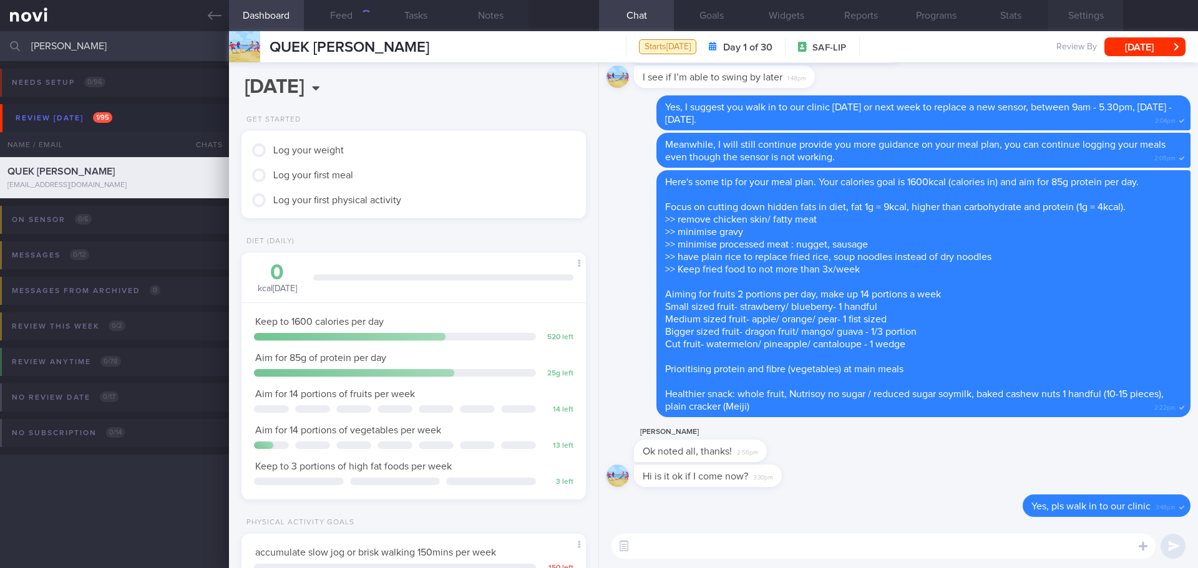
click at [1081, 13] on button "Settings" at bounding box center [1085, 15] width 75 height 31
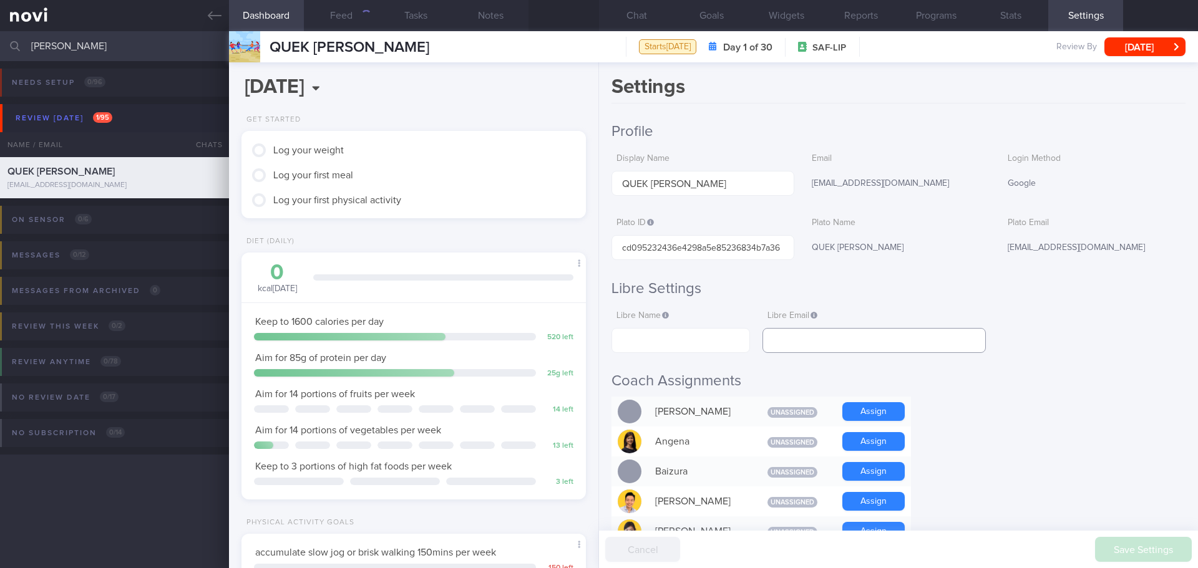
click at [828, 336] on input "text" at bounding box center [873, 340] width 223 height 25
paste input "quekjunpeng@gmail.com"
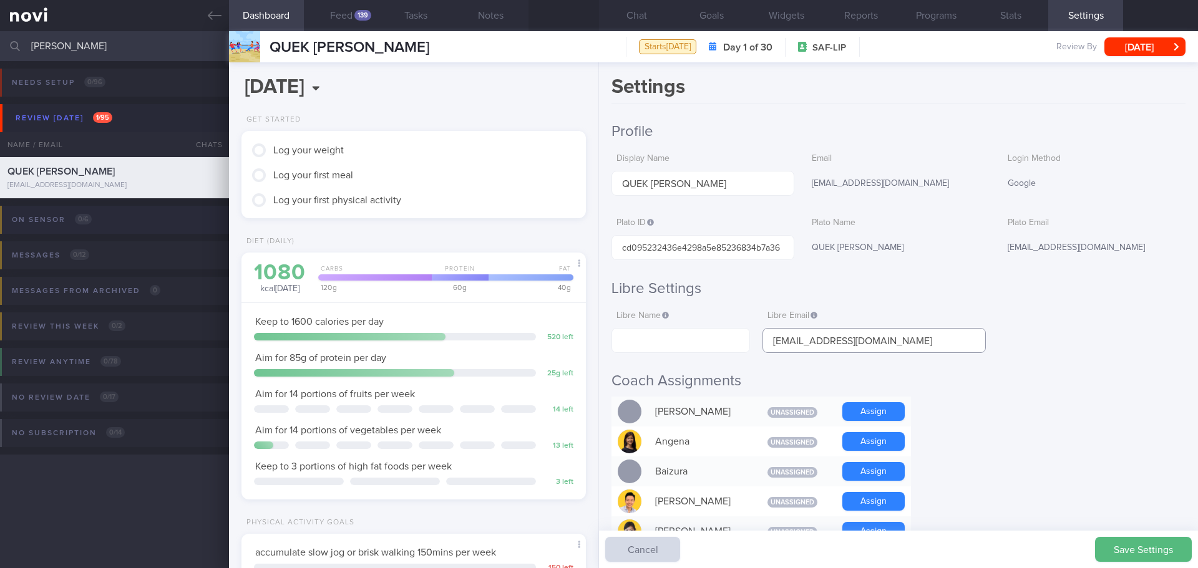
type input "quekjunpeng@gmail.com"
click at [677, 336] on input "text" at bounding box center [680, 340] width 138 height 25
paste input "Jun Peng Quek"
type input "Jun Peng Quek"
click at [1003, 386] on h2 "Coach Assignments" at bounding box center [898, 381] width 574 height 19
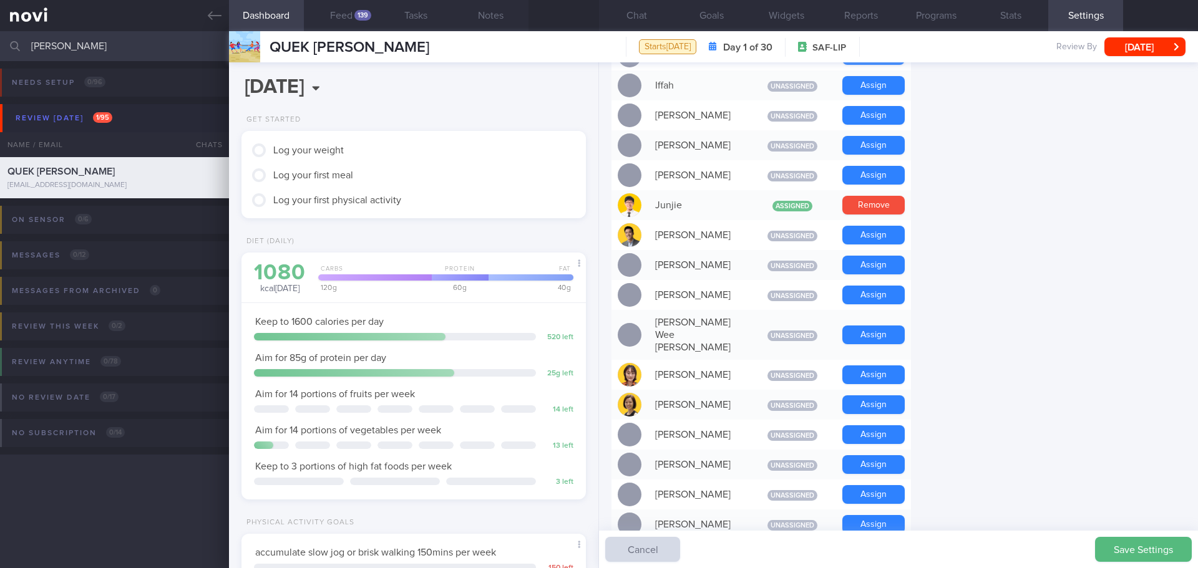
scroll to position [624, 0]
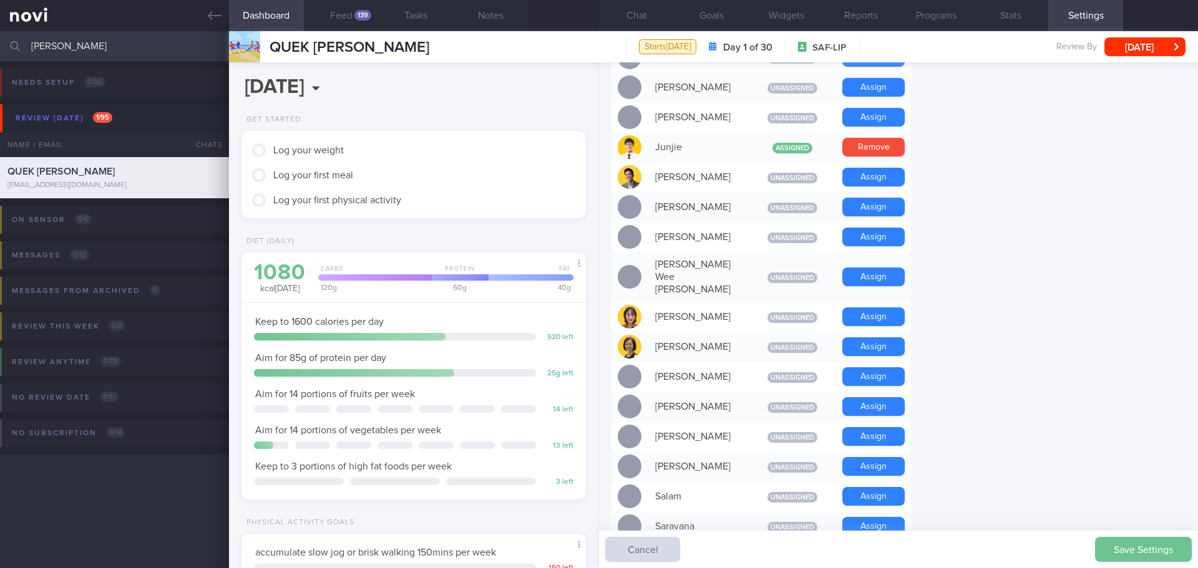
click at [1140, 543] on button "Save Settings" at bounding box center [1143, 549] width 97 height 25
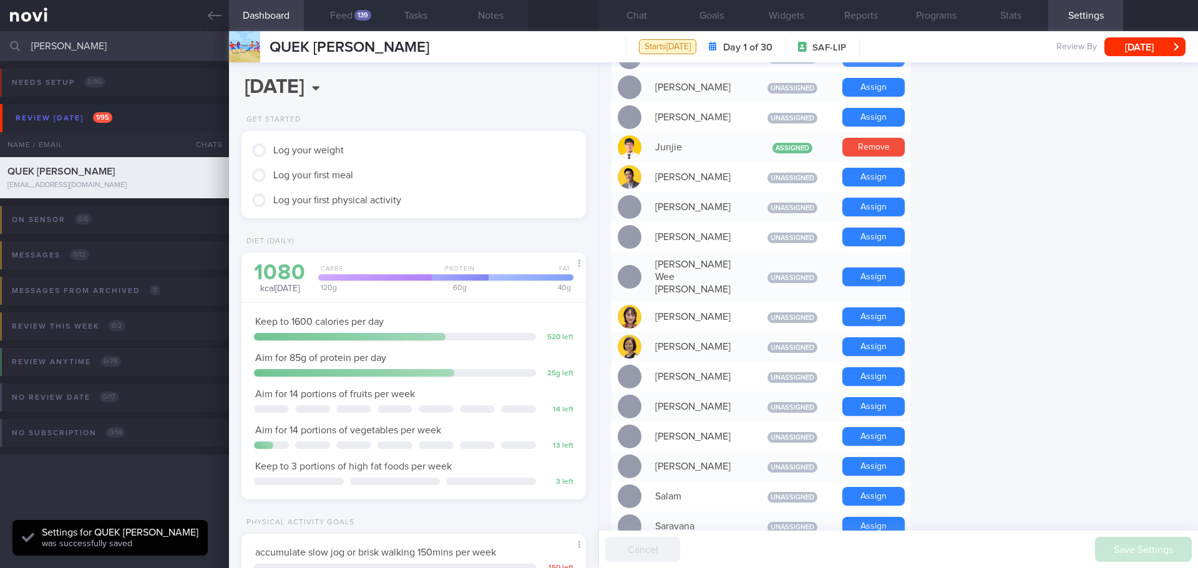
scroll to position [158, 318]
click at [1112, 462] on form "Profile Display Name QUEK JUN PENG Email quekjunpeng@gmail.com Login Method Goo…" at bounding box center [898, 242] width 574 height 1489
drag, startPoint x: 108, startPoint y: 53, endPoint x: -53, endPoint y: 49, distance: 161.0
click at [0, 49] on html "You are offline! Some functionality will be unavailable Patients New Users Coac…" at bounding box center [599, 284] width 1198 height 568
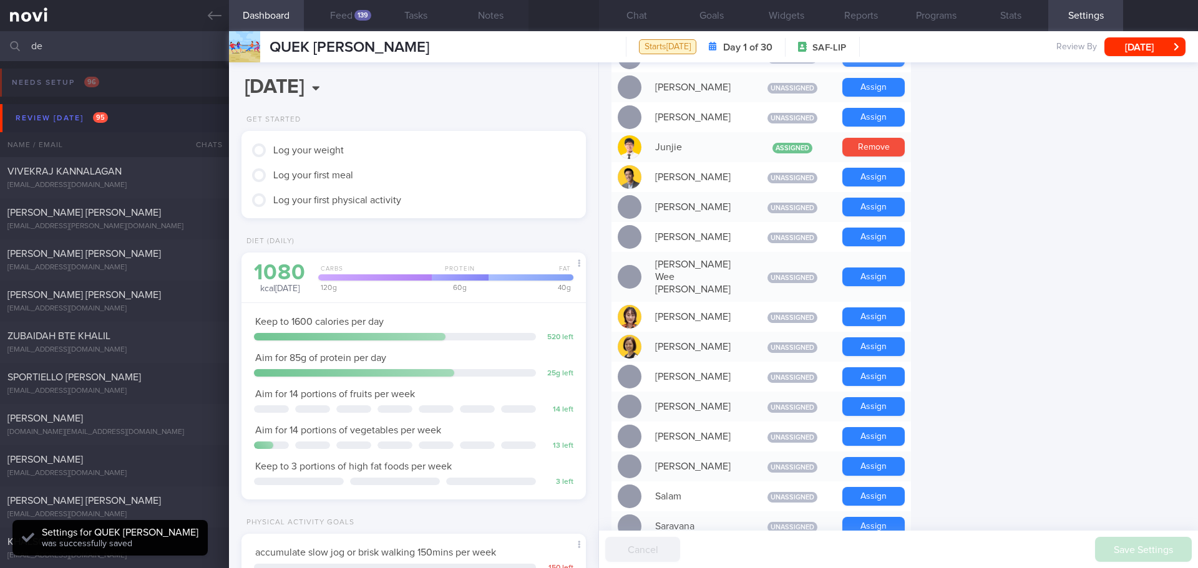
type input "d"
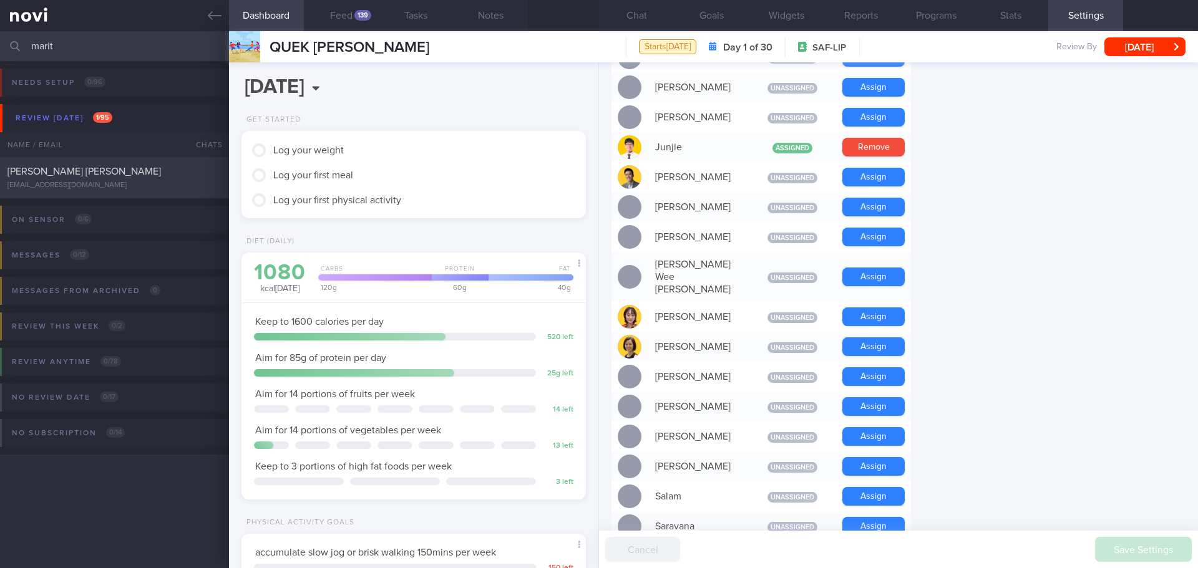
type input "marit"
click at [110, 182] on div "[EMAIL_ADDRESS][DOMAIN_NAME]" at bounding box center [114, 185] width 214 height 9
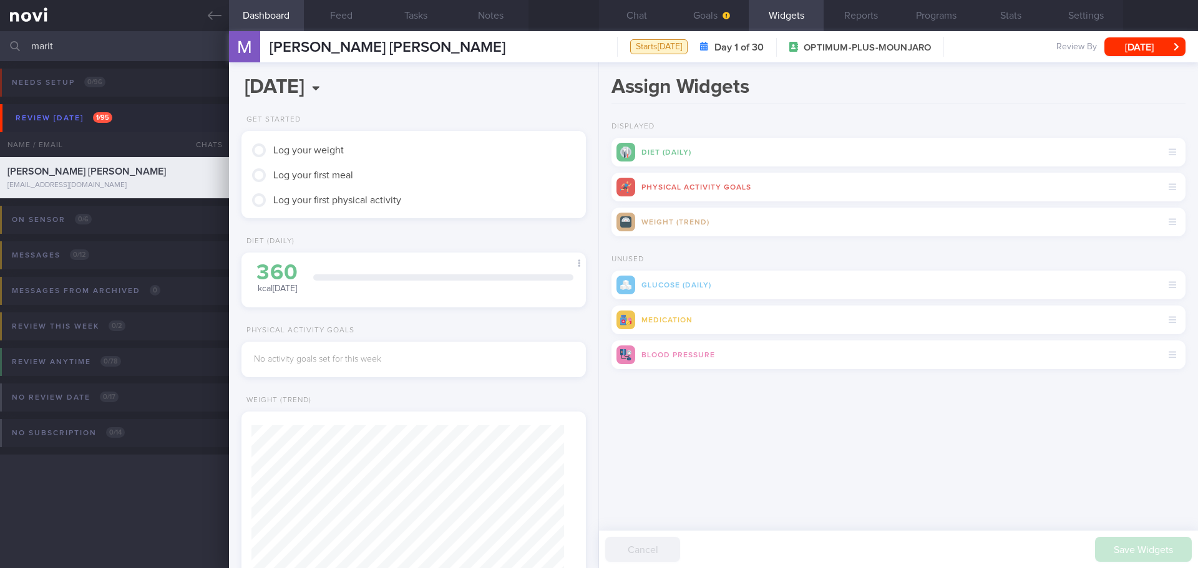
scroll to position [156, 313]
click at [1097, 16] on button "Settings" at bounding box center [1085, 15] width 75 height 31
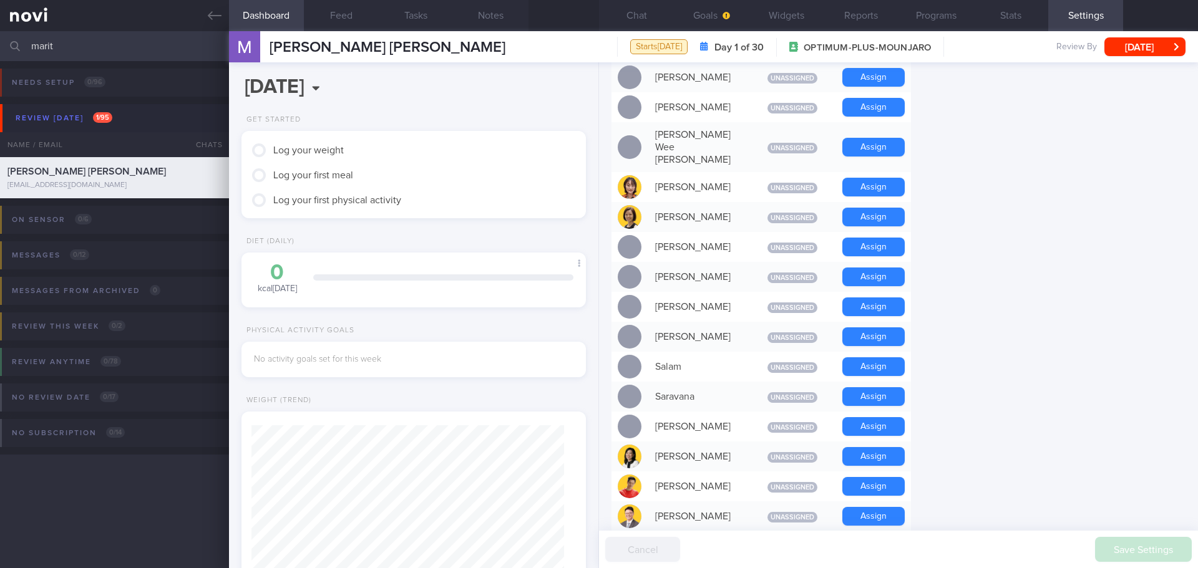
scroll to position [686, 0]
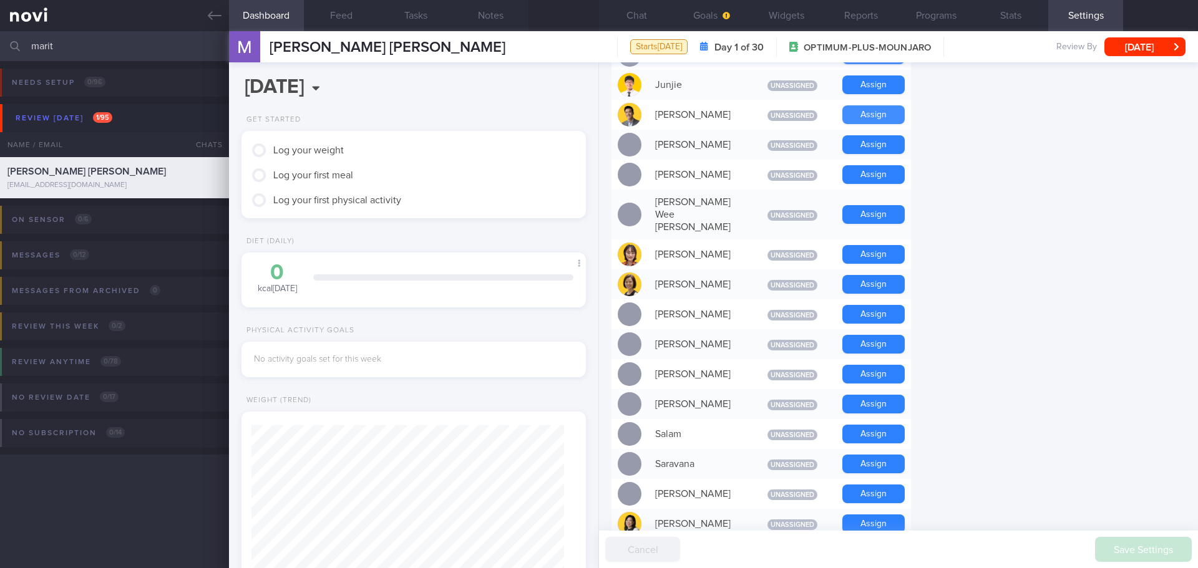
click at [854, 110] on button "Assign" at bounding box center [873, 114] width 62 height 19
click at [1122, 238] on form "Profile Display Name CHING EE LYSE, MARITZA Email ritzycypher@gmail.com Login M…" at bounding box center [898, 180] width 574 height 1489
click at [728, 18] on icon "button" at bounding box center [725, 15] width 7 height 7
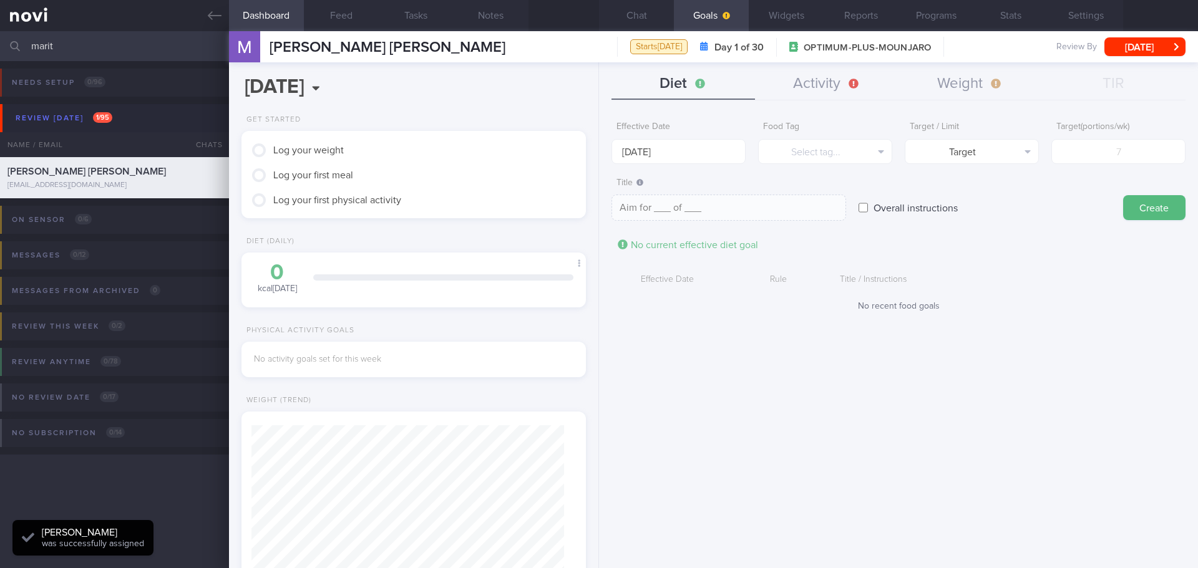
click at [1062, 288] on div "Title / Instructions" at bounding box center [987, 280] width 308 height 24
click at [943, 90] on button "Weight" at bounding box center [969, 84] width 143 height 31
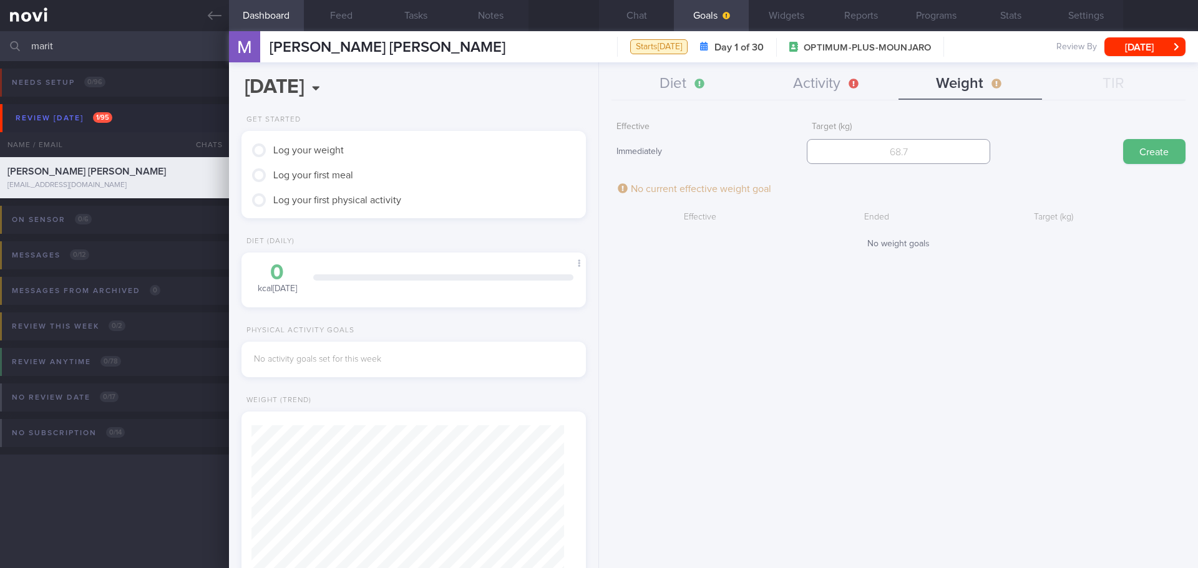
click at [861, 160] on input "number" at bounding box center [898, 151] width 183 height 25
type input "55"
click at [1150, 149] on button "Create" at bounding box center [1154, 151] width 62 height 25
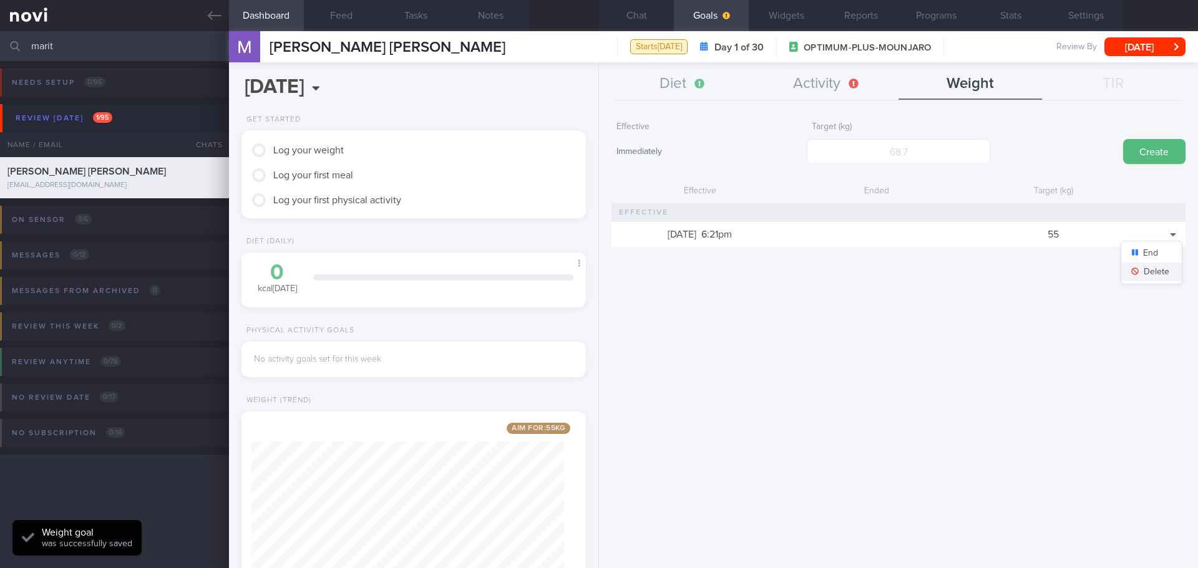
click at [1159, 269] on button "Delete" at bounding box center [1151, 272] width 61 height 19
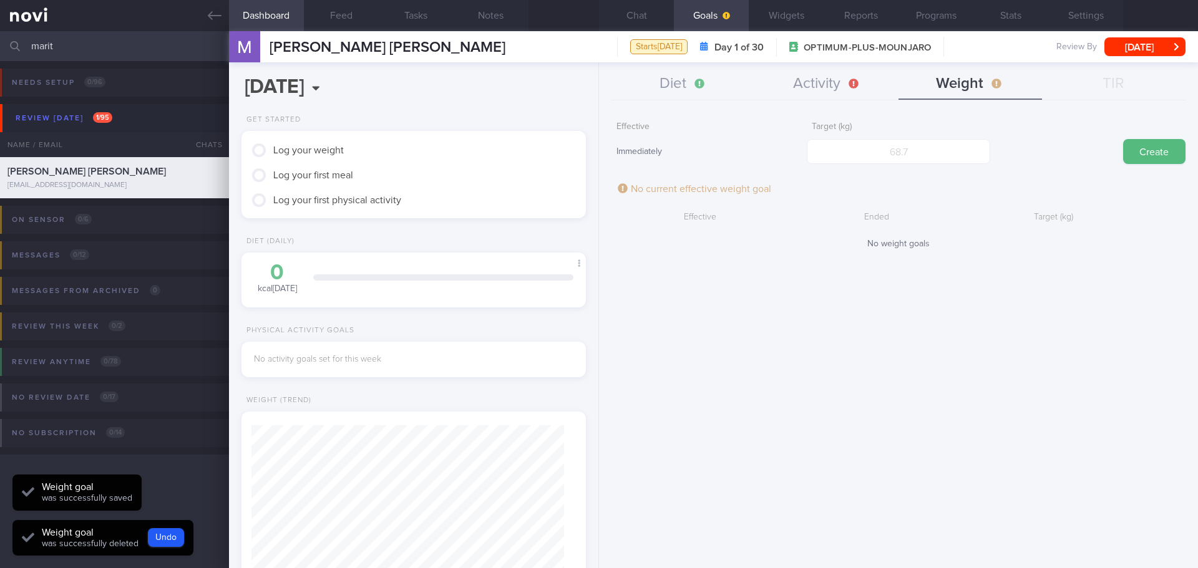
scroll to position [623626, 623469]
click at [1054, 158] on div "Create" at bounding box center [1093, 139] width 183 height 49
click at [638, 22] on button "Chat" at bounding box center [636, 15] width 75 height 31
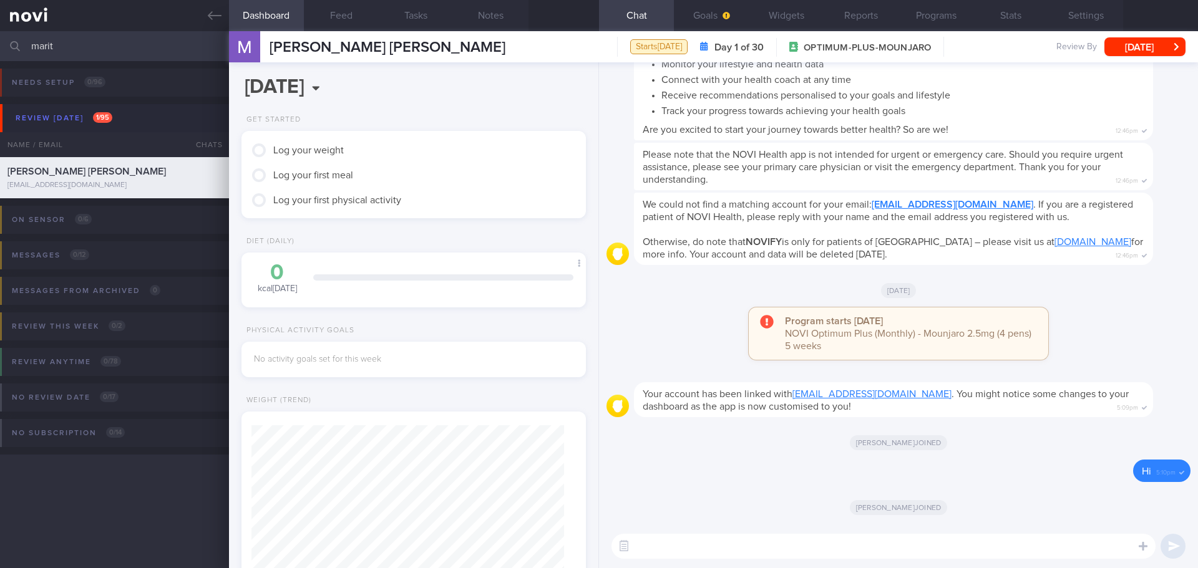
drag, startPoint x: 55, startPoint y: 39, endPoint x: 22, endPoint y: 47, distance: 33.9
click at [22, 47] on div "marit Assigned patients Assigned patients All active patients Archived patients" at bounding box center [599, 46] width 1198 height 30
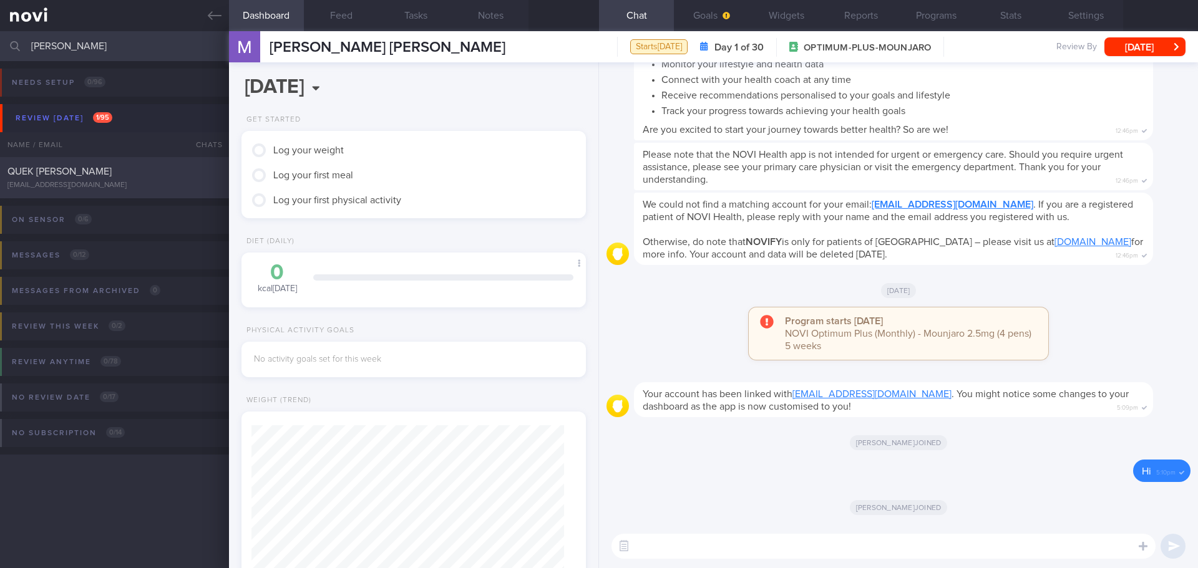
type input "jun peng"
click at [102, 173] on div "QUEK JUN PENG" at bounding box center [112, 171] width 211 height 12
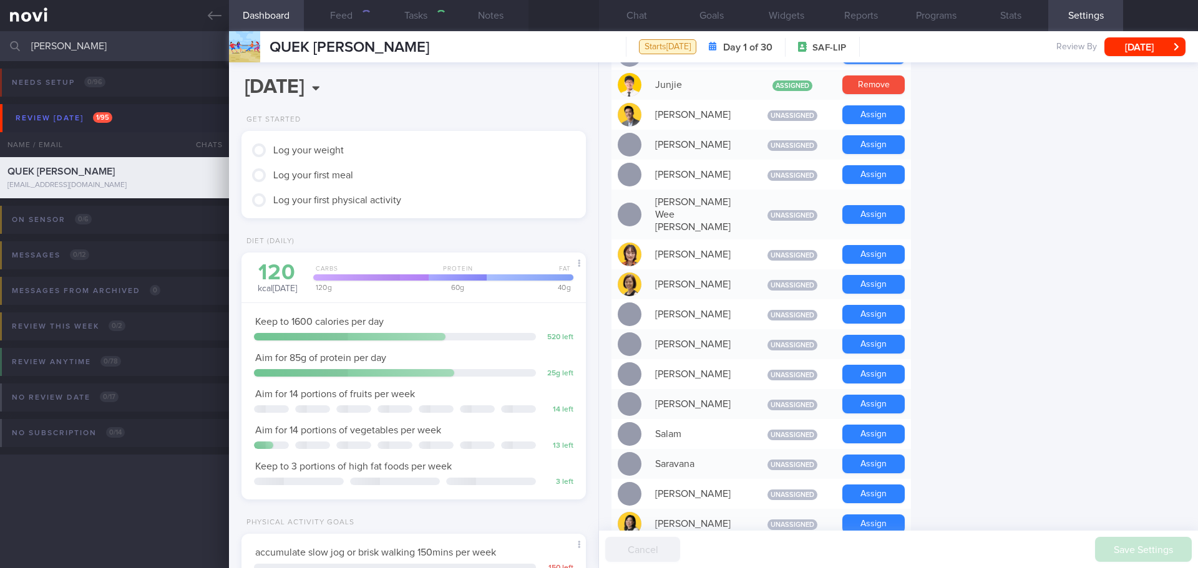
type input "QUEK JUN PENG"
type input "cd095232436e4298a5e85236834b7a36"
type input "Jun Peng Quek"
type input "quekjunpeng@gmail.com"
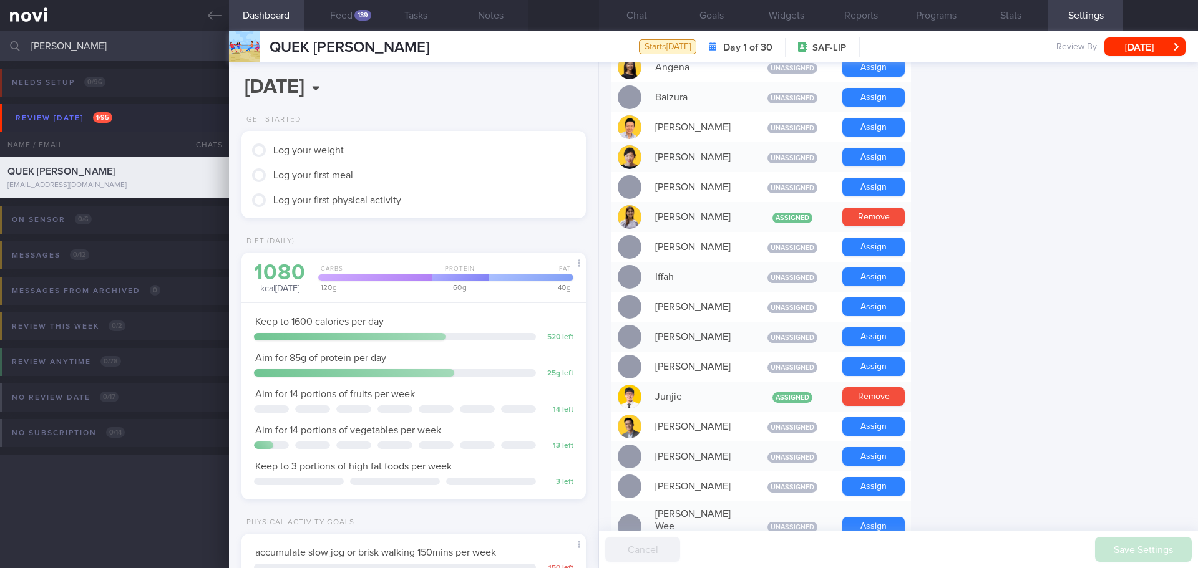
scroll to position [158, 318]
drag, startPoint x: 81, startPoint y: 47, endPoint x: -19, endPoint y: 54, distance: 100.7
click at [0, 54] on html "You are offline! Some functionality will be unavailable Patients New Users Coac…" at bounding box center [599, 284] width 1198 height 568
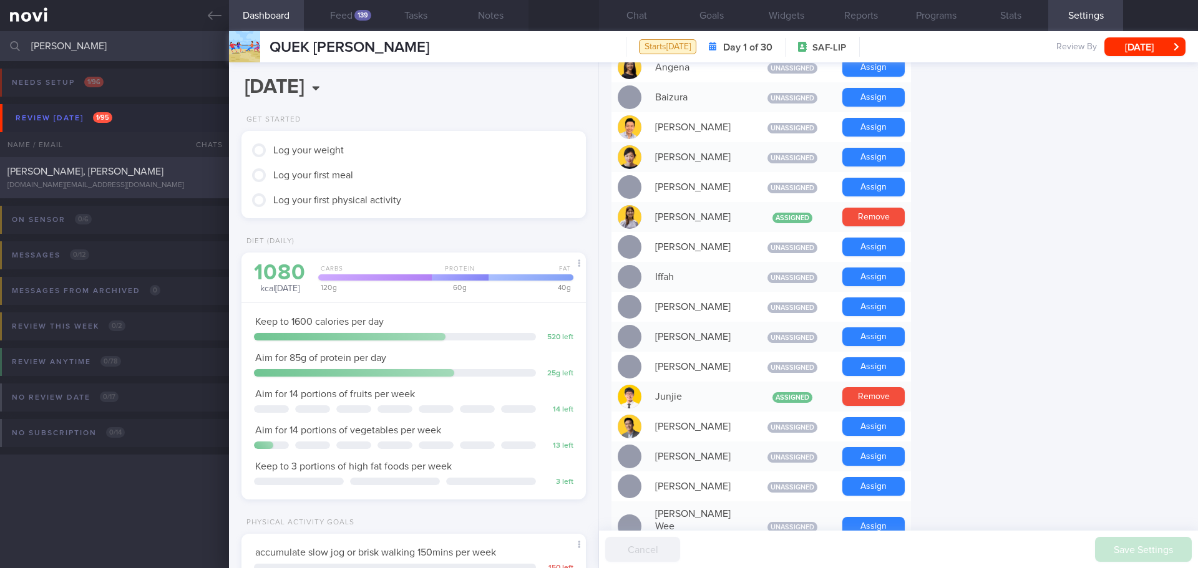
type input "[PERSON_NAME]"
click at [68, 188] on div "[DOMAIN_NAME][EMAIL_ADDRESS][DOMAIN_NAME]" at bounding box center [114, 185] width 214 height 9
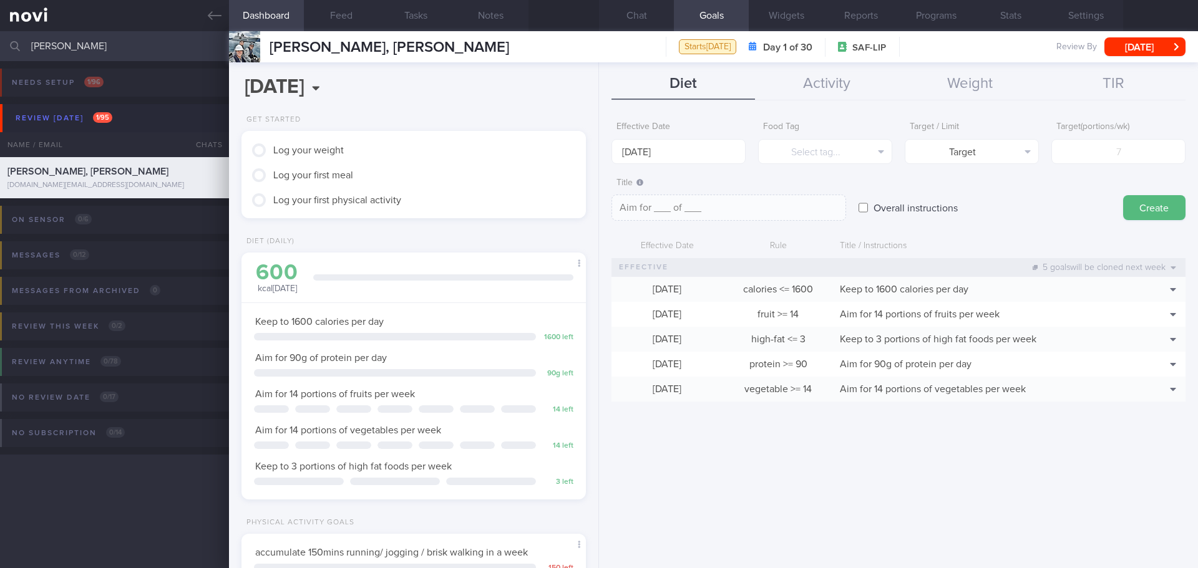
scroll to position [174, 313]
click at [639, 22] on button "Chat" at bounding box center [636, 15] width 75 height 31
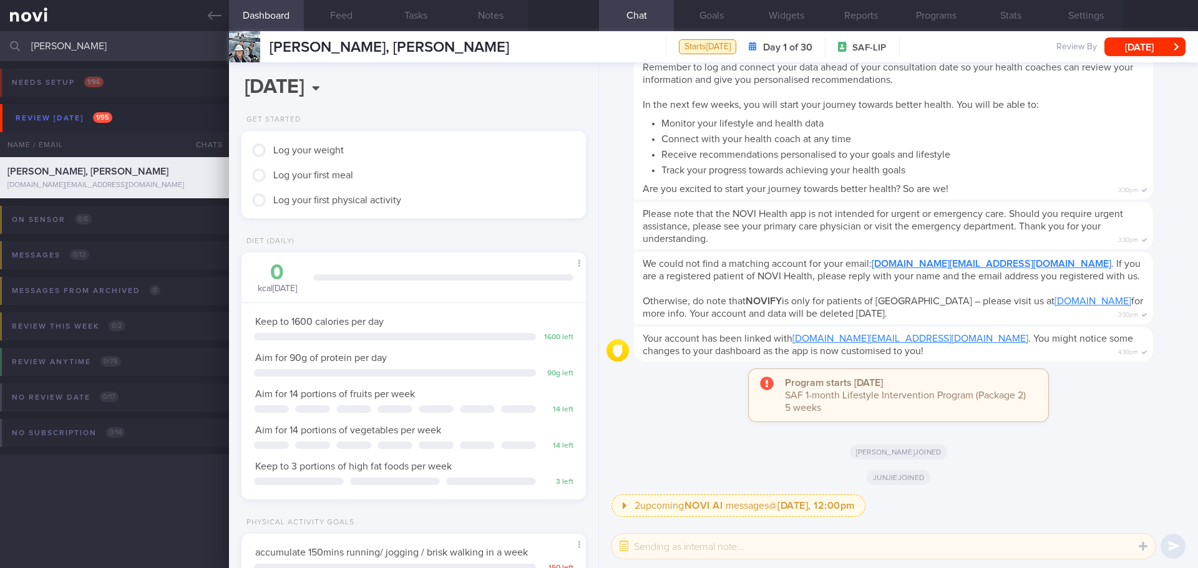
click at [1003, 447] on div "Elizabeth joined" at bounding box center [898, 447] width 584 height 26
click at [621, 546] on button "button" at bounding box center [624, 546] width 22 height 22
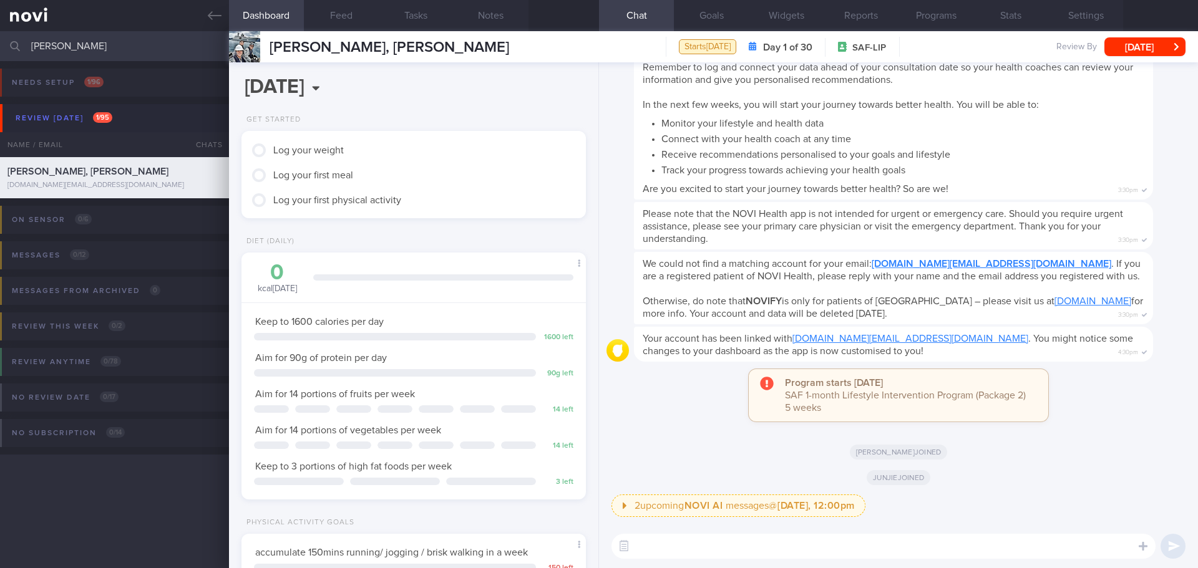
click at [663, 547] on textarea at bounding box center [883, 546] width 544 height 25
paste textarea "Hi XX, Elizabeth here. It was nice speaking to you today. I will be in touch wi…"
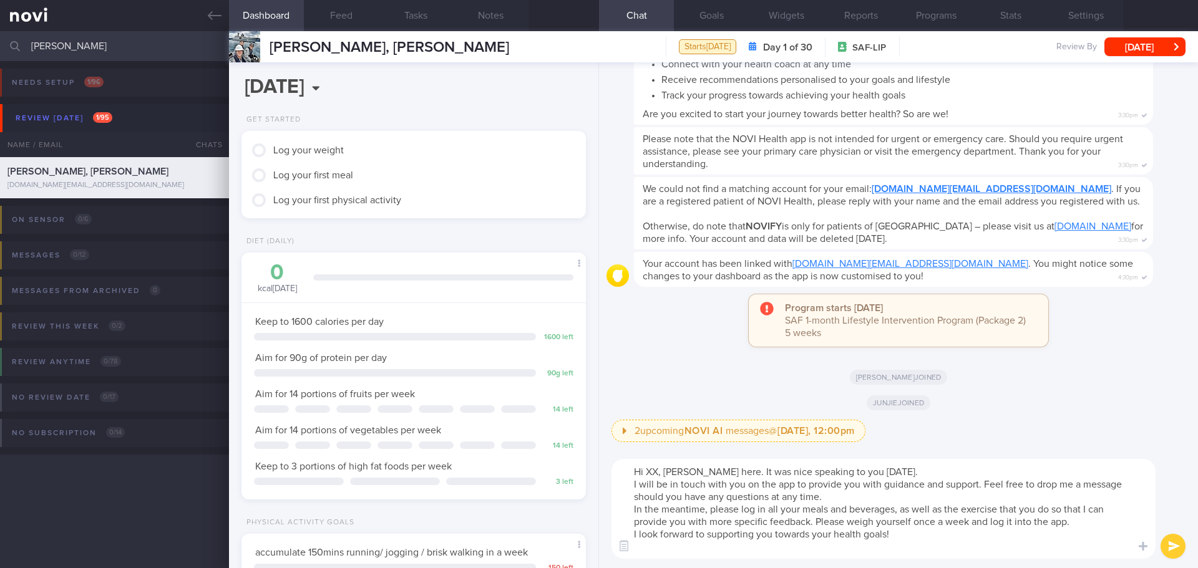
click at [657, 470] on textarea "Hi XX, Elizabeth here. It was nice speaking to you today. I will be in touch wi…" at bounding box center [883, 509] width 544 height 100
click at [945, 472] on textarea "Hi Aaron-James, Elizabeth here. It was nice speaking to you today. I will be in…" at bounding box center [883, 509] width 544 height 100
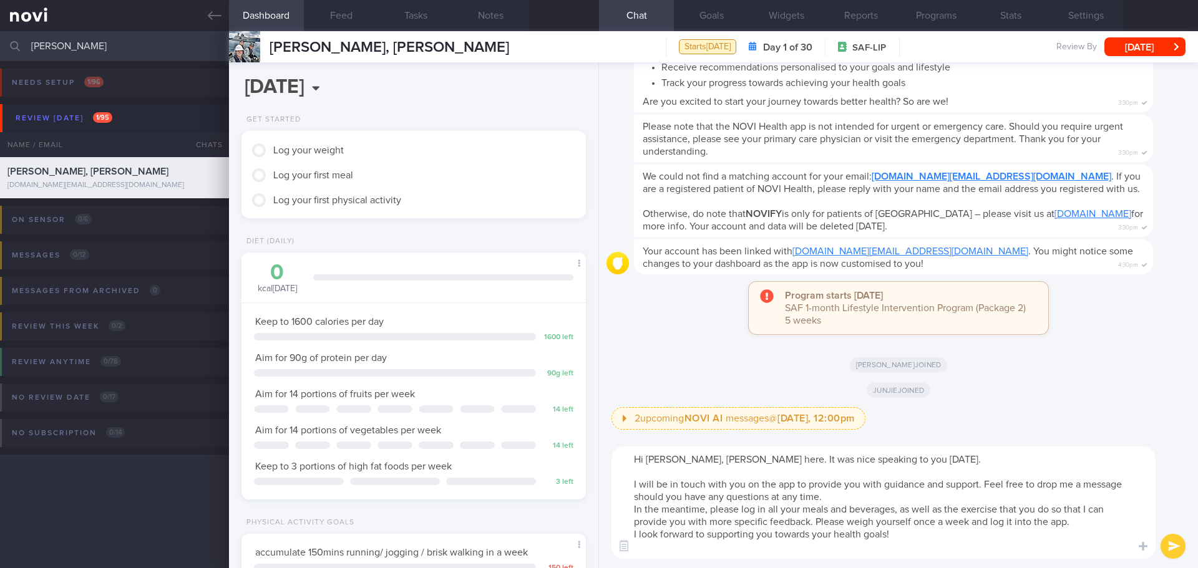
click at [910, 497] on textarea "Hi Aaron-James, Elizabeth here. It was nice speaking to you today. I will be in…" at bounding box center [883, 503] width 544 height 112
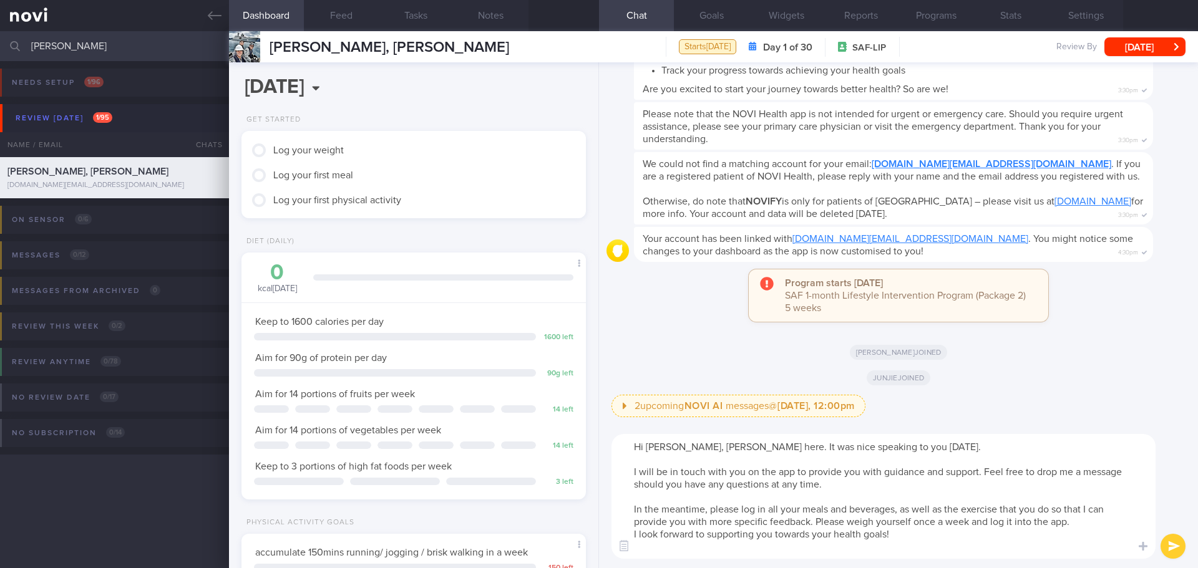
click at [1088, 525] on textarea "Hi Aaron-James, Elizabeth here. It was nice speaking to you today. I will be in…" at bounding box center [883, 496] width 544 height 125
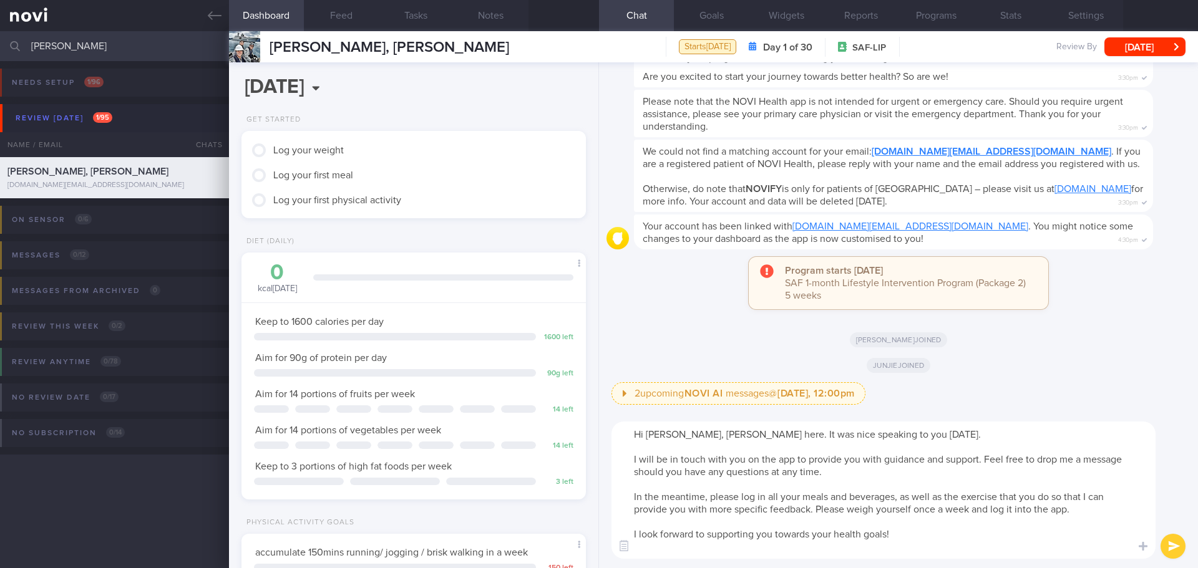
click at [1091, 549] on textarea "Hi Aaron-James, Elizabeth here. It was nice speaking to you today. I will be in…" at bounding box center [883, 490] width 544 height 137
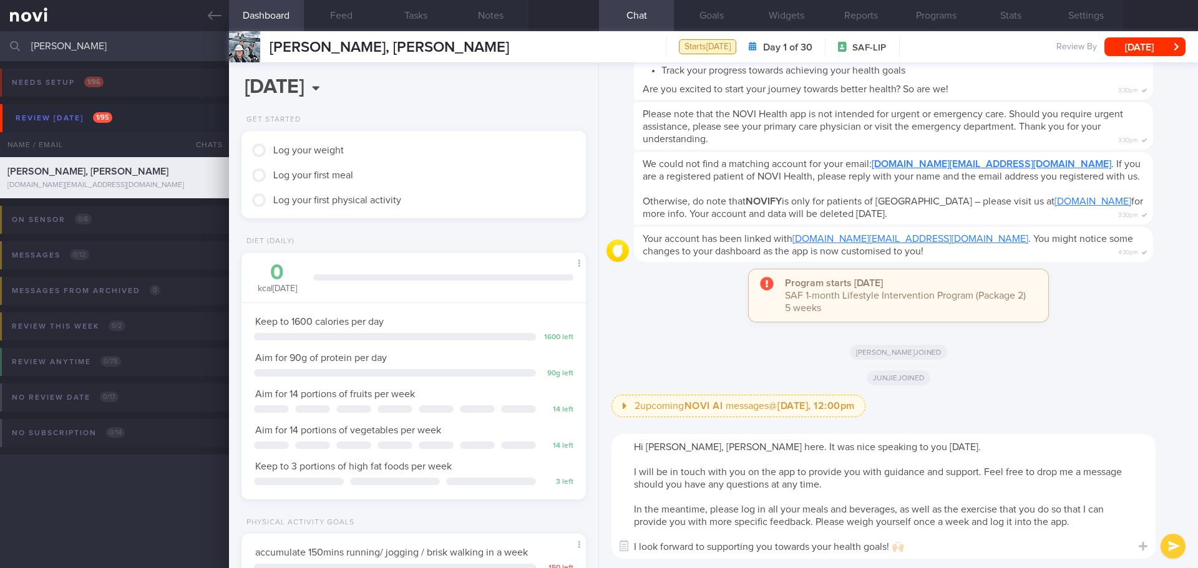
type textarea "Hi Aaron-James, Elizabeth here. It was nice speaking to you today. I will be in…"
click at [1177, 535] on button "submit" at bounding box center [1172, 546] width 25 height 25
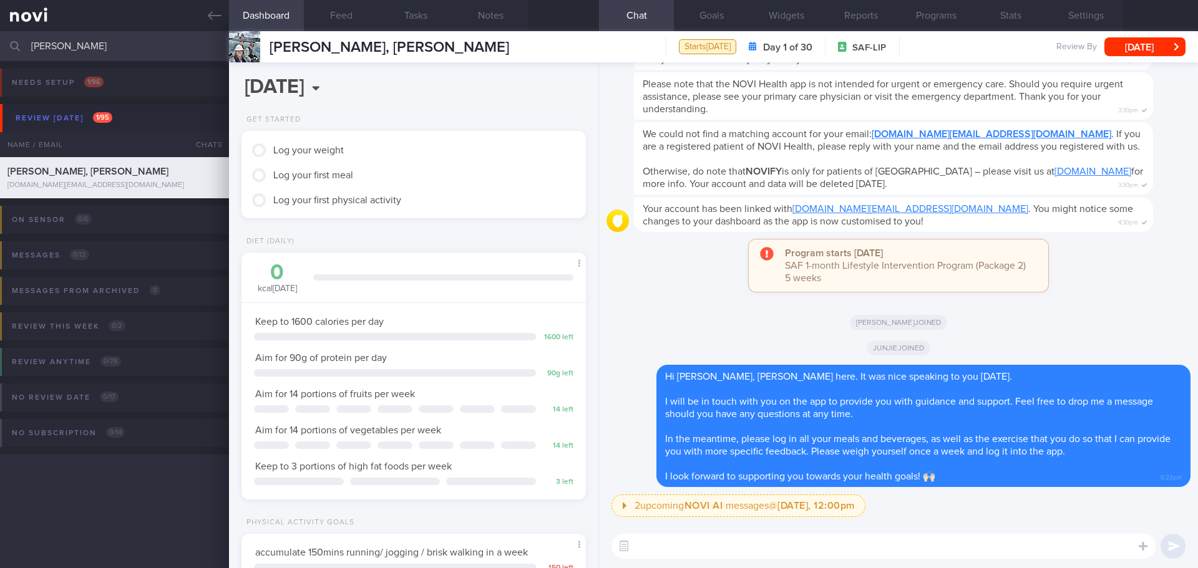
drag, startPoint x: 79, startPoint y: 46, endPoint x: -26, endPoint y: 51, distance: 104.9
click at [0, 51] on html "You are offline! Some functionality will be unavailable Patients New Users Coac…" at bounding box center [599, 284] width 1198 height 568
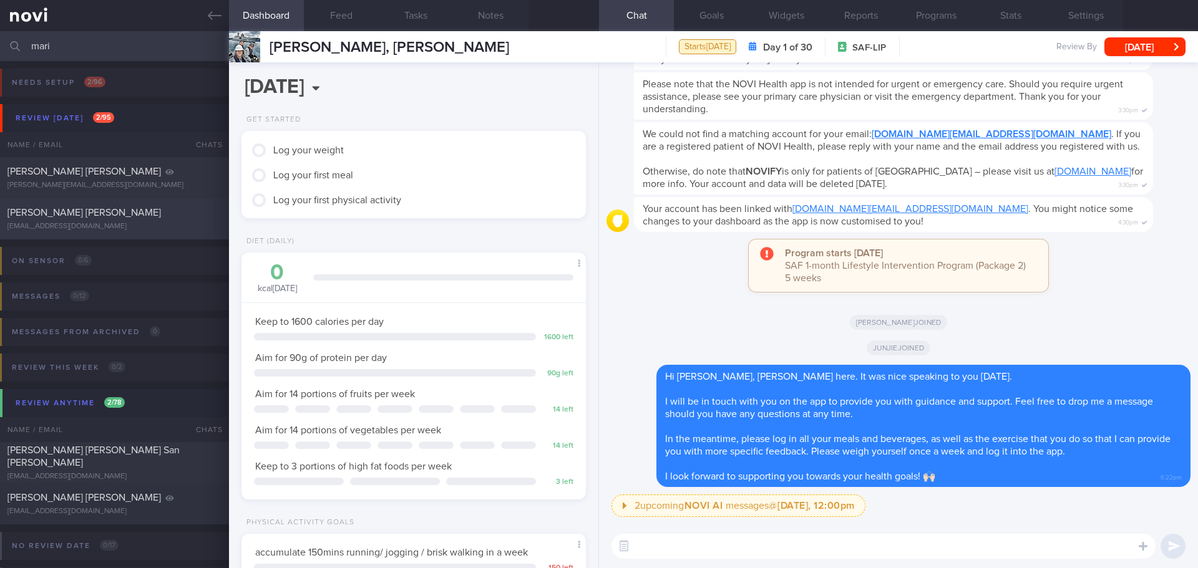
type input "mari"
click at [117, 218] on div "[PERSON_NAME] [PERSON_NAME]" at bounding box center [112, 212] width 211 height 12
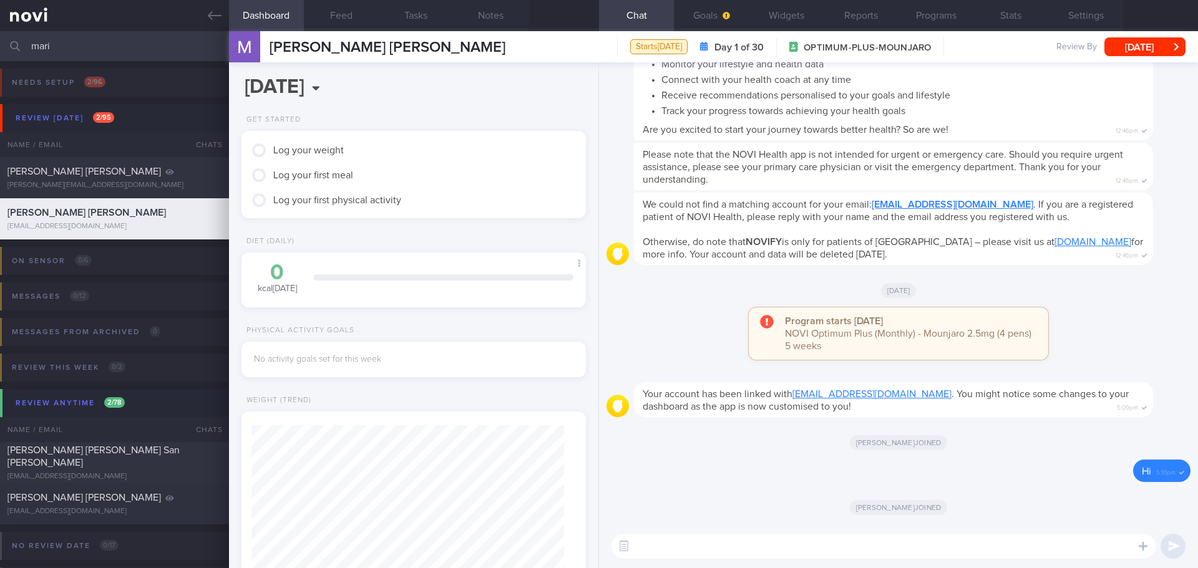
scroll to position [156, 313]
click at [687, 14] on button "Goals" at bounding box center [711, 15] width 75 height 31
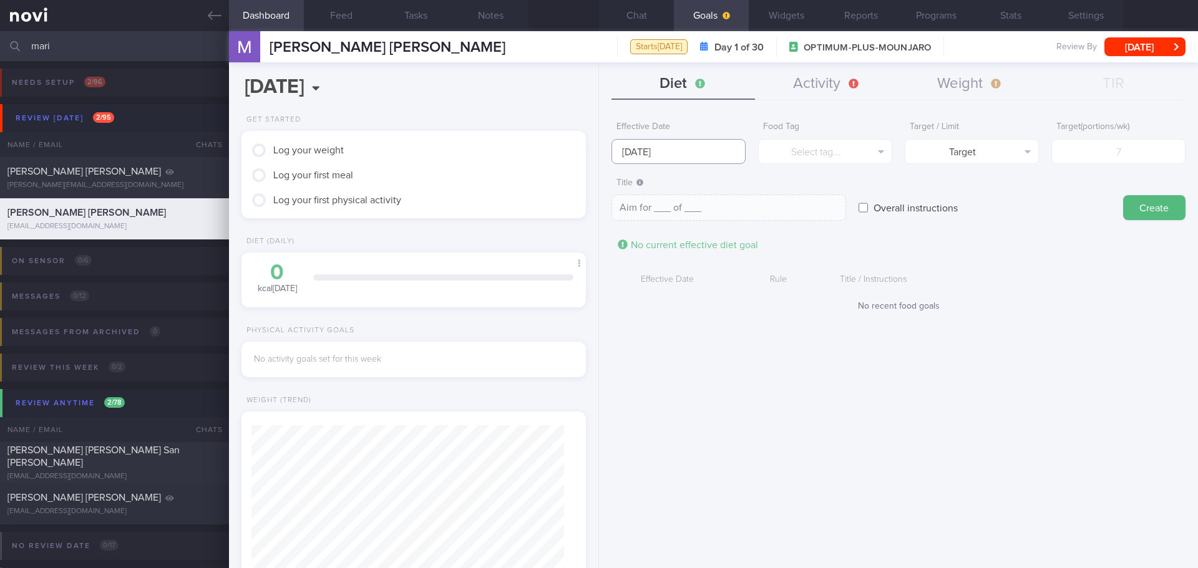
click at [656, 148] on input "8 Sep 2025" at bounding box center [678, 151] width 134 height 25
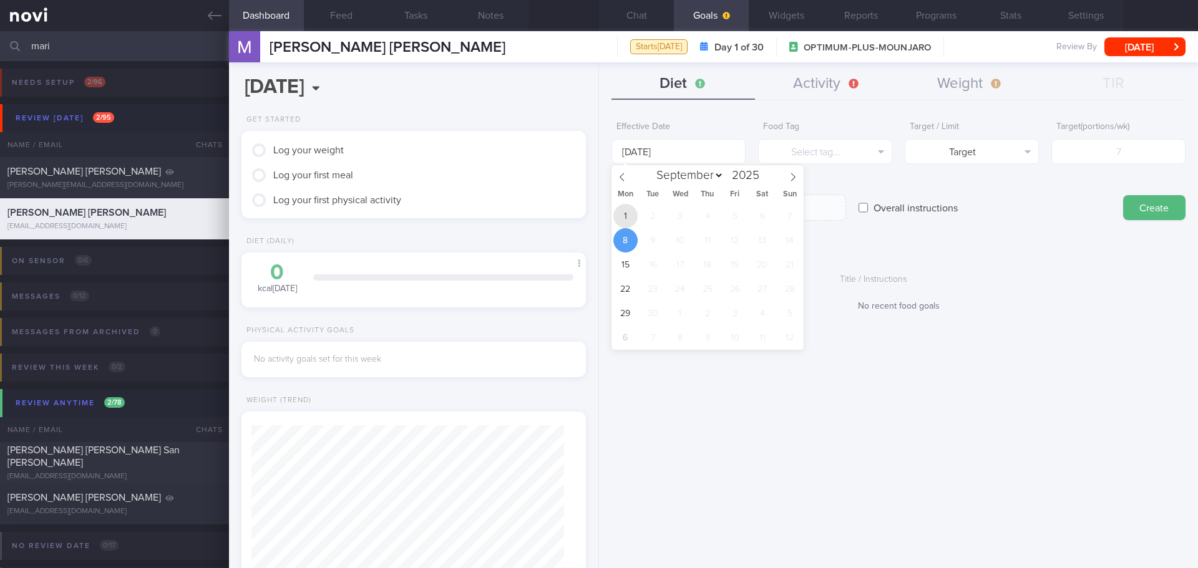
click at [633, 216] on span "1" at bounding box center [625, 216] width 24 height 24
type input "[DATE]"
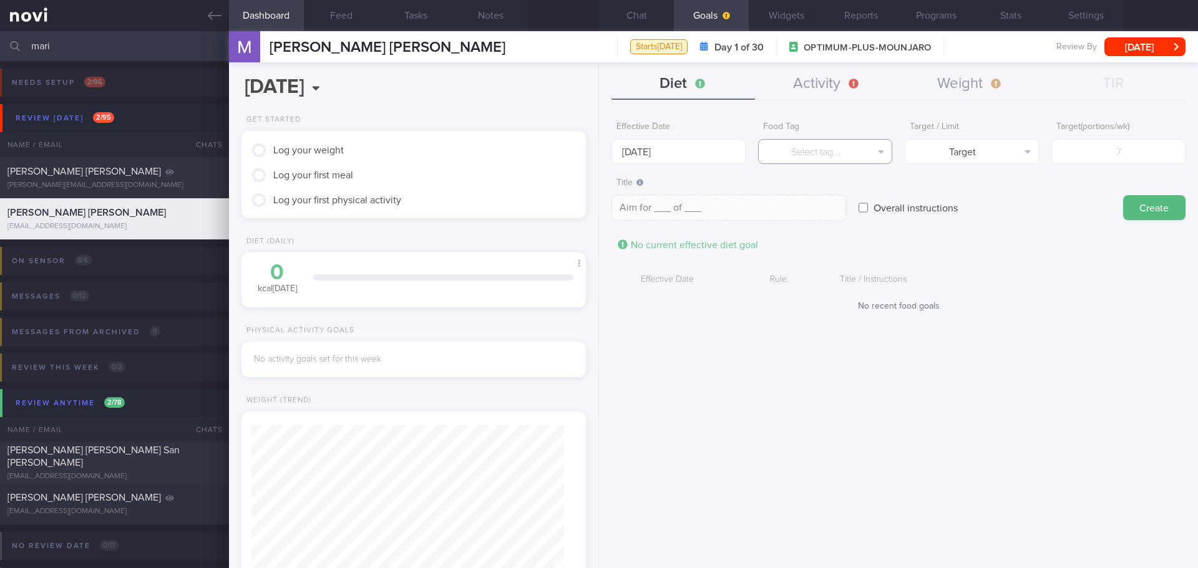
click at [829, 149] on button "Select tag..." at bounding box center [825, 151] width 134 height 25
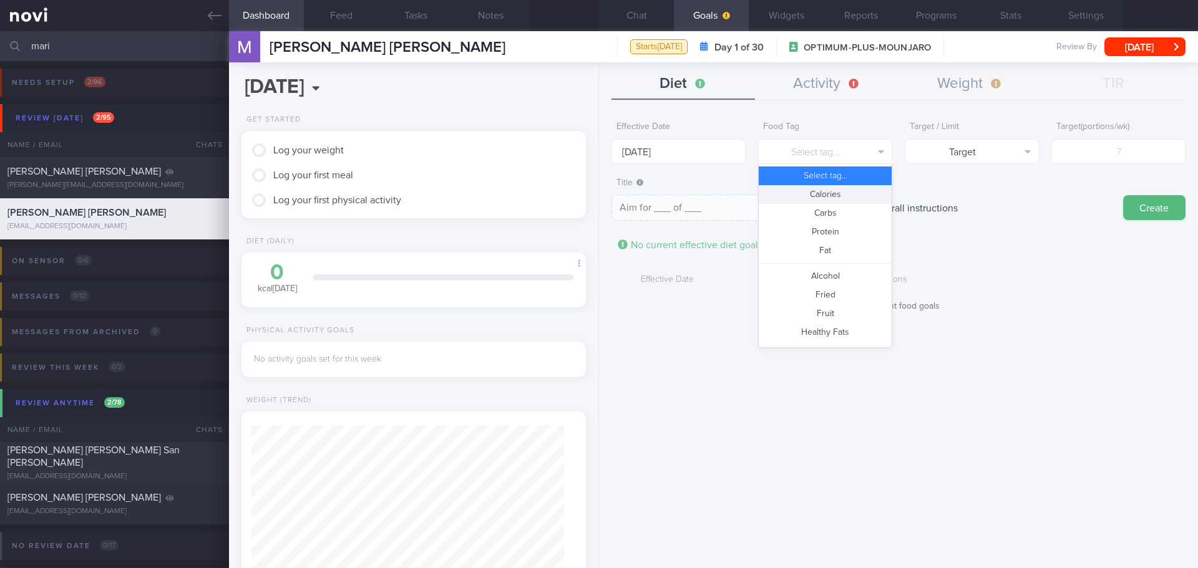
click at [850, 194] on button "Calories" at bounding box center [825, 194] width 133 height 19
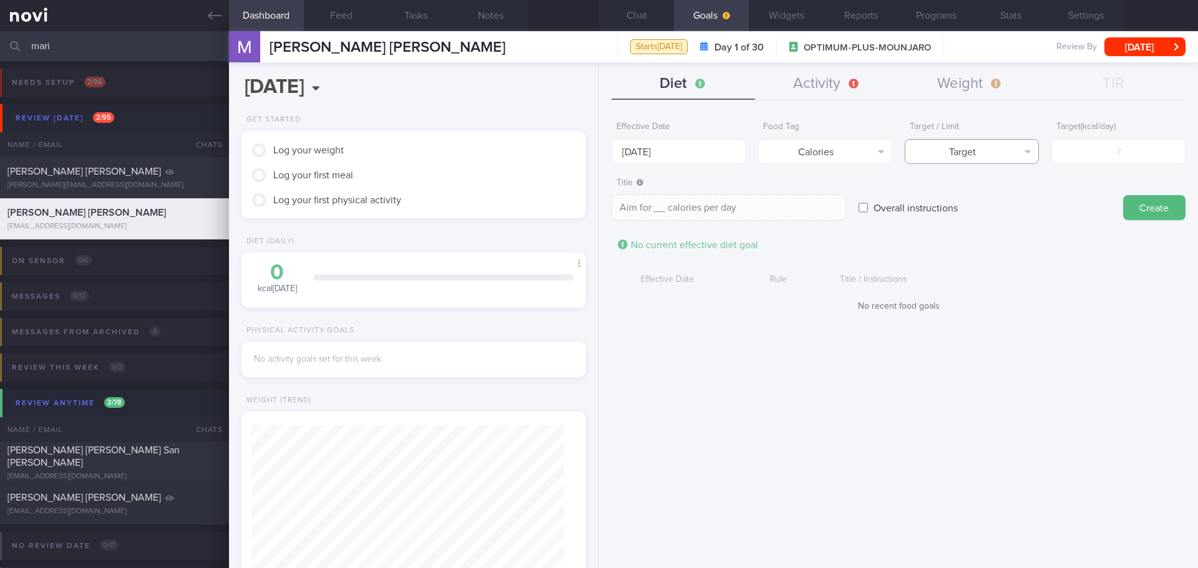
click at [982, 149] on button "Target" at bounding box center [971, 151] width 134 height 25
click at [998, 193] on button "Limit" at bounding box center [971, 194] width 133 height 19
type textarea "Keep to __ calories per day"
click at [1122, 146] on input "number" at bounding box center [1118, 151] width 134 height 25
type input "12"
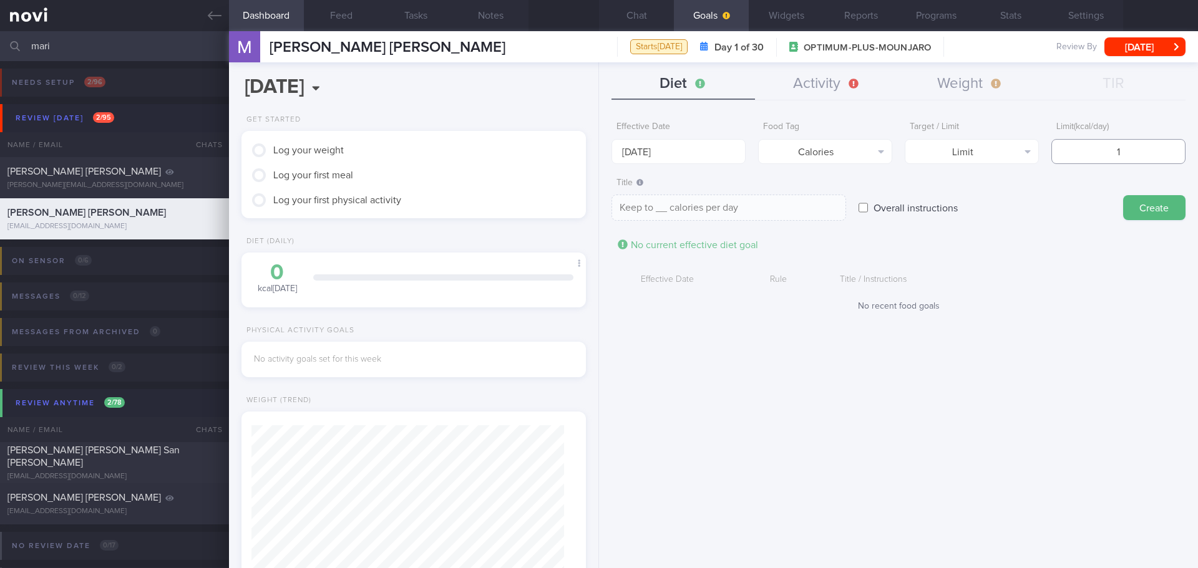
type textarea "Keep to 12 calories per day"
type input "120"
type textarea "Keep to 120 calories per day"
type input "1200"
type textarea "Keep to 1200 calories per day"
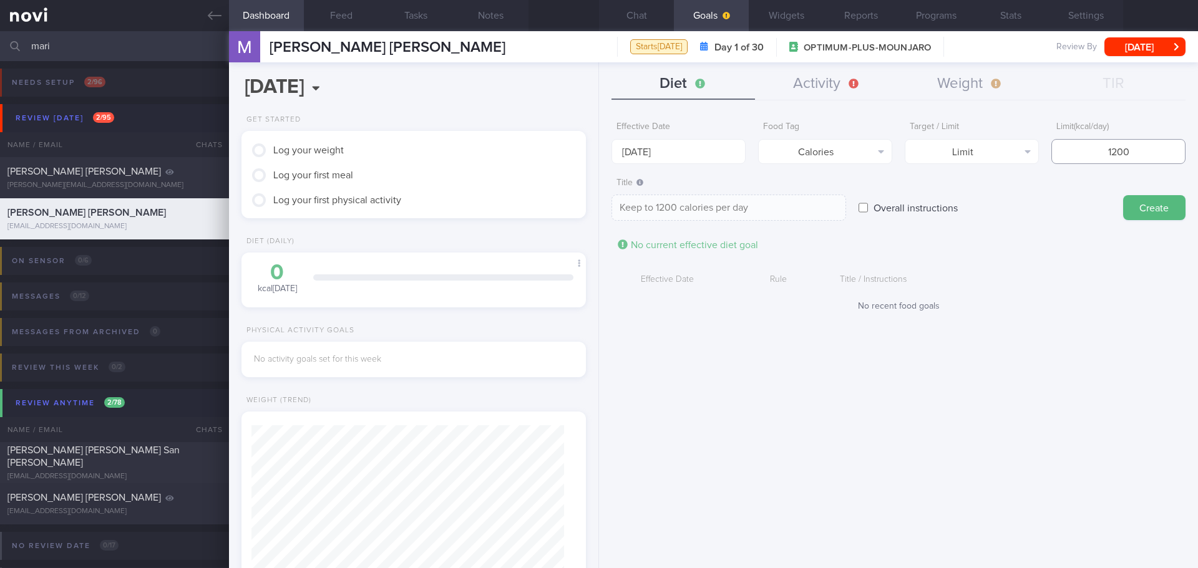
type input "1200"
click at [1176, 196] on button "Create" at bounding box center [1154, 207] width 62 height 25
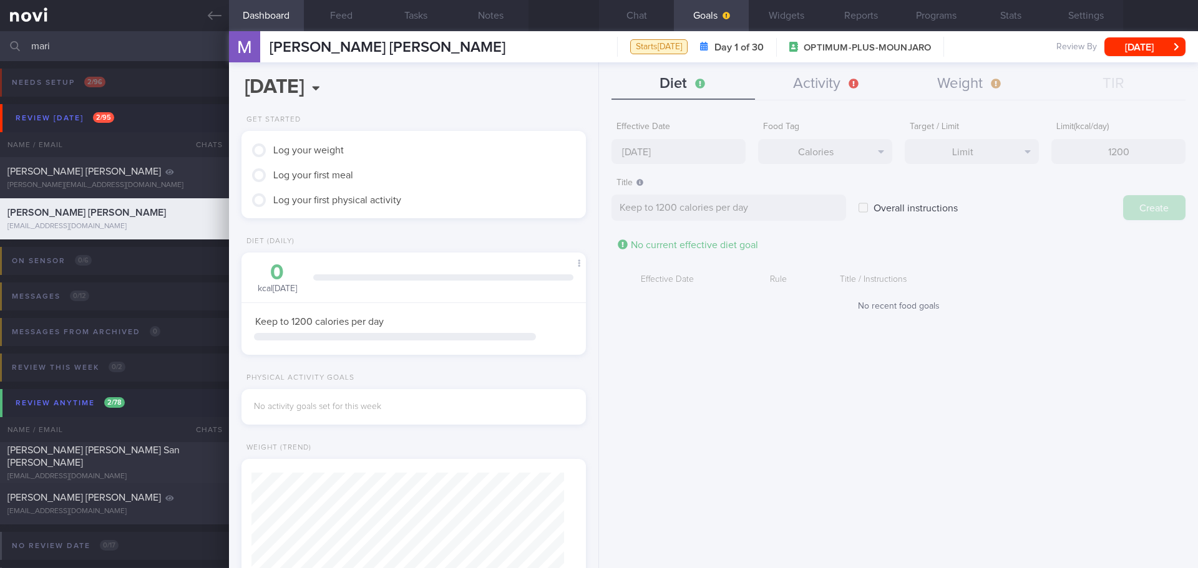
type input "8 Sep 2025"
type textarea "Aim for ___ of ___"
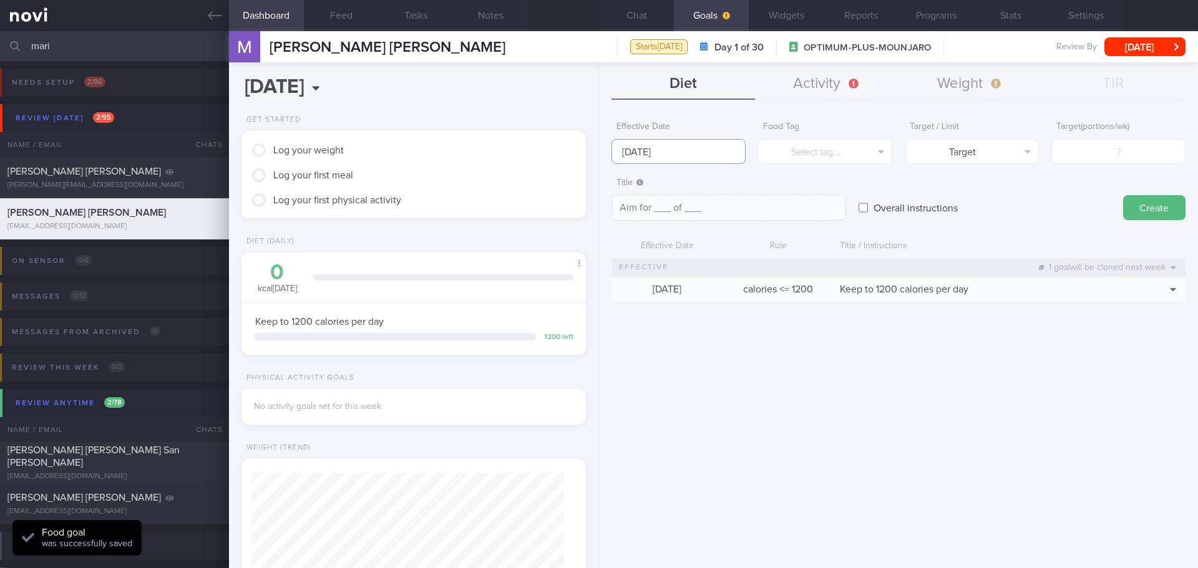
click at [702, 152] on input "8 Sep 2025" at bounding box center [678, 151] width 134 height 25
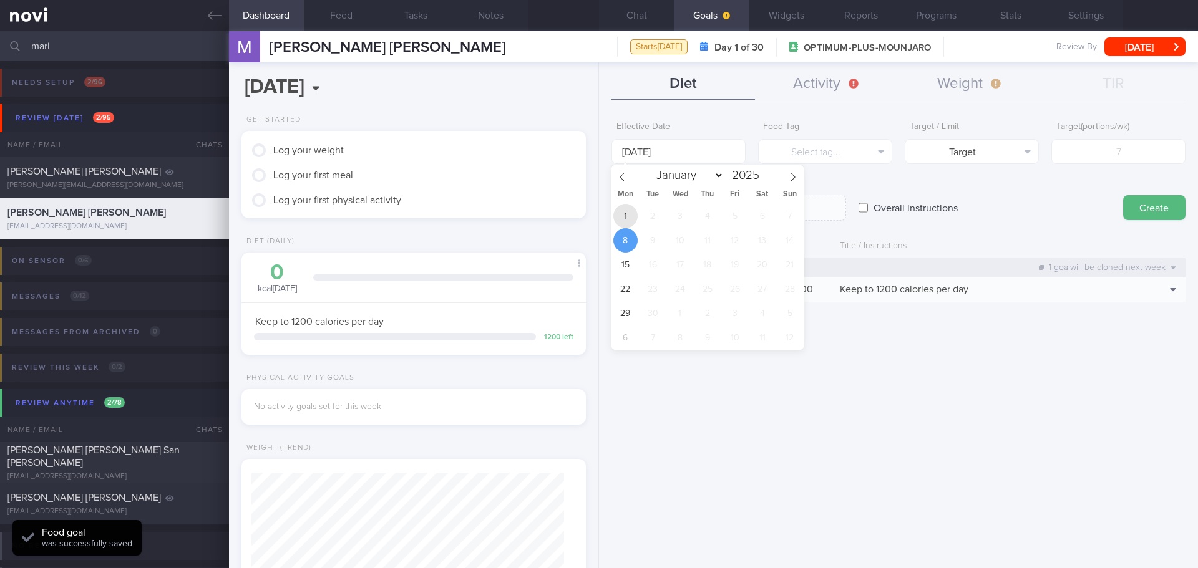
click at [625, 213] on span "1" at bounding box center [625, 216] width 24 height 24
type input "[DATE]"
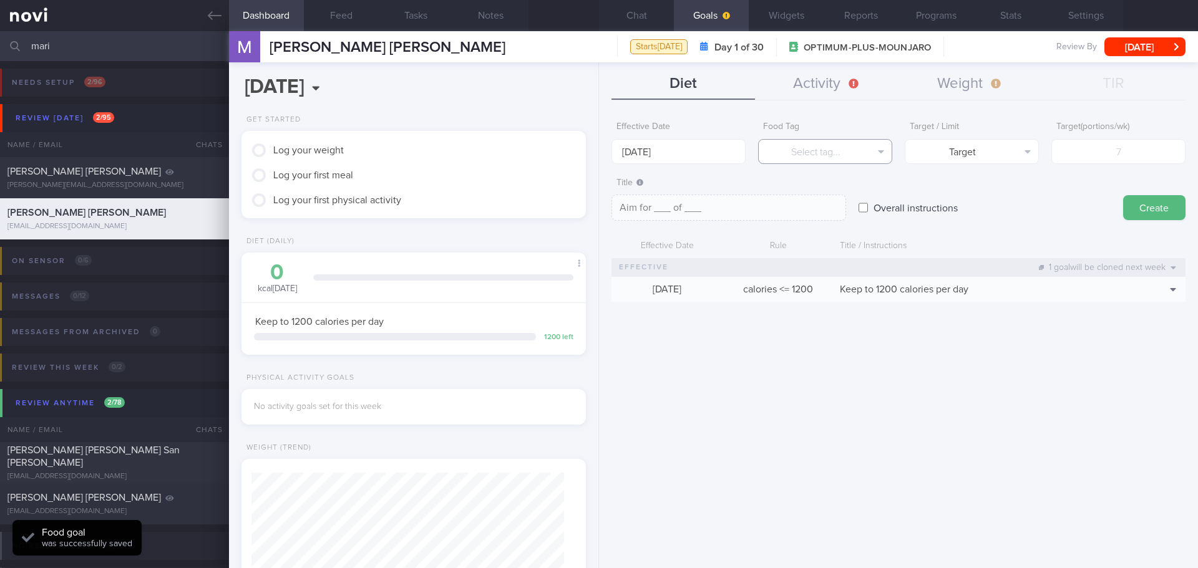
click at [805, 150] on button "Select tag..." at bounding box center [825, 151] width 134 height 25
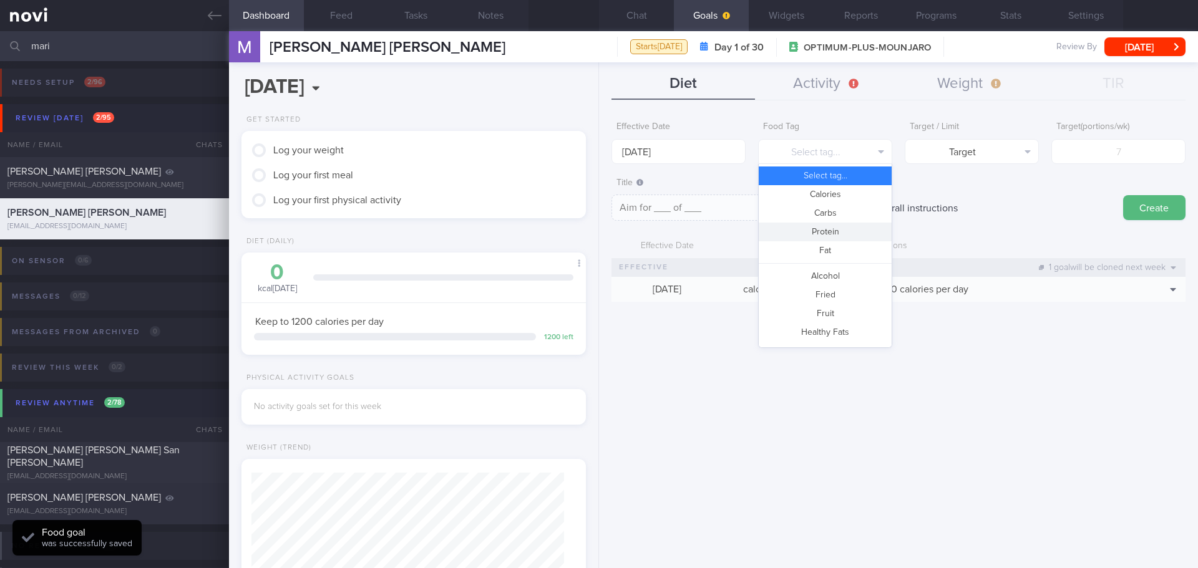
click at [829, 231] on button "Protein" at bounding box center [825, 232] width 133 height 19
type textarea "Aim for __g of protein per day"
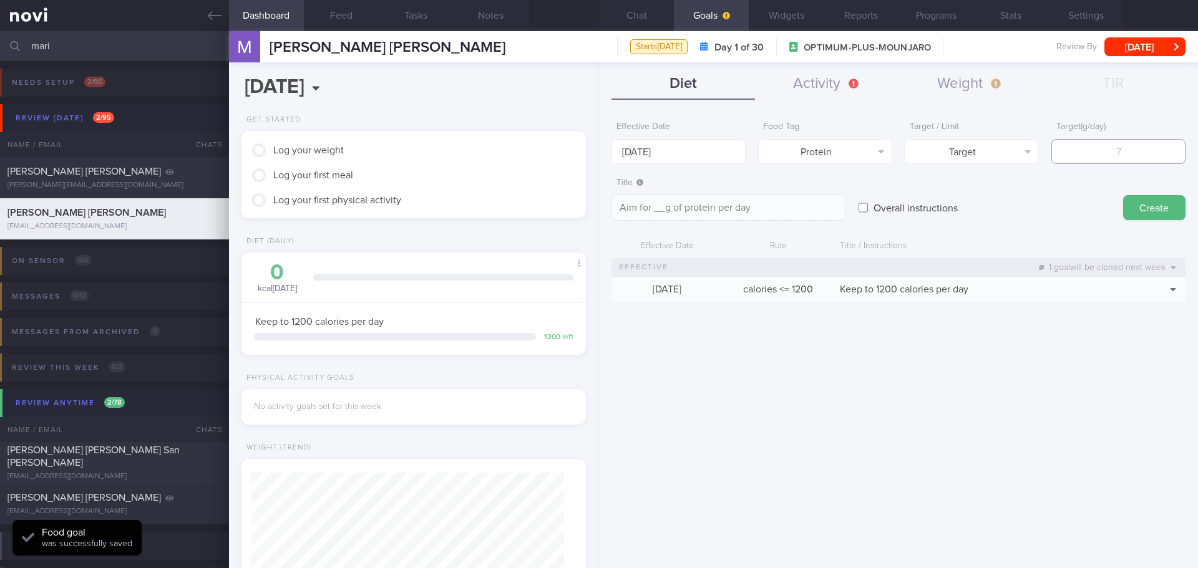
click at [1087, 148] on input "number" at bounding box center [1118, 151] width 134 height 25
type input "8"
type textarea "Aim for 8g of protein per day"
type input "80"
type textarea "Aim for 80g of protein per day"
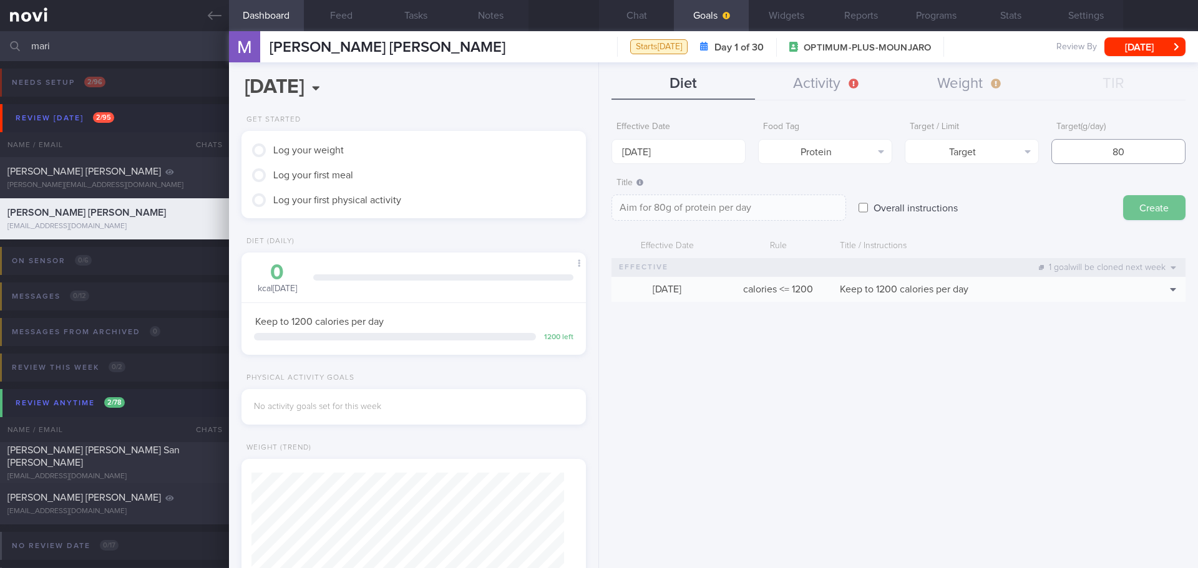
type input "80"
click at [1130, 207] on button "Create" at bounding box center [1154, 207] width 62 height 25
type input "8 Sep 2025"
type textarea "Aim for ___ of ___"
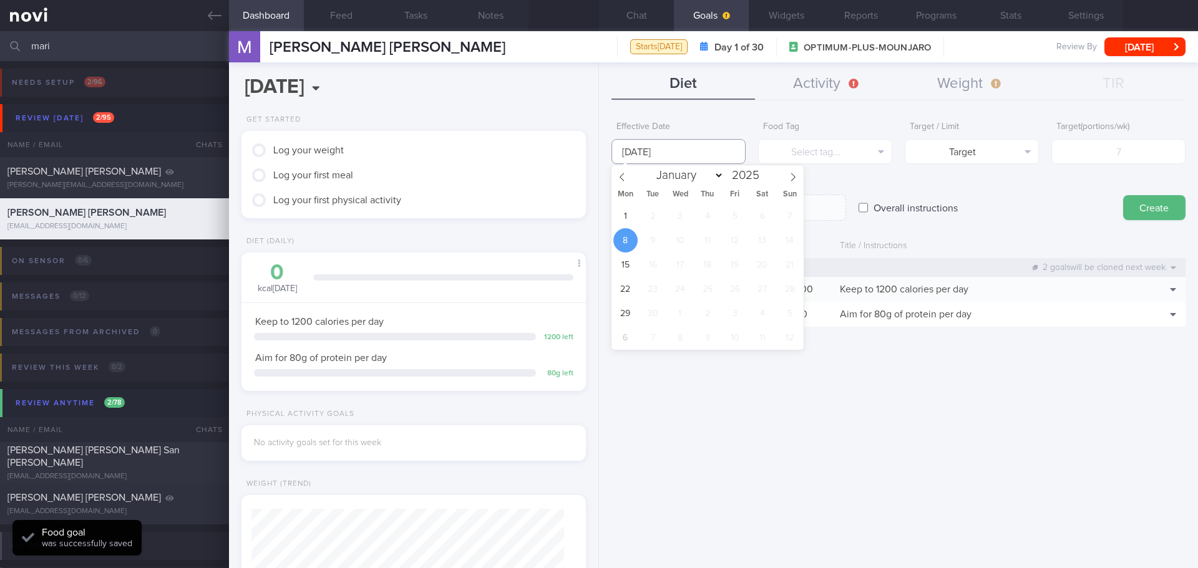
click at [664, 152] on input "8 Sep 2025" at bounding box center [678, 151] width 134 height 25
click at [627, 216] on span "1" at bounding box center [625, 216] width 24 height 24
type input "[DATE]"
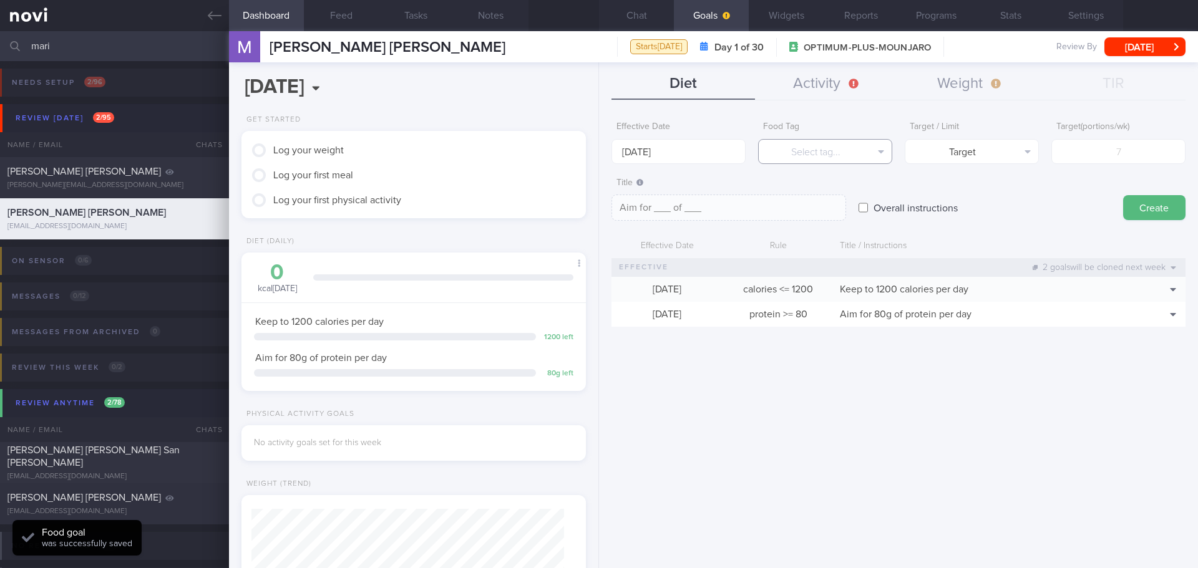
click at [806, 150] on button "Select tag..." at bounding box center [825, 151] width 134 height 25
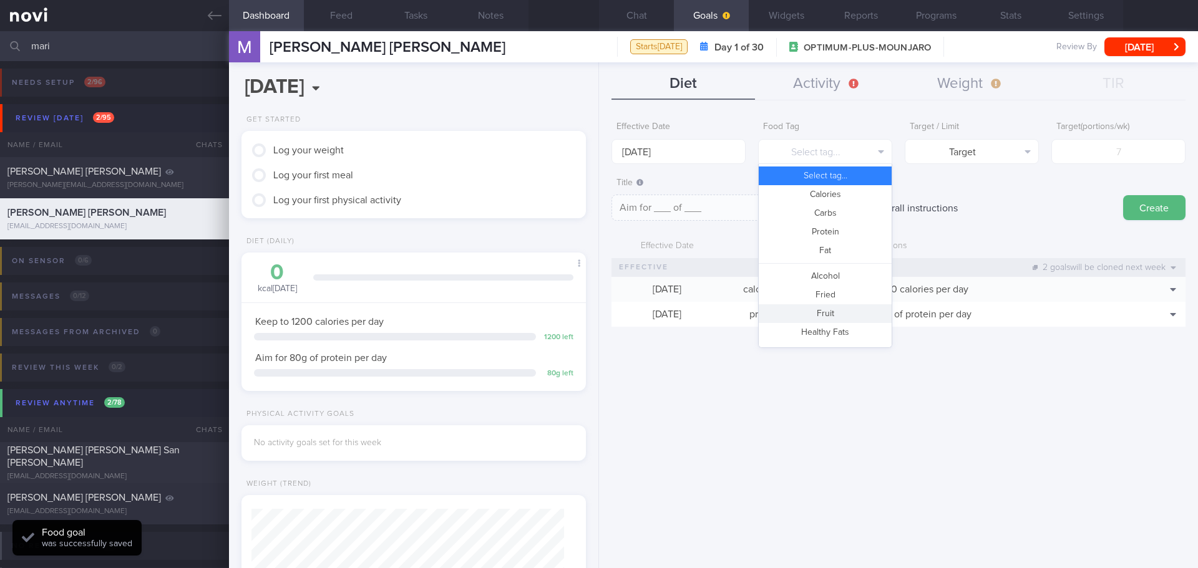
click at [828, 316] on button "Fruit" at bounding box center [825, 313] width 133 height 19
type textarea "Aim for __ portions of fruits per week"
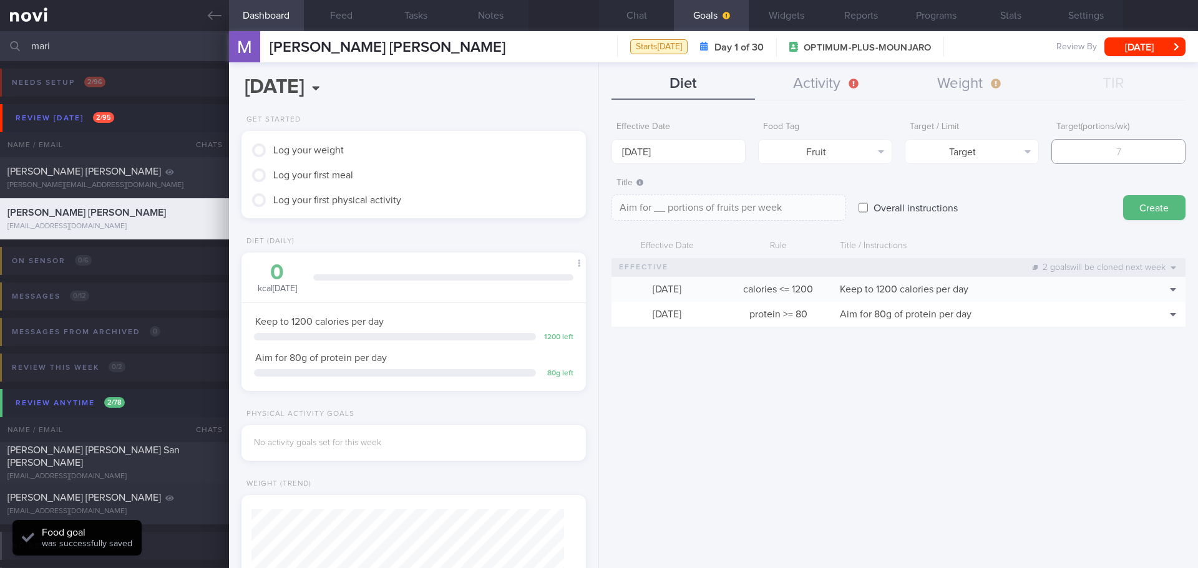
click at [1097, 152] on input "number" at bounding box center [1118, 151] width 134 height 25
type input "1"
type textarea "Aim for 1 portions of fruits per week"
type input "14"
type textarea "Aim for 14 portions of fruits per week"
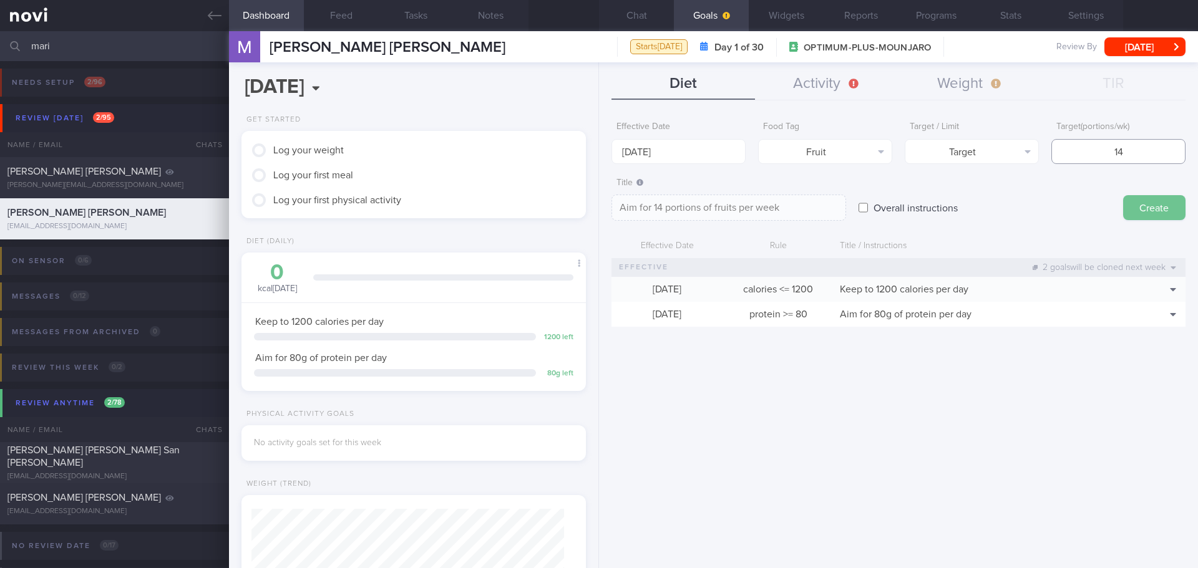
type input "14"
click at [1171, 196] on button "Create" at bounding box center [1154, 207] width 62 height 25
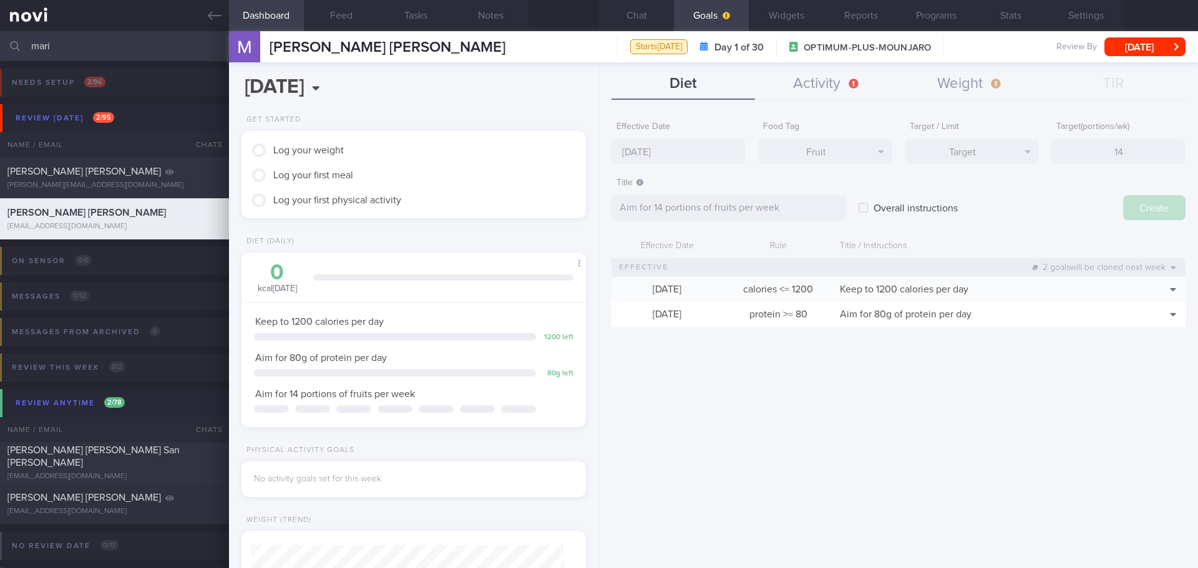
type input "8 Sep 2025"
type textarea "Aim for ___ of ___"
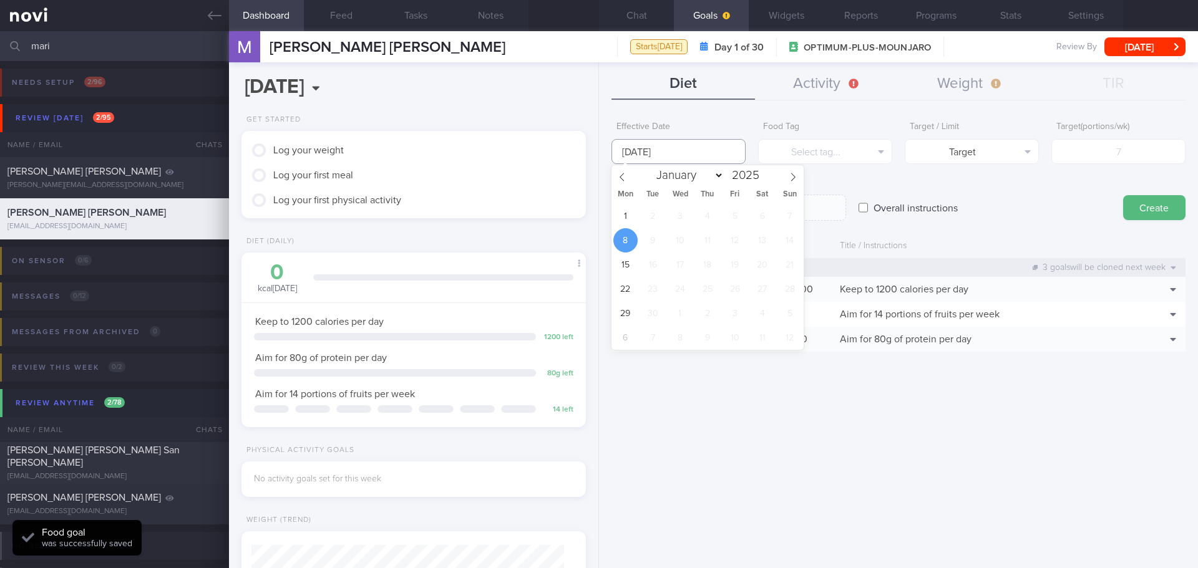
drag, startPoint x: 656, startPoint y: 152, endPoint x: 647, endPoint y: 181, distance: 30.4
click at [654, 155] on input "8 Sep 2025" at bounding box center [678, 151] width 134 height 25
click at [633, 220] on span "1" at bounding box center [625, 216] width 24 height 24
type input "[DATE]"
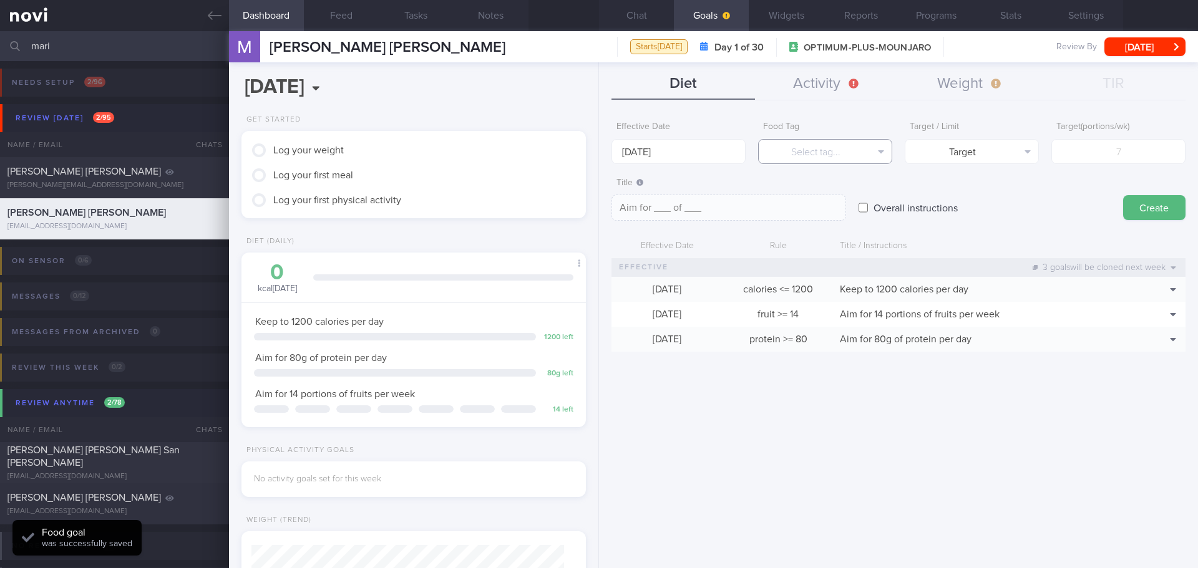
click at [833, 156] on button "Select tag..." at bounding box center [825, 151] width 134 height 25
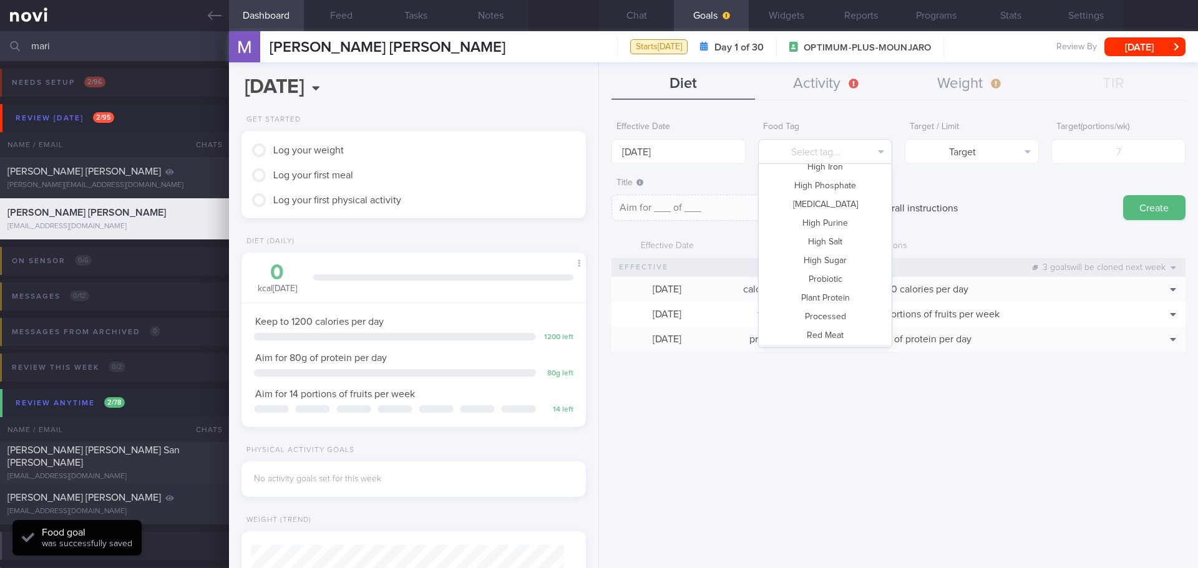
scroll to position [371, 0]
click at [838, 300] on button "Vegetable" at bounding box center [825, 298] width 133 height 19
type textarea "Aim for __ portions of vegetables per week"
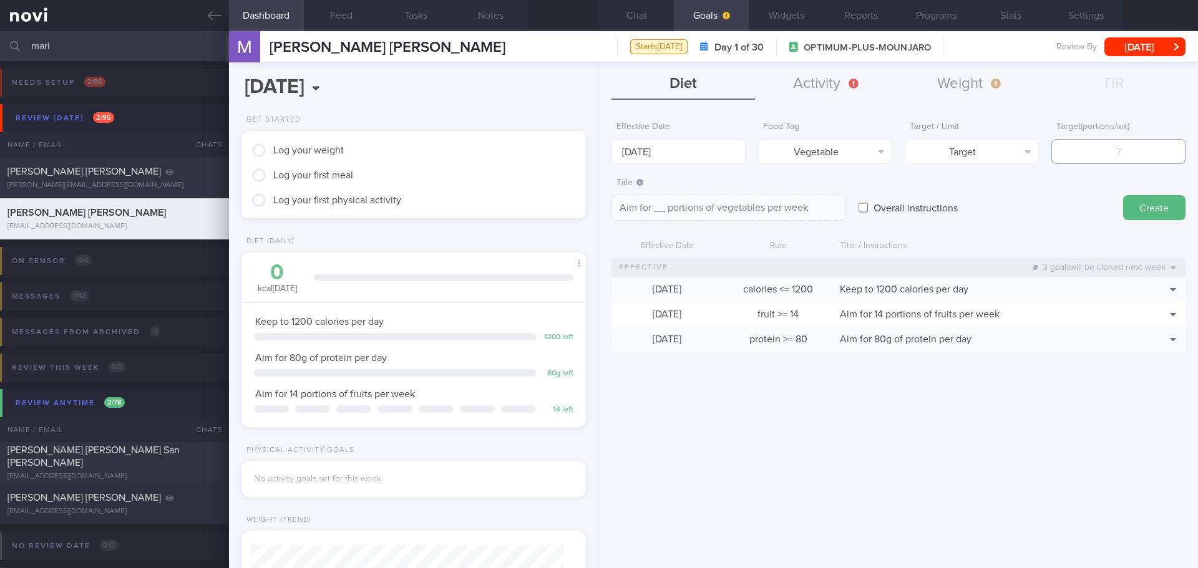
click at [1123, 152] on input "number" at bounding box center [1118, 151] width 134 height 25
type input "1"
type textarea "Aim for 1 portions of vegetables per week"
type input "14"
type textarea "Aim for 14 portions of vegetables per week"
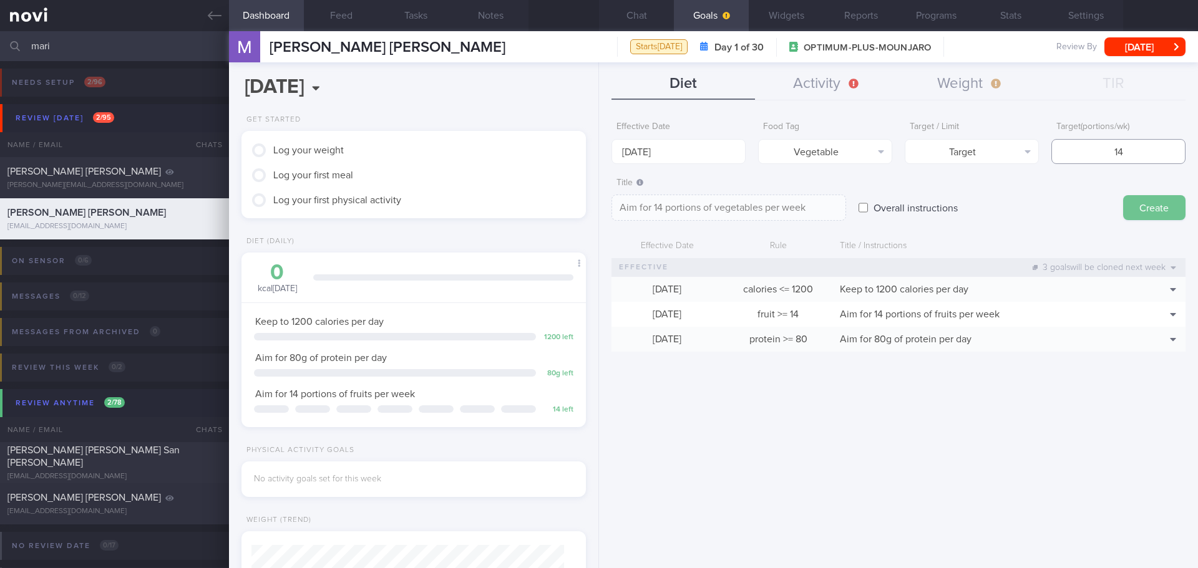
type input "14"
click at [1173, 205] on button "Create" at bounding box center [1154, 207] width 62 height 25
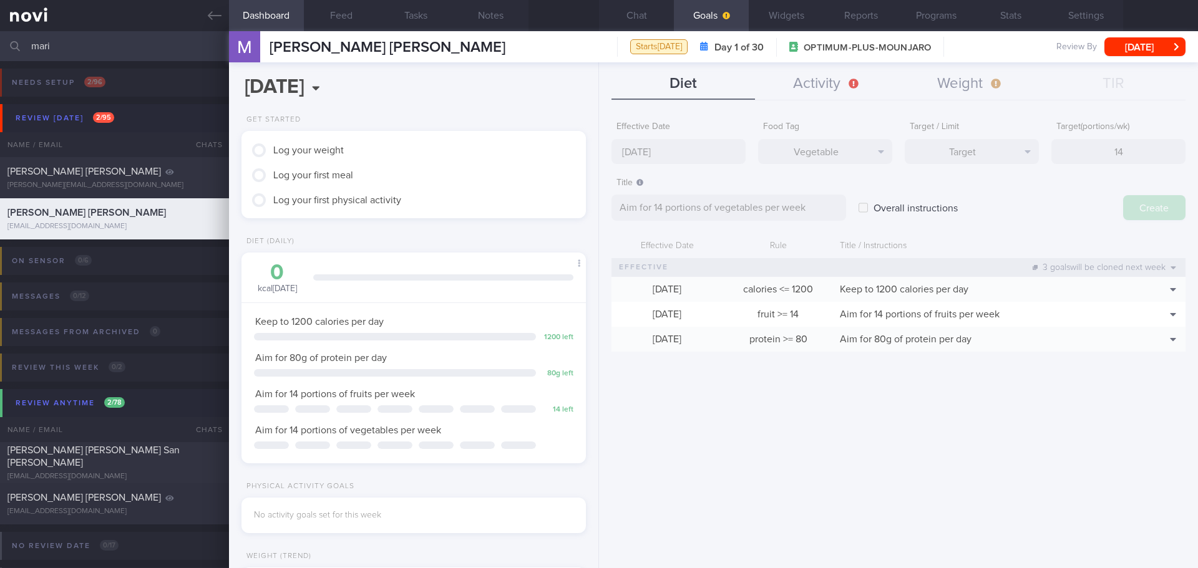
type input "8 Sep 2025"
type textarea "Aim for ___ of ___"
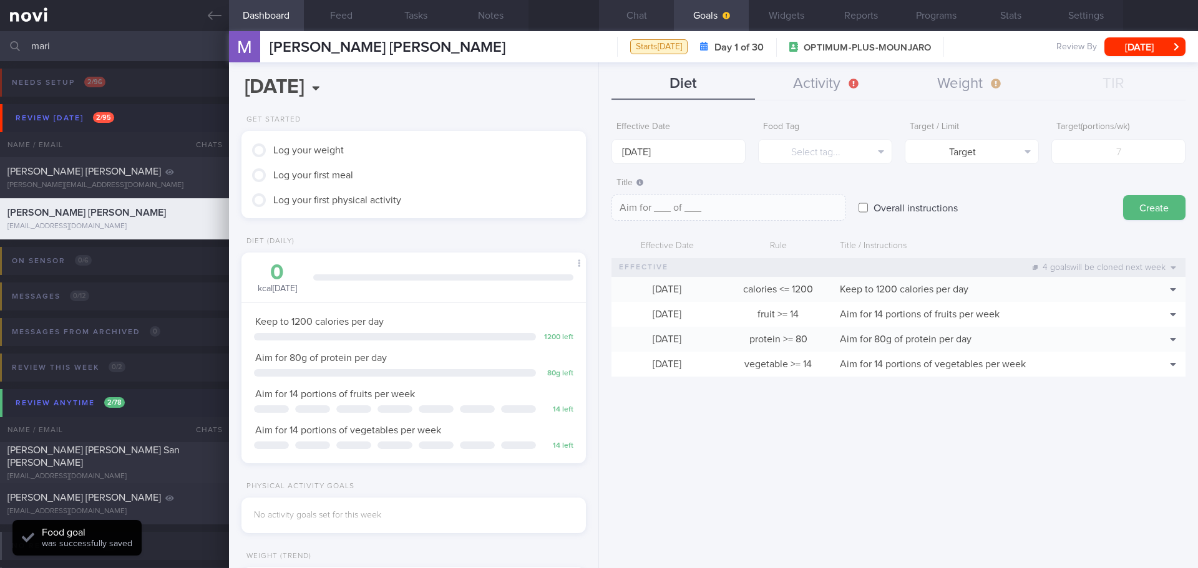
click at [658, 14] on button "Chat" at bounding box center [636, 15] width 75 height 31
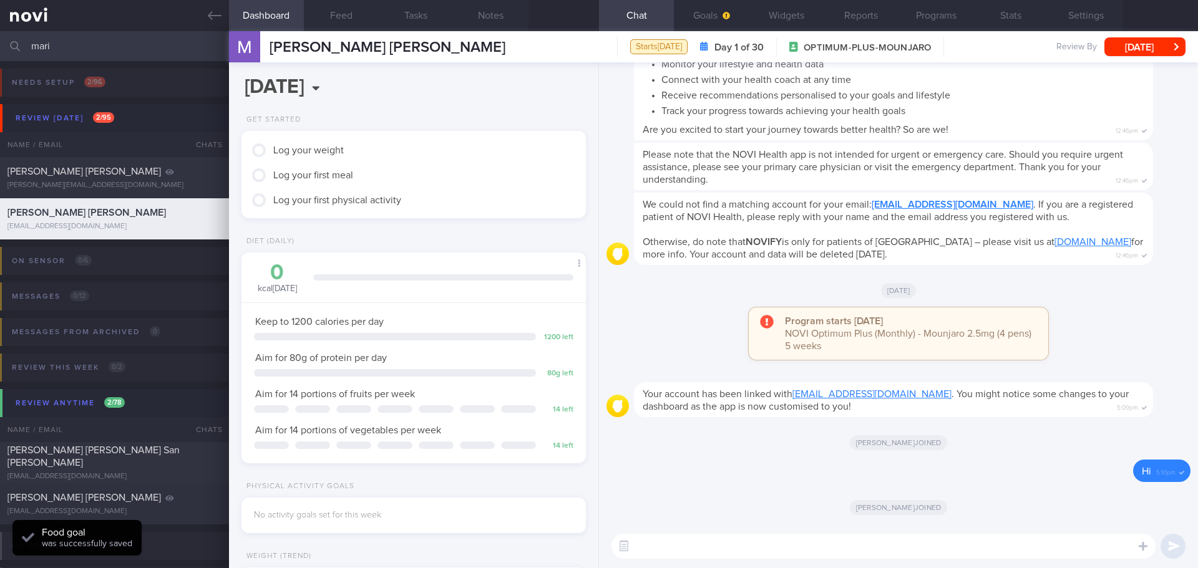
click at [695, 549] on textarea at bounding box center [883, 546] width 544 height 25
paste textarea "Hi XX, Elizabeth here. It was nice speaking to you today. I will be in touch wi…"
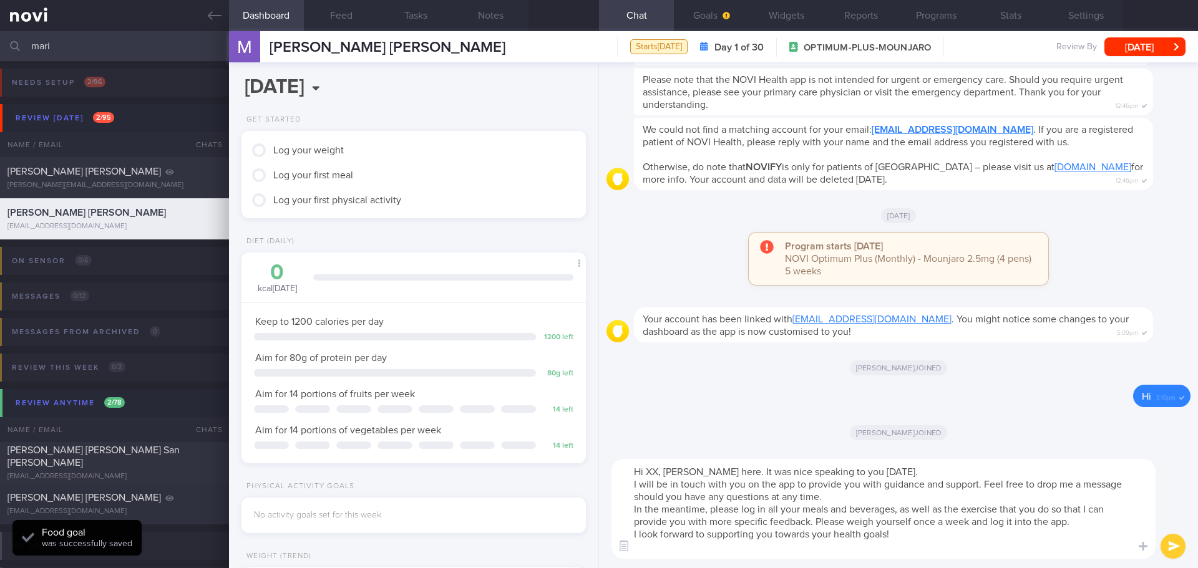
click at [657, 472] on textarea "Hi XX, Elizabeth here. It was nice speaking to you today. I will be in touch wi…" at bounding box center [883, 509] width 544 height 100
click at [869, 471] on textarea "Hi Martiza, Elizabeth here. It was nice speaking to you today. I will be in tou…" at bounding box center [883, 509] width 544 height 100
click at [1132, 467] on textarea "Hi Martiza, Elizabeth here. It was nice speaking to you and mum today. I will b…" at bounding box center [883, 509] width 544 height 100
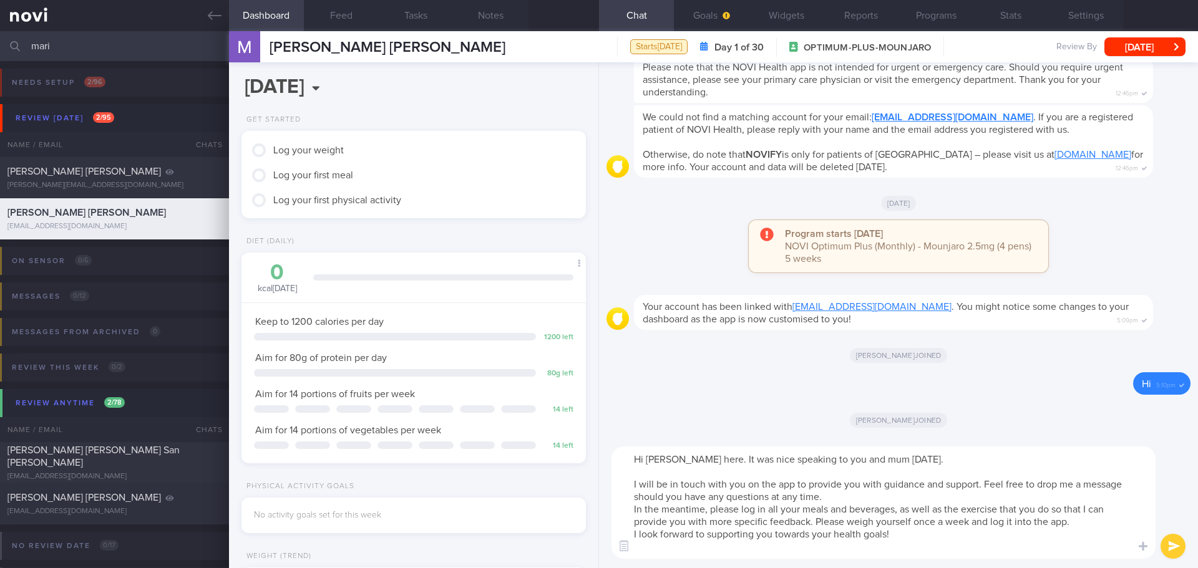
click at [839, 497] on textarea "Hi Martiza, Elizabeth here. It was nice speaking to you and mum today. I will b…" at bounding box center [883, 503] width 544 height 112
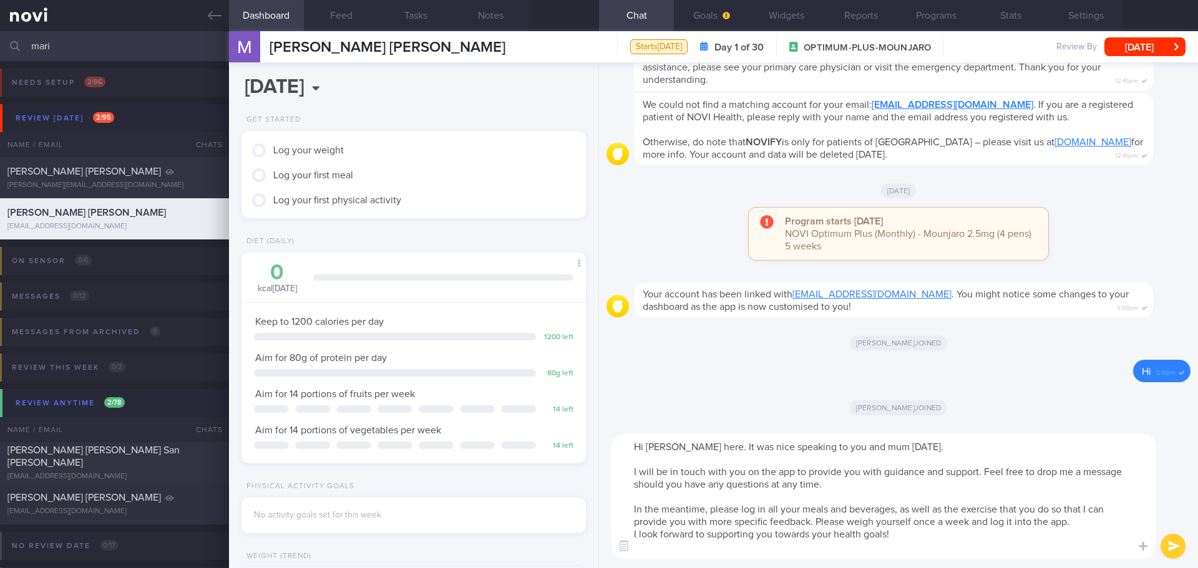
click at [1098, 526] on textarea "Hi Martiza, Elizabeth here. It was nice speaking to you and mum today. I will b…" at bounding box center [883, 496] width 544 height 125
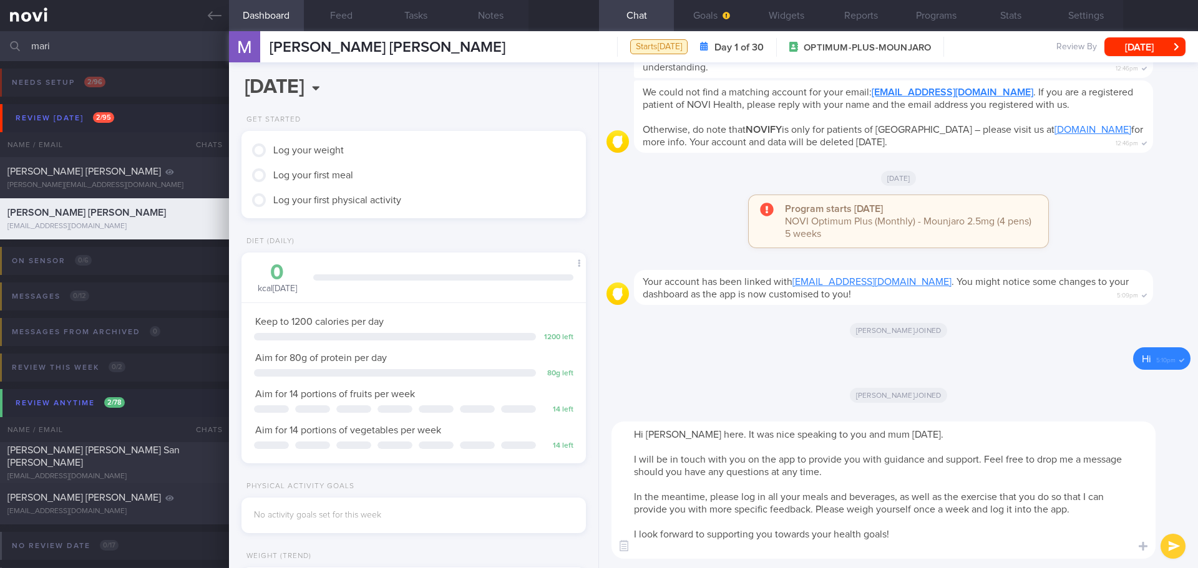
click at [834, 474] on textarea "Hi Martiza, Elizabeth here. It was nice speaking to you and mum today. I will b…" at bounding box center [883, 490] width 544 height 137
click at [1098, 507] on textarea "Hi Martiza, Elizabeth here. It was nice speaking to you and mum today. I will b…" at bounding box center [883, 490] width 544 height 137
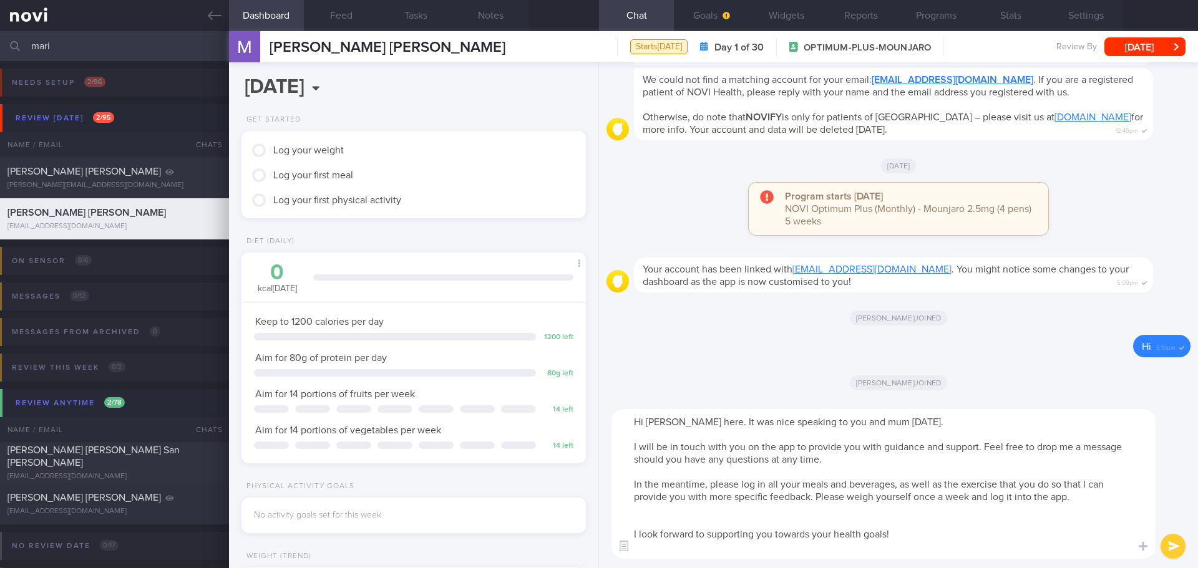
paste textarea "https://novi-health.notion.site/NOVI-Health-App-AI-Food-Logging-Guide-1273ed731…"
click at [739, 550] on textarea "Hi Martiza, Elizabeth here. It was nice speaking to you and mum today. I will b…" at bounding box center [883, 484] width 544 height 150
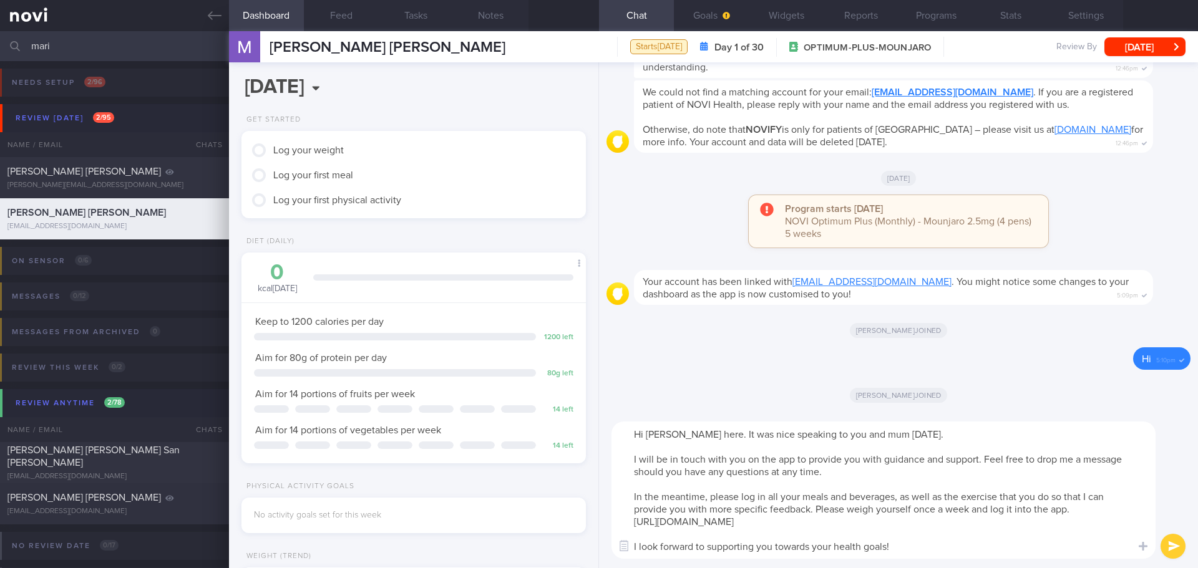
click at [895, 549] on textarea "Hi Martiza, Elizabeth here. It was nice speaking to you and mum today. I will b…" at bounding box center [883, 490] width 544 height 137
click at [908, 553] on textarea "Hi Martiza, Elizabeth here. It was nice speaking to you and mum today. I will b…" at bounding box center [883, 490] width 544 height 137
click at [1067, 525] on textarea "Hi Martiza, Elizabeth here. It was nice speaking to you and mum today. I will b…" at bounding box center [883, 490] width 544 height 137
click at [1068, 523] on textarea "Hi Martiza, Elizabeth here. It was nice speaking to you and mum today. I will b…" at bounding box center [883, 490] width 544 height 137
click at [670, 431] on textarea "Hi Martiza, Elizabeth here. It was nice speaking to you and mum today. I will b…" at bounding box center [883, 490] width 544 height 137
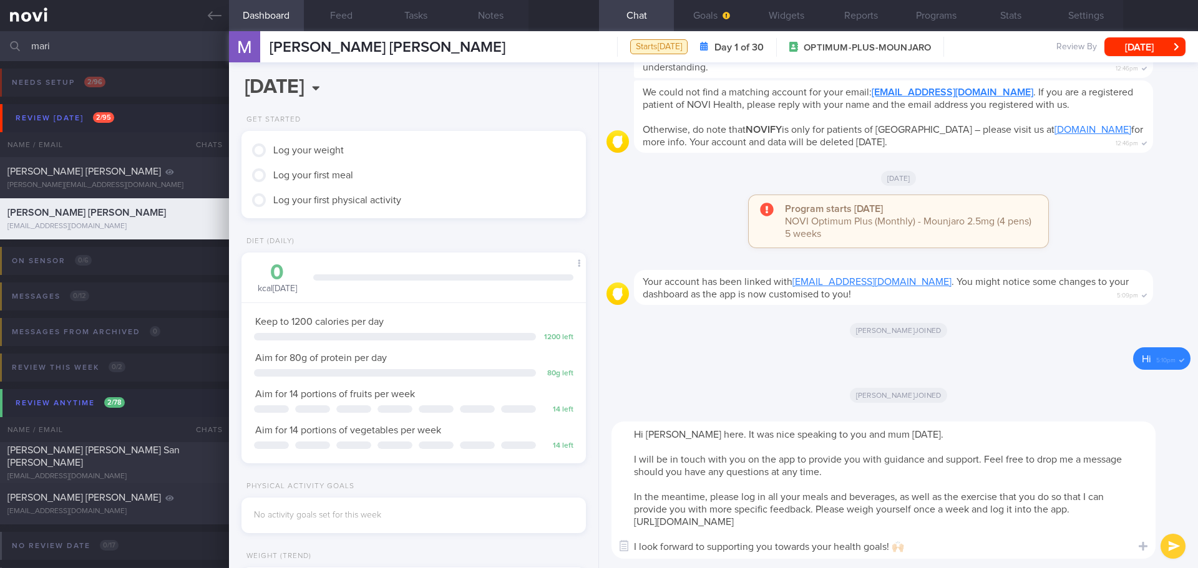
click at [1003, 480] on textarea "Hi Maritza, Elizabeth here. It was nice speaking to you and mum today. I will b…" at bounding box center [883, 490] width 544 height 137
type textarea "Hi Maritza, Elizabeth here. It was nice speaking to you and mum today. I will b…"
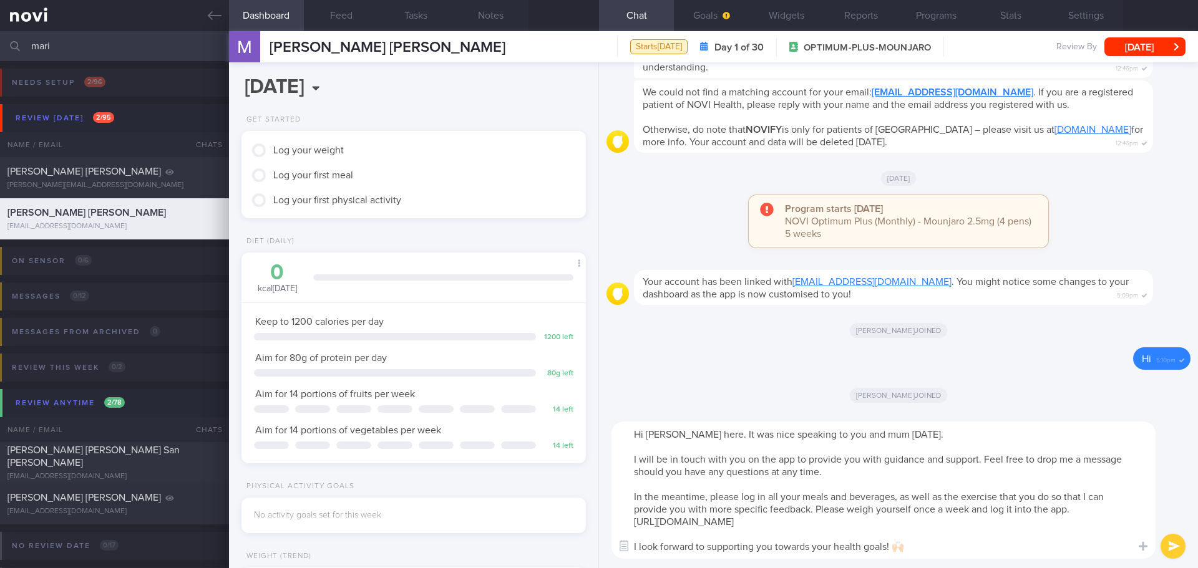
click at [1163, 546] on button "submit" at bounding box center [1172, 546] width 25 height 25
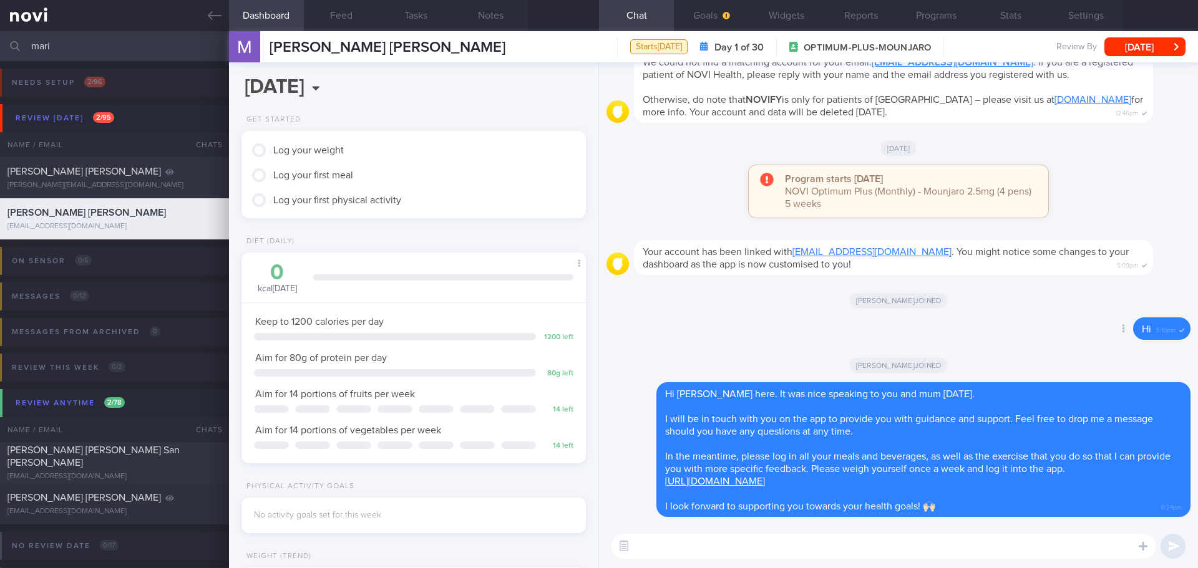
click at [1056, 338] on div "Delete Hi 5:10pm" at bounding box center [898, 333] width 584 height 30
drag, startPoint x: 64, startPoint y: 44, endPoint x: 11, endPoint y: 54, distance: 54.0
click at [11, 54] on div "mari Assigned patients Assigned patients All active patients Archived patients" at bounding box center [599, 46] width 1198 height 30
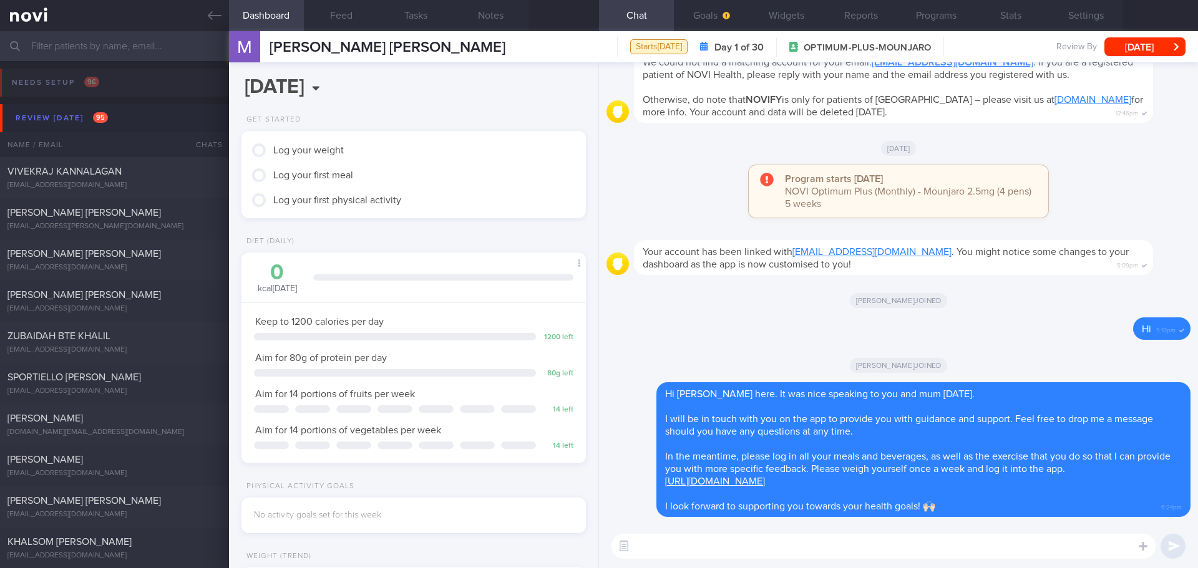
drag, startPoint x: 841, startPoint y: 286, endPoint x: 618, endPoint y: 248, distance: 227.3
click at [841, 286] on div "Elizabeth joined" at bounding box center [898, 300] width 584 height 35
click at [57, 124] on div "Review today 95" at bounding box center [61, 118] width 99 height 17
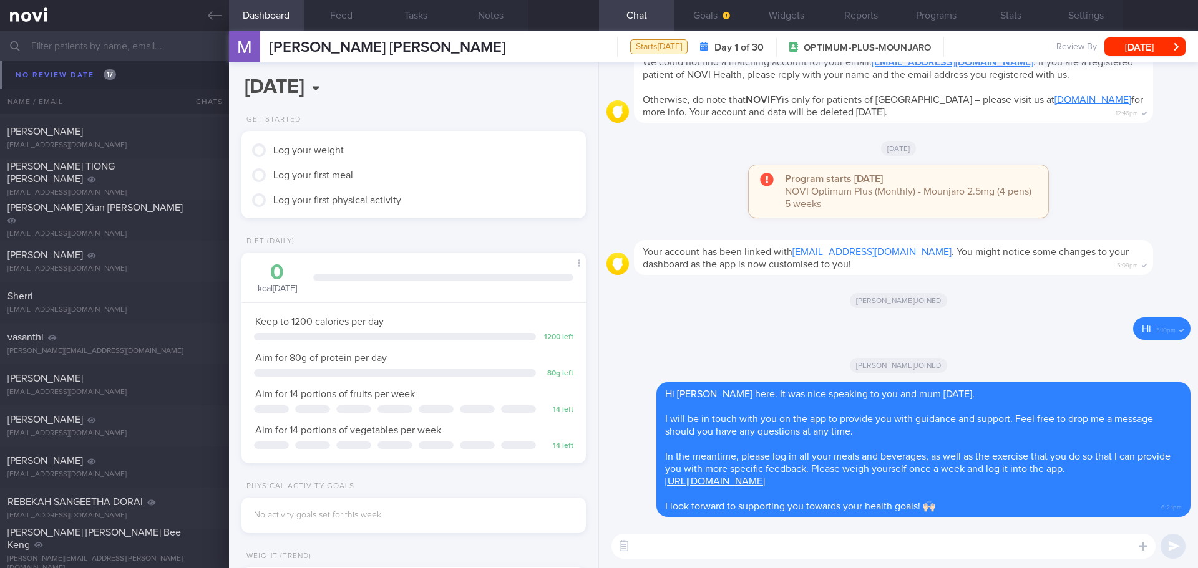
scroll to position [4803, 0]
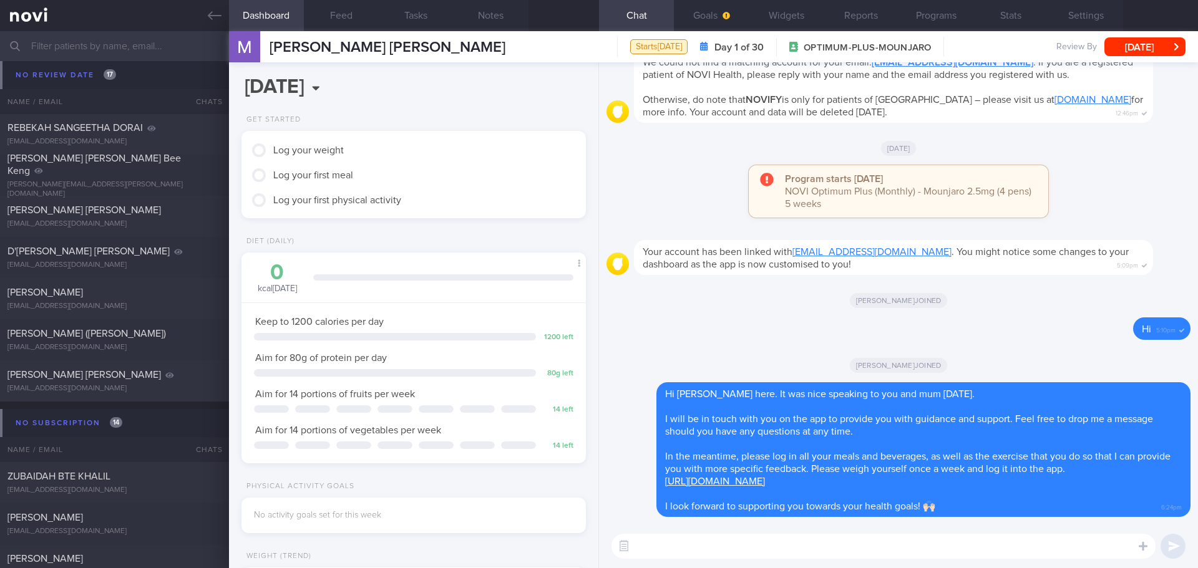
click at [92, 39] on input "text" at bounding box center [599, 46] width 1198 height 30
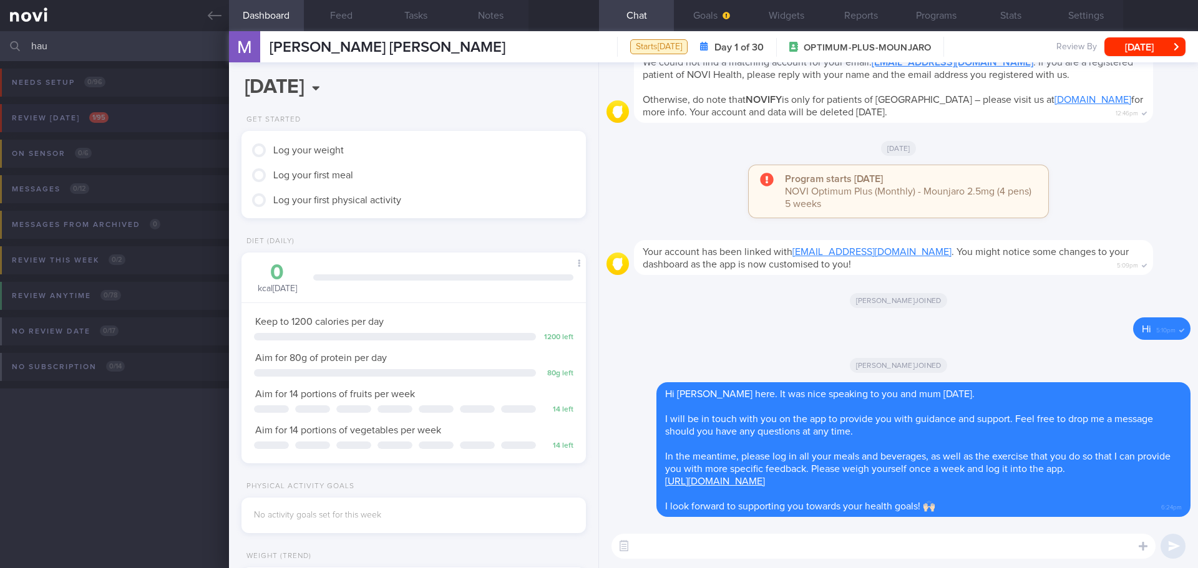
type input "hau"
click at [123, 112] on button "Review today 1 / 95" at bounding box center [596, 122] width 1201 height 36
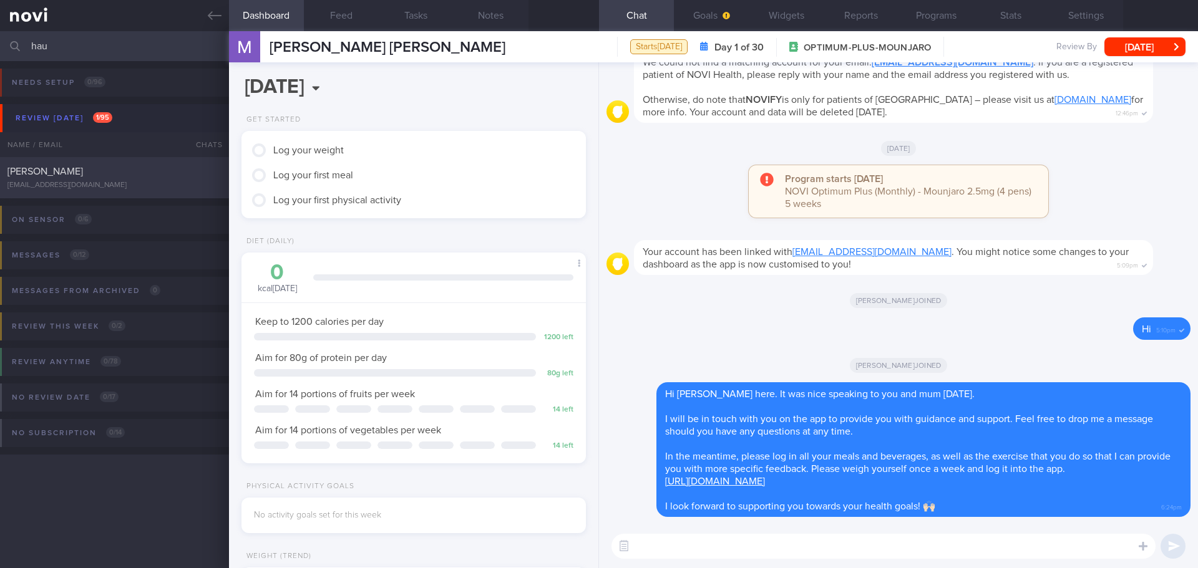
click at [83, 175] on span "Haumphrey Dermawan" at bounding box center [44, 172] width 75 height 10
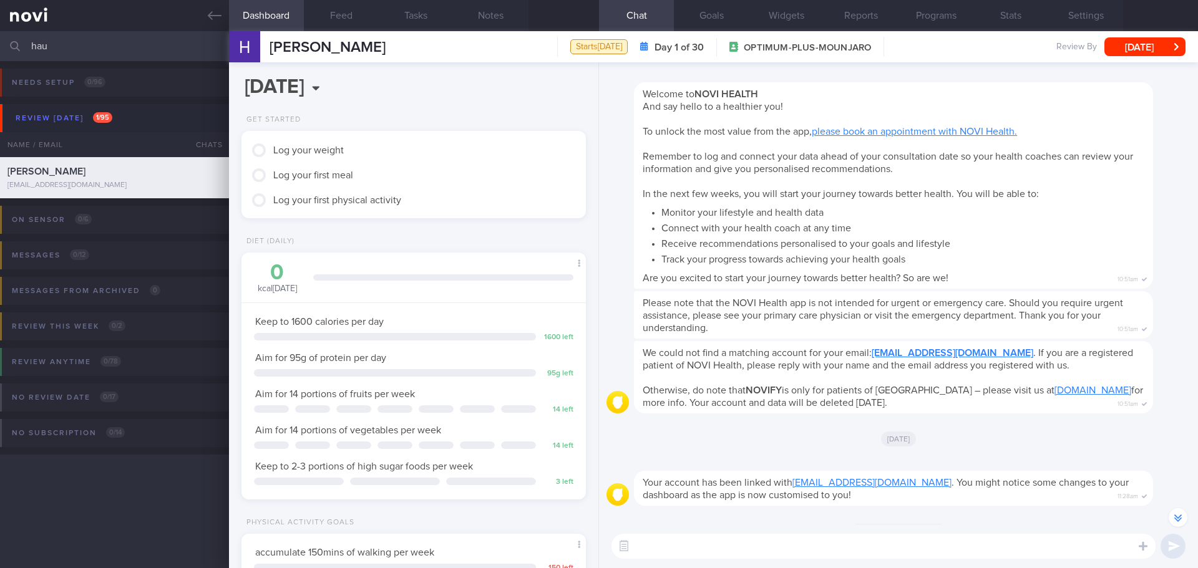
scroll to position [-513, 0]
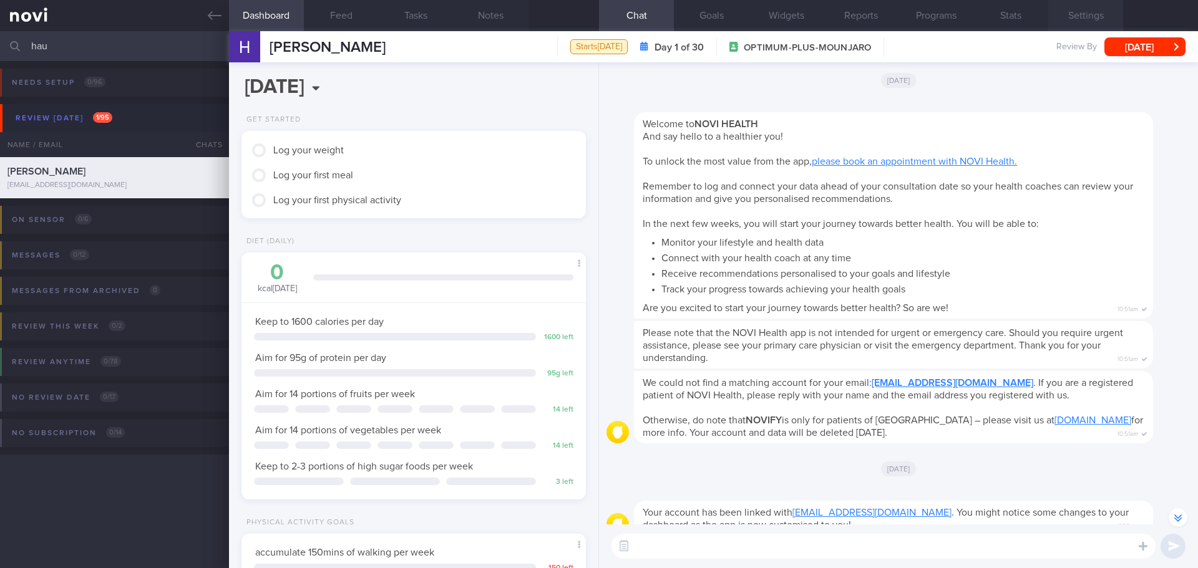
click at [1085, 12] on button "Settings" at bounding box center [1085, 15] width 75 height 31
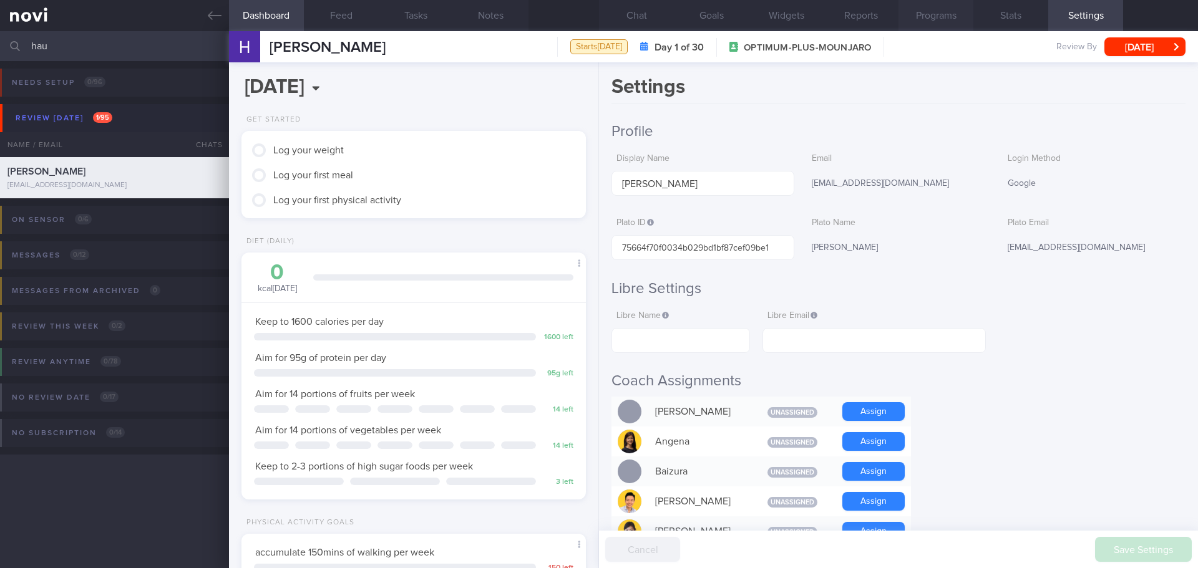
drag, startPoint x: 1009, startPoint y: 17, endPoint x: 948, endPoint y: 20, distance: 60.6
click at [1009, 17] on button "Stats" at bounding box center [1010, 15] width 75 height 31
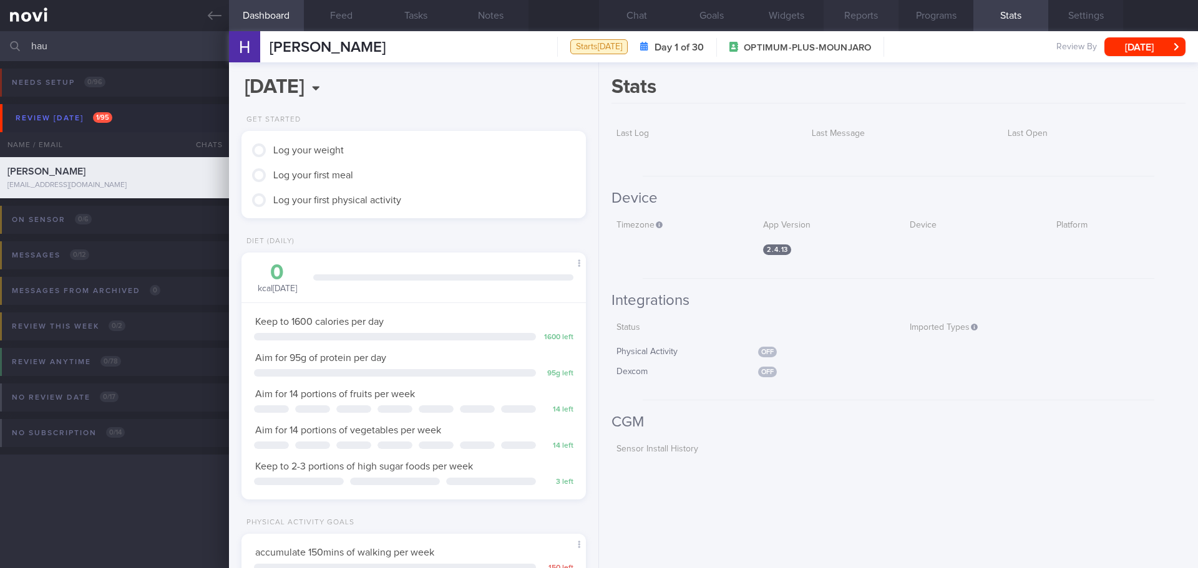
drag, startPoint x: 931, startPoint y: 20, endPoint x: 880, endPoint y: 11, distance: 52.5
click at [931, 21] on button "Programs" at bounding box center [935, 15] width 75 height 31
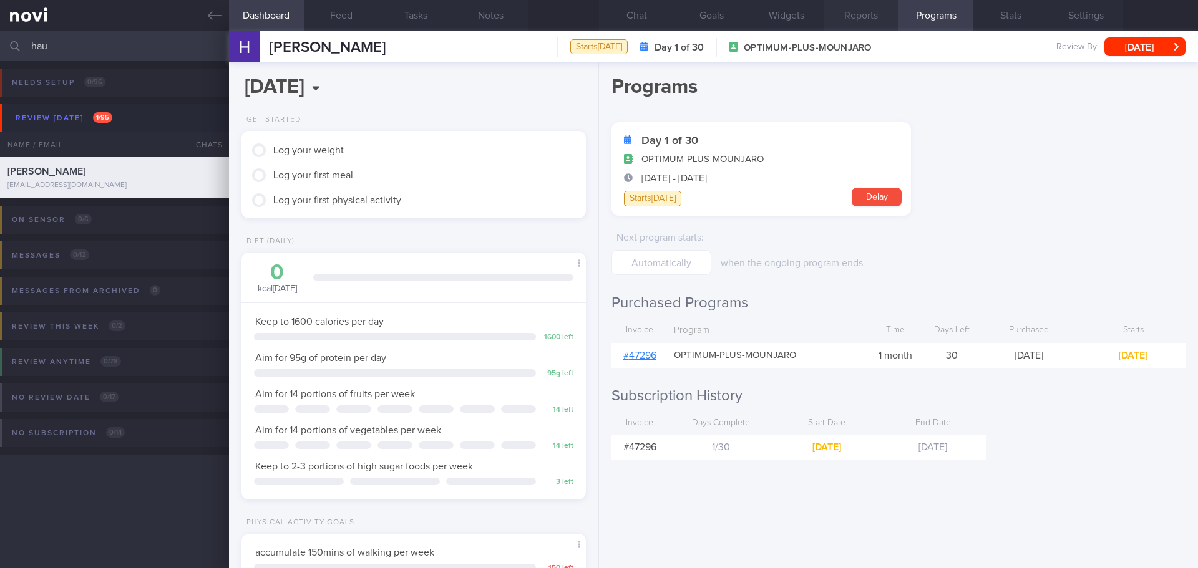
click at [871, 9] on button "Reports" at bounding box center [860, 15] width 75 height 31
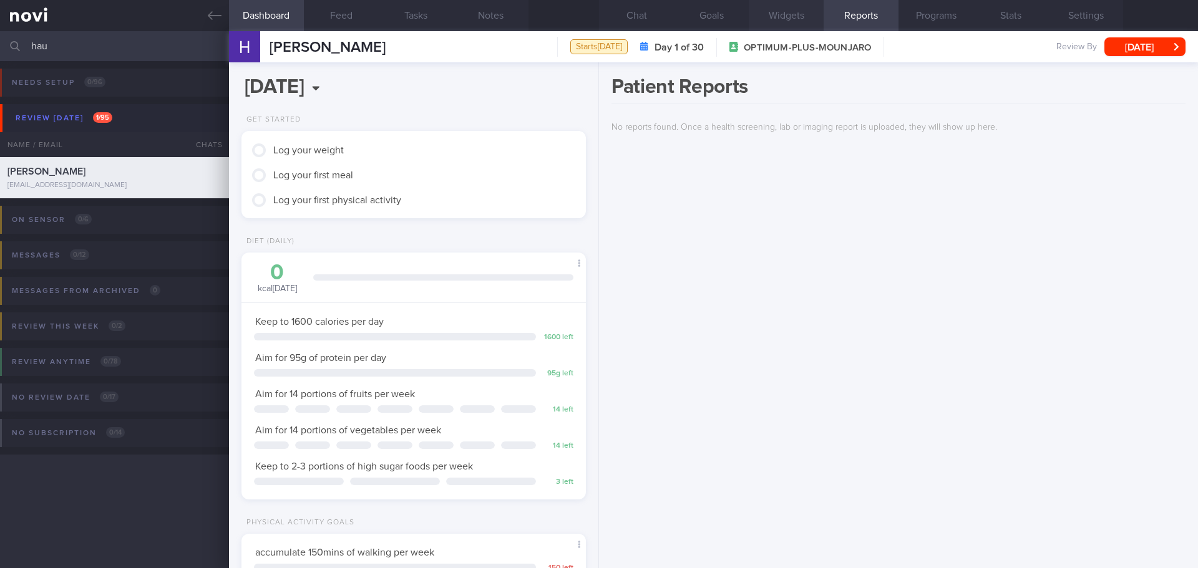
click at [805, 12] on button "Widgets" at bounding box center [786, 15] width 75 height 31
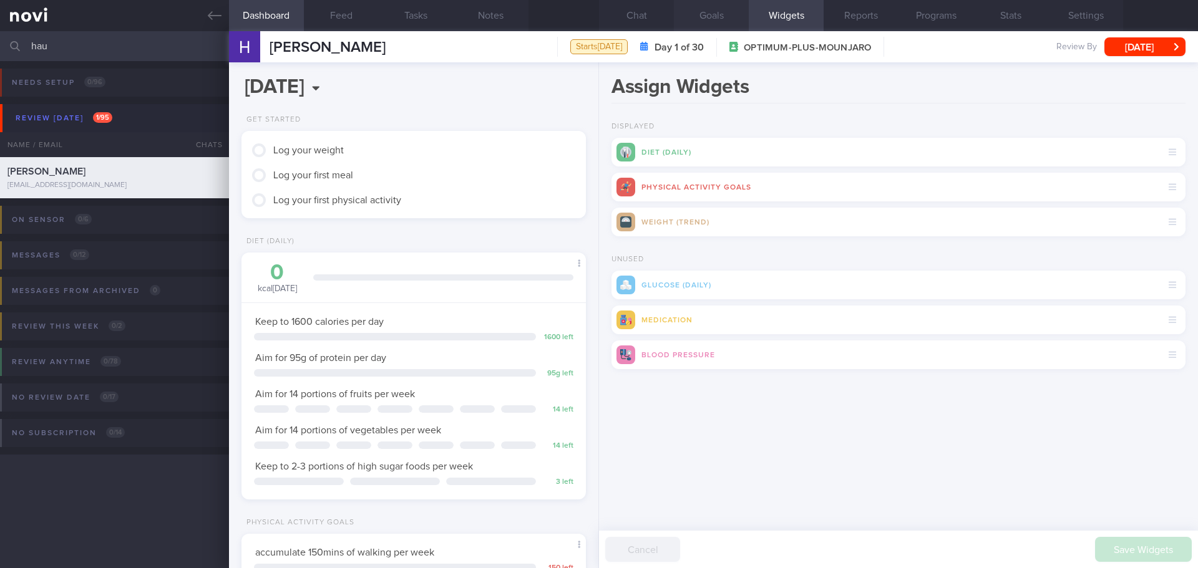
click at [702, 12] on button "Goals" at bounding box center [711, 15] width 75 height 31
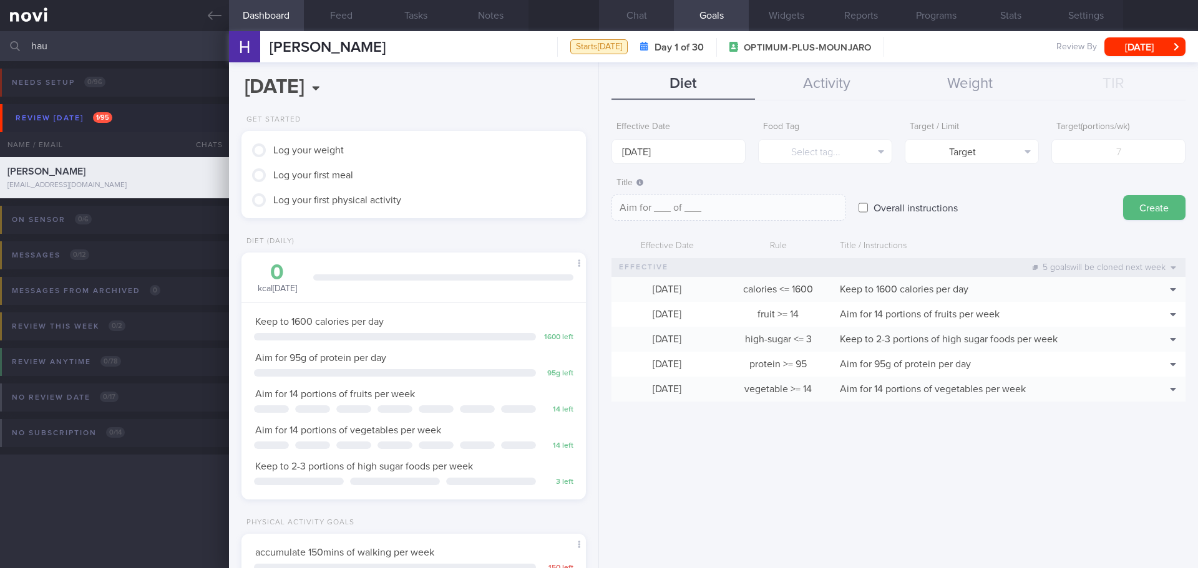
click at [659, 7] on button "Chat" at bounding box center [636, 15] width 75 height 31
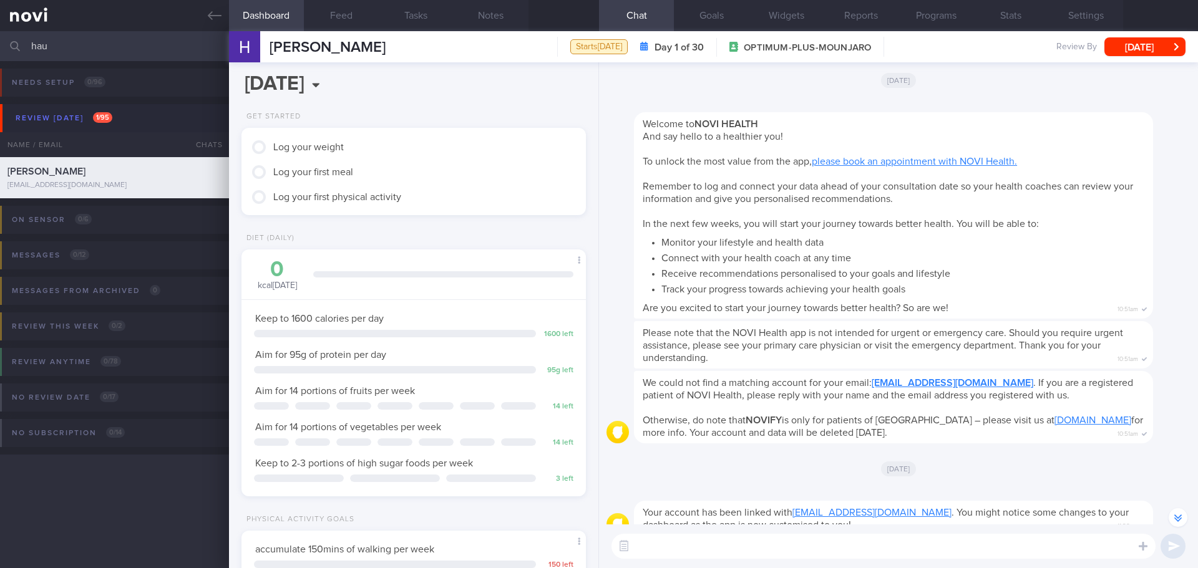
scroll to position [2, 0]
drag, startPoint x: 124, startPoint y: 38, endPoint x: -54, endPoint y: 63, distance: 179.5
click at [0, 63] on html "You are offline! Some functionality will be unavailable Patients New Users Coac…" at bounding box center [599, 284] width 1198 height 568
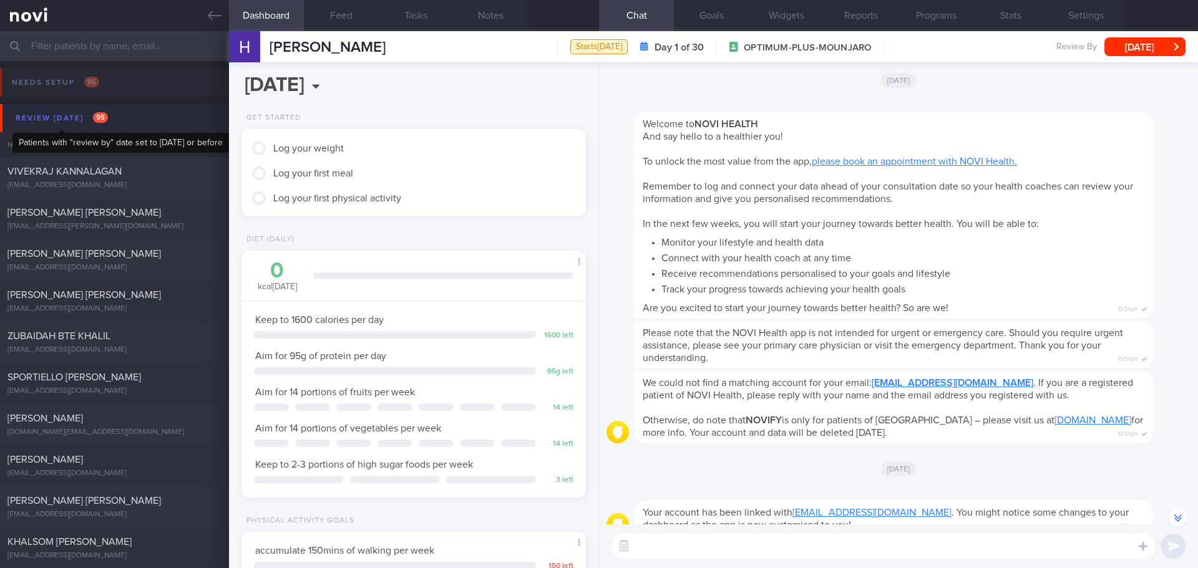
click at [72, 118] on div "Review today 95" at bounding box center [61, 118] width 99 height 17
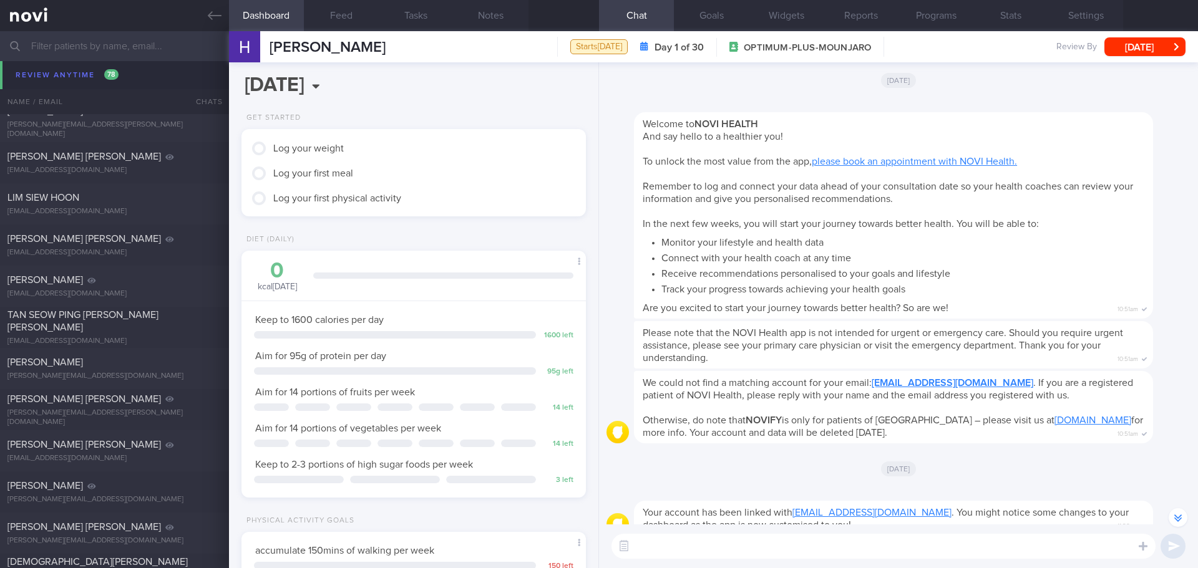
scroll to position [2932, 0]
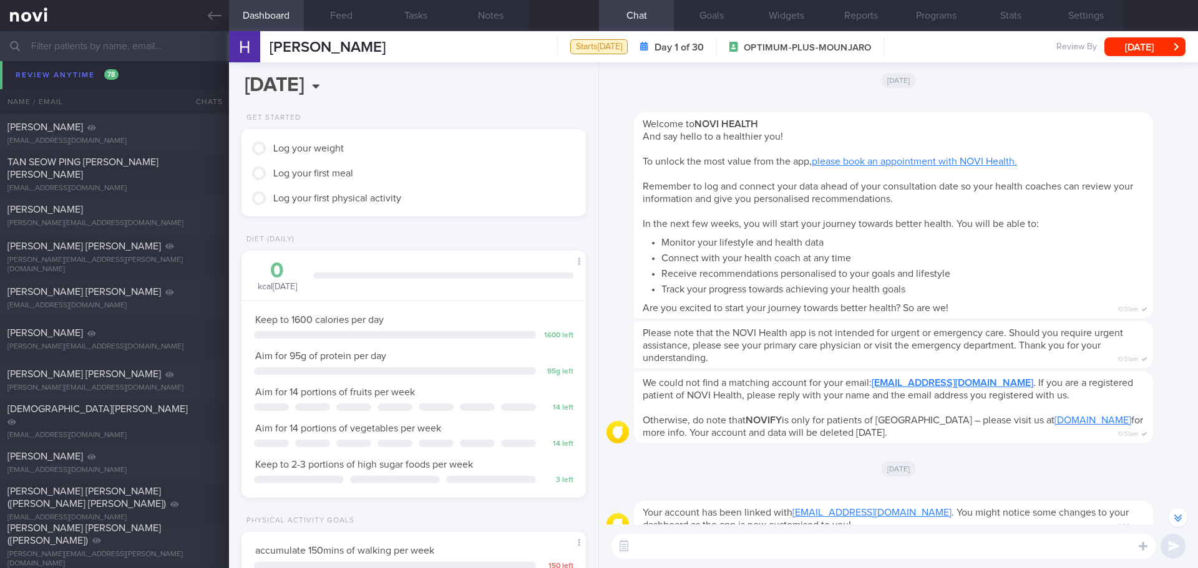
drag, startPoint x: 220, startPoint y: 14, endPoint x: 688, endPoint y: 70, distance: 471.9
click at [220, 14] on icon at bounding box center [215, 16] width 14 height 14
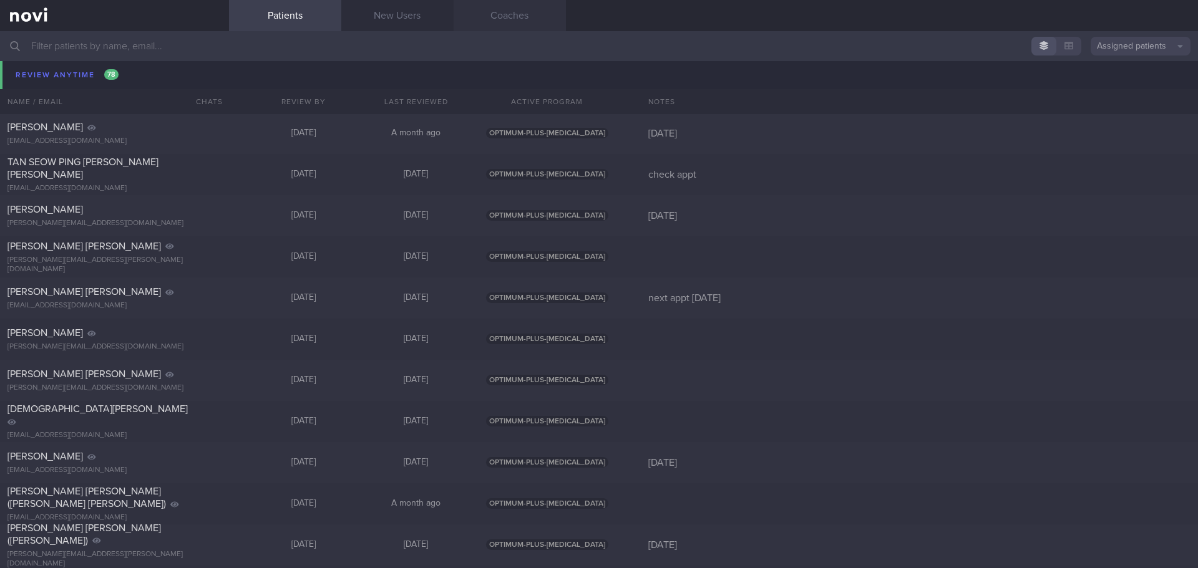
click at [539, 19] on link "Coaches" at bounding box center [509, 15] width 112 height 31
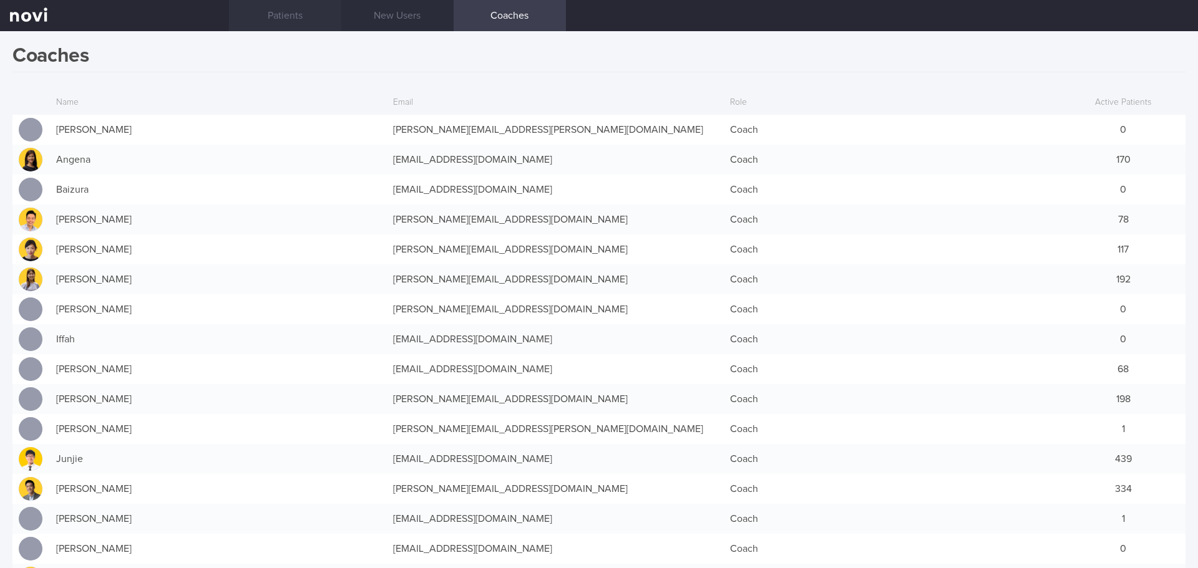
click at [316, 15] on link "Patients" at bounding box center [285, 15] width 112 height 31
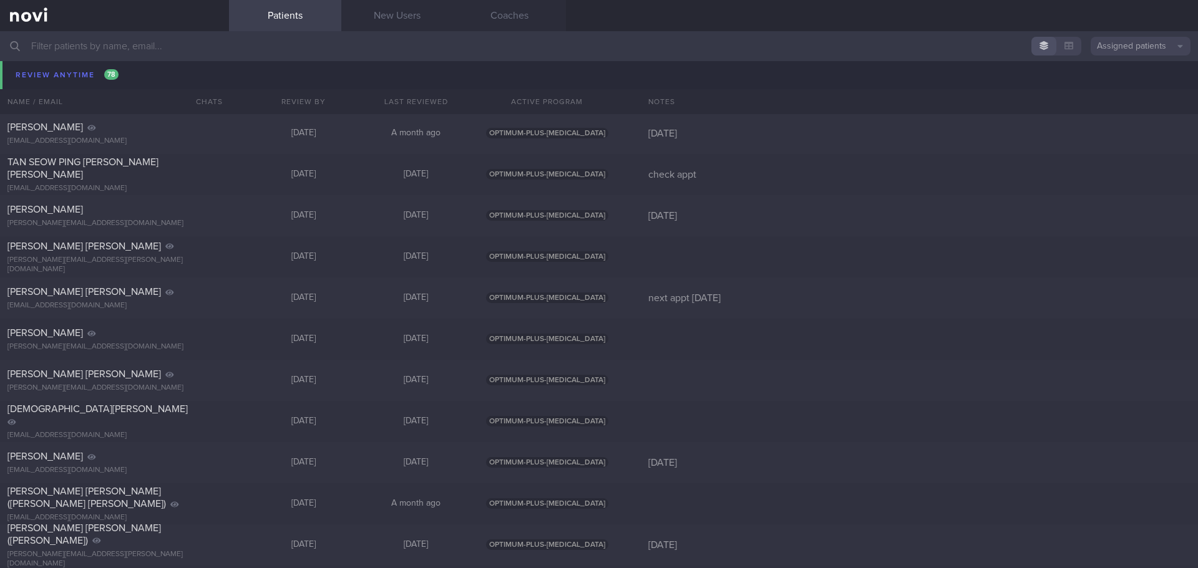
click at [69, 76] on div "LEONG TSE YEN mmizuki951101@live.com Thu, 18 Sep A month ago OPTIMUM-PLUS-RYBEL…" at bounding box center [599, 92] width 1198 height 41
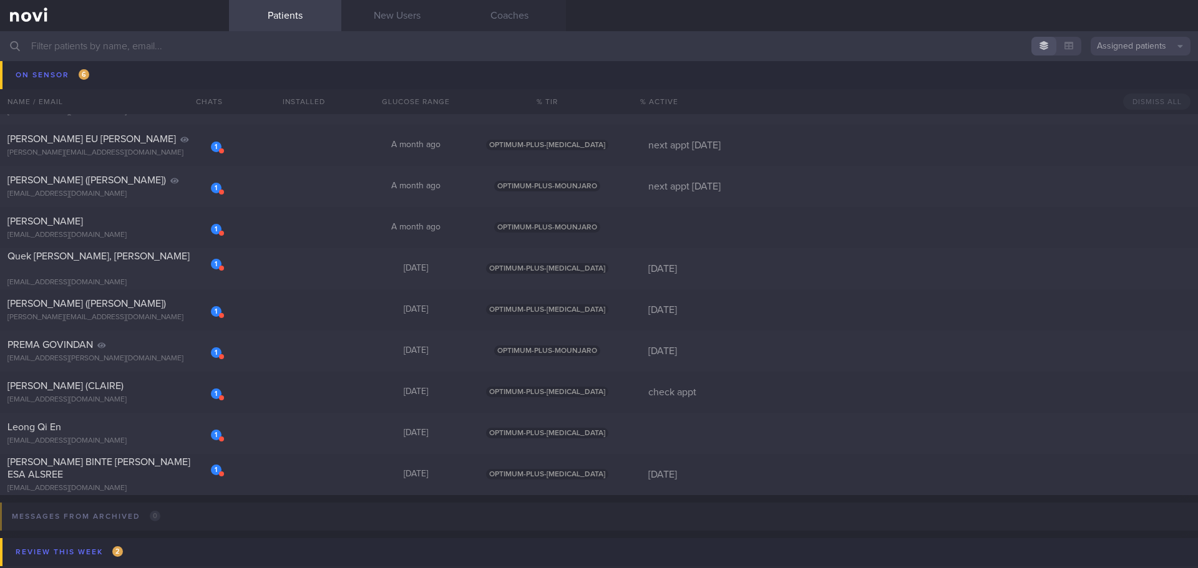
scroll to position [187, 0]
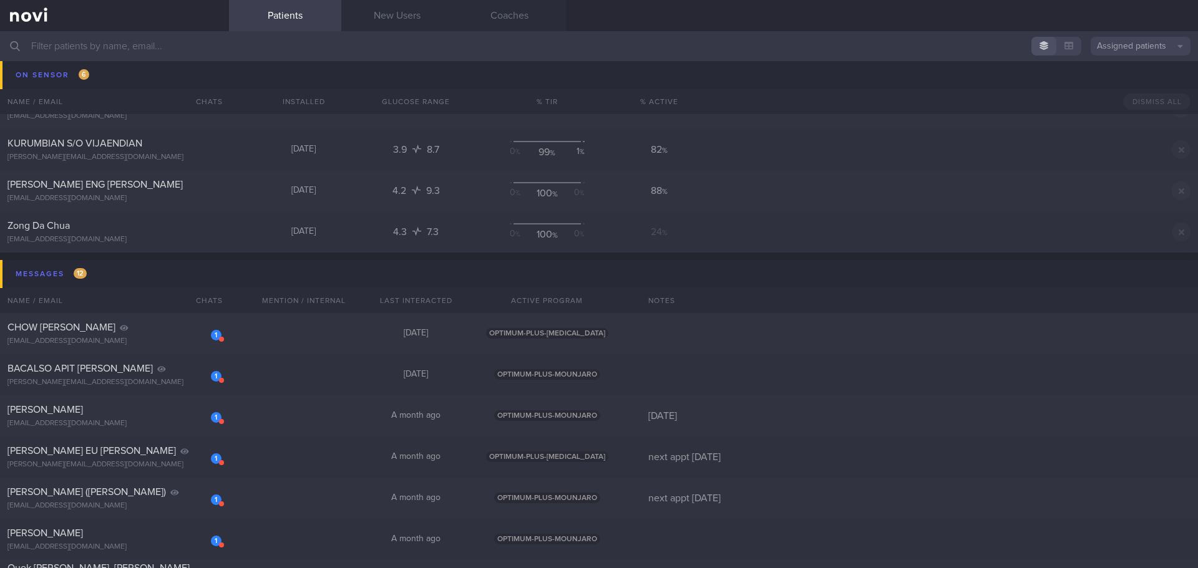
click at [153, 50] on input "text" at bounding box center [599, 46] width 1198 height 30
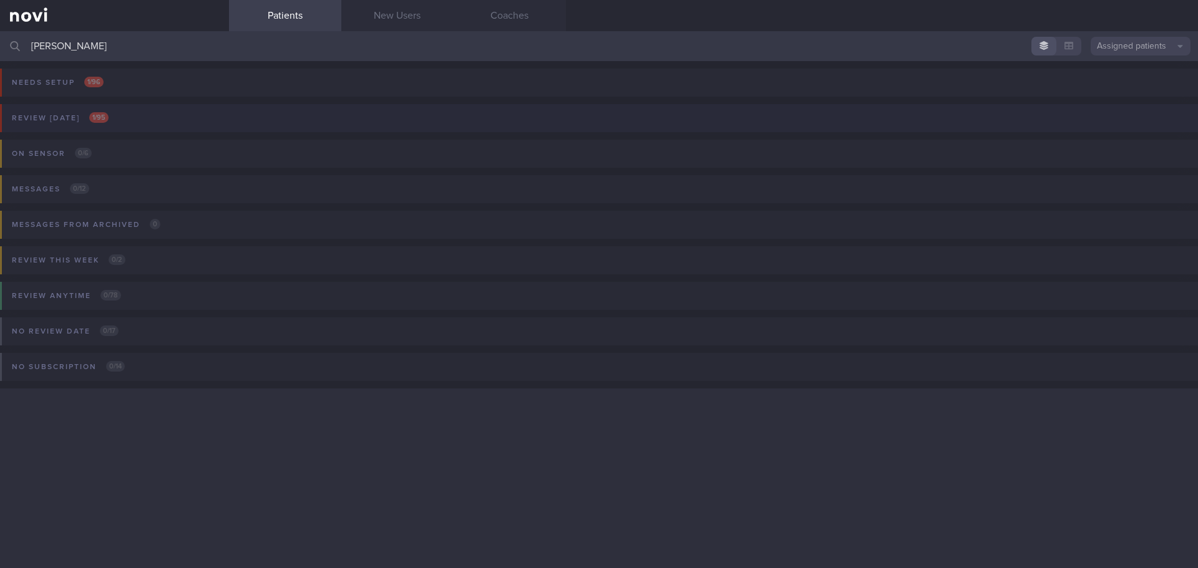
type input "[PERSON_NAME]"
click at [121, 128] on button "Review today 1 / 95" at bounding box center [596, 122] width 1201 height 36
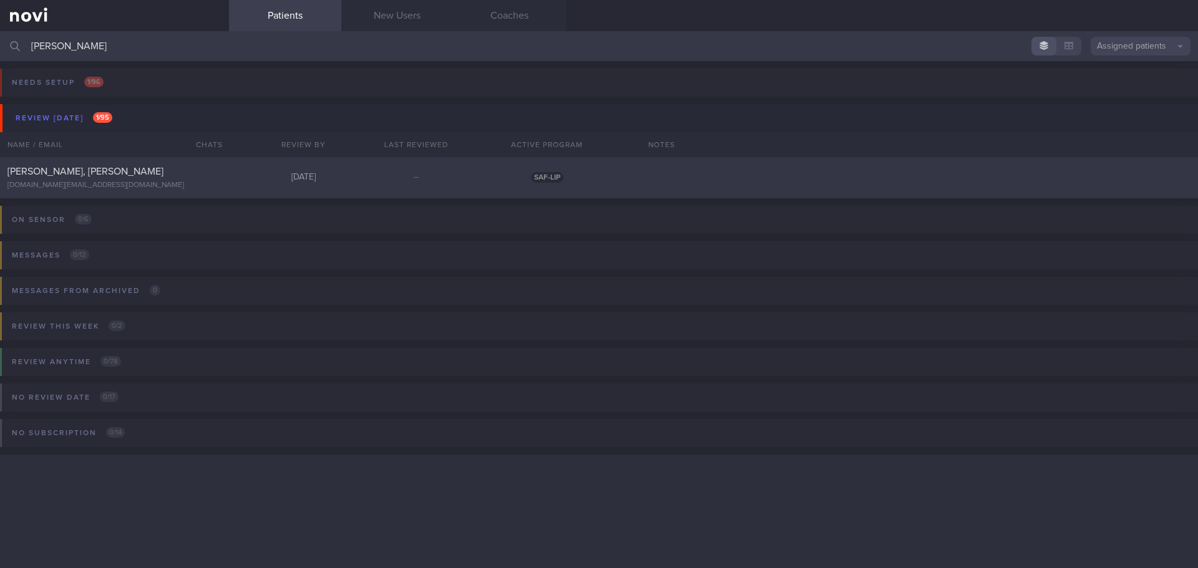
click at [90, 174] on span "[PERSON_NAME], [PERSON_NAME]" at bounding box center [85, 172] width 156 height 10
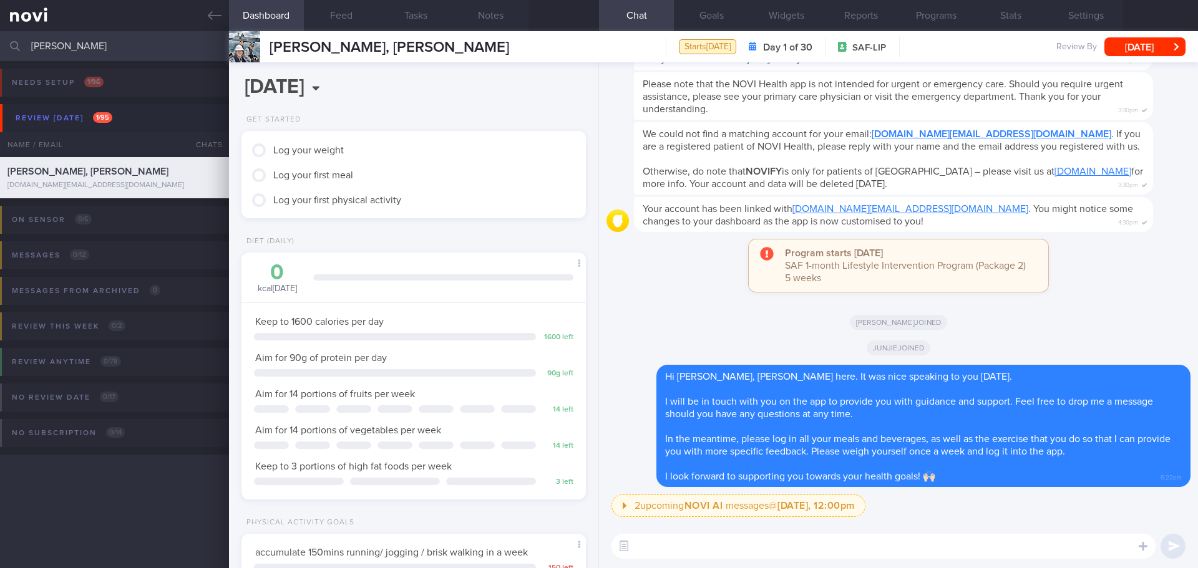
scroll to position [158, 318]
click at [1108, 298] on div "Program starts today SAF 1-month Lifestyle Intervention Program (Package 2) 5 w…" at bounding box center [898, 272] width 584 height 65
click at [949, 19] on button "Programs" at bounding box center [935, 15] width 75 height 31
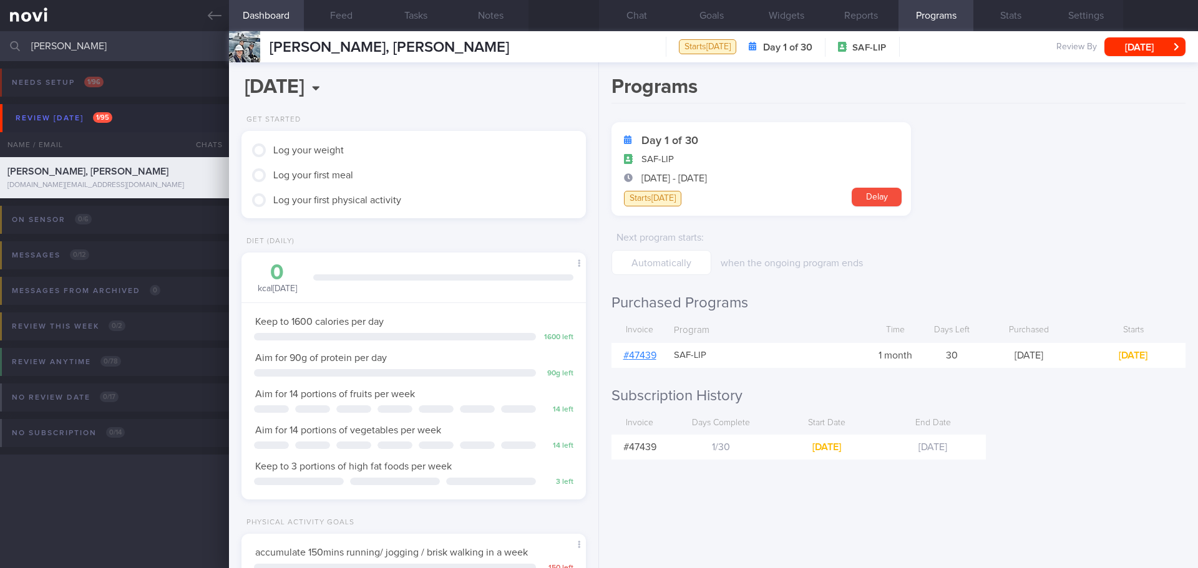
click at [643, 355] on link "# 47439" at bounding box center [639, 356] width 33 height 10
